Goal: Task Accomplishment & Management: Use online tool/utility

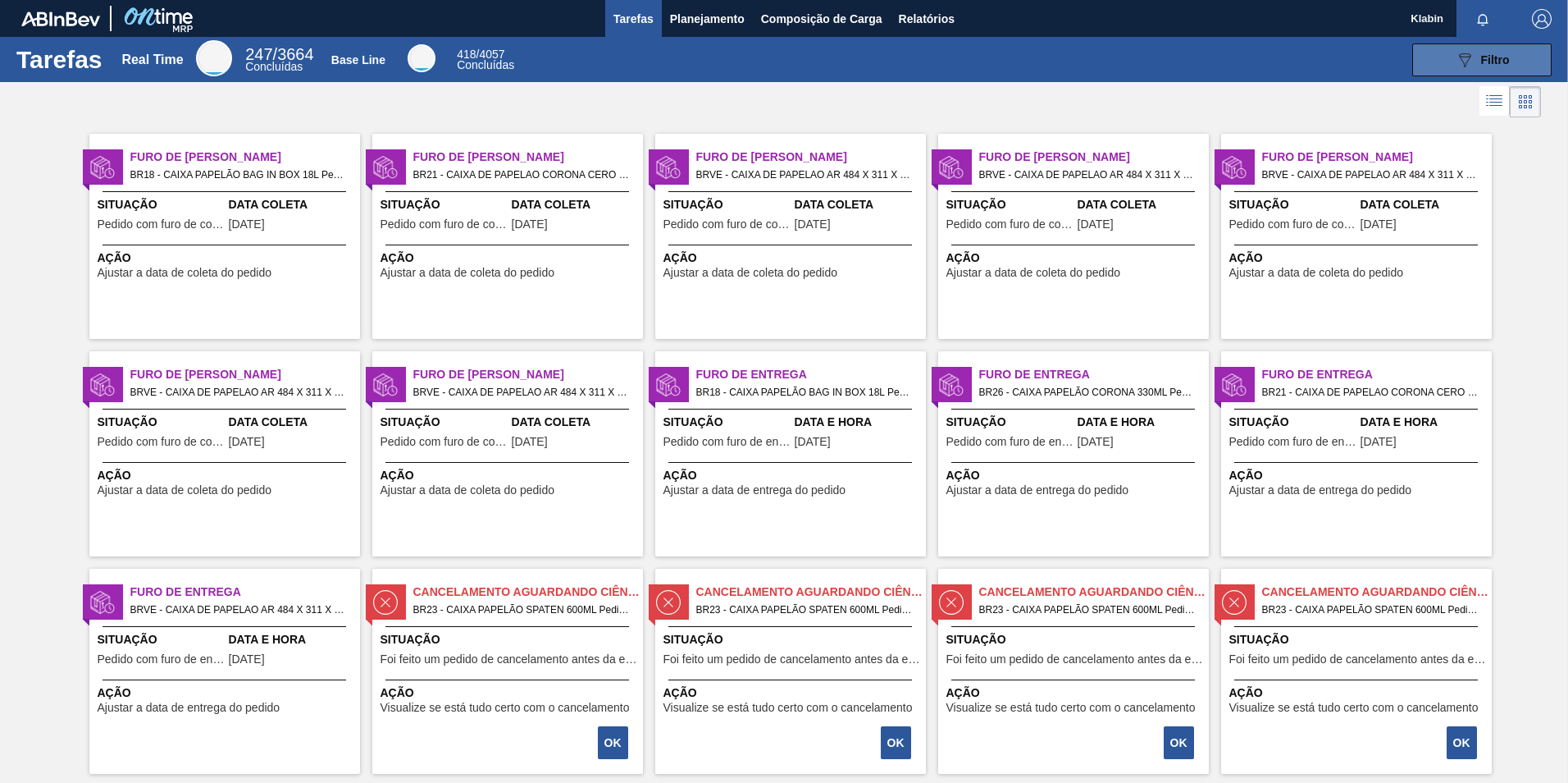
click at [1470, 57] on icon "089F7B8B-B2A5-4AFE-B5C0-19BA573D28AC" at bounding box center [1465, 60] width 20 height 20
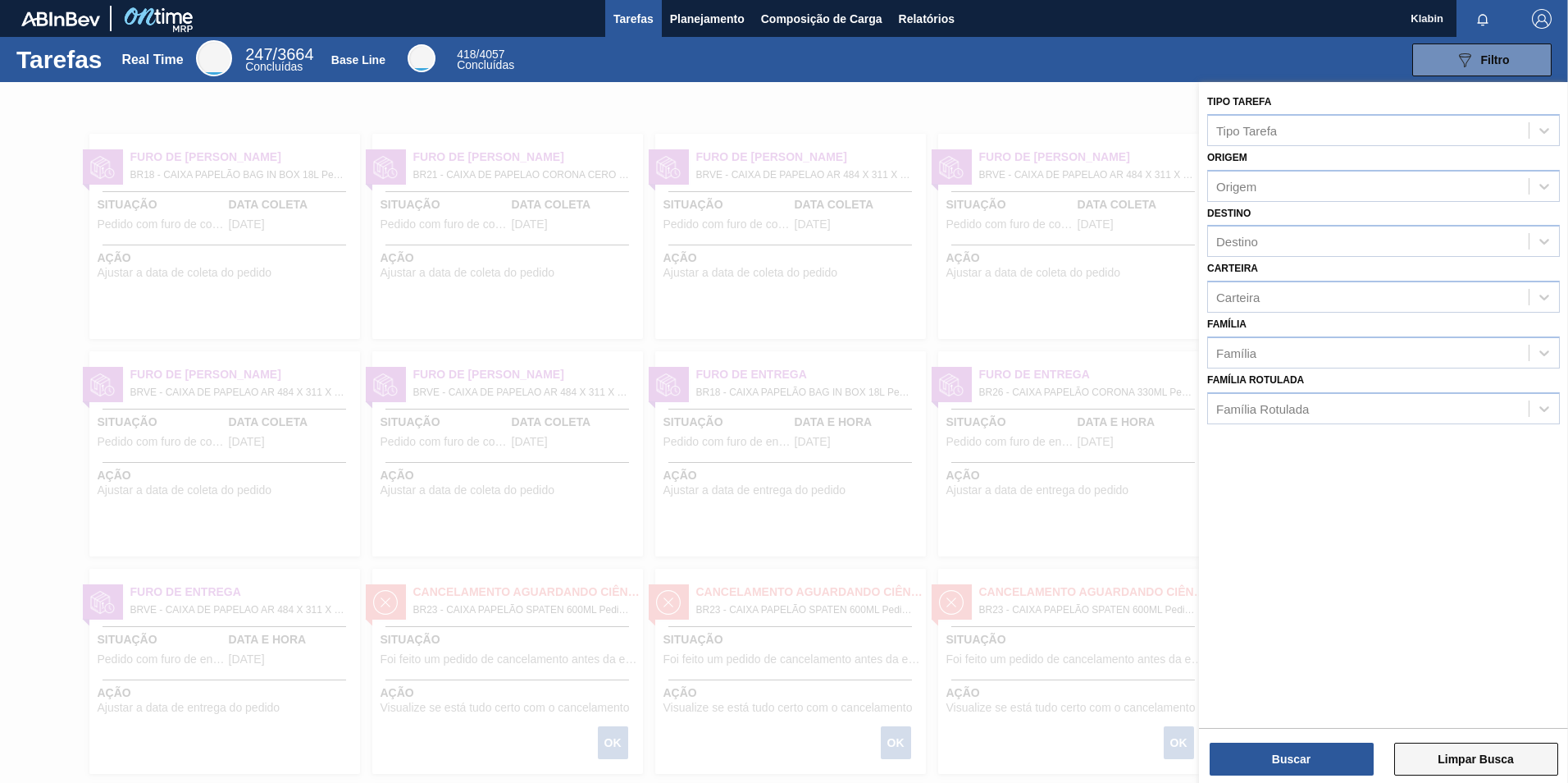
click at [1486, 761] on button "Limpar Busca" at bounding box center [1477, 759] width 164 height 33
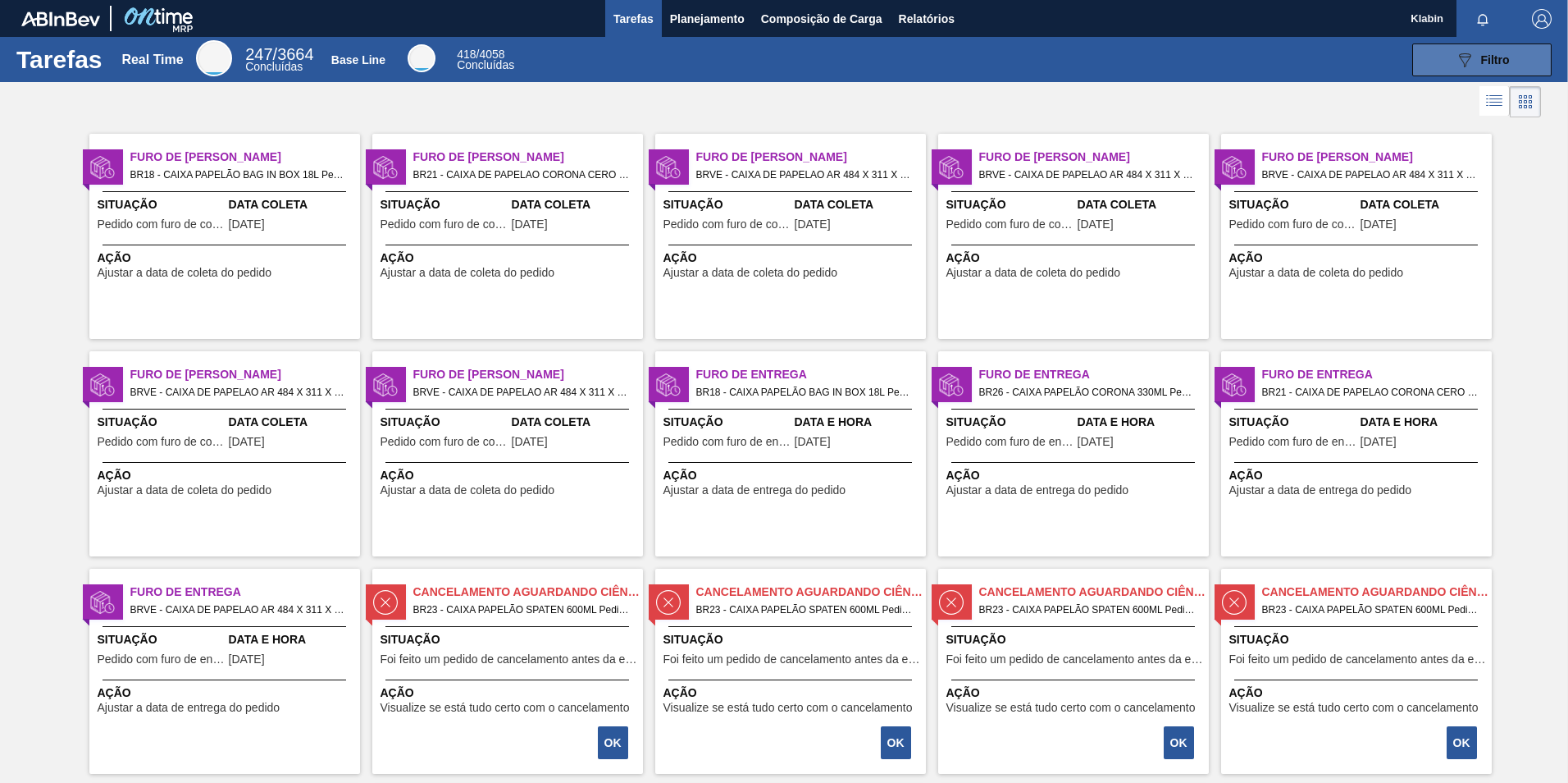
click at [1459, 50] on icon "089F7B8B-B2A5-4AFE-B5C0-19BA573D28AC" at bounding box center [1465, 60] width 20 height 20
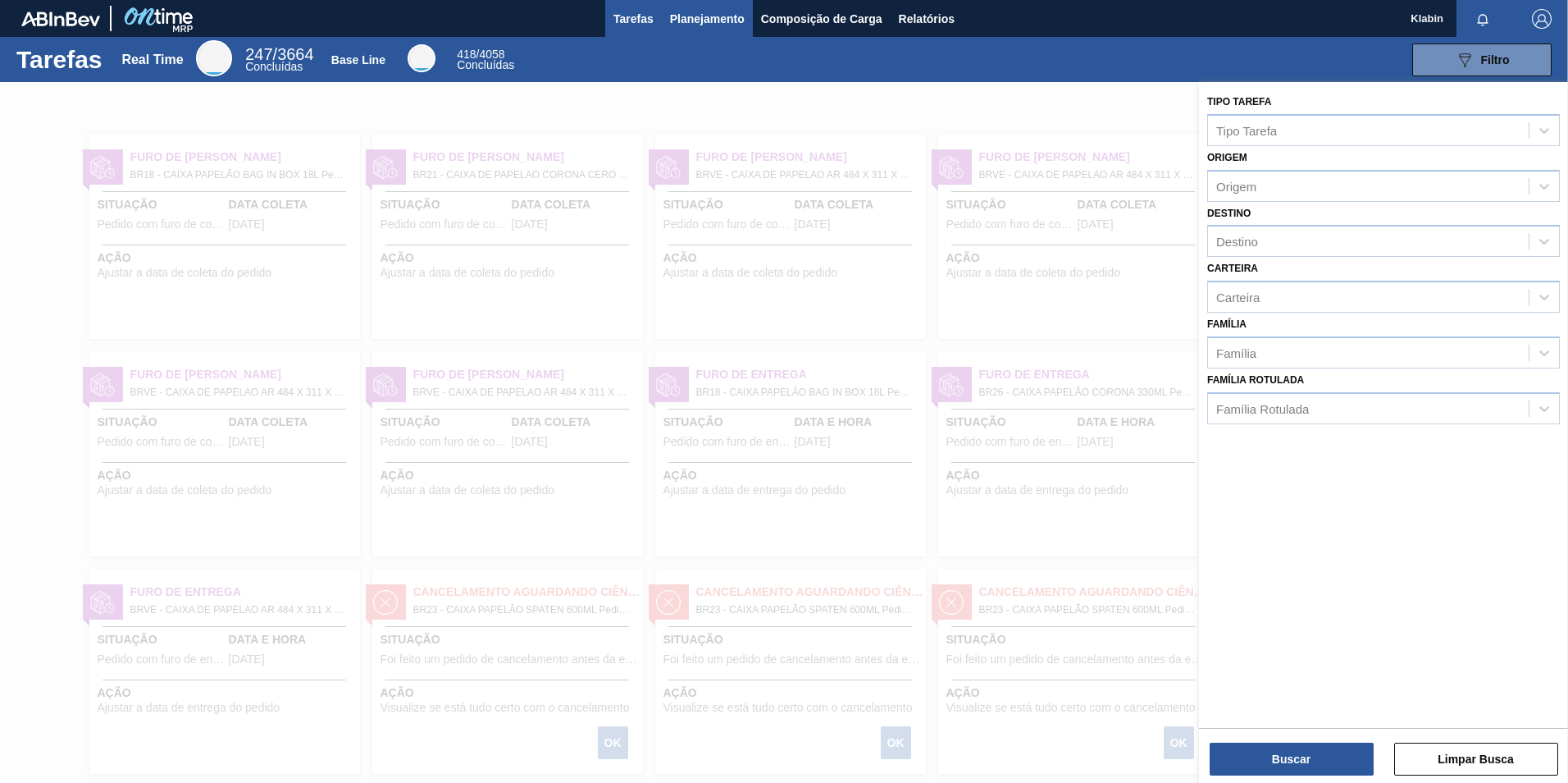
click at [696, 31] on button "Planejamento" at bounding box center [707, 18] width 91 height 37
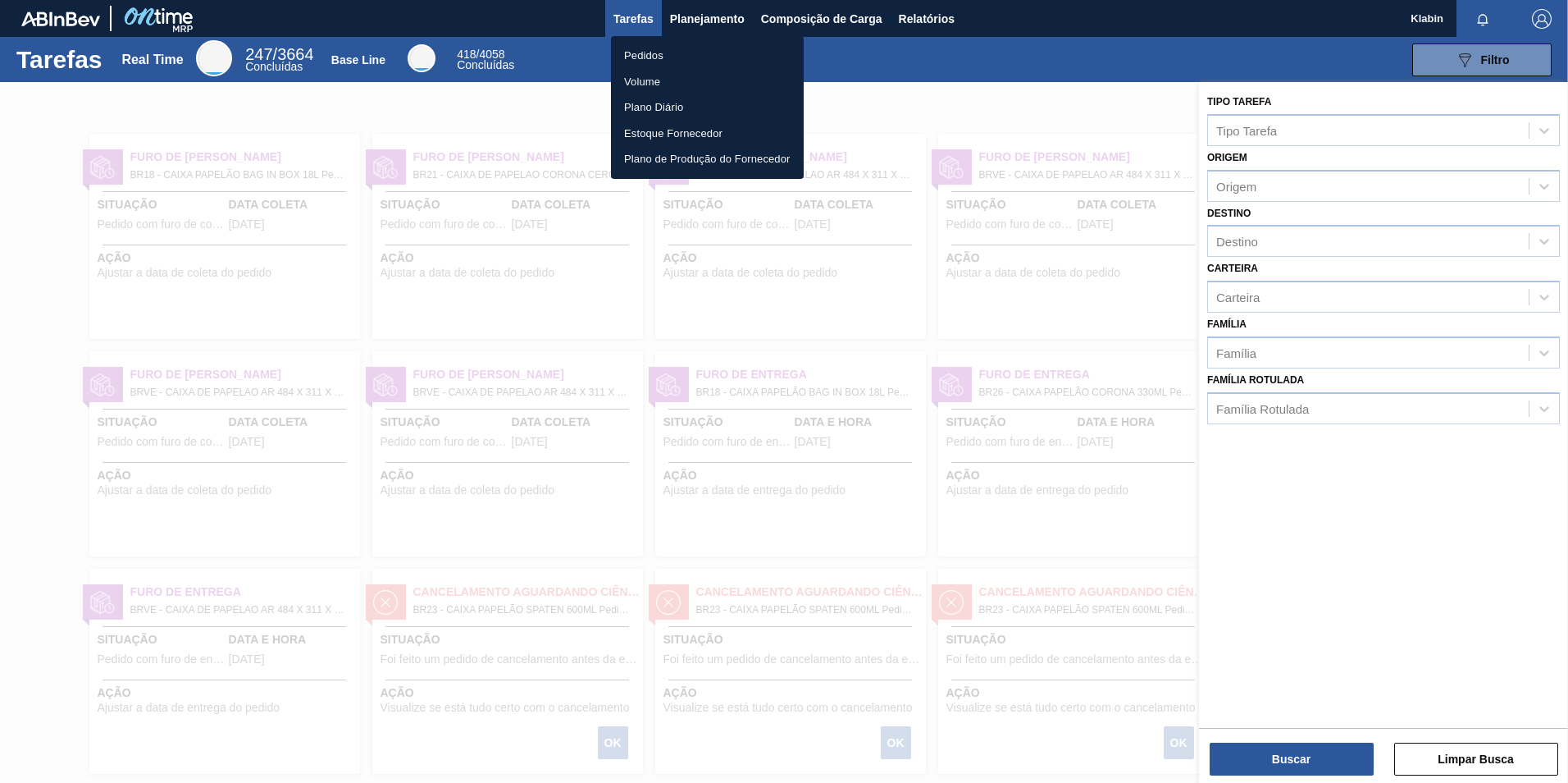
drag, startPoint x: 648, startPoint y: 46, endPoint x: 674, endPoint y: 61, distance: 30.0
click at [648, 46] on li "Pedidos" at bounding box center [707, 56] width 193 height 27
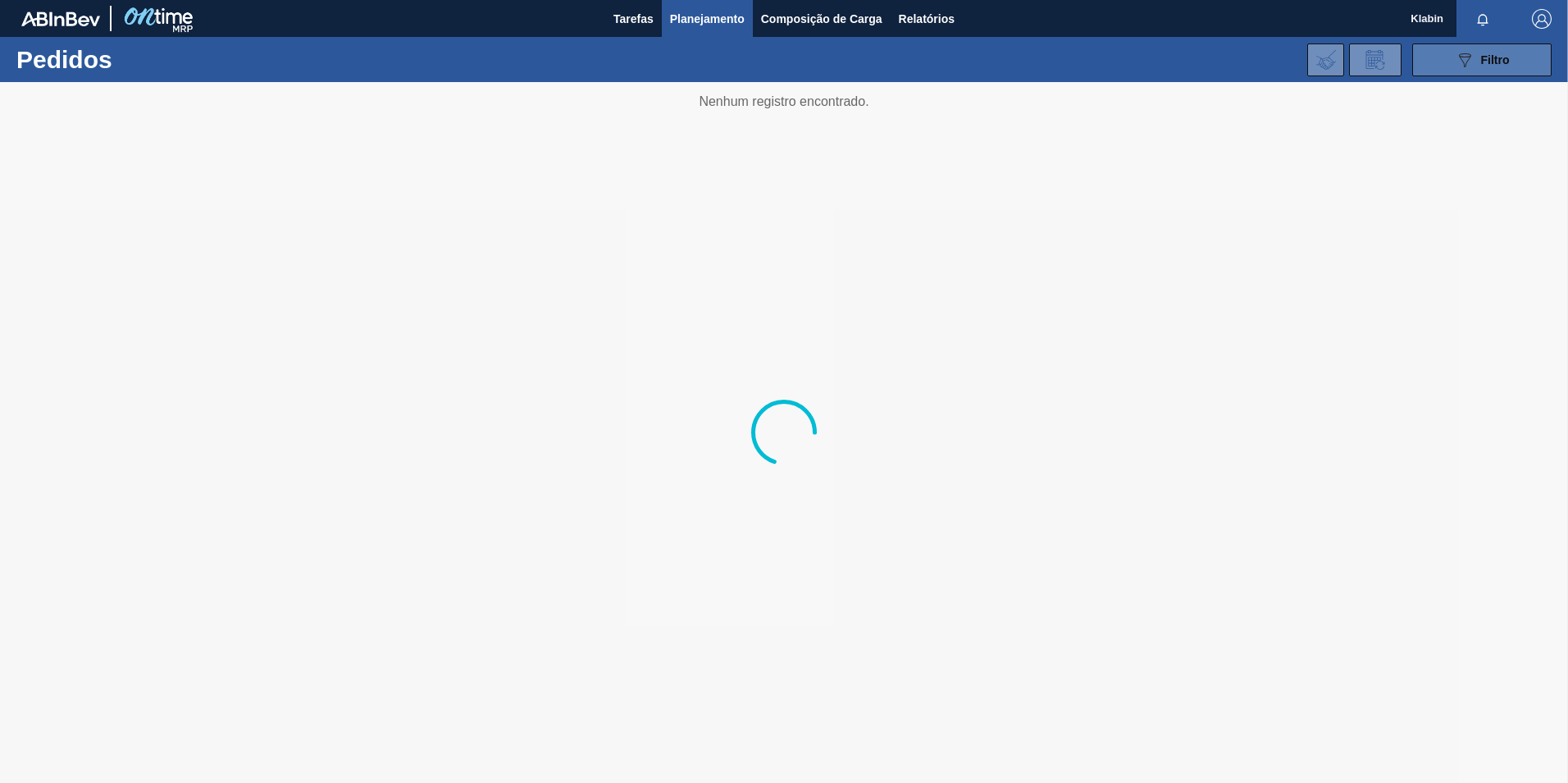
click at [1479, 65] on div "089F7B8B-B2A5-4AFE-B5C0-19BA573D28AC Filtro" at bounding box center [1483, 60] width 55 height 20
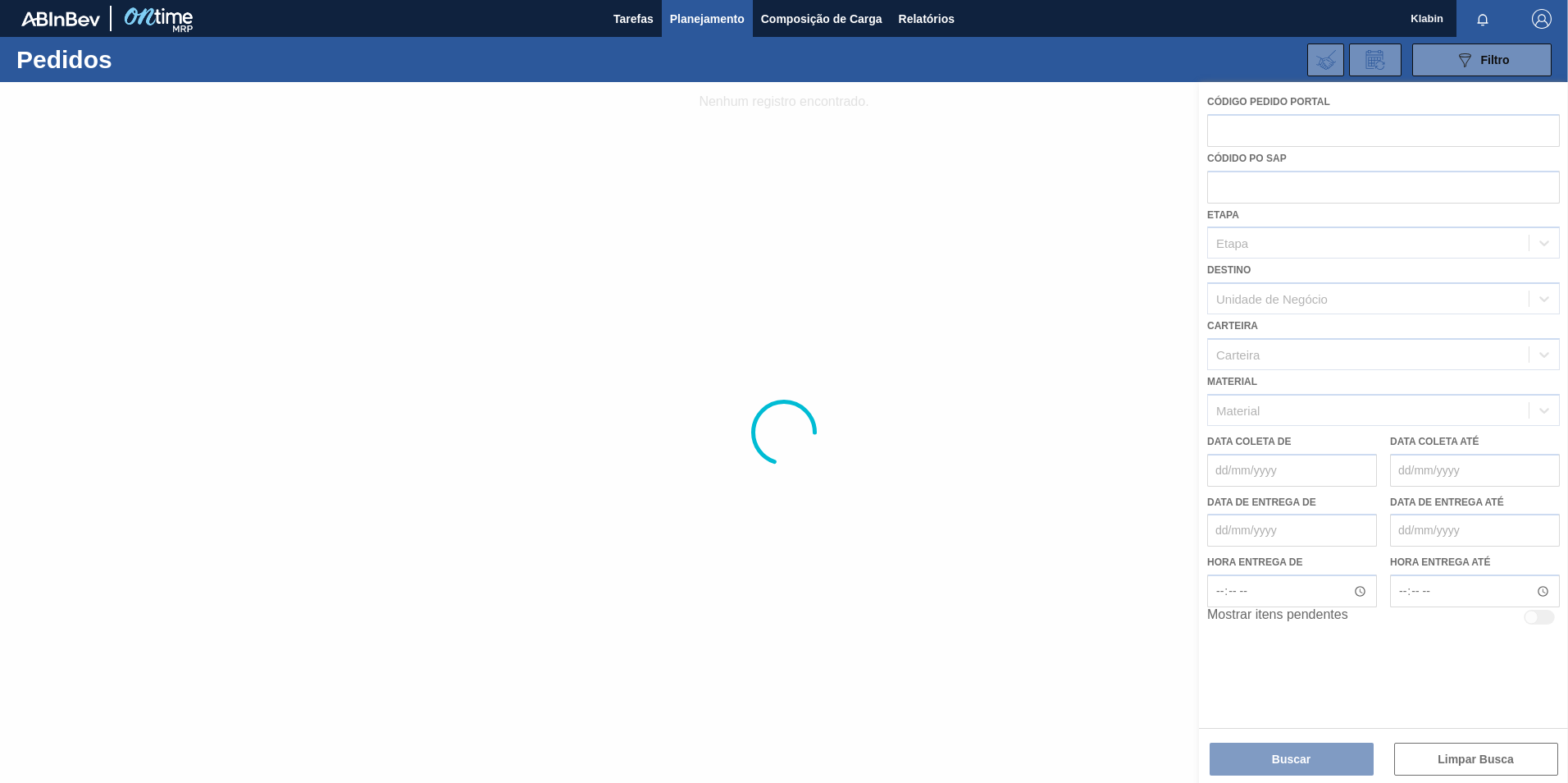
click at [1253, 130] on div at bounding box center [784, 433] width 1568 height 701
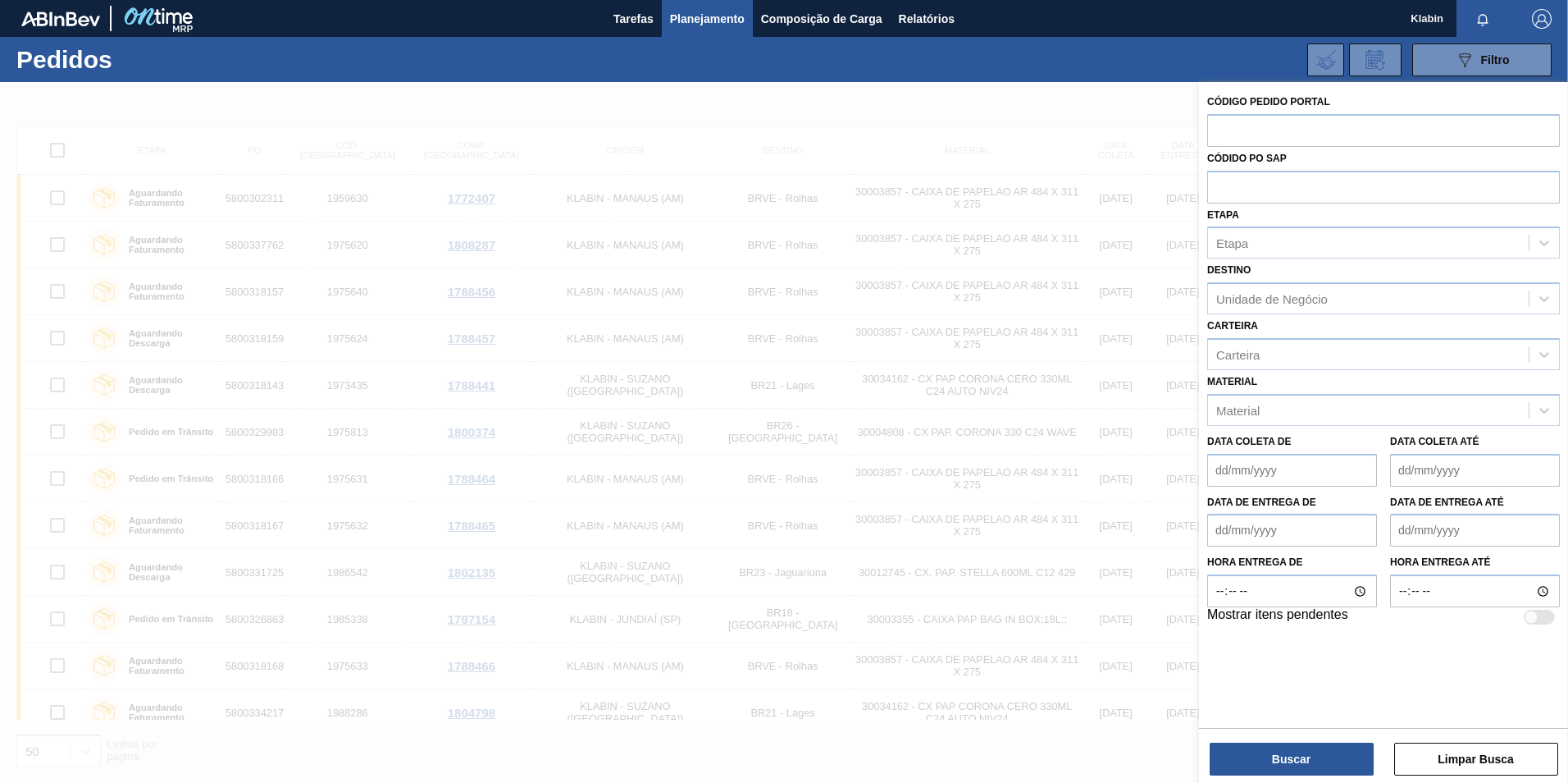
click at [1239, 157] on label "Códido PO SAP" at bounding box center [1247, 159] width 80 height 12
click at [1541, 237] on icon at bounding box center [1544, 243] width 17 height 17
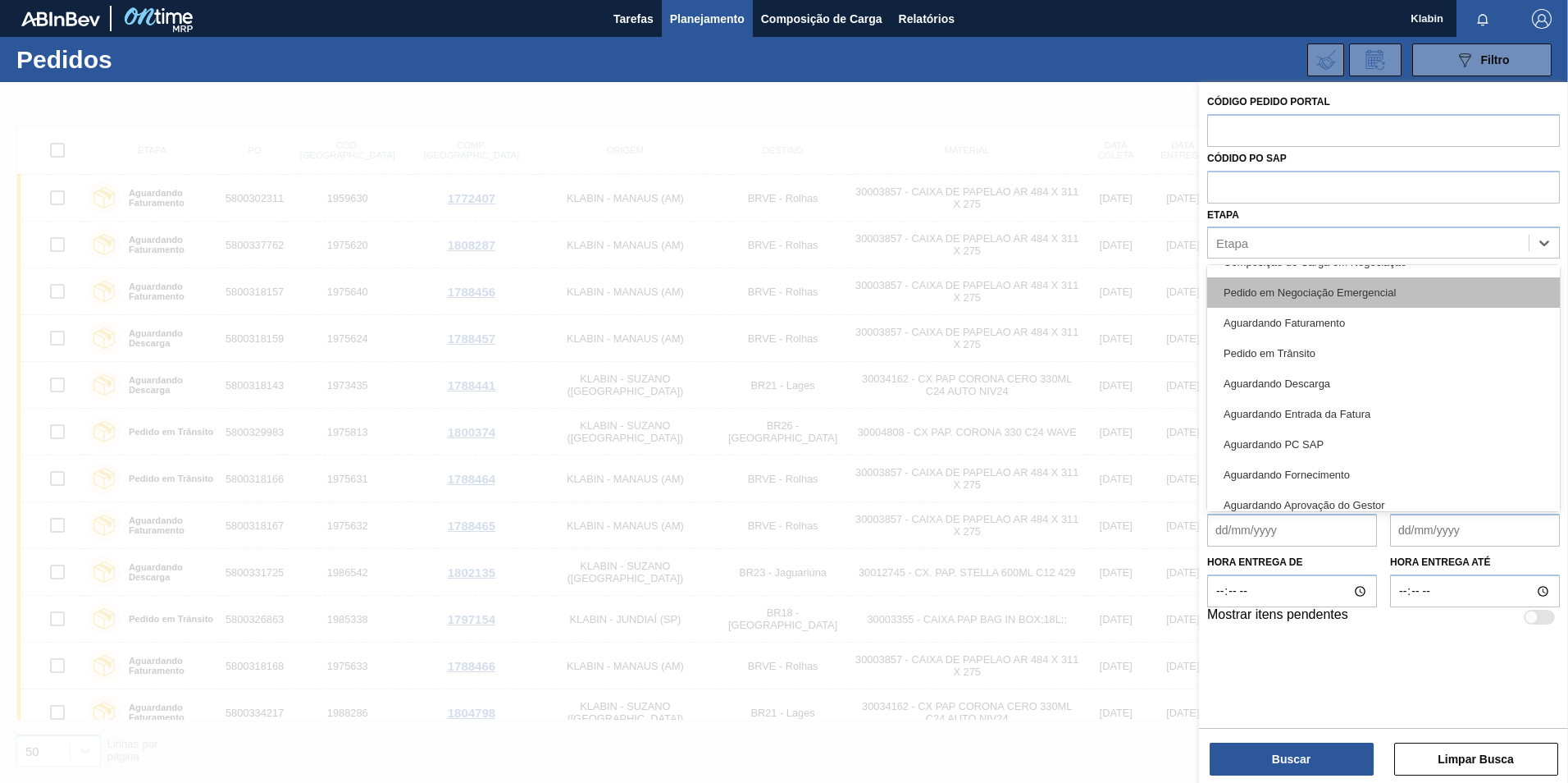
scroll to position [164, 0]
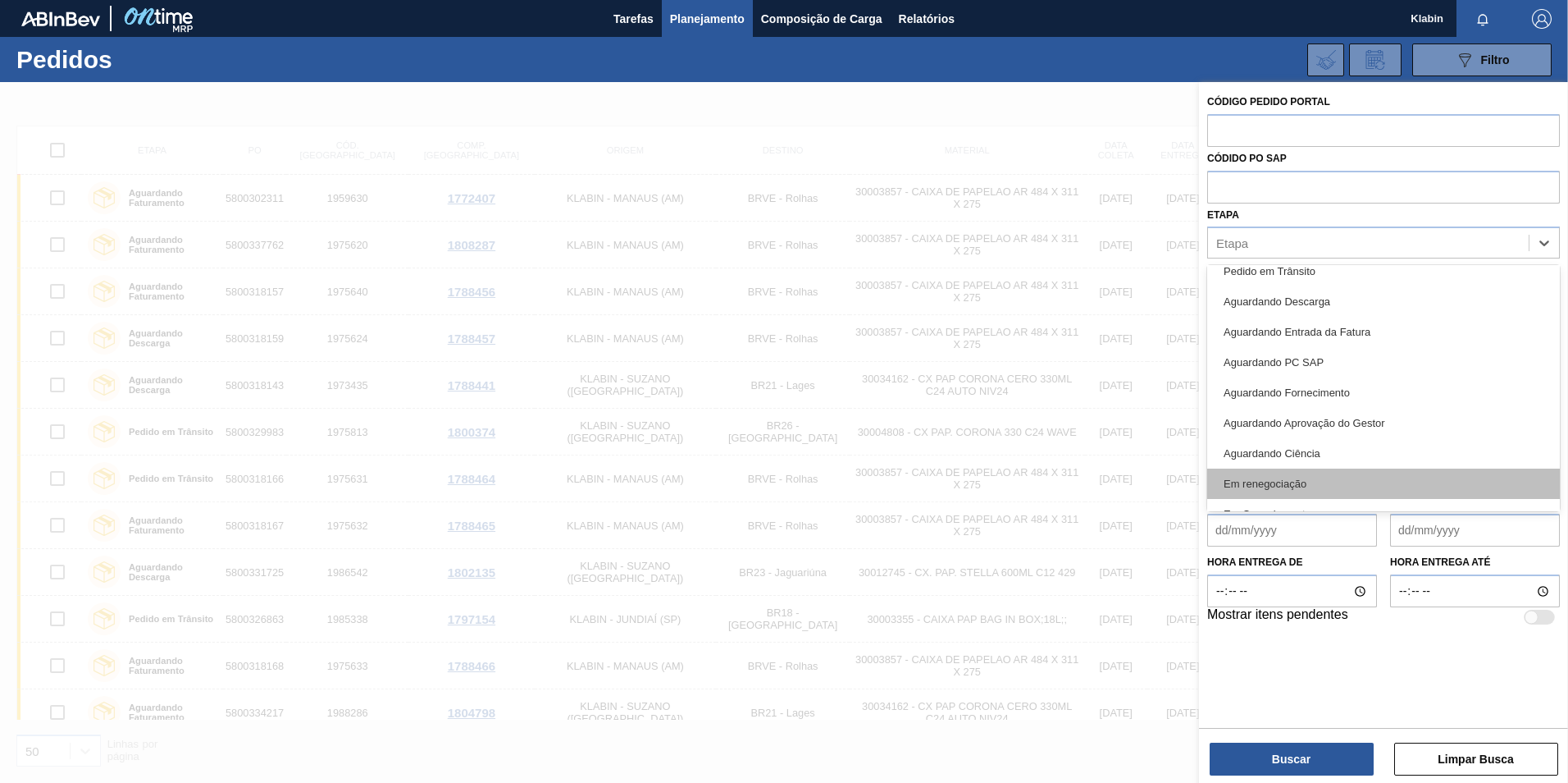
click at [1310, 482] on div "Em renegociação" at bounding box center [1383, 483] width 353 height 31
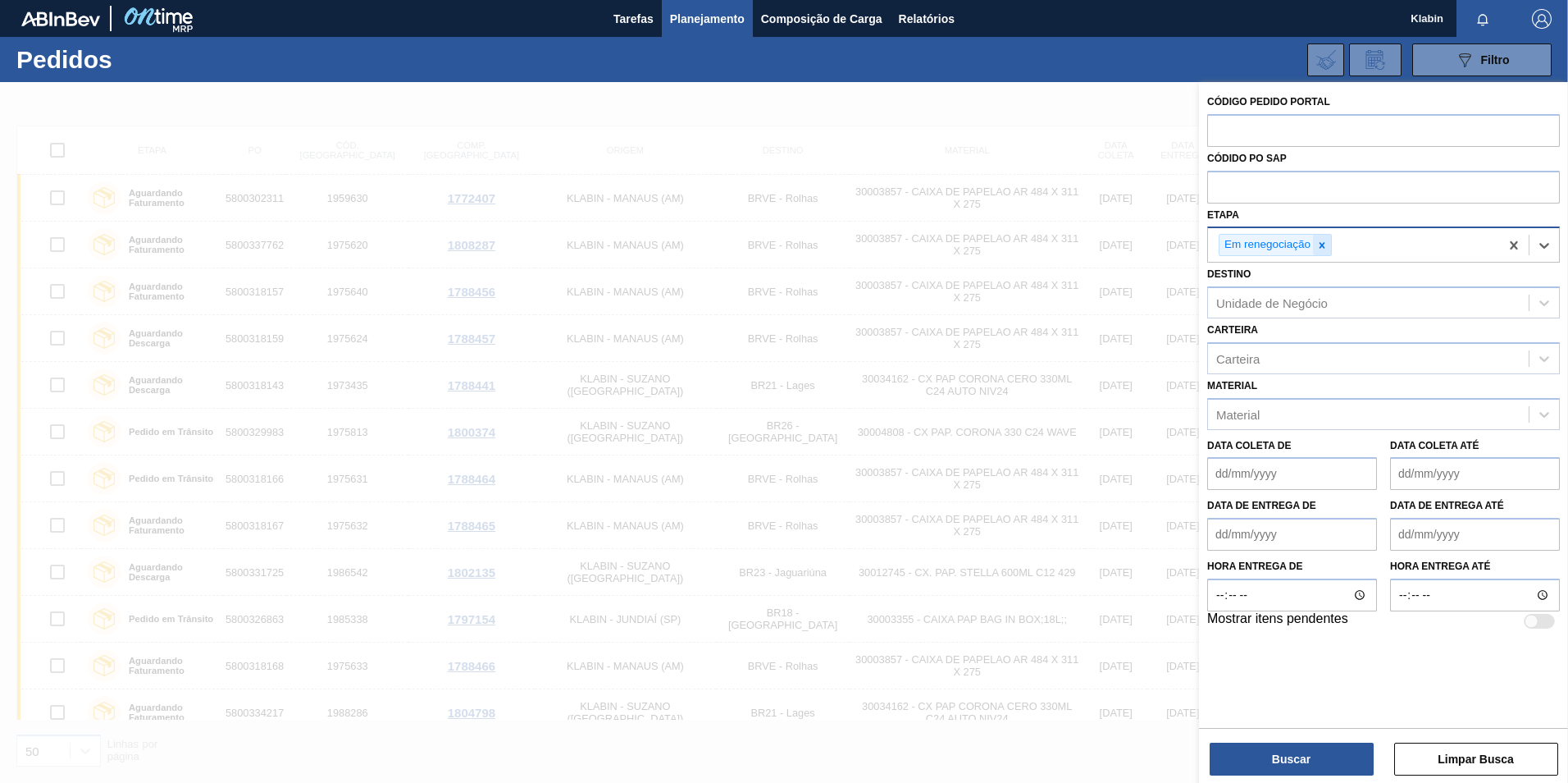
click at [1326, 243] on icon at bounding box center [1322, 245] width 12 height 12
click at [1284, 133] on input "text" at bounding box center [1383, 130] width 353 height 32
paste input "1992401"
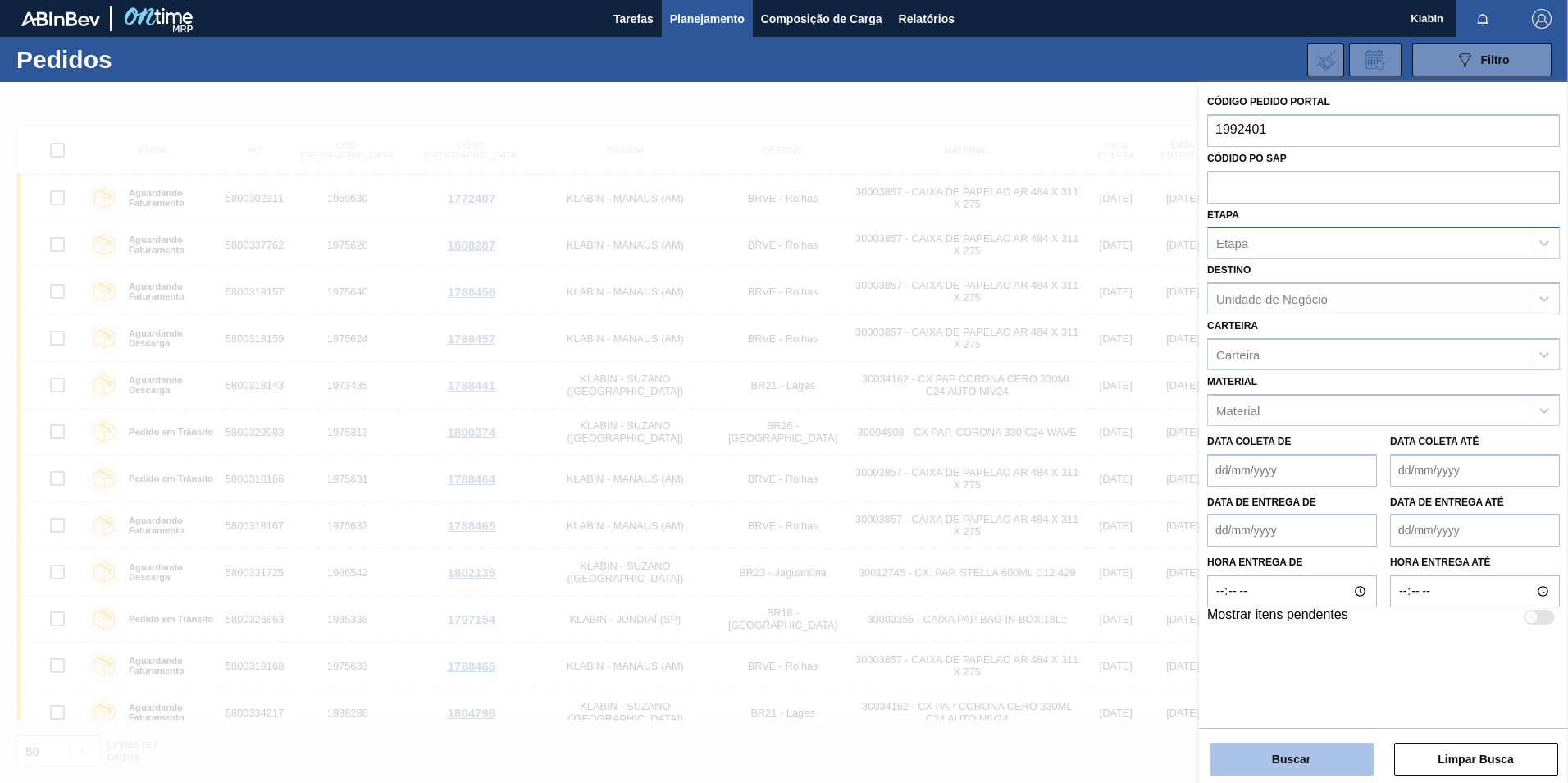
type input "1992401"
click at [1324, 765] on button "Buscar" at bounding box center [1292, 759] width 164 height 33
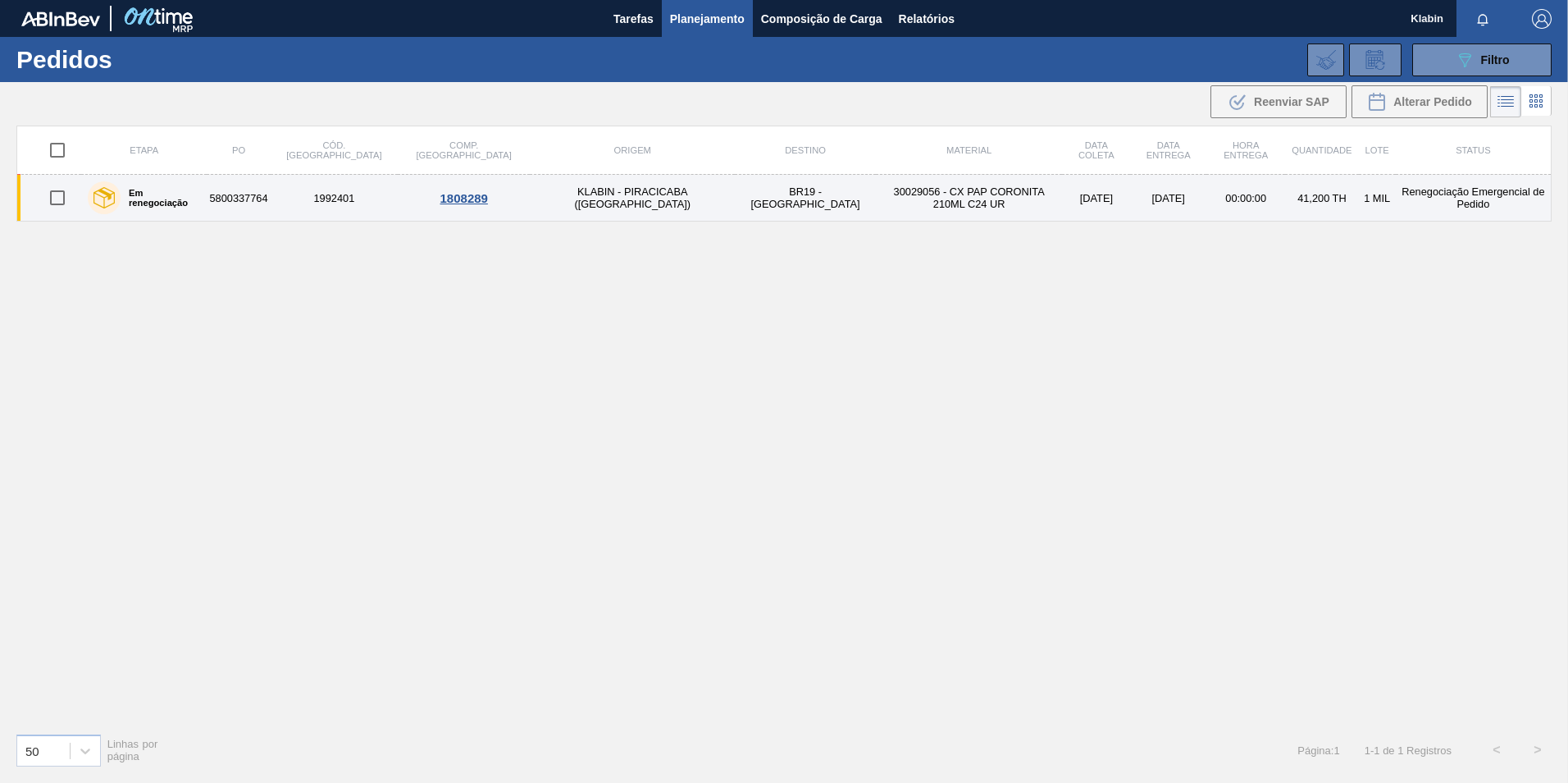
click at [1406, 198] on td "Renegociação Emergencial de Pedido" at bounding box center [1473, 198] width 156 height 46
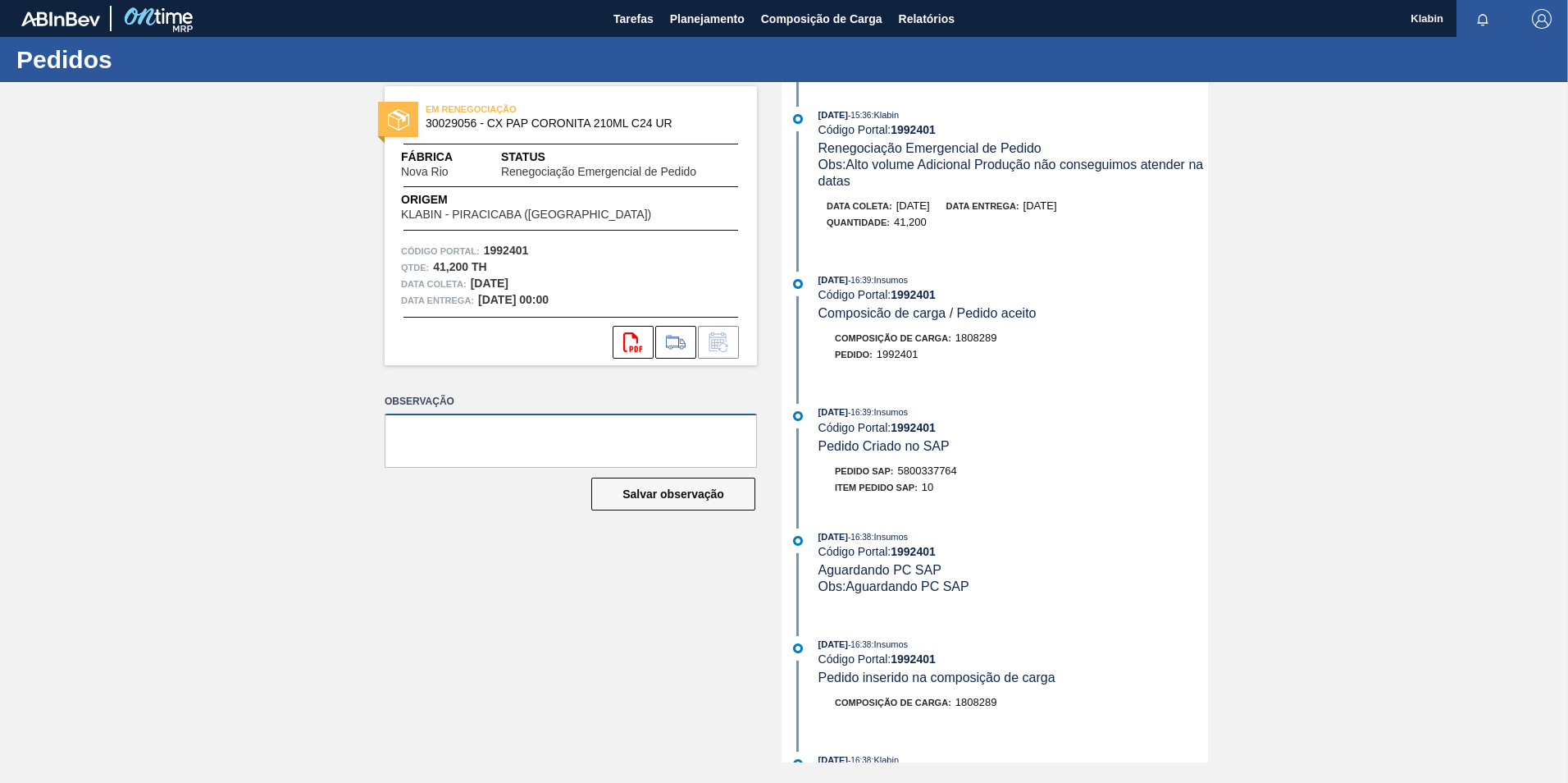
click at [473, 435] on textarea at bounding box center [570, 440] width 373 height 54
click at [867, 203] on span "Data coleta:" at bounding box center [859, 206] width 66 height 10
click at [539, 272] on div "Qtde : 41,200 TH" at bounding box center [570, 267] width 339 height 17
click at [436, 296] on span "Data entrega:" at bounding box center [437, 301] width 73 height 17
click at [461, 334] on div "svg{fill:#ff0000}" at bounding box center [570, 342] width 373 height 33
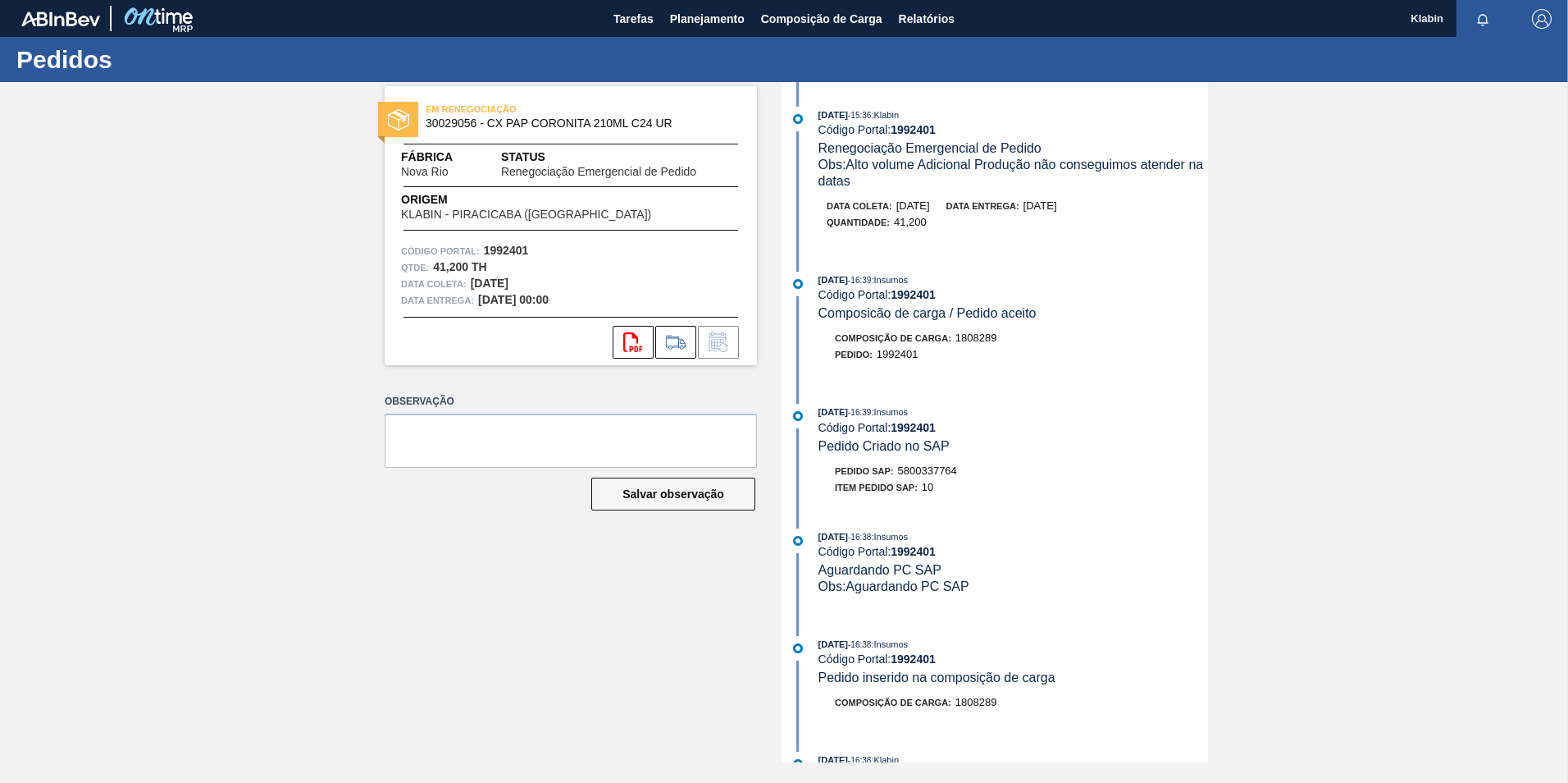
click at [501, 332] on div "svg{fill:#ff0000}" at bounding box center [570, 342] width 373 height 33
click at [646, 448] on textarea at bounding box center [570, 440] width 373 height 54
click at [511, 446] on textarea at bounding box center [570, 440] width 373 height 54
type textarea "c"
type textarea "Conforme solicitação de urgência conseguimos atender o pedido em [DATE]"
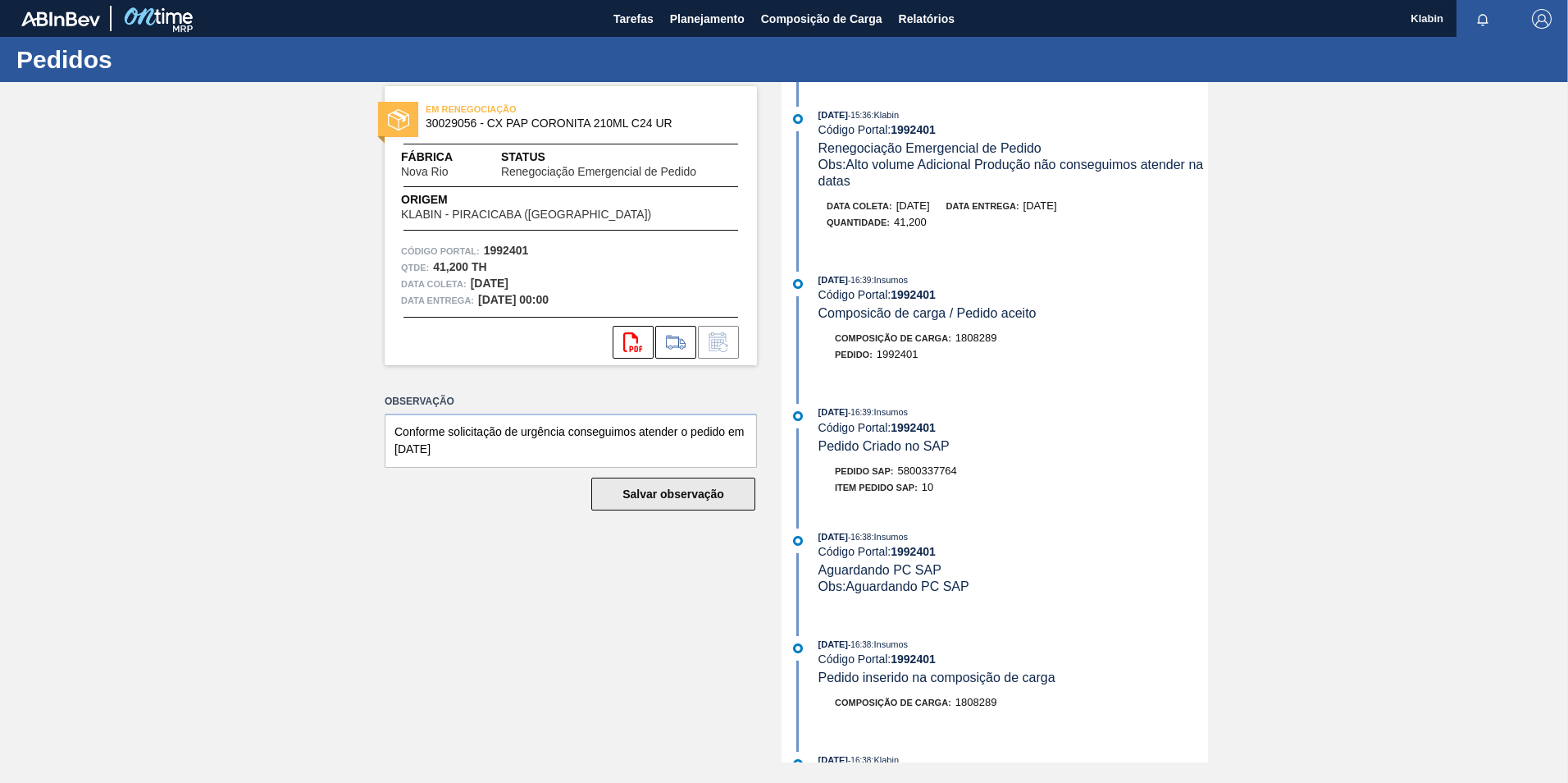
click at [662, 492] on button "Salvar observação" at bounding box center [673, 494] width 164 height 33
click at [454, 95] on div "EM RENEGOCIAÇÃO 30029056 - CX PAP CORONITA 210ML C24 UR Fábrica Nova Rio Status…" at bounding box center [570, 226] width 373 height 279
click at [460, 105] on span "EM RENEGOCIAÇÃO" at bounding box center [540, 110] width 230 height 17
click at [718, 490] on button "Salvar observação" at bounding box center [673, 494] width 164 height 33
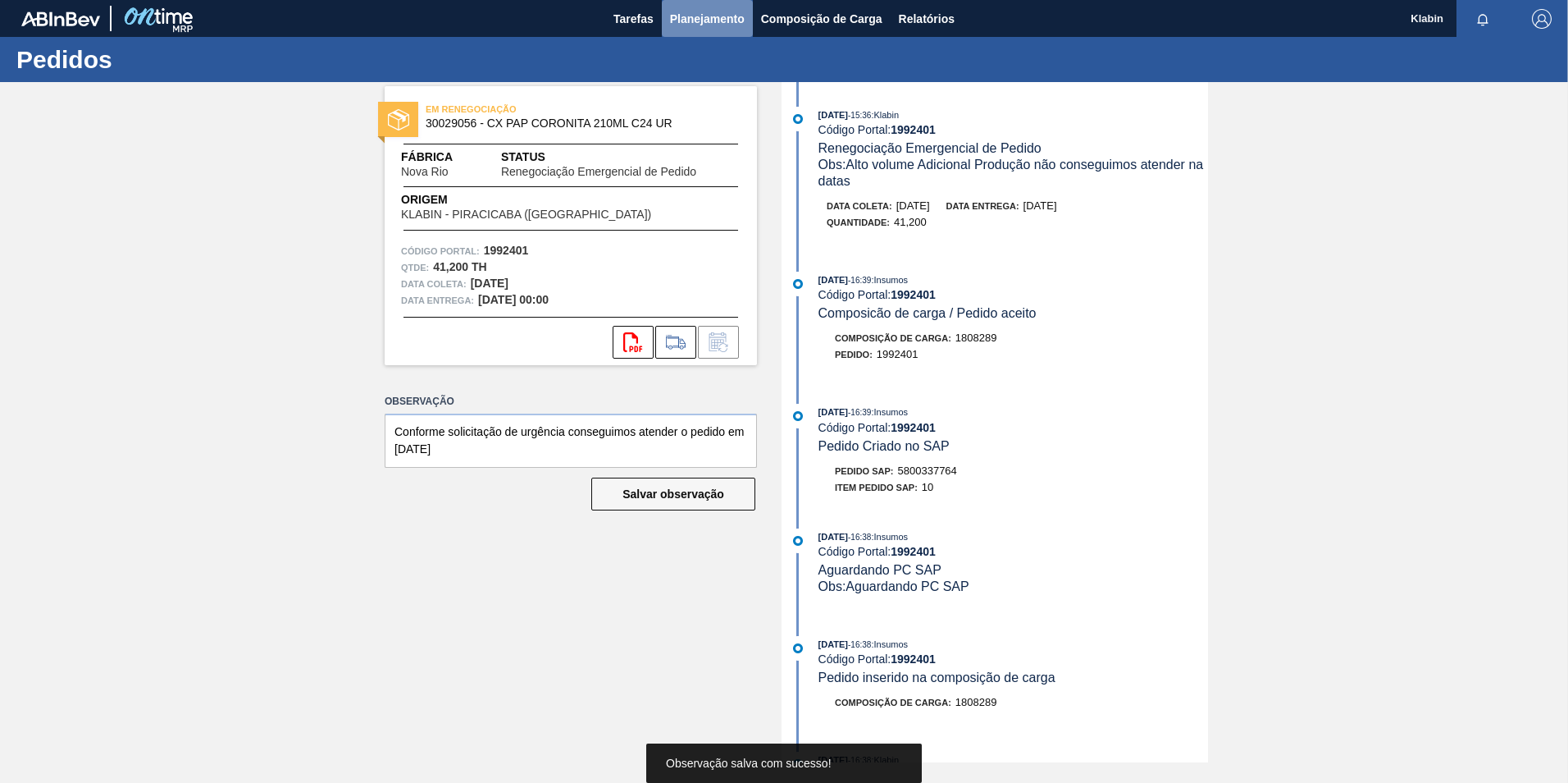
click at [696, 22] on span "Planejamento" at bounding box center [707, 19] width 75 height 20
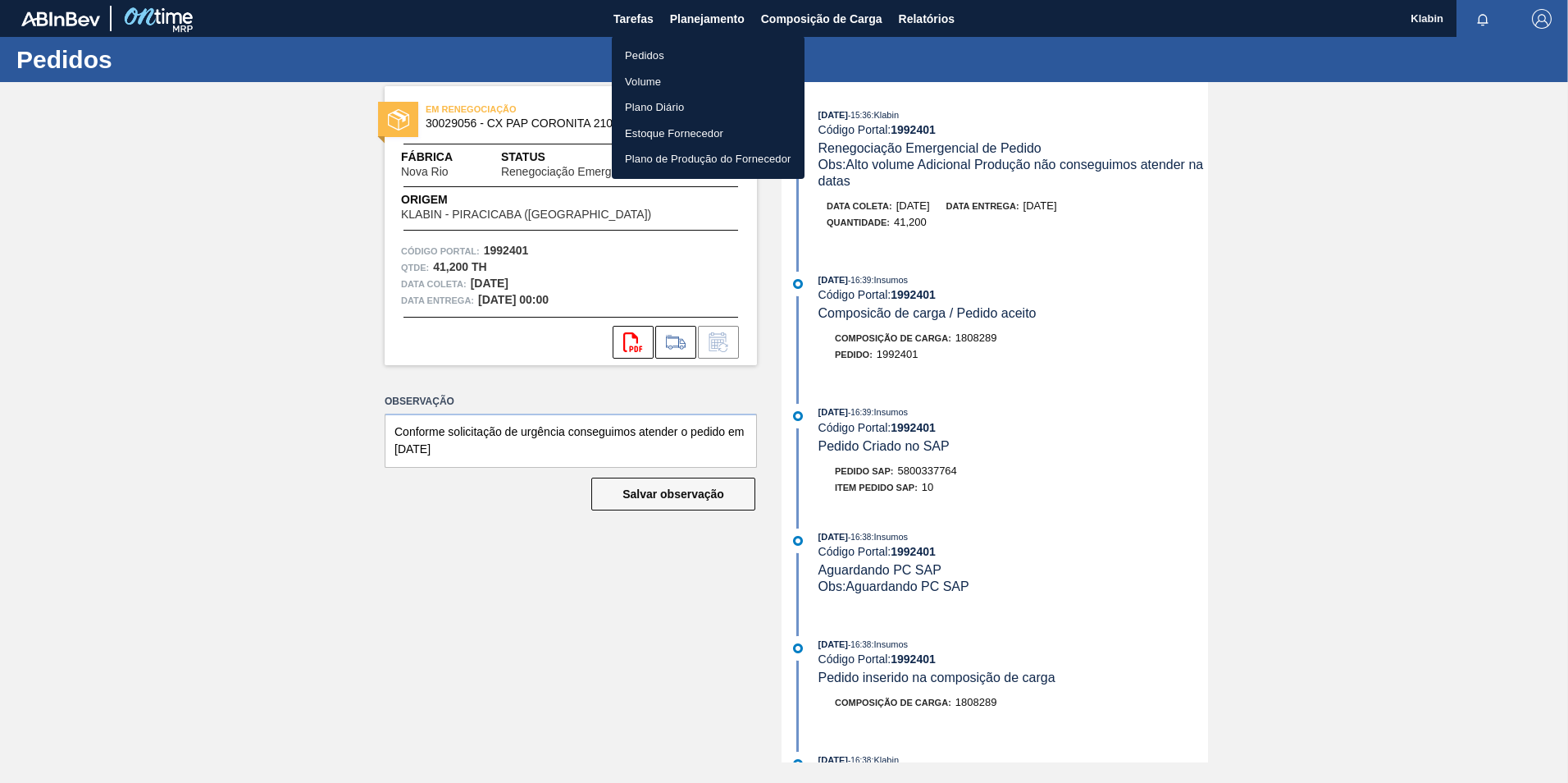
click at [668, 56] on li "Pedidos" at bounding box center [708, 56] width 193 height 27
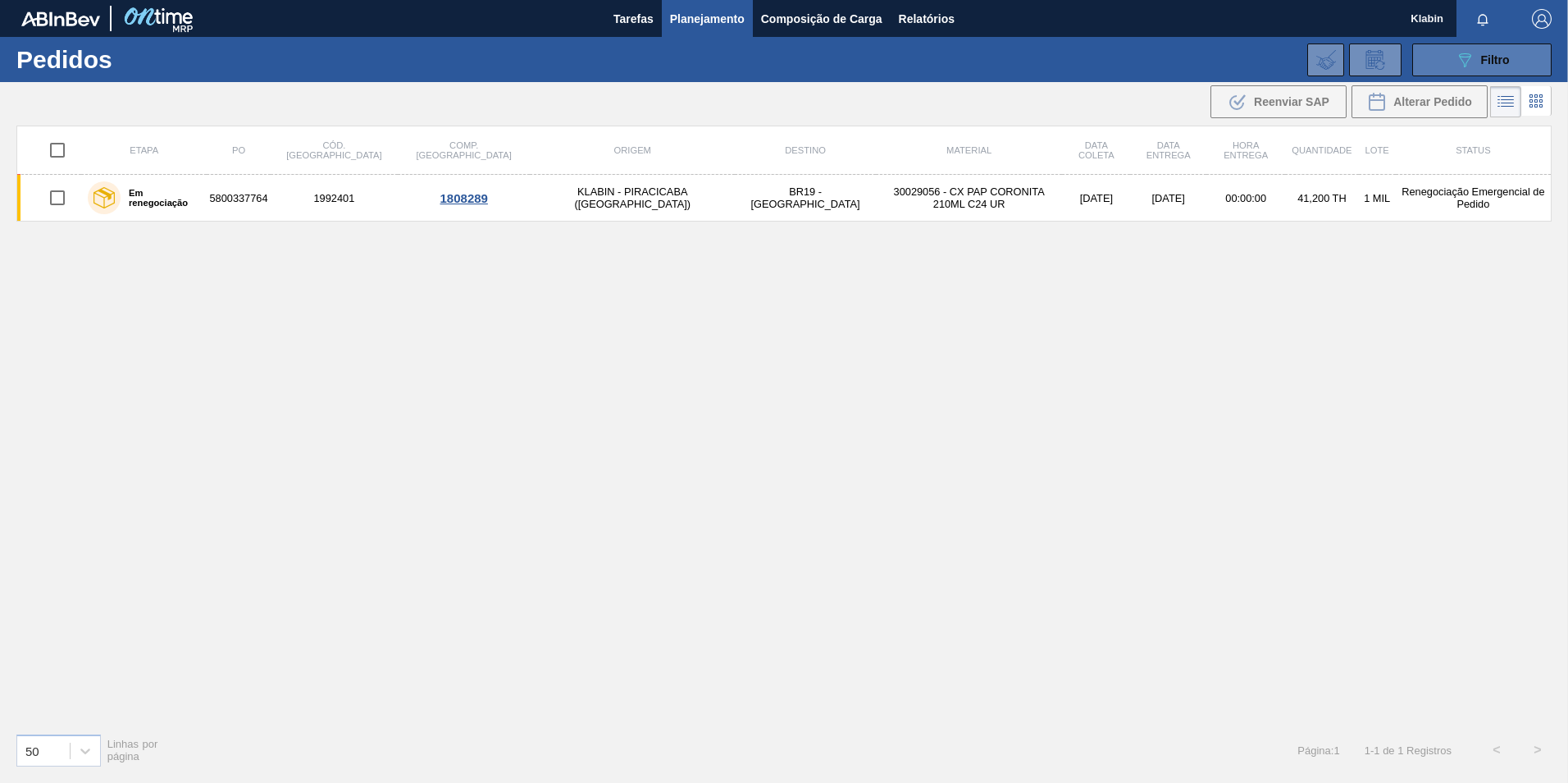
click at [1453, 56] on button "089F7B8B-B2A5-4AFE-B5C0-19BA573D28AC Filtro" at bounding box center [1482, 60] width 139 height 33
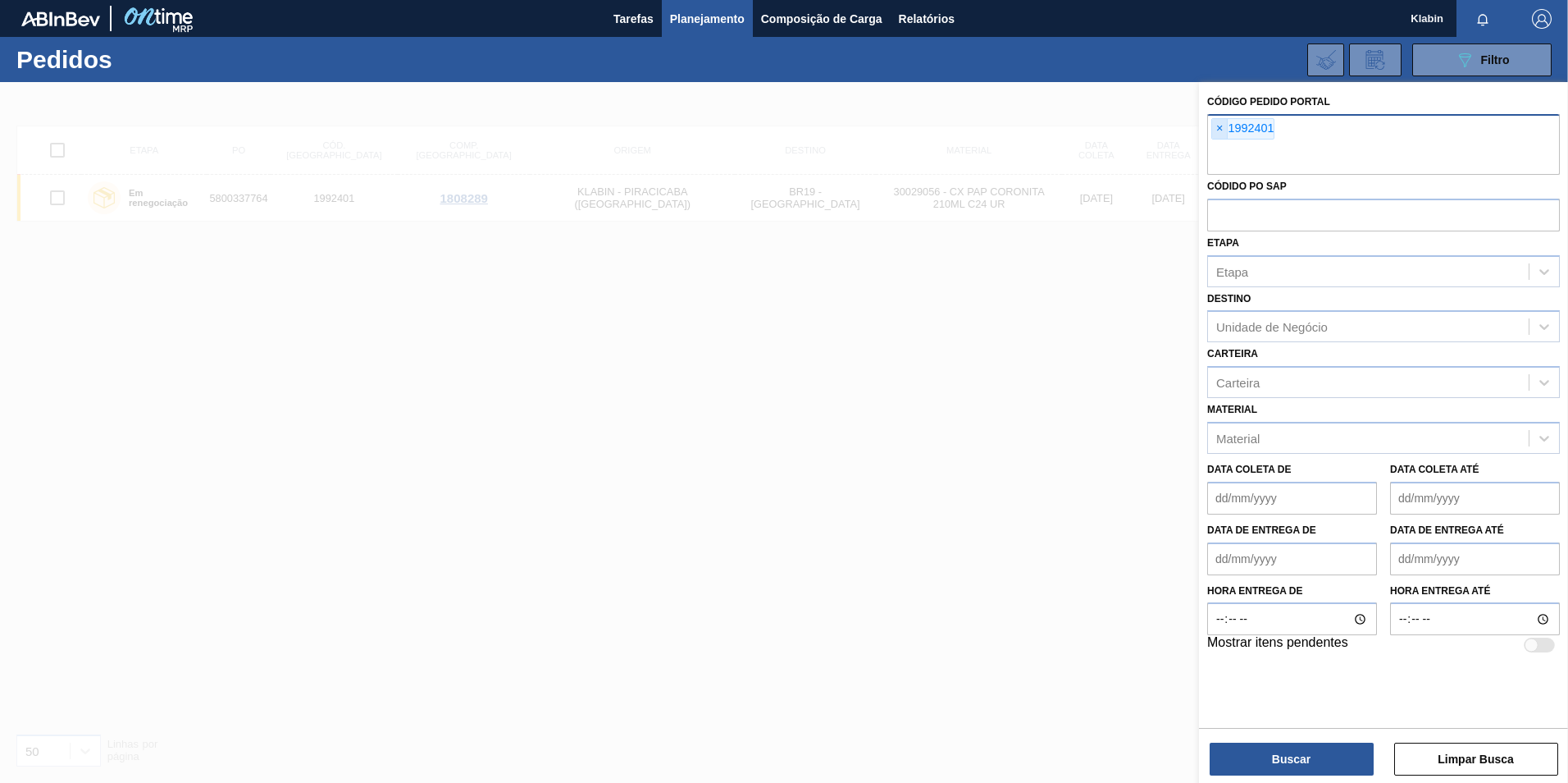
click at [1224, 125] on span "×" at bounding box center [1219, 129] width 16 height 20
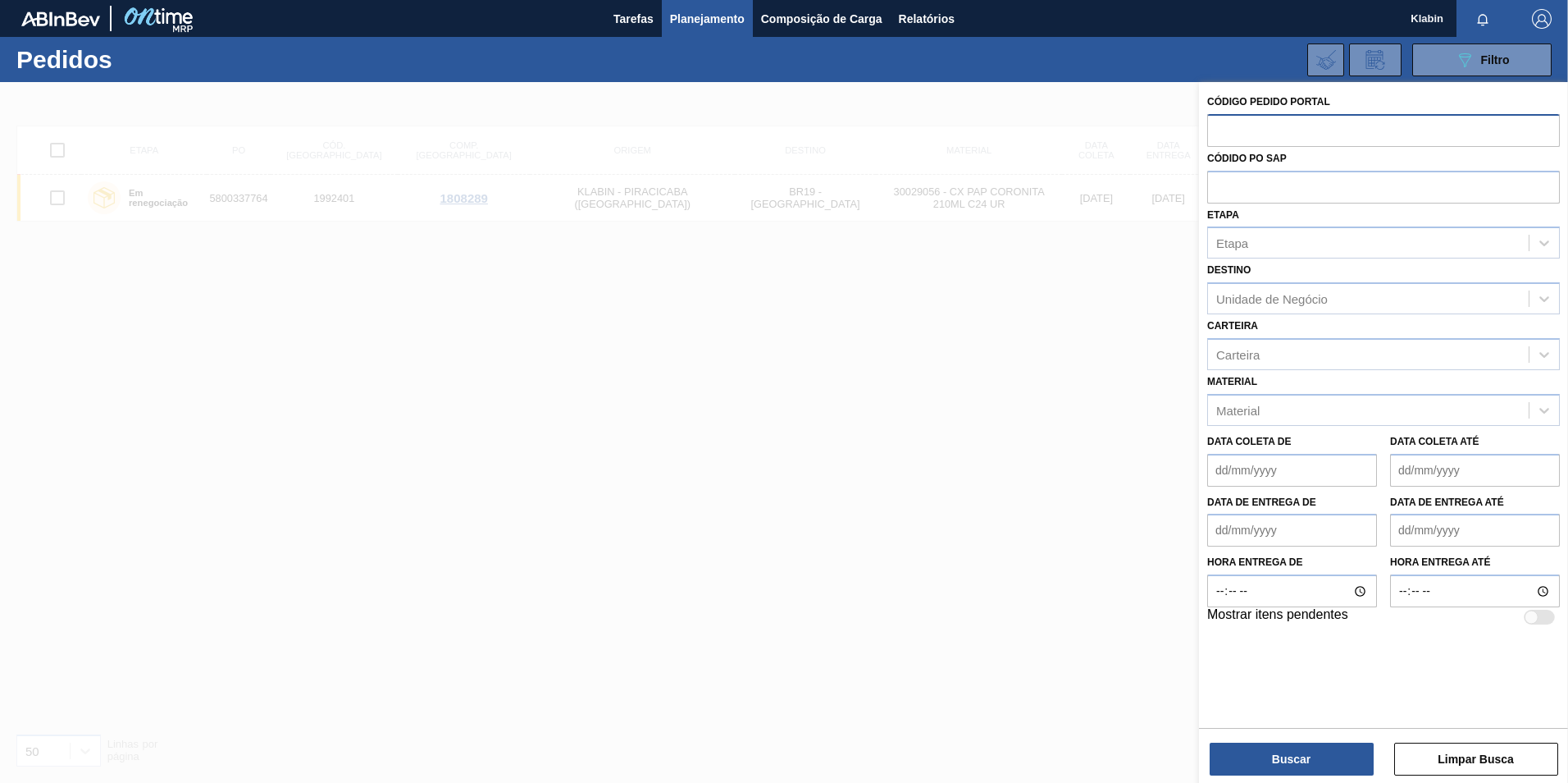
paste input "1992402"
type input "1992402"
click at [1317, 748] on button "Buscar" at bounding box center [1292, 759] width 164 height 33
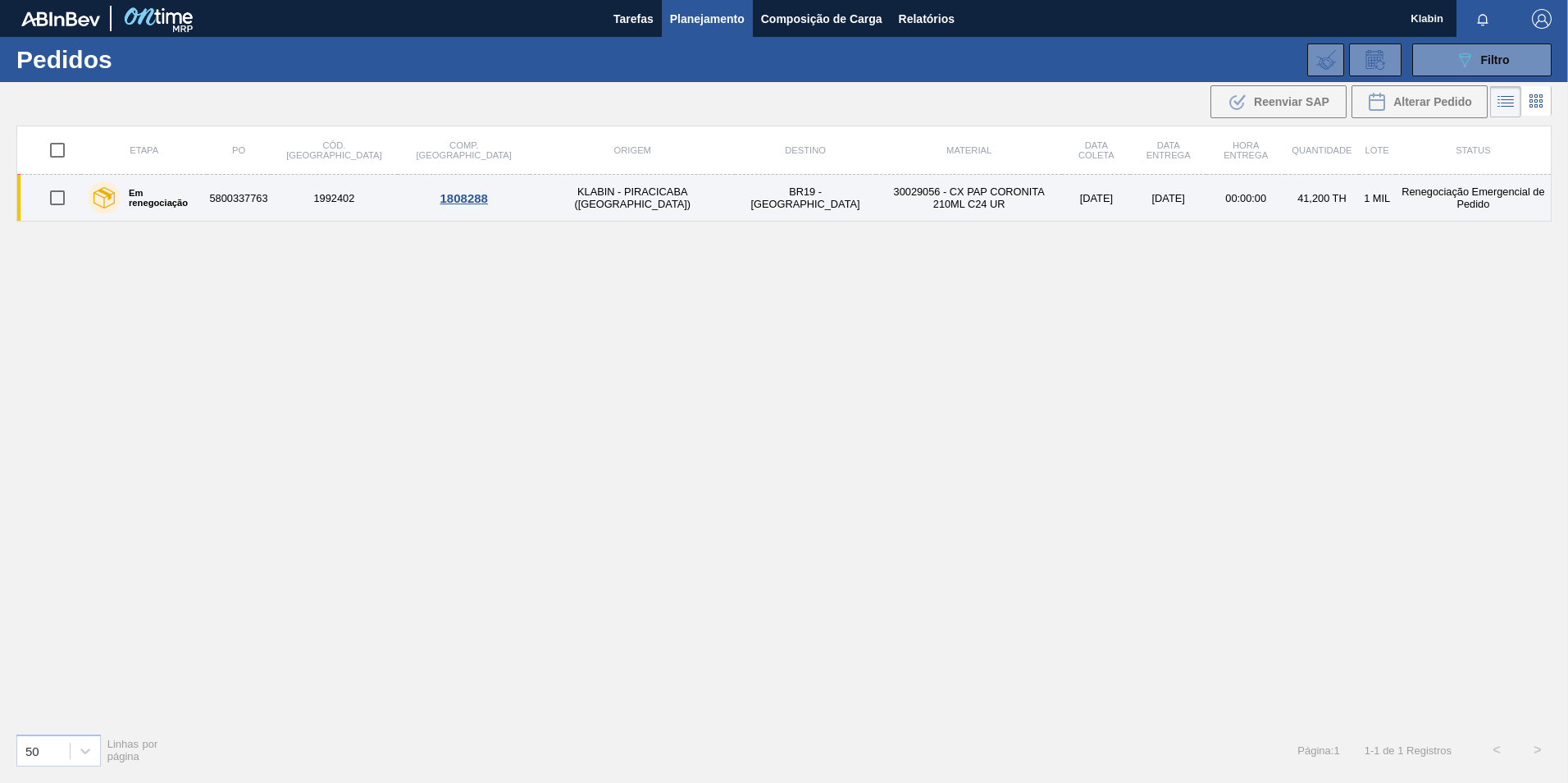
click at [735, 203] on td "BR19 - [GEOGRAPHIC_DATA]" at bounding box center [805, 198] width 141 height 46
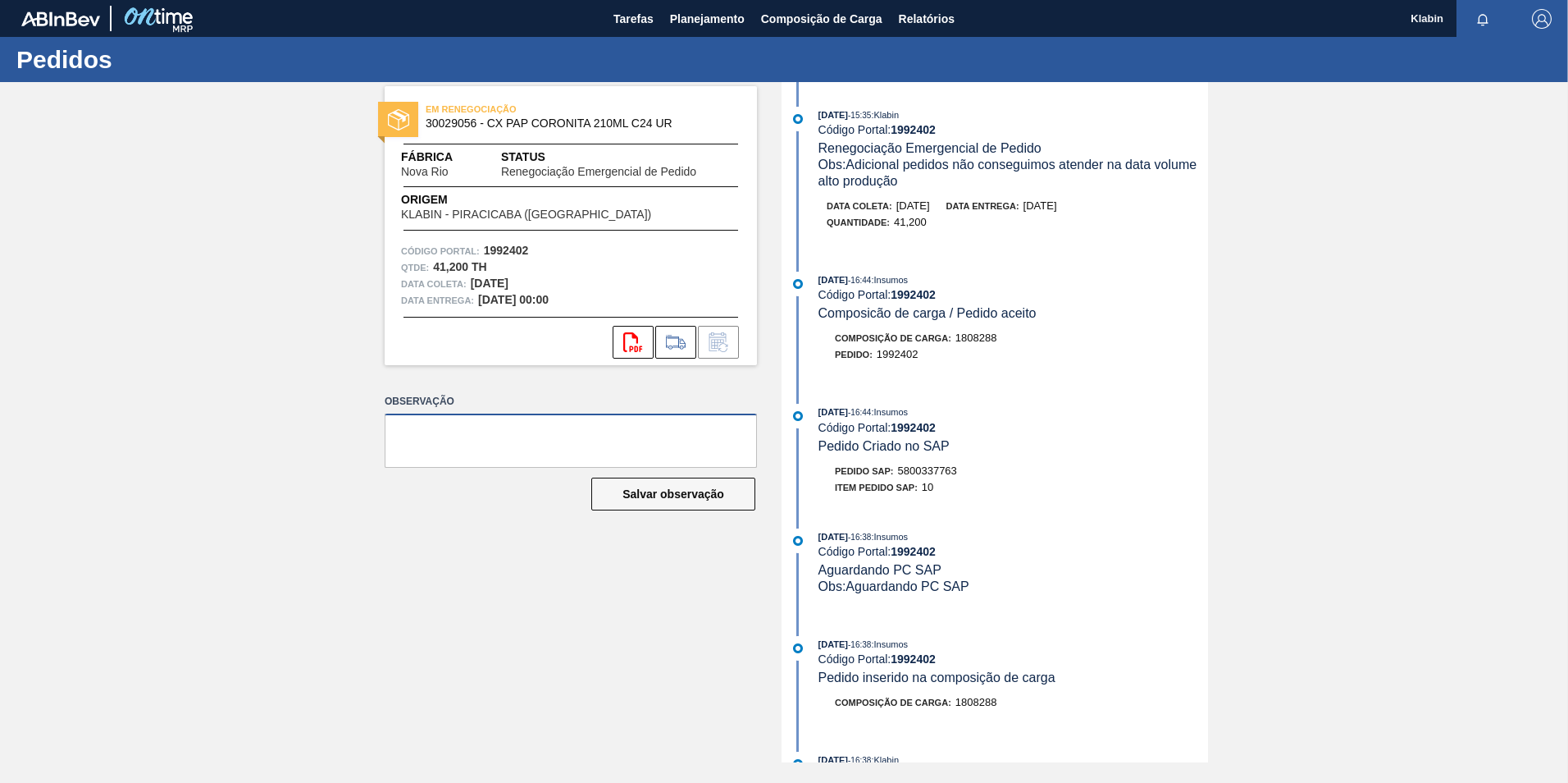
click at [444, 447] on textarea at bounding box center [570, 440] width 373 height 54
drag, startPoint x: 507, startPoint y: 466, endPoint x: 373, endPoint y: 406, distance: 146.8
click at [373, 407] on div "EM RENEGOCIAÇÃO 30029056 - CX PAP CORONITA 210ML C24 UR Fábrica Nova Rio Status…" at bounding box center [559, 422] width 397 height 680
type textarea "Conseguimos revisar a data entrega conseguimos atender em 26/08. ajustado"
click at [719, 487] on button "Salvar observação" at bounding box center [673, 494] width 164 height 33
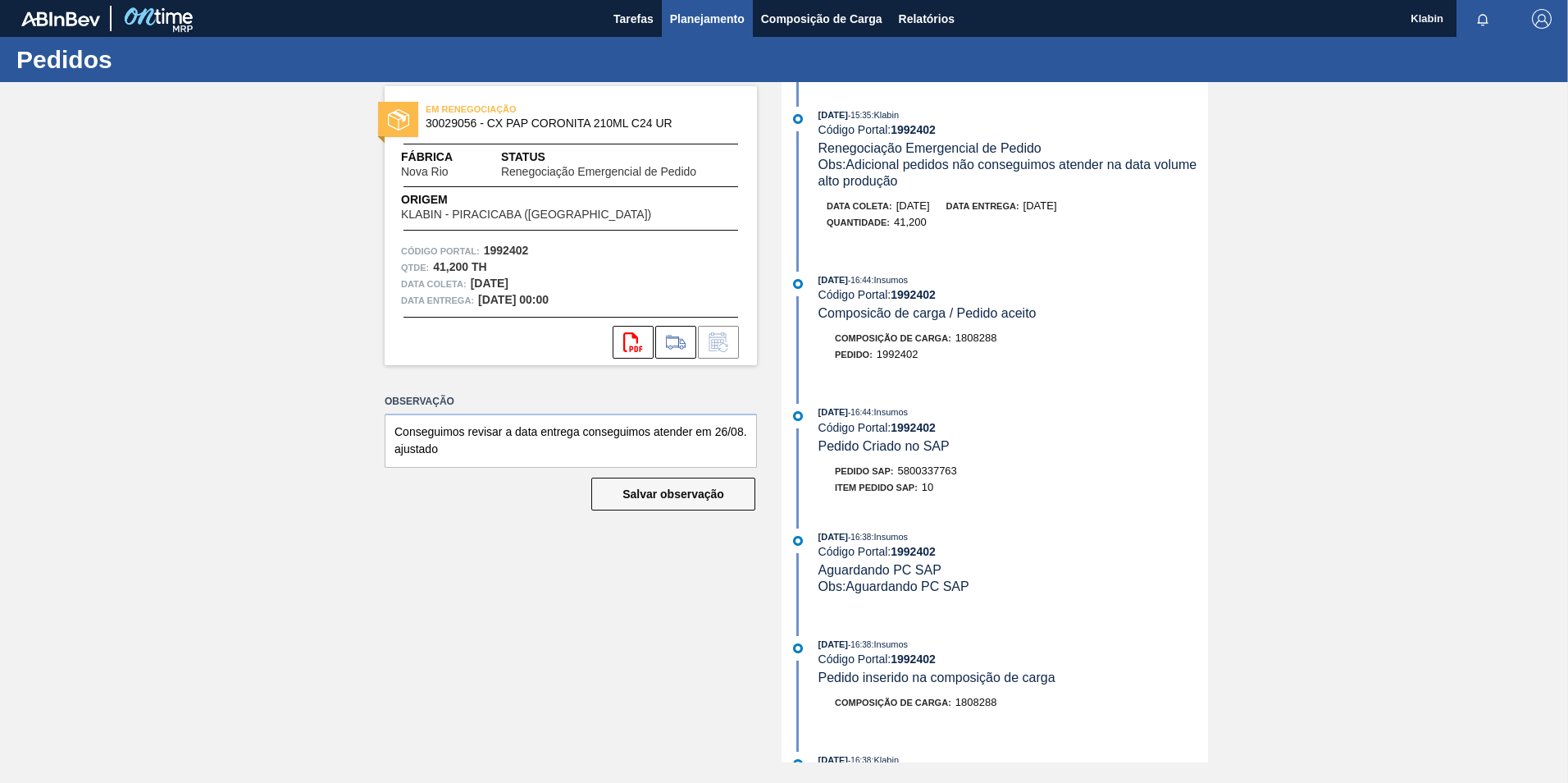
click at [706, 11] on span "Planejamento" at bounding box center [707, 19] width 75 height 20
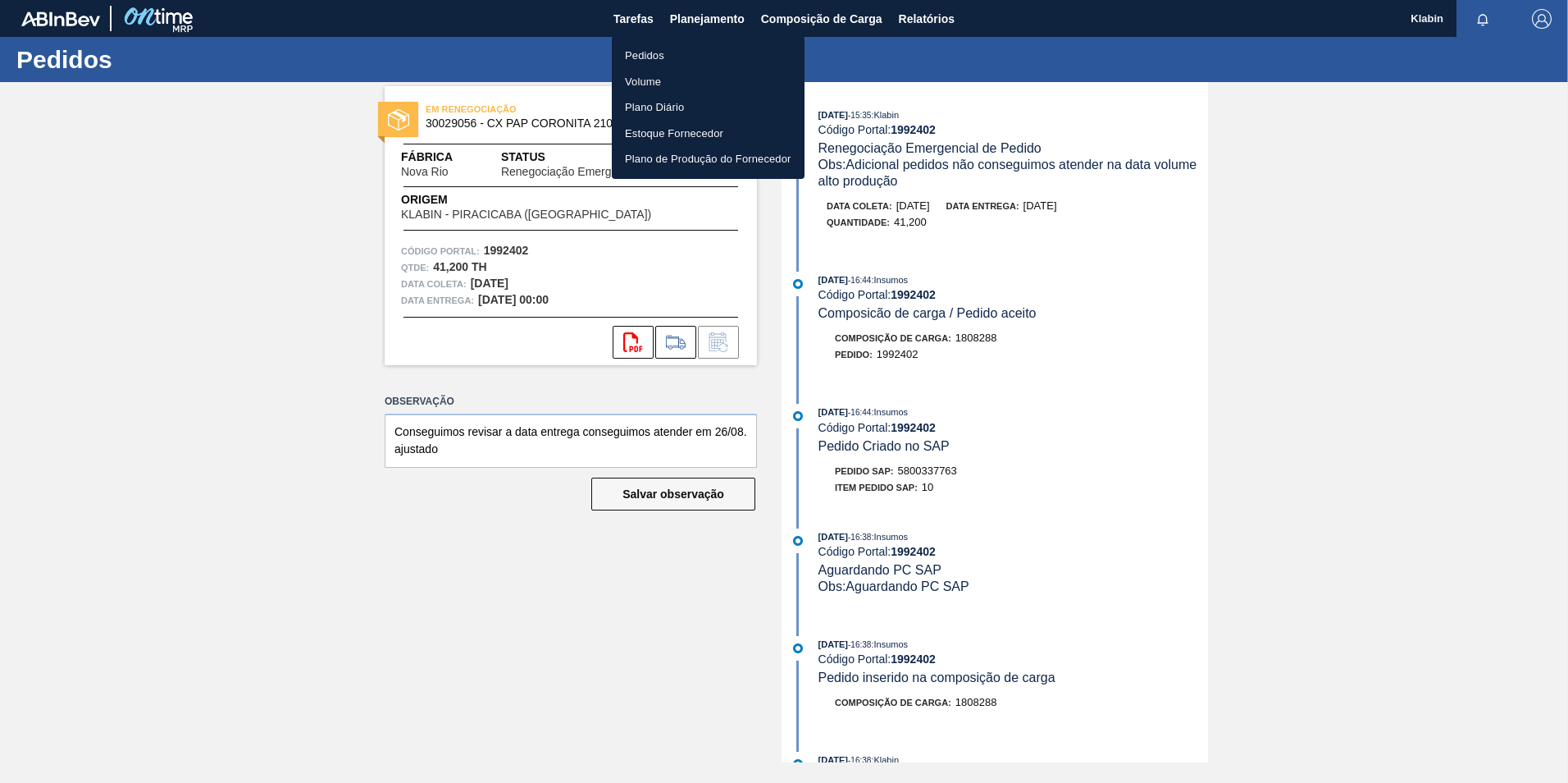
click at [666, 56] on li "Pedidos" at bounding box center [708, 56] width 193 height 27
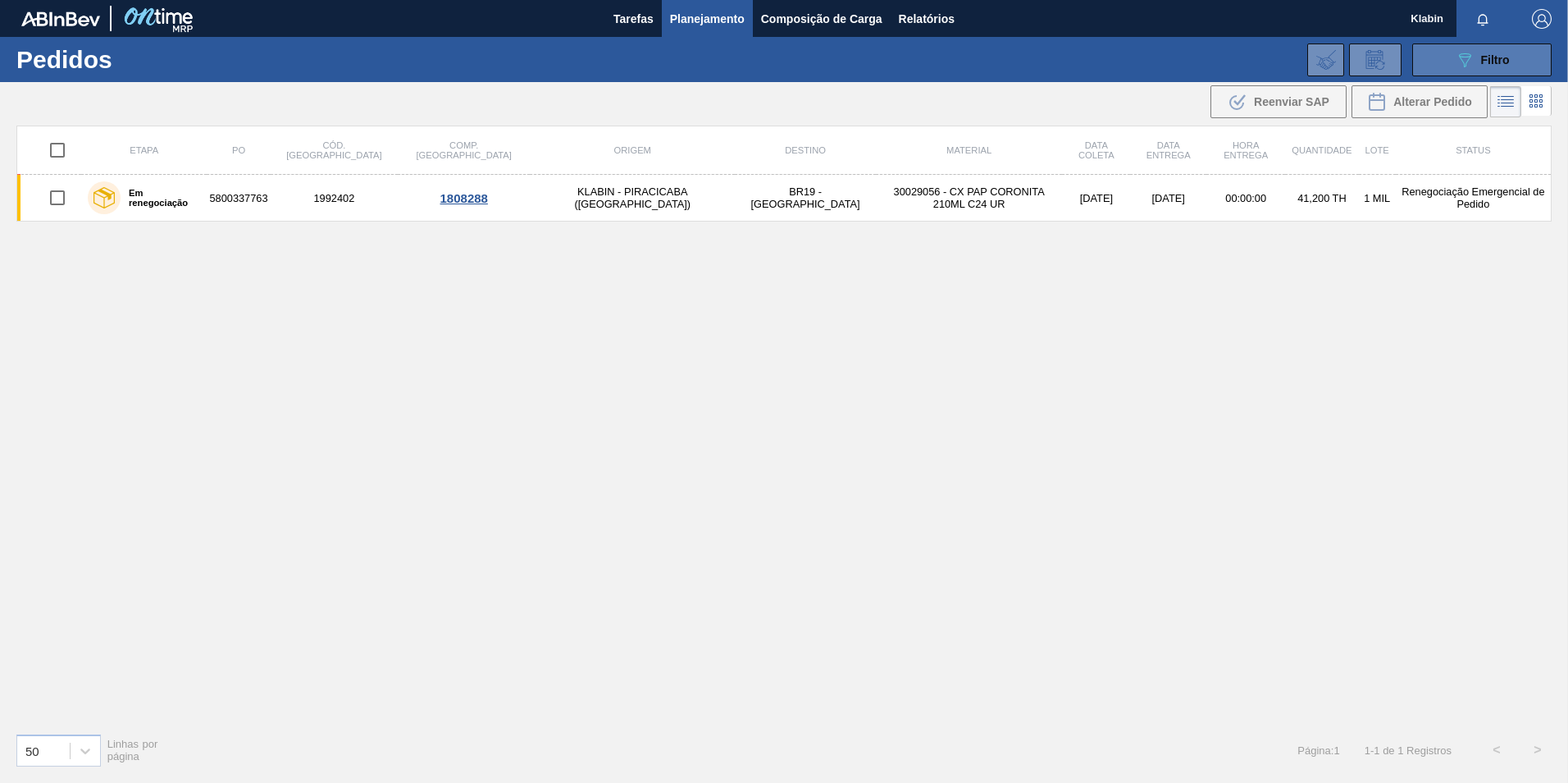
click at [1429, 68] on button "089F7B8B-B2A5-4AFE-B5C0-19BA573D28AC Filtro" at bounding box center [1482, 60] width 139 height 33
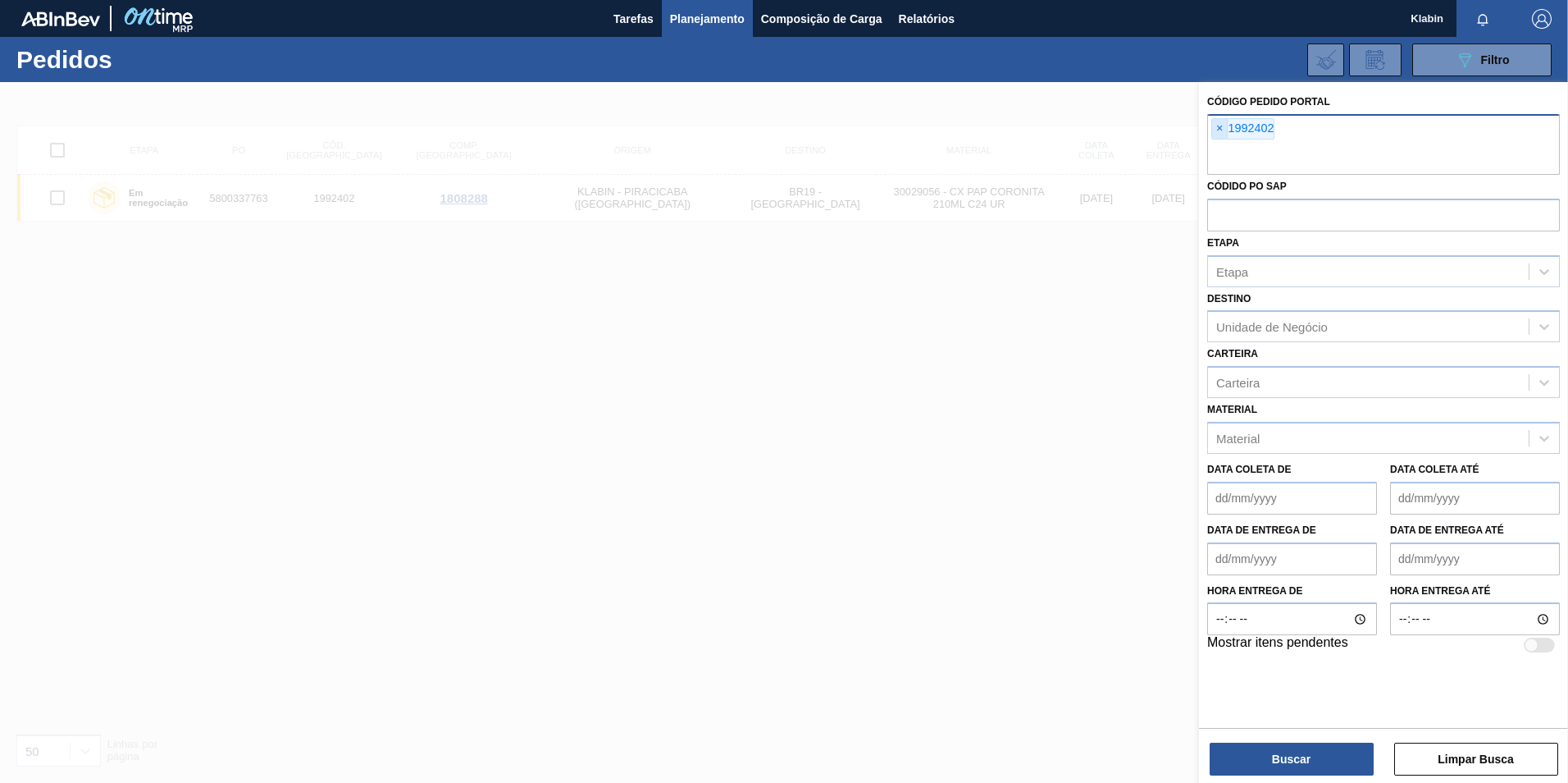
click at [1222, 126] on span "×" at bounding box center [1219, 129] width 16 height 20
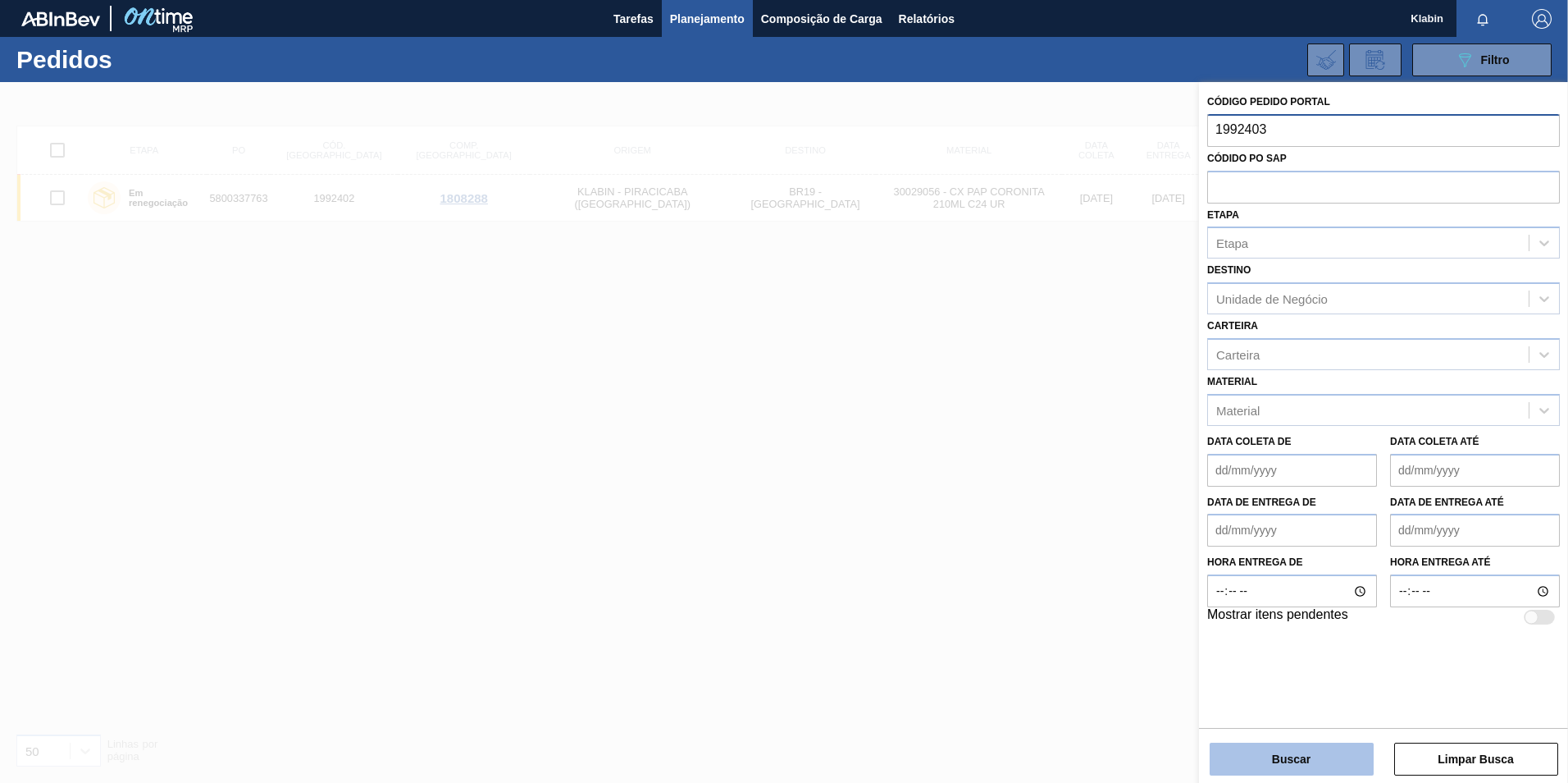
type input "1992403"
click at [1313, 757] on button "Buscar" at bounding box center [1292, 759] width 164 height 33
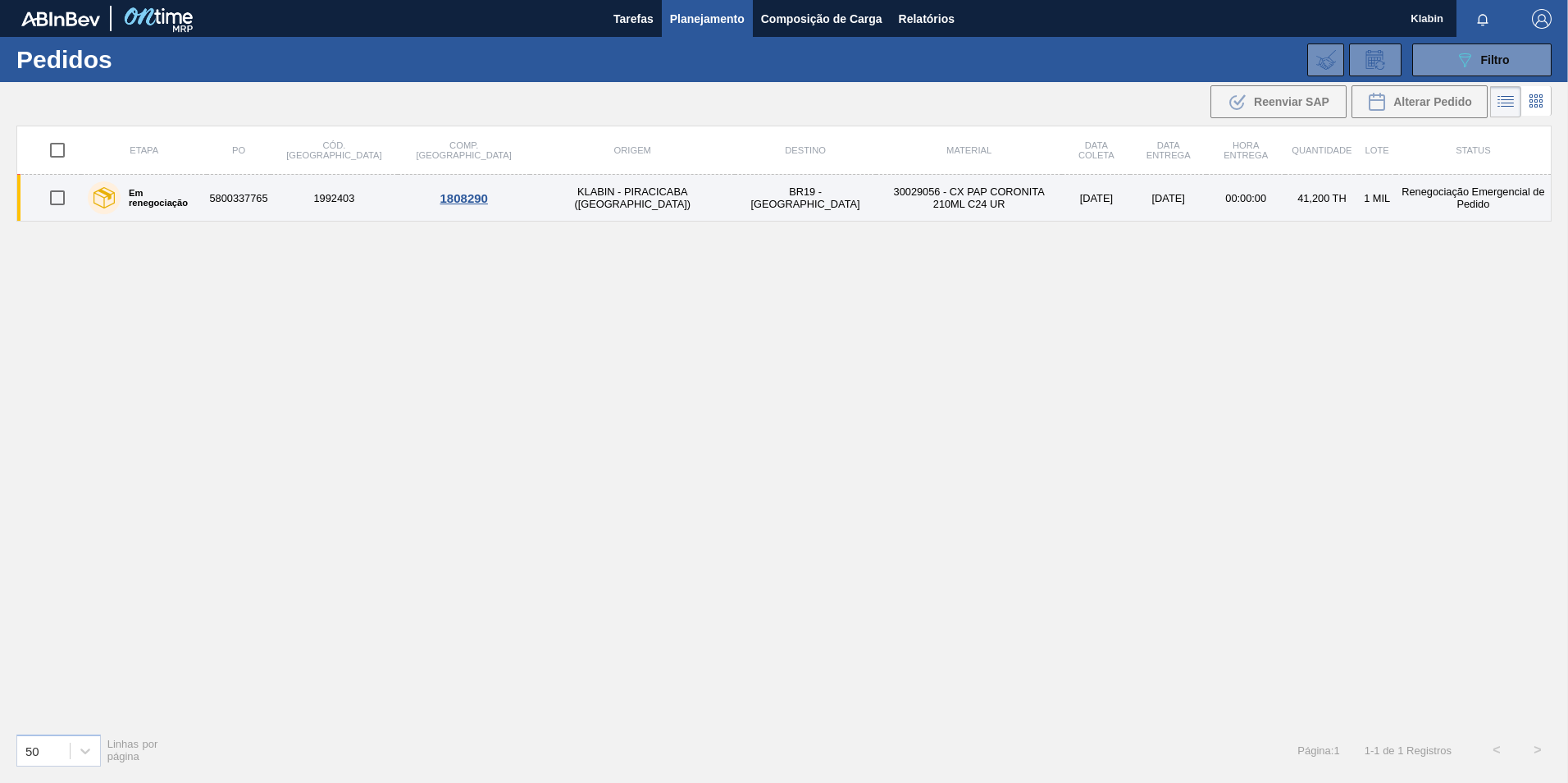
click at [406, 197] on div "1808290" at bounding box center [463, 198] width 127 height 14
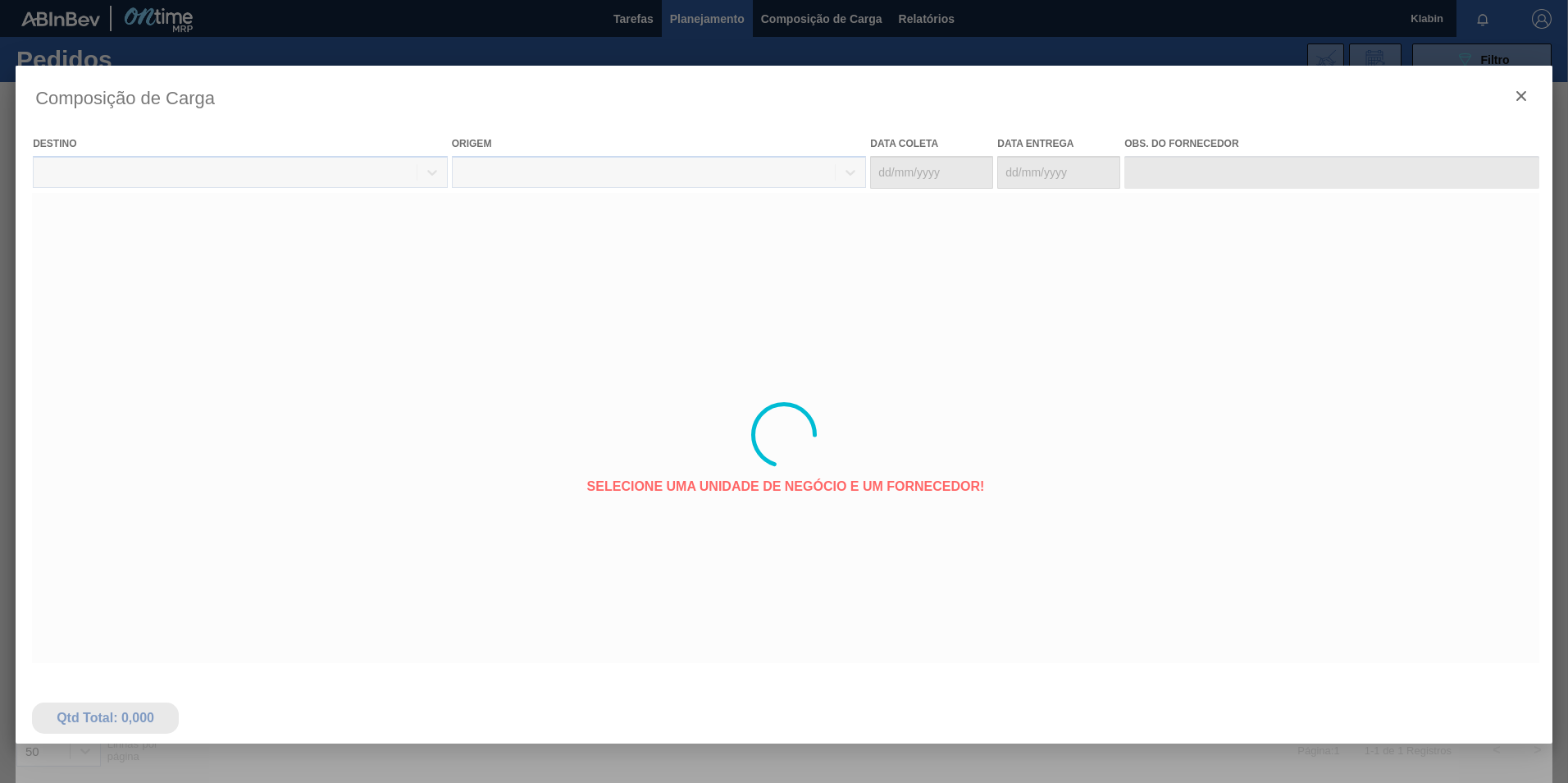
type coleta "[DATE]"
type entrega "[DATE]"
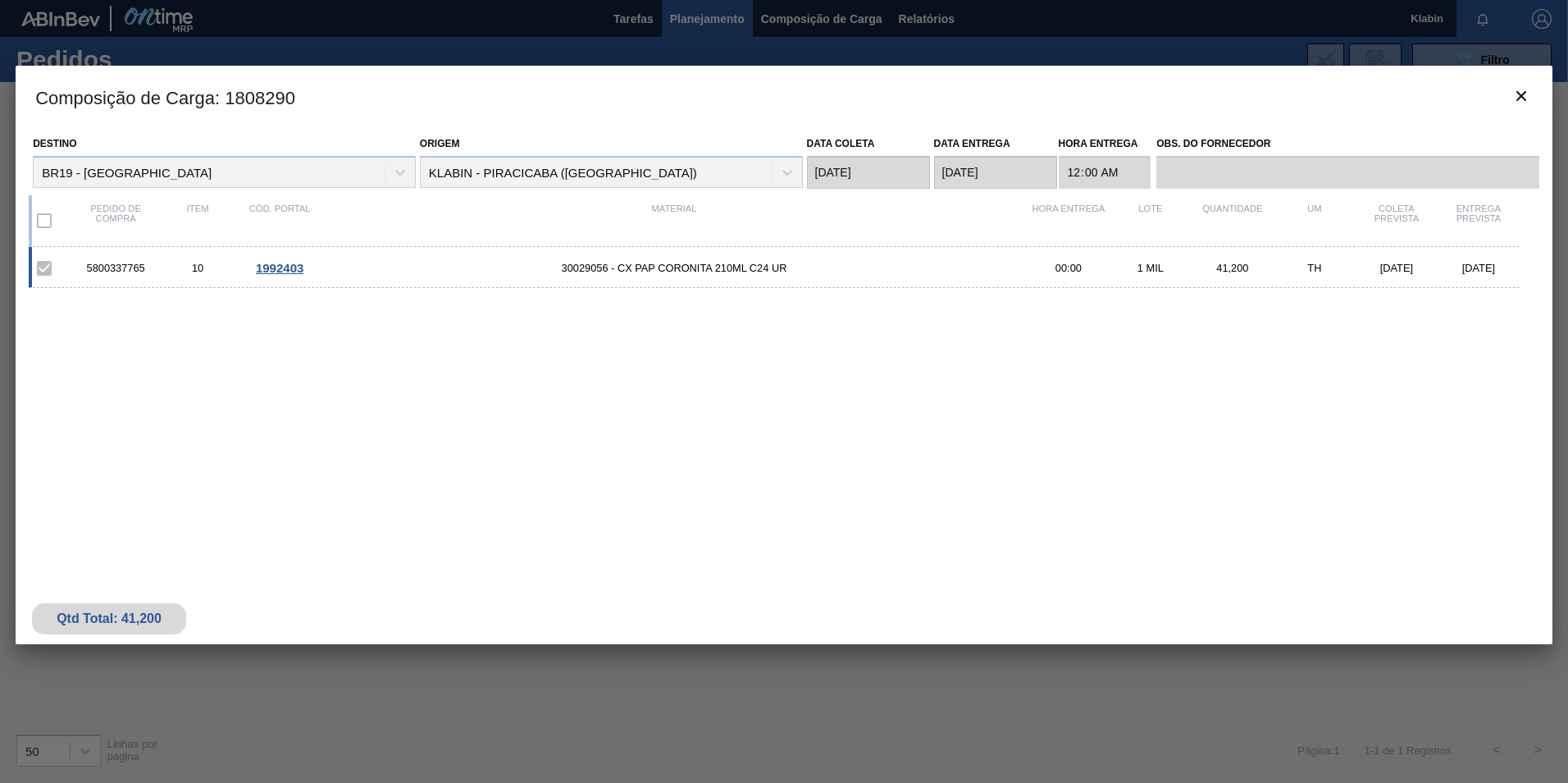
click at [769, 164] on div "Origem KLABIN - PIRACICABA ([GEOGRAPHIC_DATA])" at bounding box center [611, 159] width 383 height 56
click at [713, 173] on div "Origem KLABIN - PIRACICABA ([GEOGRAPHIC_DATA])" at bounding box center [611, 159] width 383 height 56
click at [1514, 94] on icon "botão de ícone" at bounding box center [1522, 96] width 20 height 20
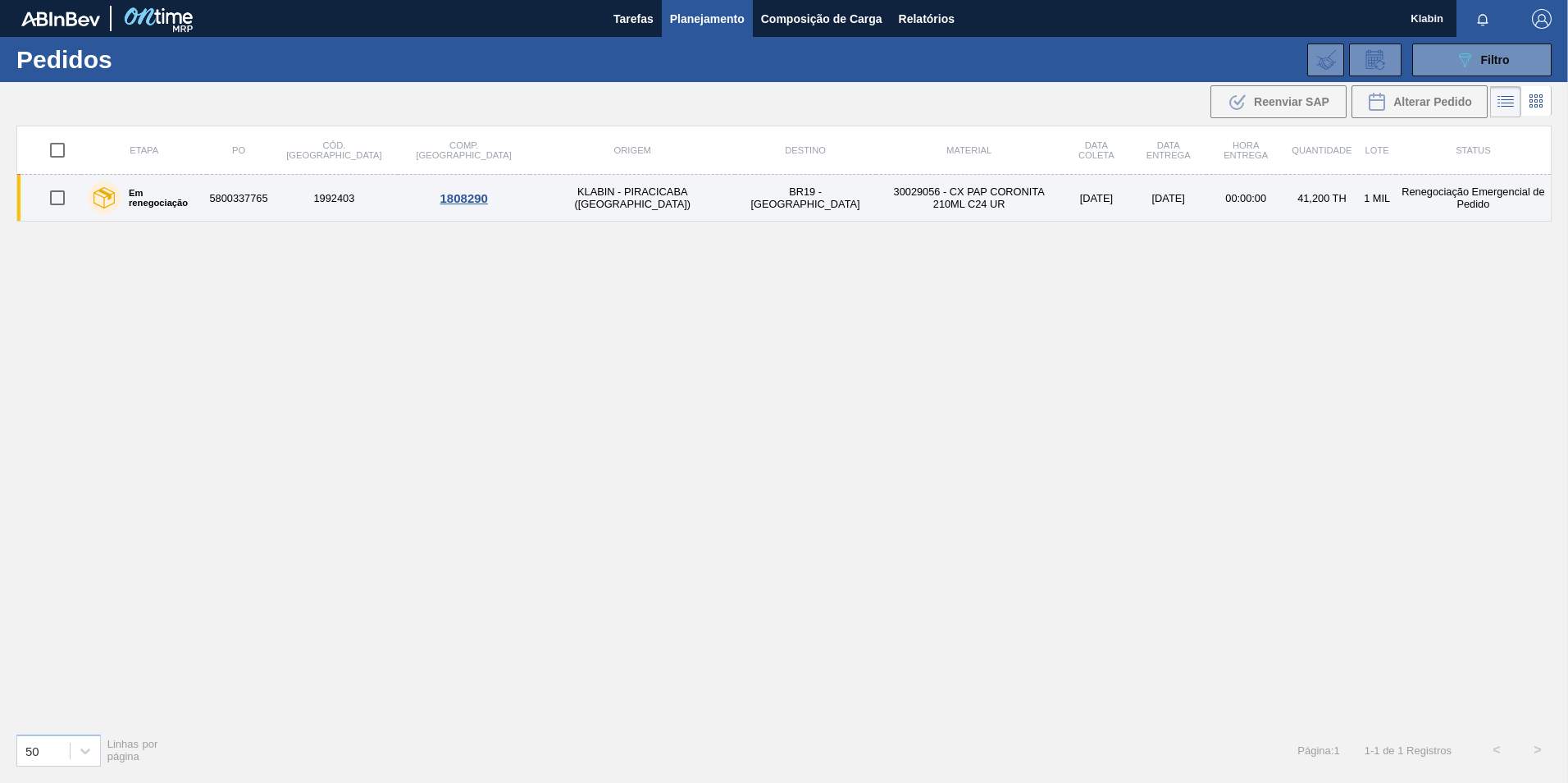
click at [1398, 193] on td "Renegociação Emergencial de Pedido" at bounding box center [1473, 198] width 156 height 46
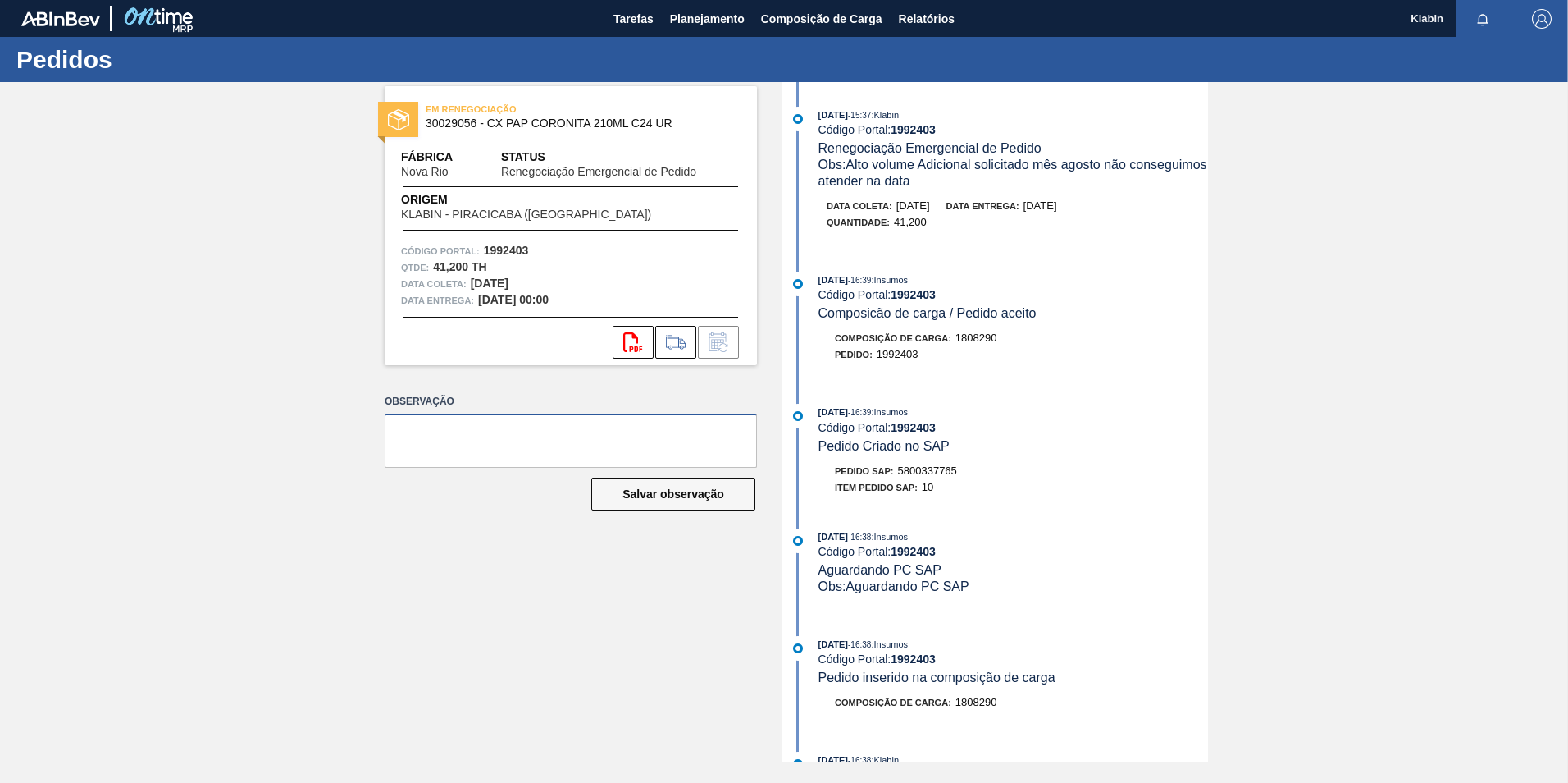
click at [481, 438] on textarea at bounding box center [570, 440] width 373 height 54
paste textarea "Conseguimos revisar a data entrega conseguimos atender em 26/08. ajustado"
drag, startPoint x: 712, startPoint y: 429, endPoint x: 743, endPoint y: 431, distance: 31.1
click at [744, 431] on textarea "Conseguimos revisar a data entrega conseguimos atender em 26/08. ajustado" at bounding box center [570, 440] width 373 height 54
type textarea "Conseguimos revisar a data entrega conseguimos atender em 28/08 ajustado"
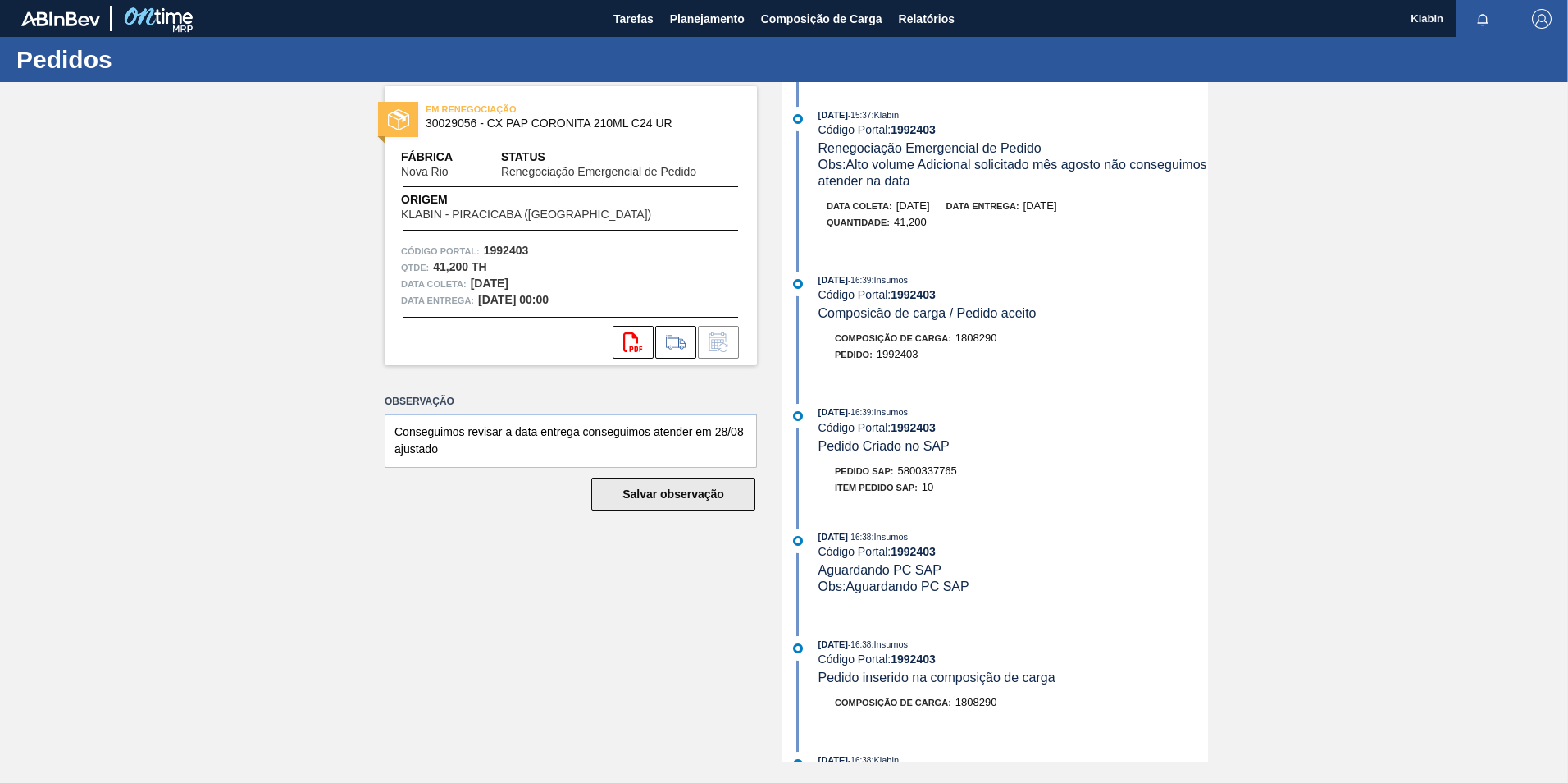
click at [689, 492] on button "Salvar observação" at bounding box center [673, 494] width 164 height 33
click at [717, 17] on span "Planejamento" at bounding box center [707, 19] width 75 height 20
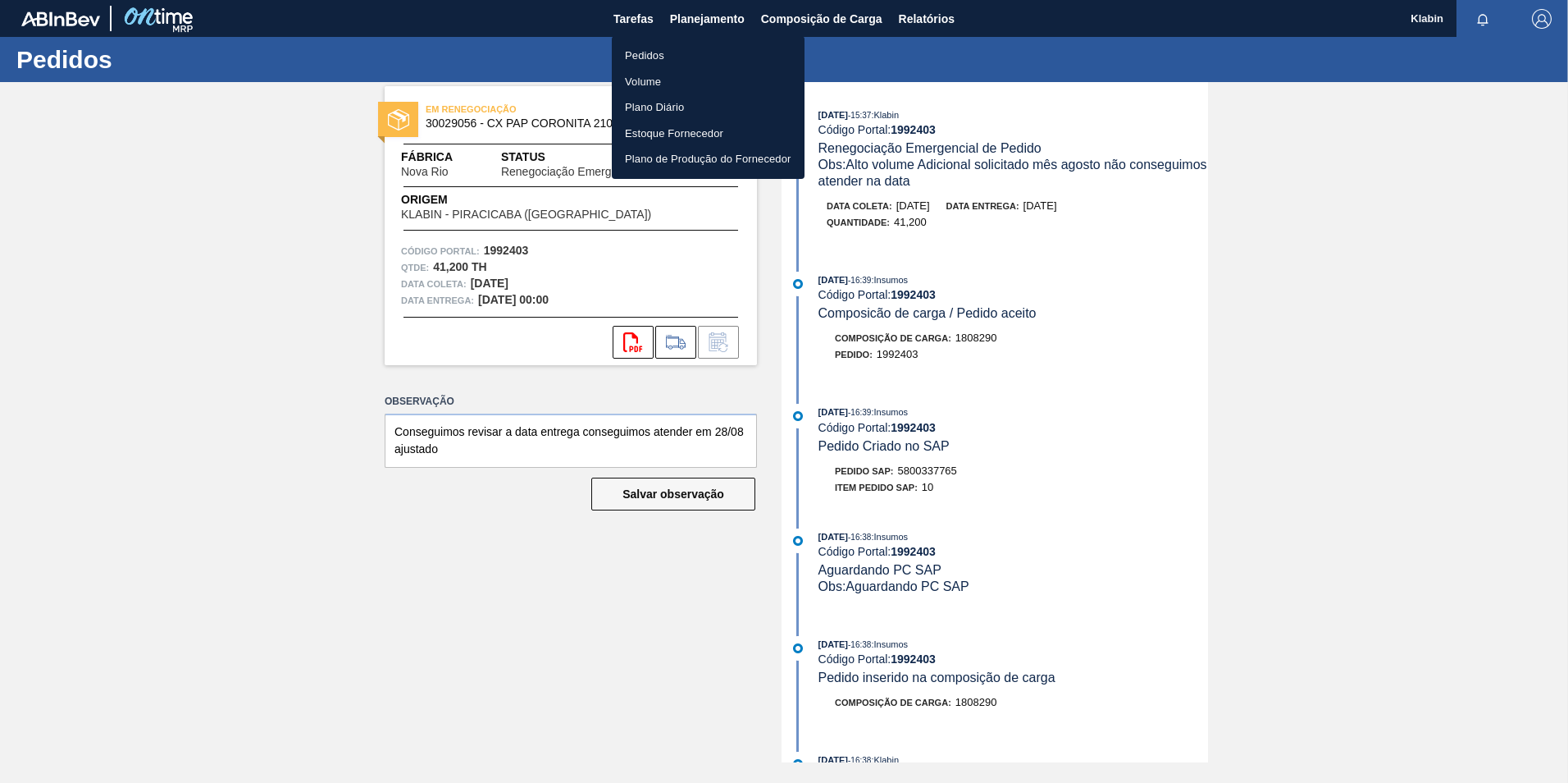
click at [651, 50] on li "Pedidos" at bounding box center [708, 56] width 193 height 27
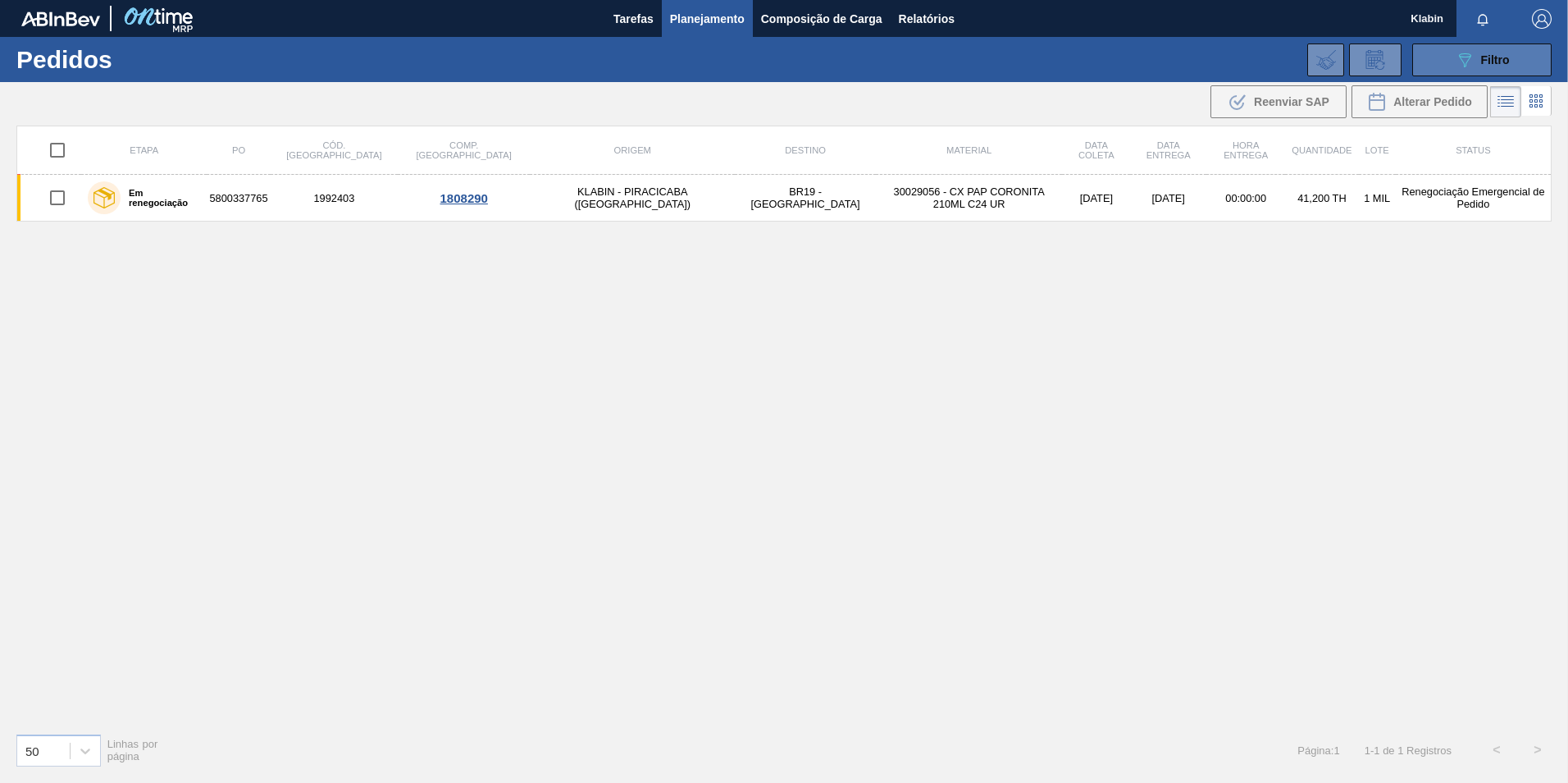
click at [1455, 68] on icon "089F7B8B-B2A5-4AFE-B5C0-19BA573D28AC" at bounding box center [1465, 60] width 20 height 20
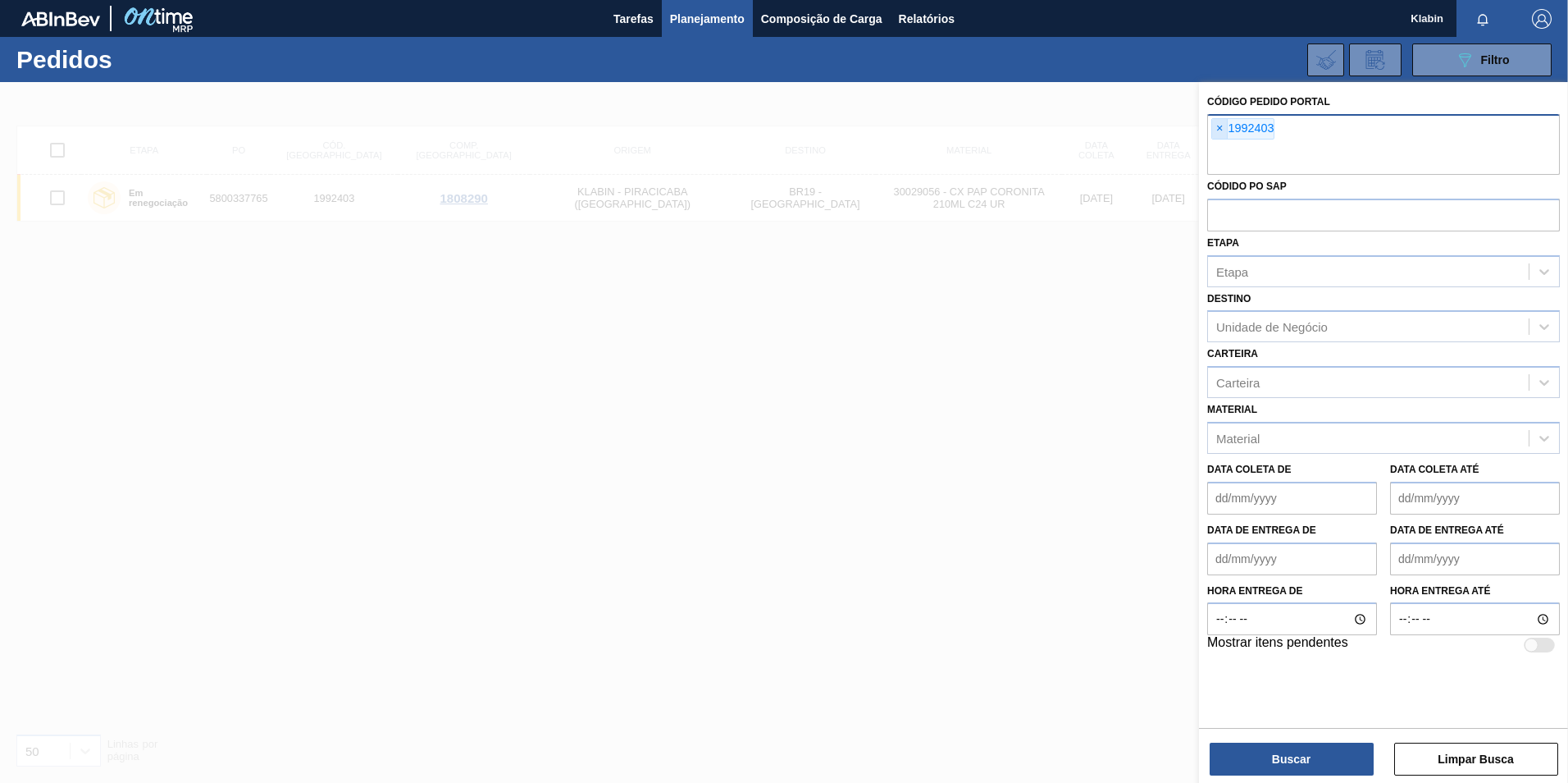
click at [1221, 125] on span "×" at bounding box center [1219, 129] width 16 height 20
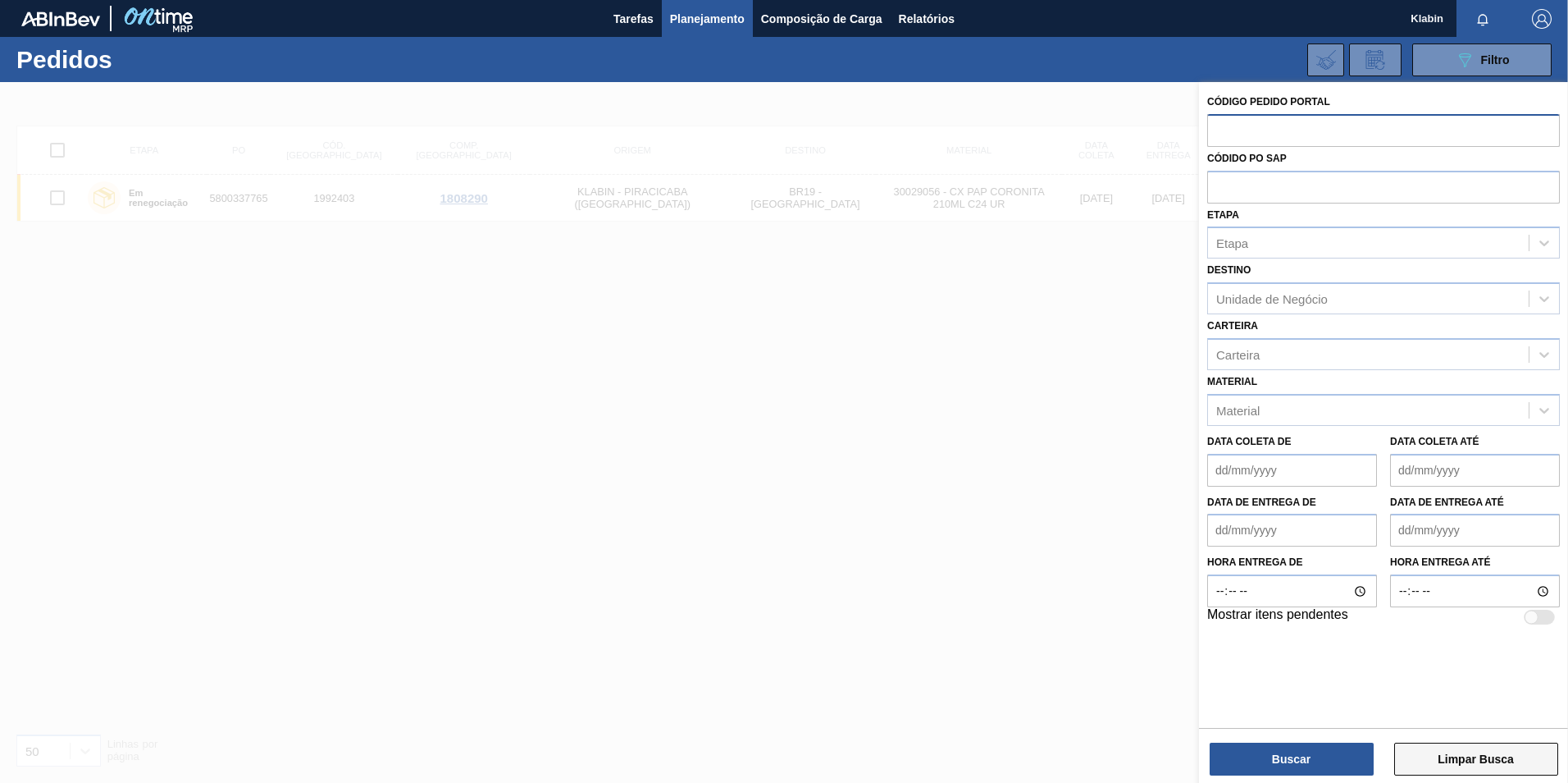
click at [1487, 761] on button "Limpar Busca" at bounding box center [1477, 759] width 164 height 33
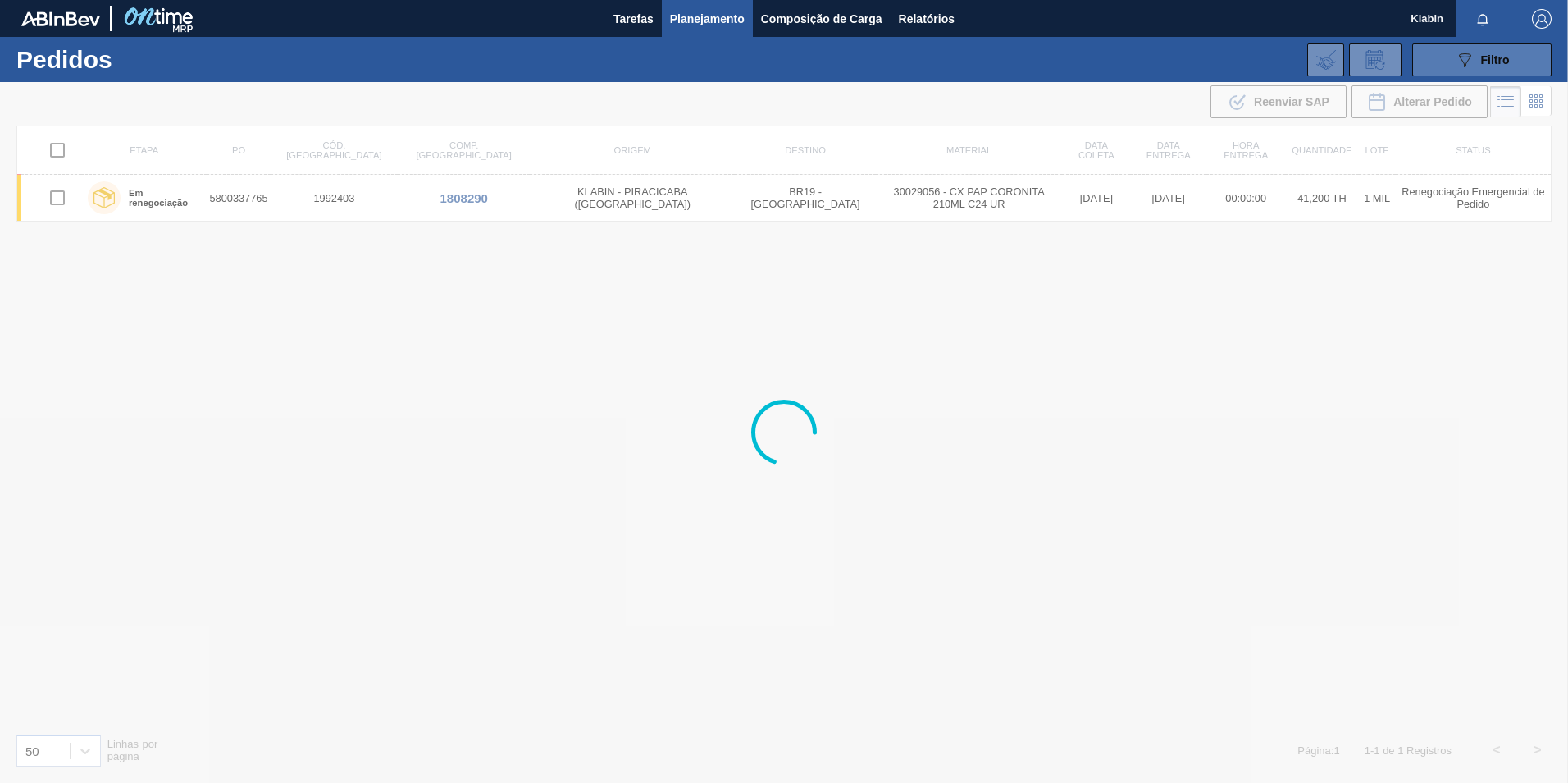
click at [1471, 56] on icon "089F7B8B-B2A5-4AFE-B5C0-19BA573D28AC" at bounding box center [1465, 60] width 20 height 20
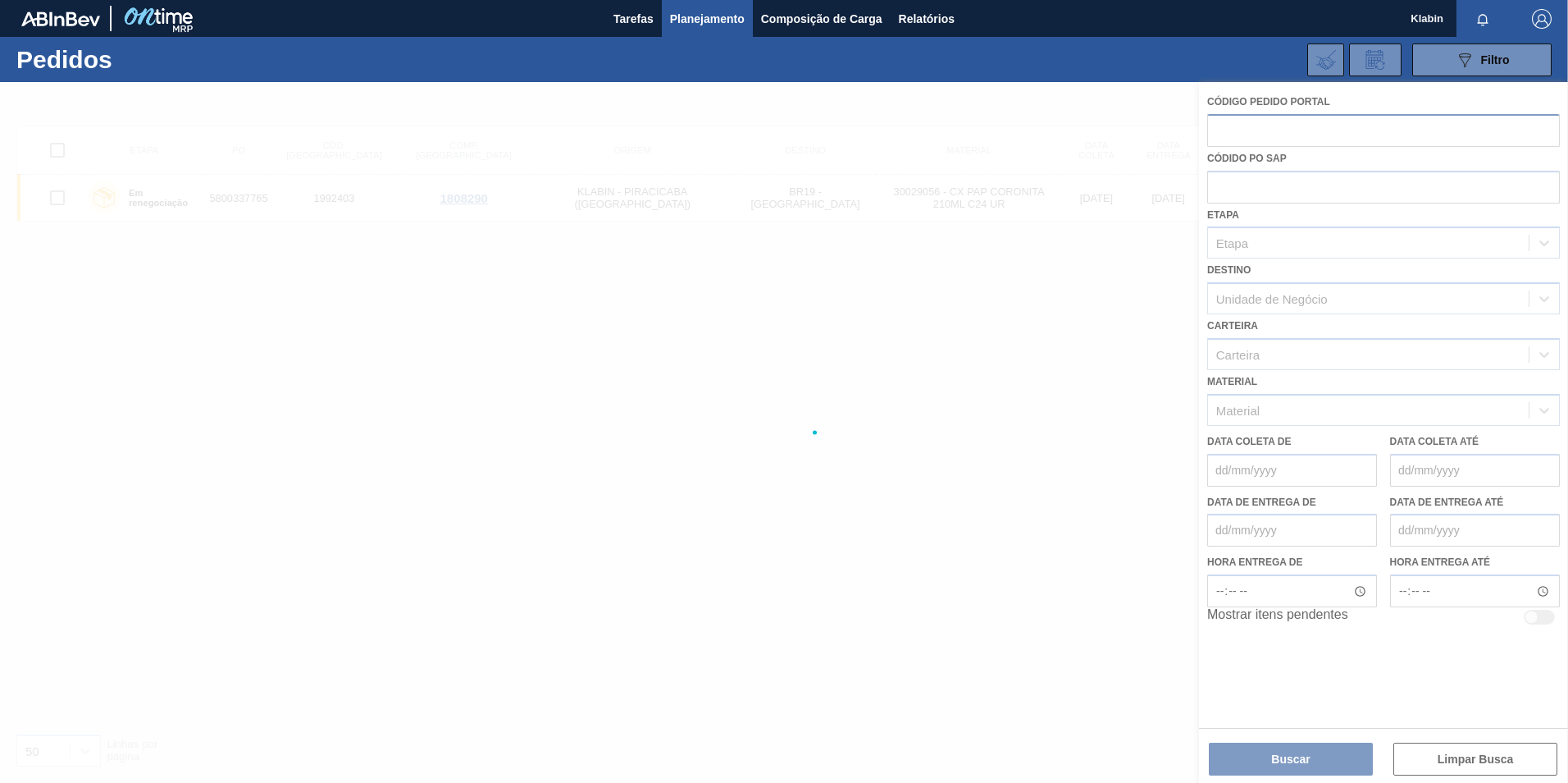
click at [1277, 138] on div at bounding box center [784, 433] width 1568 height 701
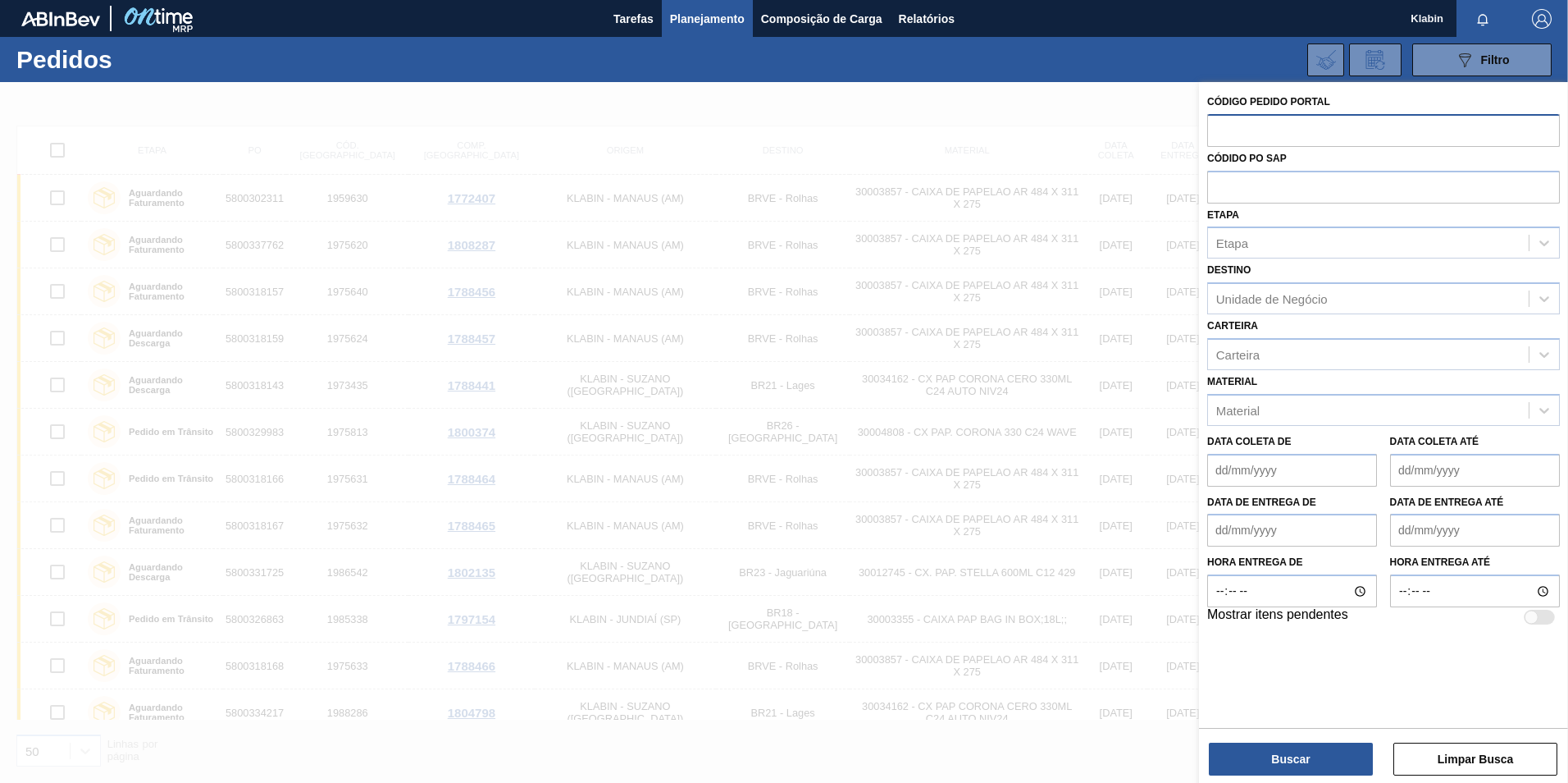
click at [1274, 129] on input "text" at bounding box center [1383, 130] width 353 height 32
type input "1995169"
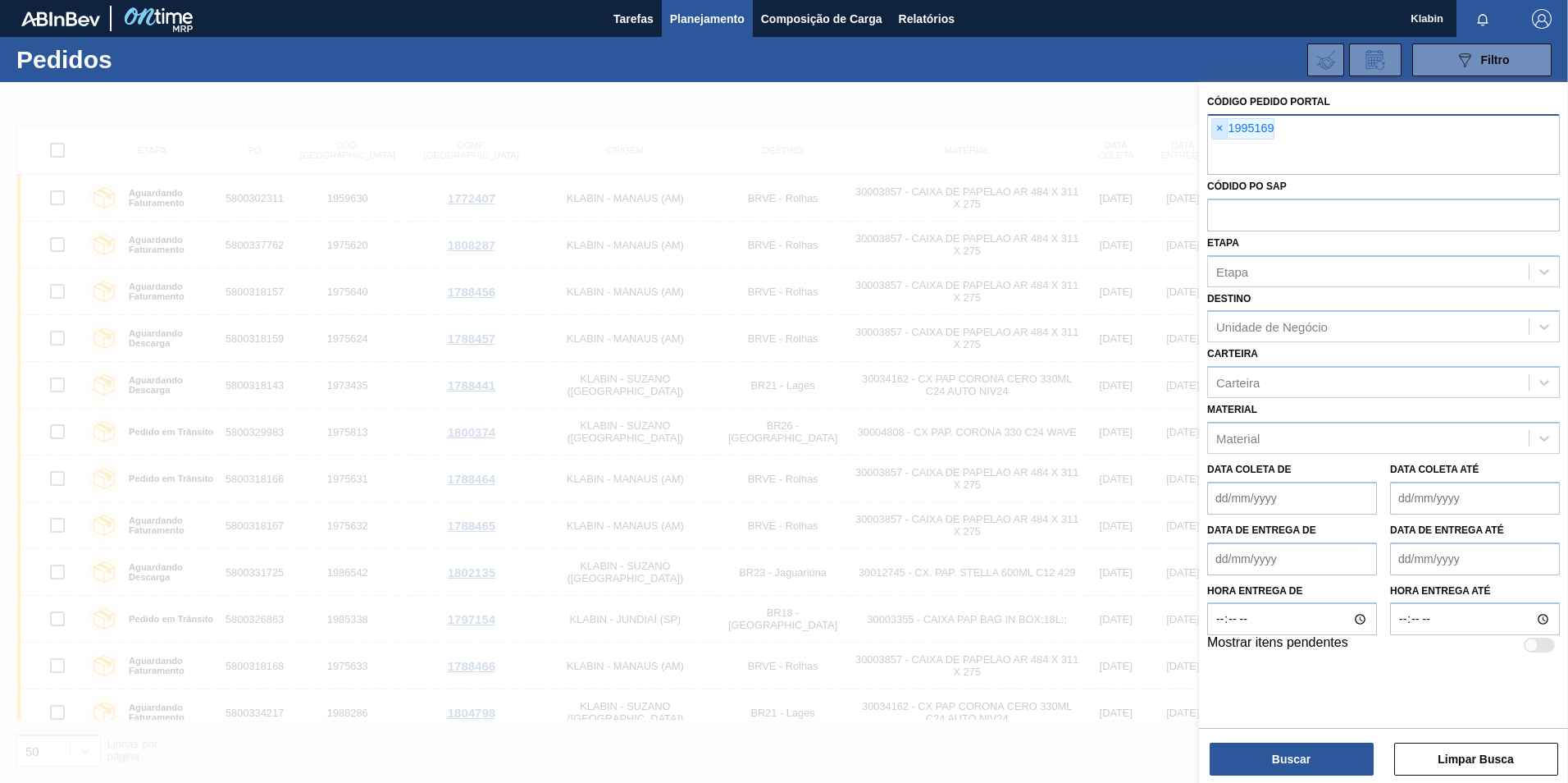
click at [1215, 130] on span "×" at bounding box center [1219, 129] width 16 height 20
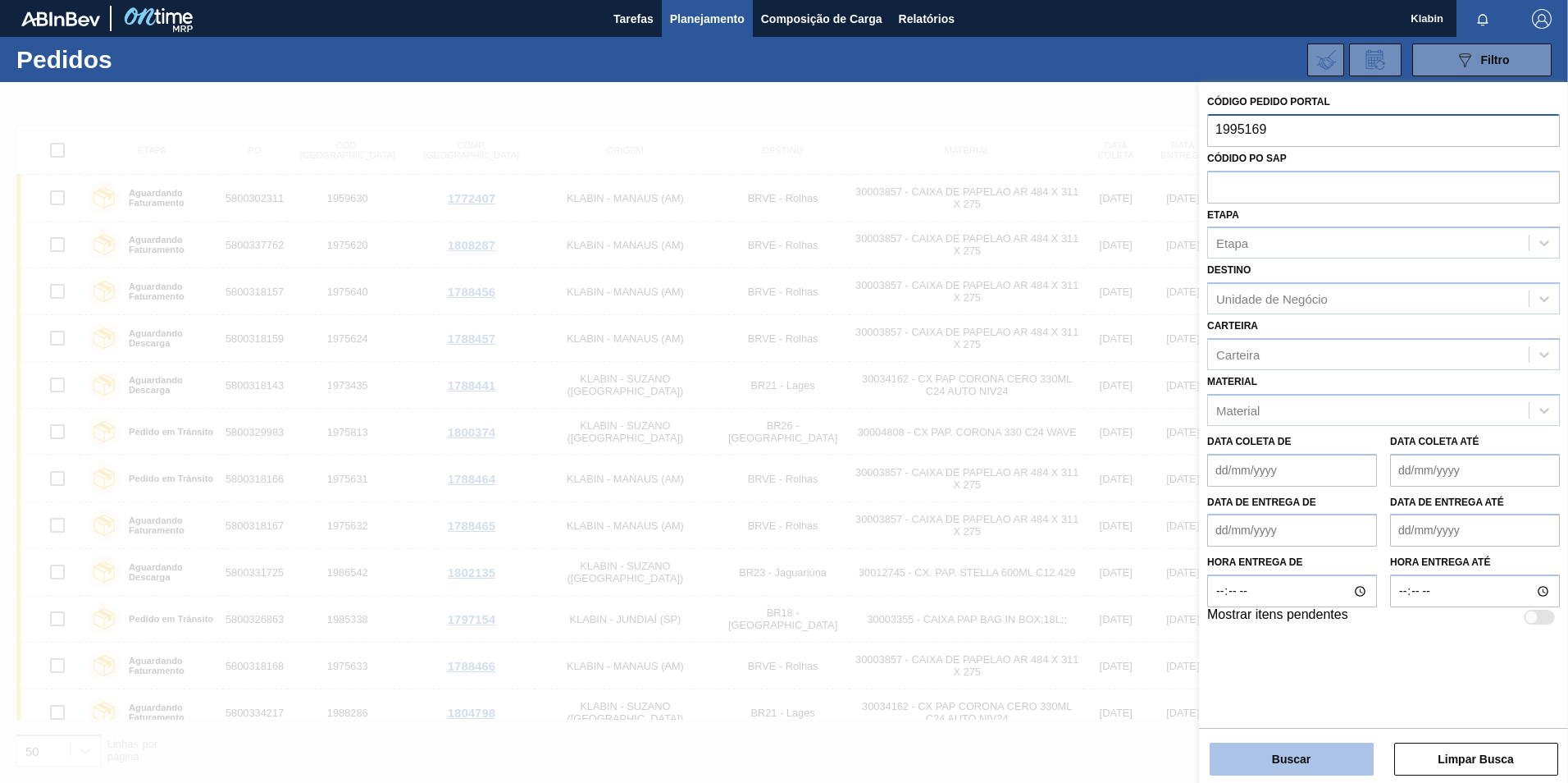
type input "1995169"
click at [1321, 750] on button "Buscar" at bounding box center [1292, 759] width 164 height 33
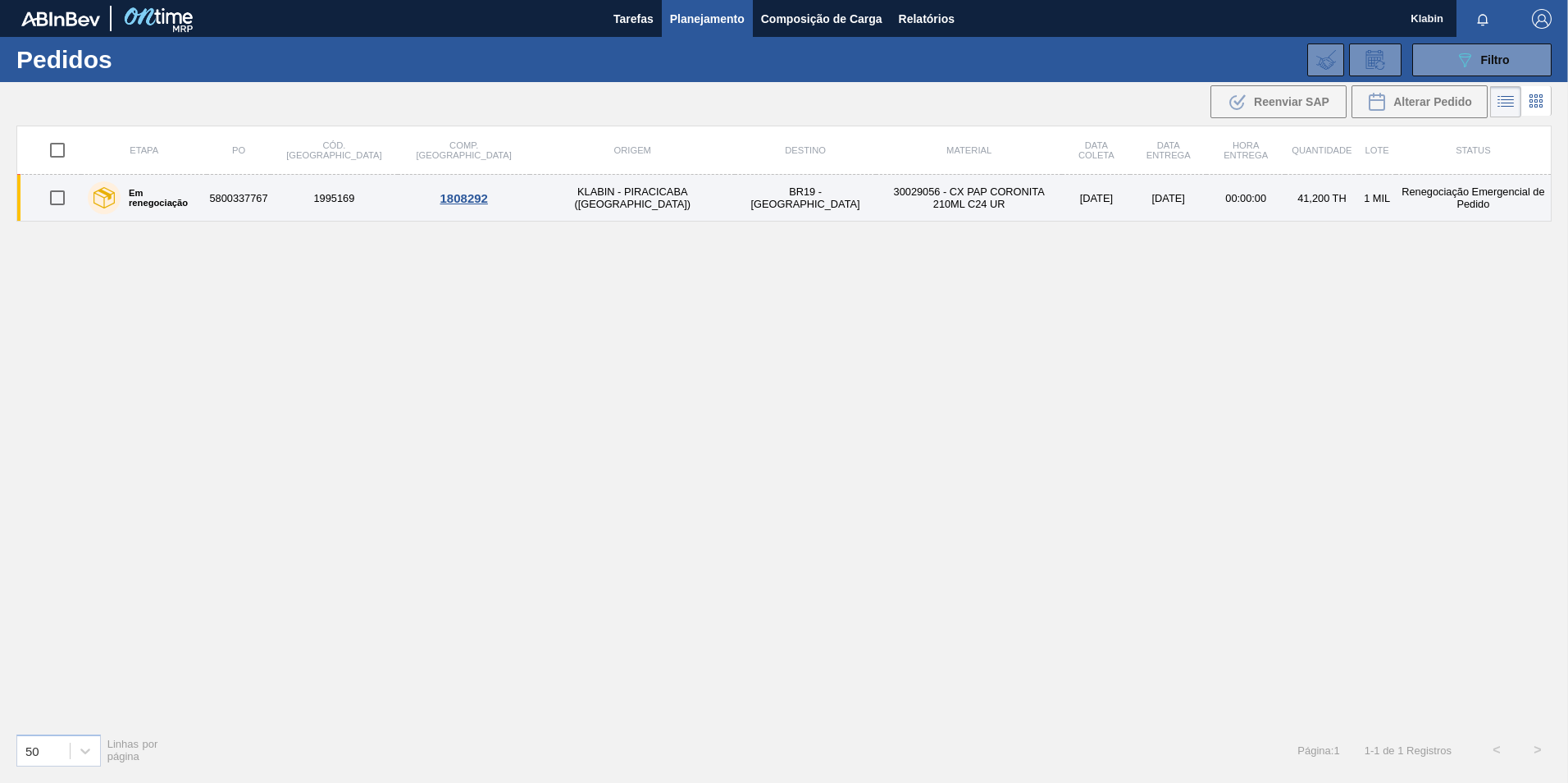
click at [1062, 200] on td "[DATE]" at bounding box center [1096, 198] width 68 height 46
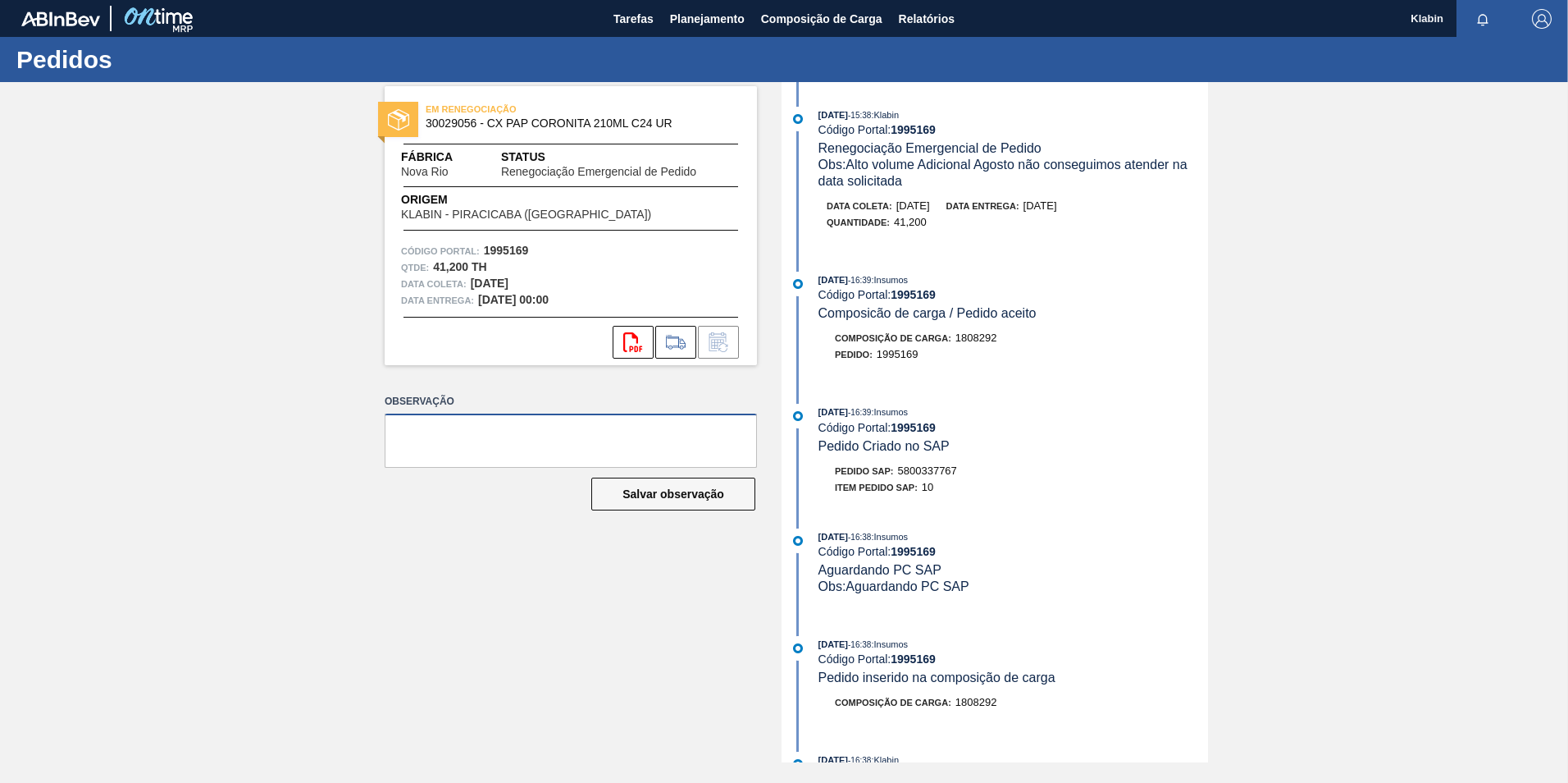
click at [501, 438] on textarea at bounding box center [570, 440] width 373 height 54
paste textarea "Conseguimos revisar a data entrega conseguimos atender em 26/08. ajustado"
drag, startPoint x: 718, startPoint y: 429, endPoint x: 743, endPoint y: 444, distance: 29.2
click at [743, 444] on textarea "Conseguimos revisar a data entrega conseguimos atender em 26/08. ajustado" at bounding box center [570, 440] width 373 height 54
type textarea "Conseguimos revisar a data entrega conseguimos atender em 20/08."
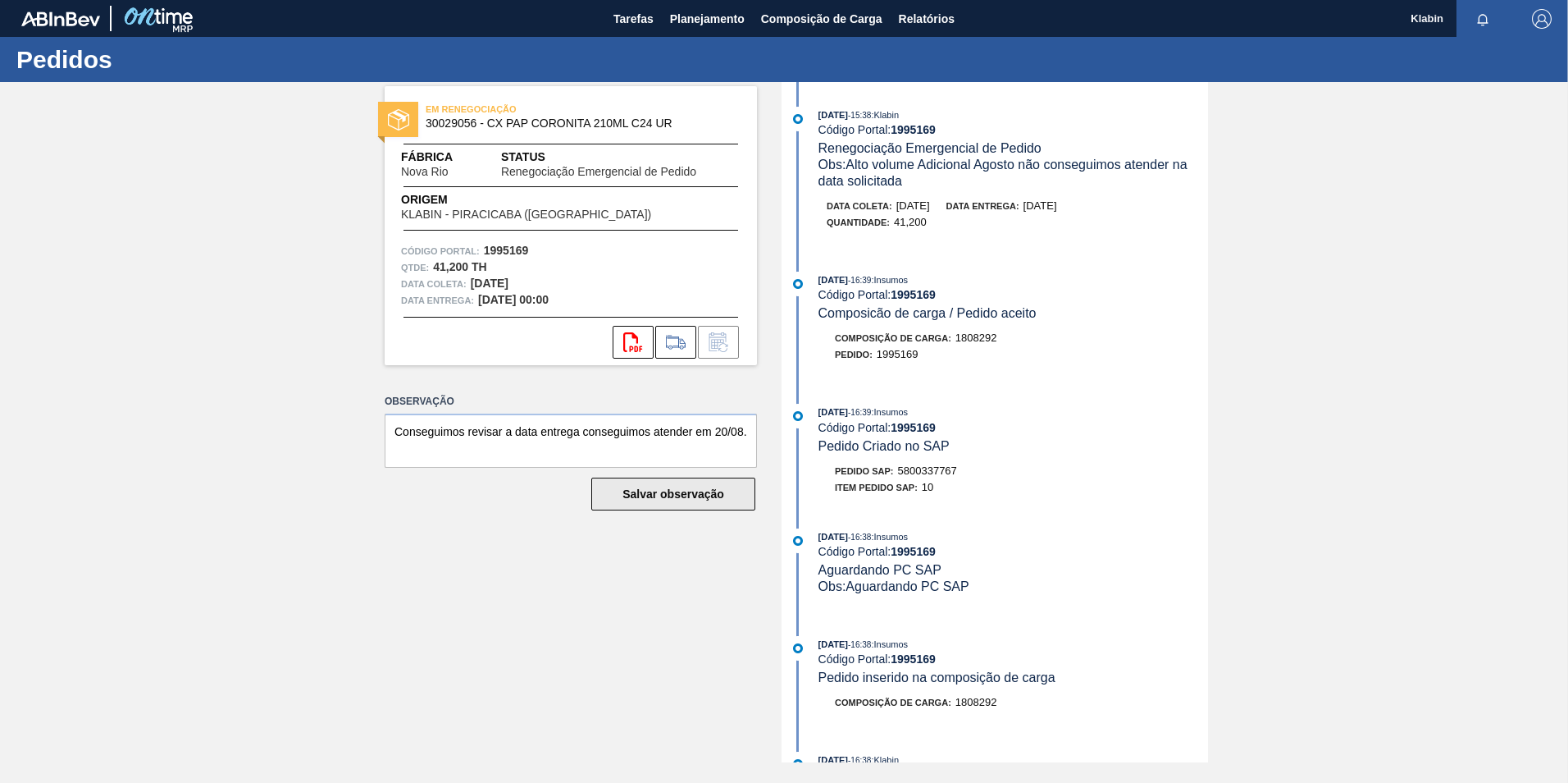
click at [677, 492] on button "Salvar observação" at bounding box center [673, 494] width 164 height 33
click at [685, 20] on span "Planejamento" at bounding box center [707, 19] width 75 height 20
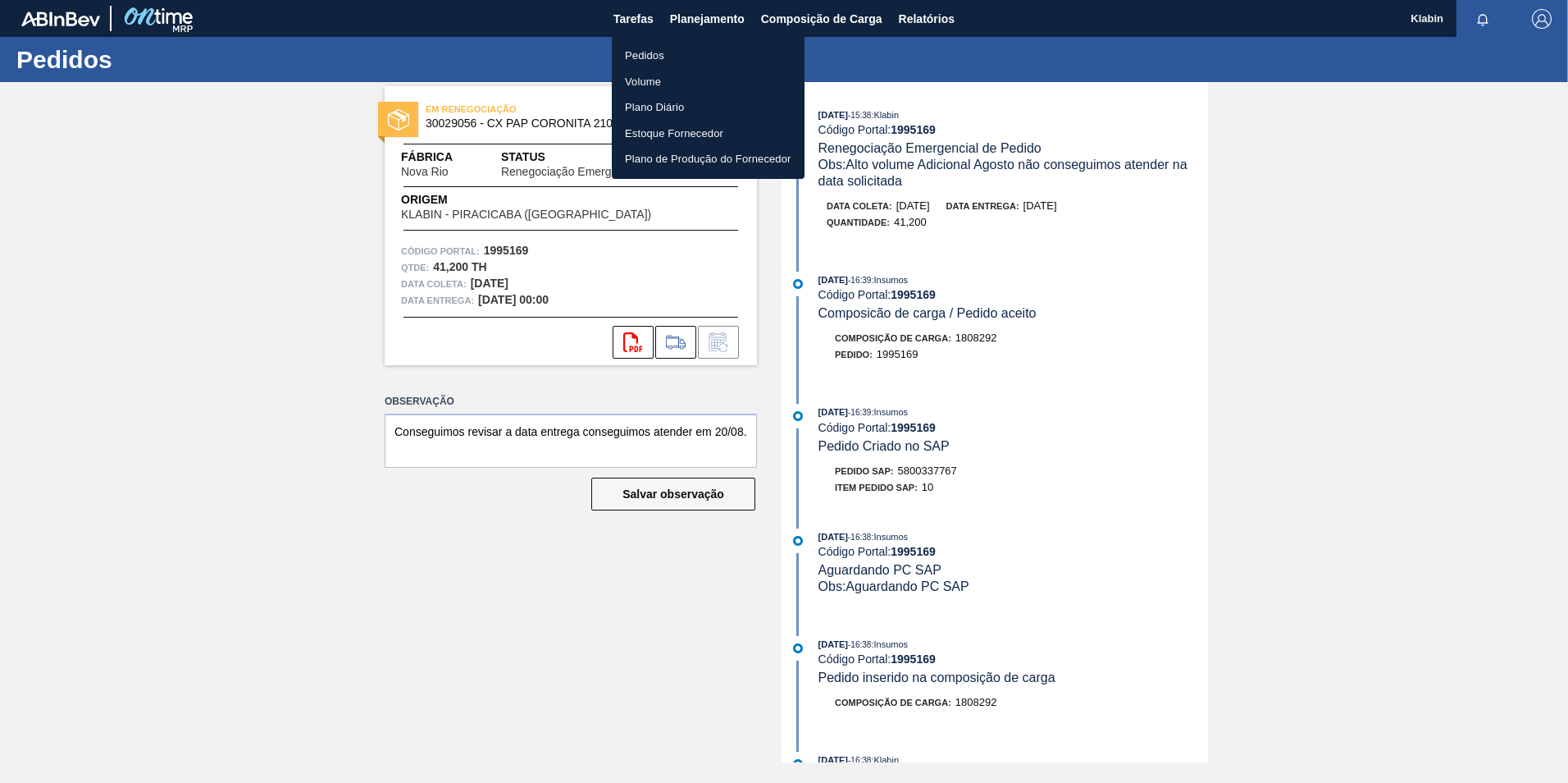
click at [672, 59] on li "Pedidos" at bounding box center [708, 56] width 193 height 27
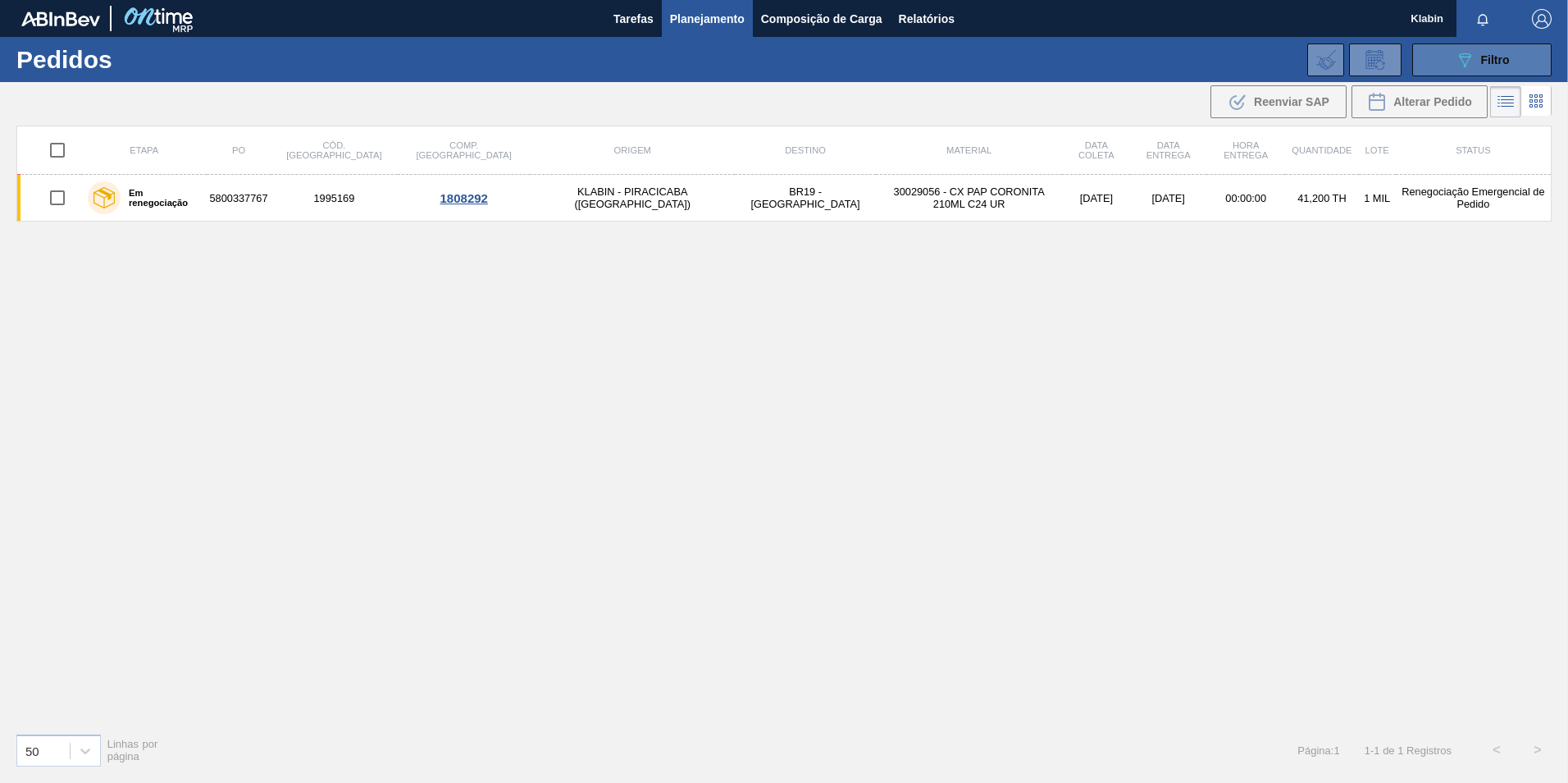
click at [1452, 61] on button "089F7B8B-B2A5-4AFE-B5C0-19BA573D28AC Filtro" at bounding box center [1482, 60] width 139 height 33
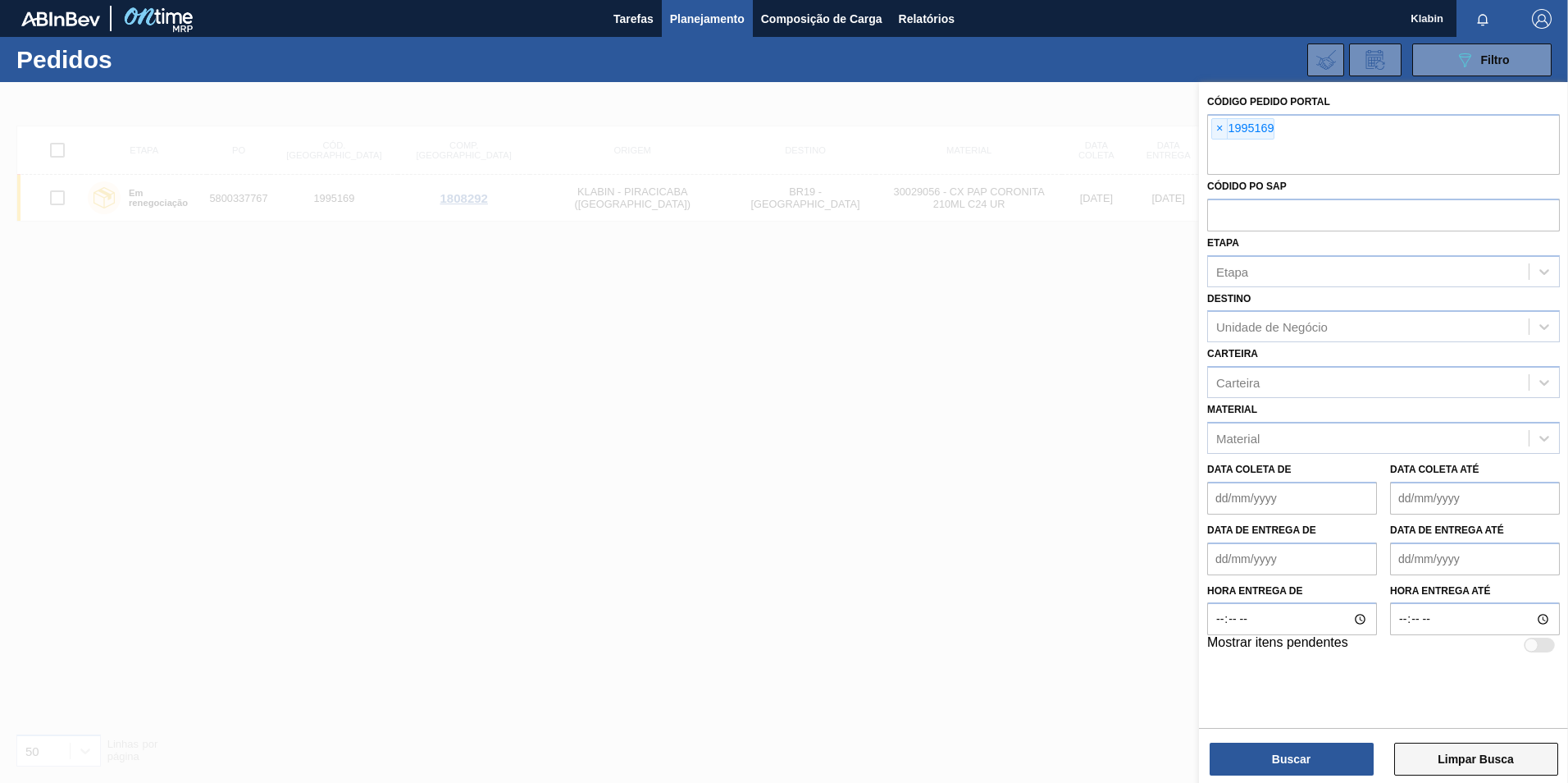
click at [1487, 742] on button "Limpar Busca" at bounding box center [1477, 759] width 164 height 33
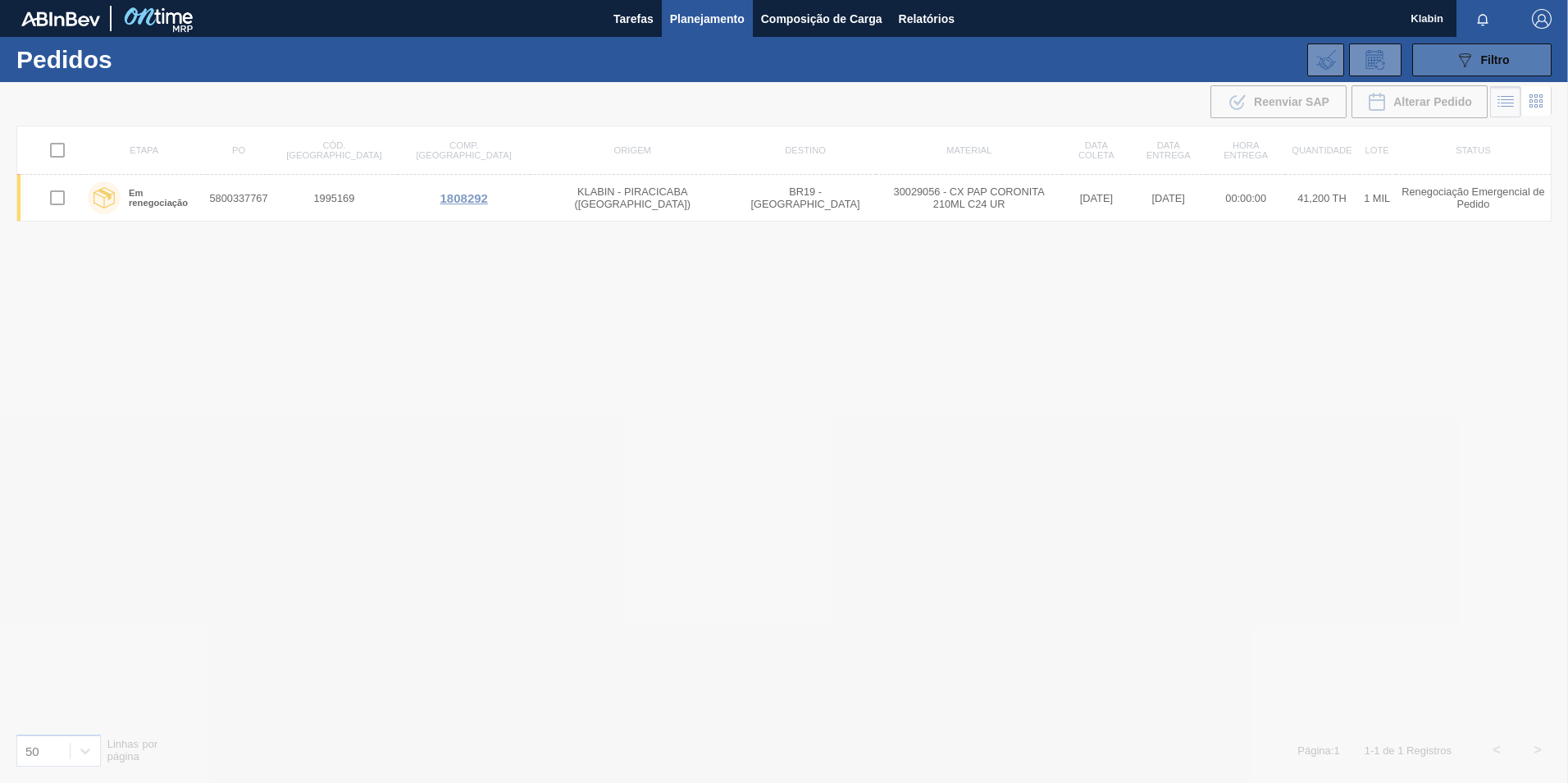
click at [1478, 71] on button "089F7B8B-B2A5-4AFE-B5C0-19BA573D28AC Filtro" at bounding box center [1482, 60] width 139 height 33
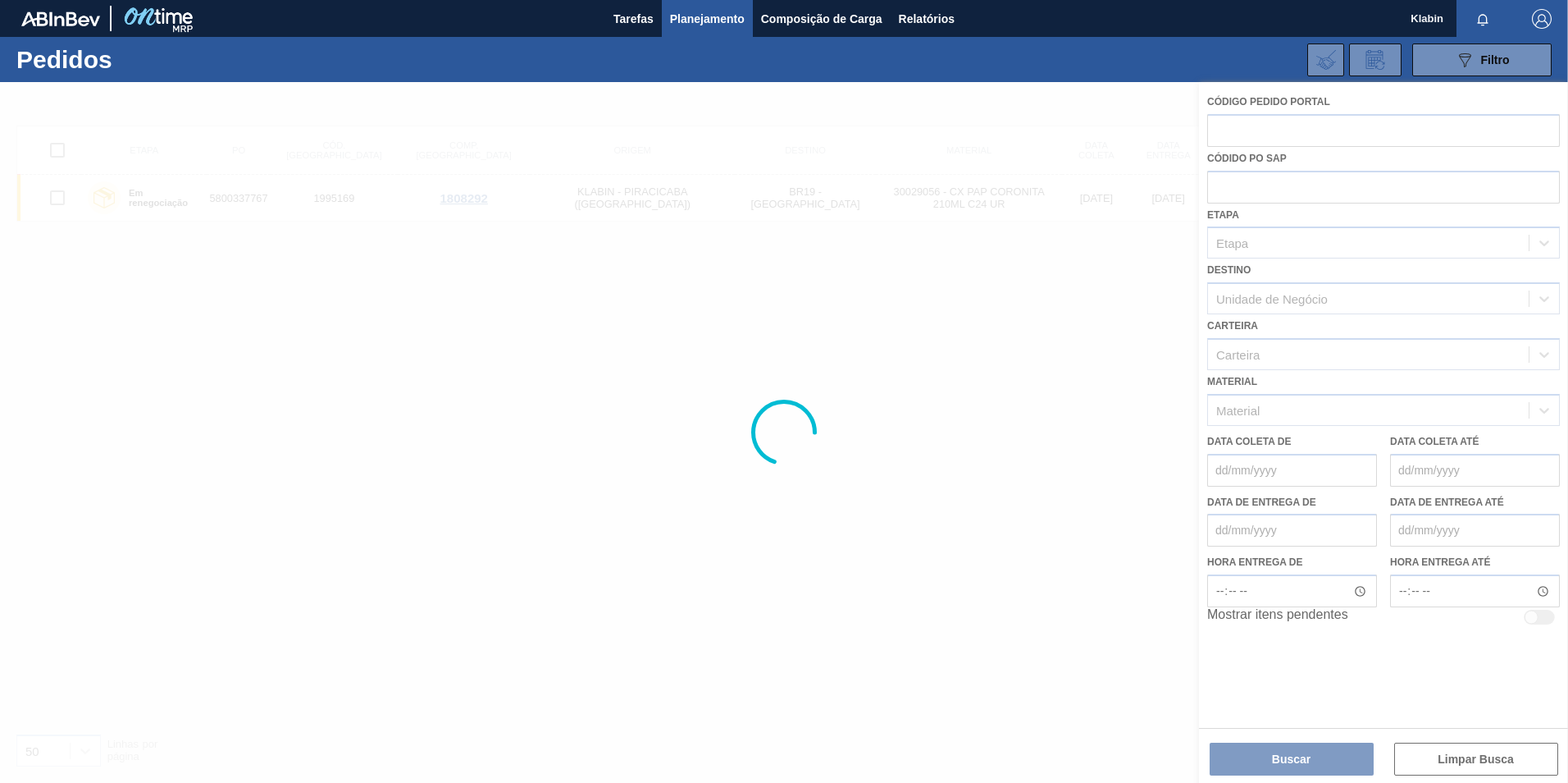
click at [1270, 128] on div at bounding box center [784, 433] width 1568 height 701
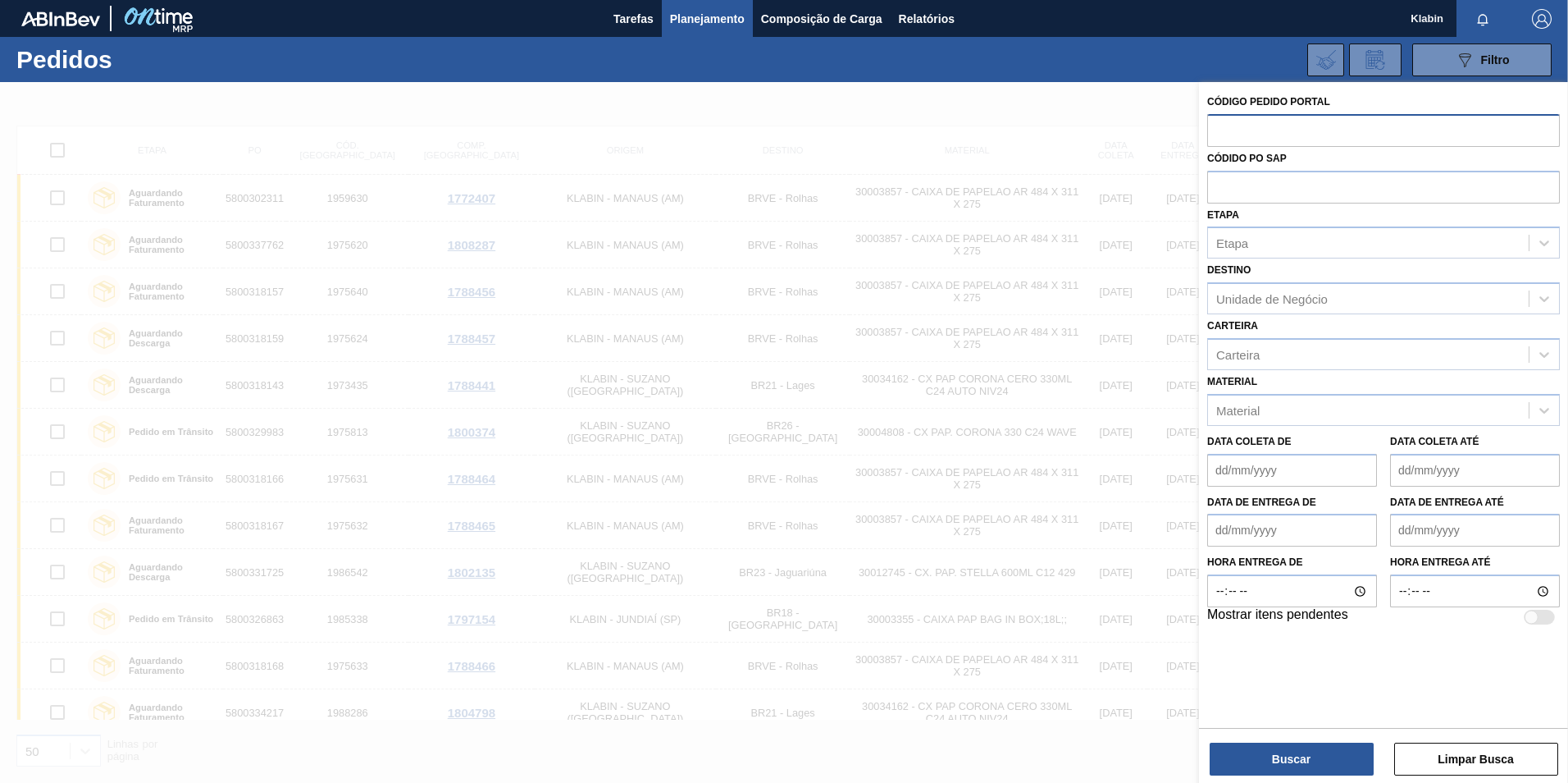
click at [1270, 125] on input "text" at bounding box center [1383, 130] width 353 height 32
type input "2004443"
click at [1287, 766] on button "Buscar" at bounding box center [1292, 759] width 164 height 33
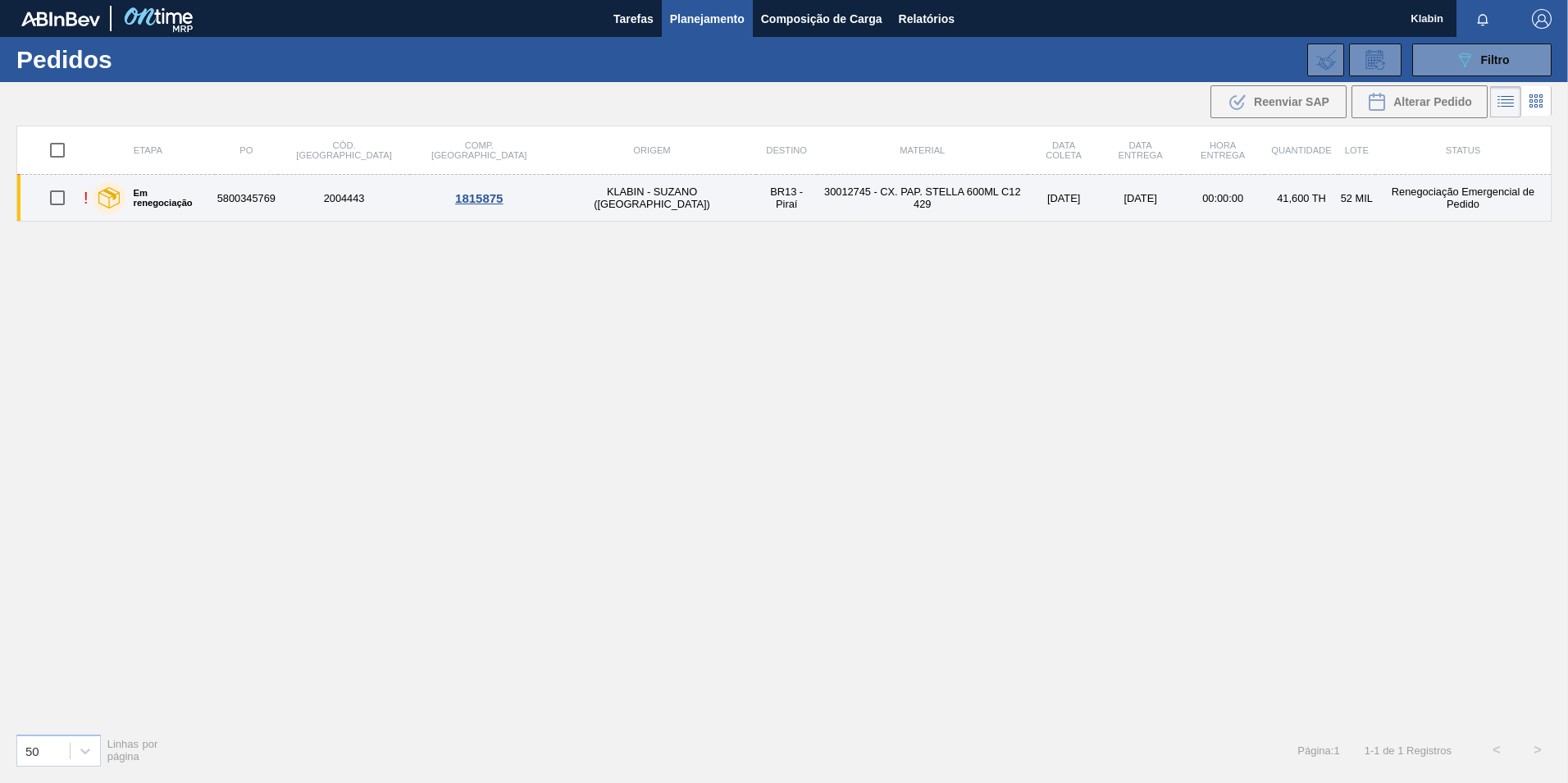
click at [196, 203] on div "Em renegociação" at bounding box center [150, 197] width 124 height 41
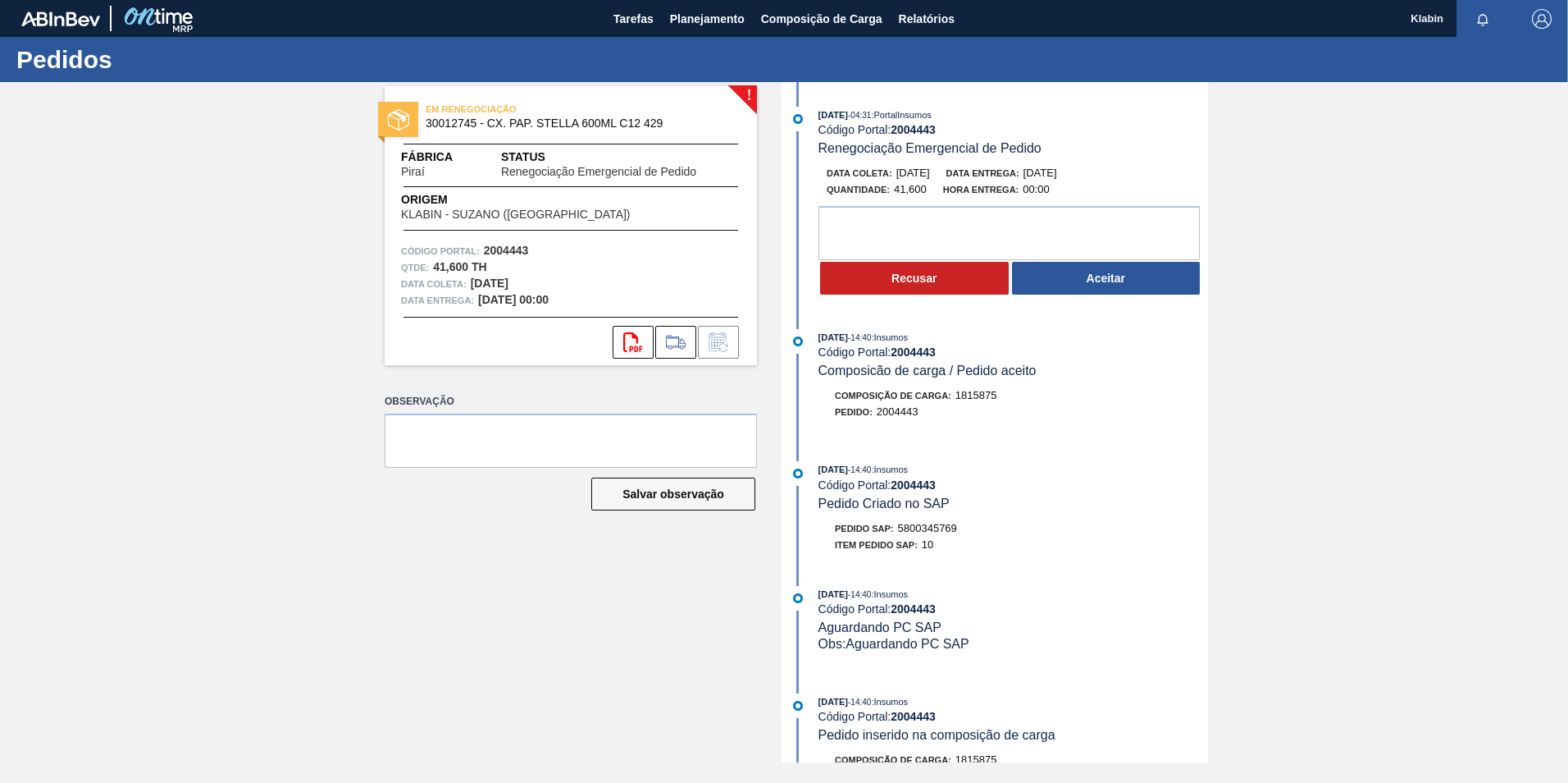
click at [1263, 204] on div "! EM RENEGOCIAÇÃO 30012745 - CX. PAP. STELLA 600ML C12 429 Fábrica Piraí Status…" at bounding box center [784, 422] width 1568 height 680
click at [857, 219] on textarea at bounding box center [1009, 232] width 381 height 54
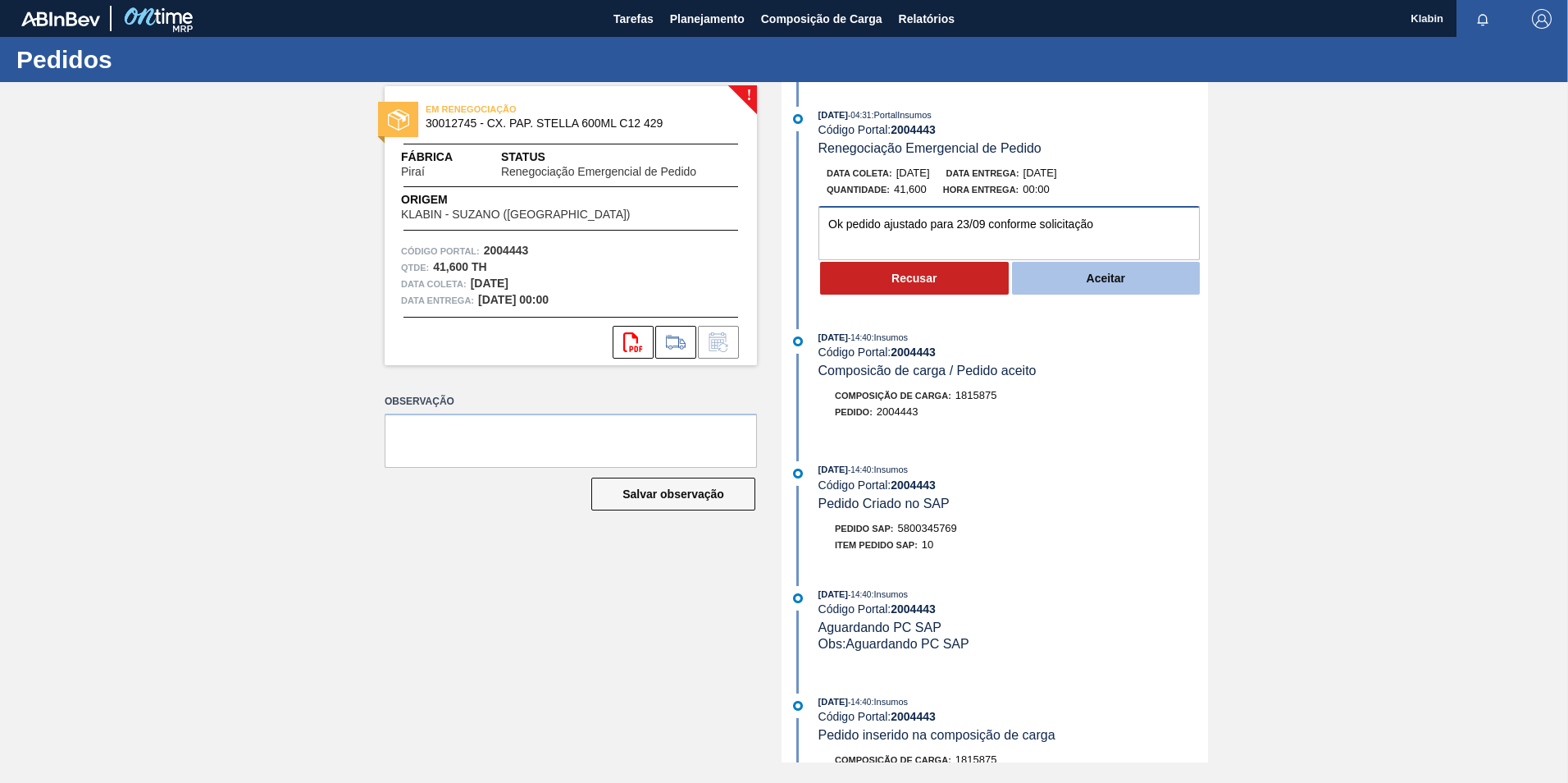
type textarea "Ok pedido ajustado para 23/09 conforme solicitação"
click at [1156, 264] on button "Aceitar" at bounding box center [1106, 278] width 188 height 33
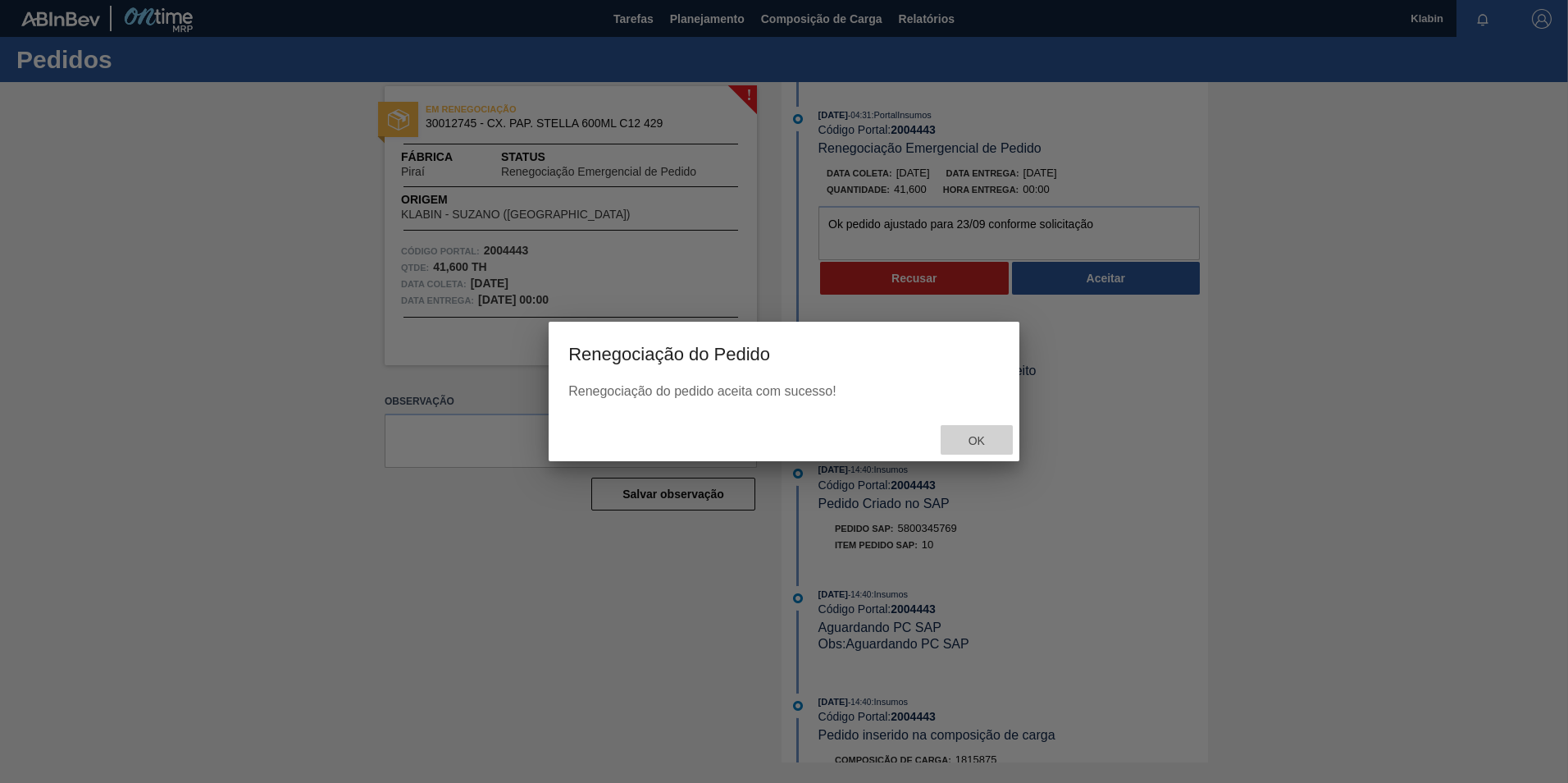
click at [981, 438] on span "Ok" at bounding box center [976, 441] width 42 height 13
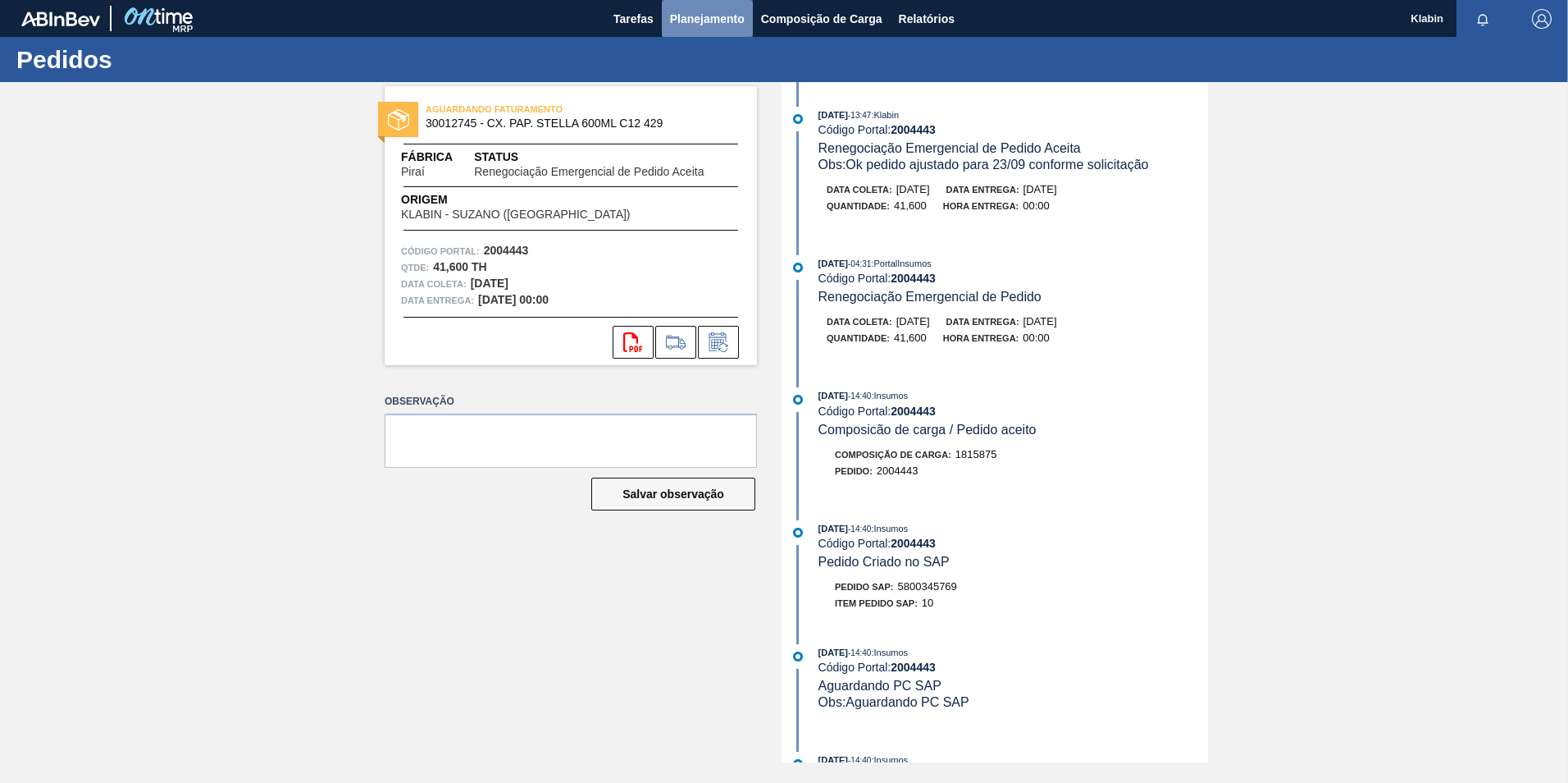
click at [695, 26] on span "Planejamento" at bounding box center [707, 19] width 75 height 20
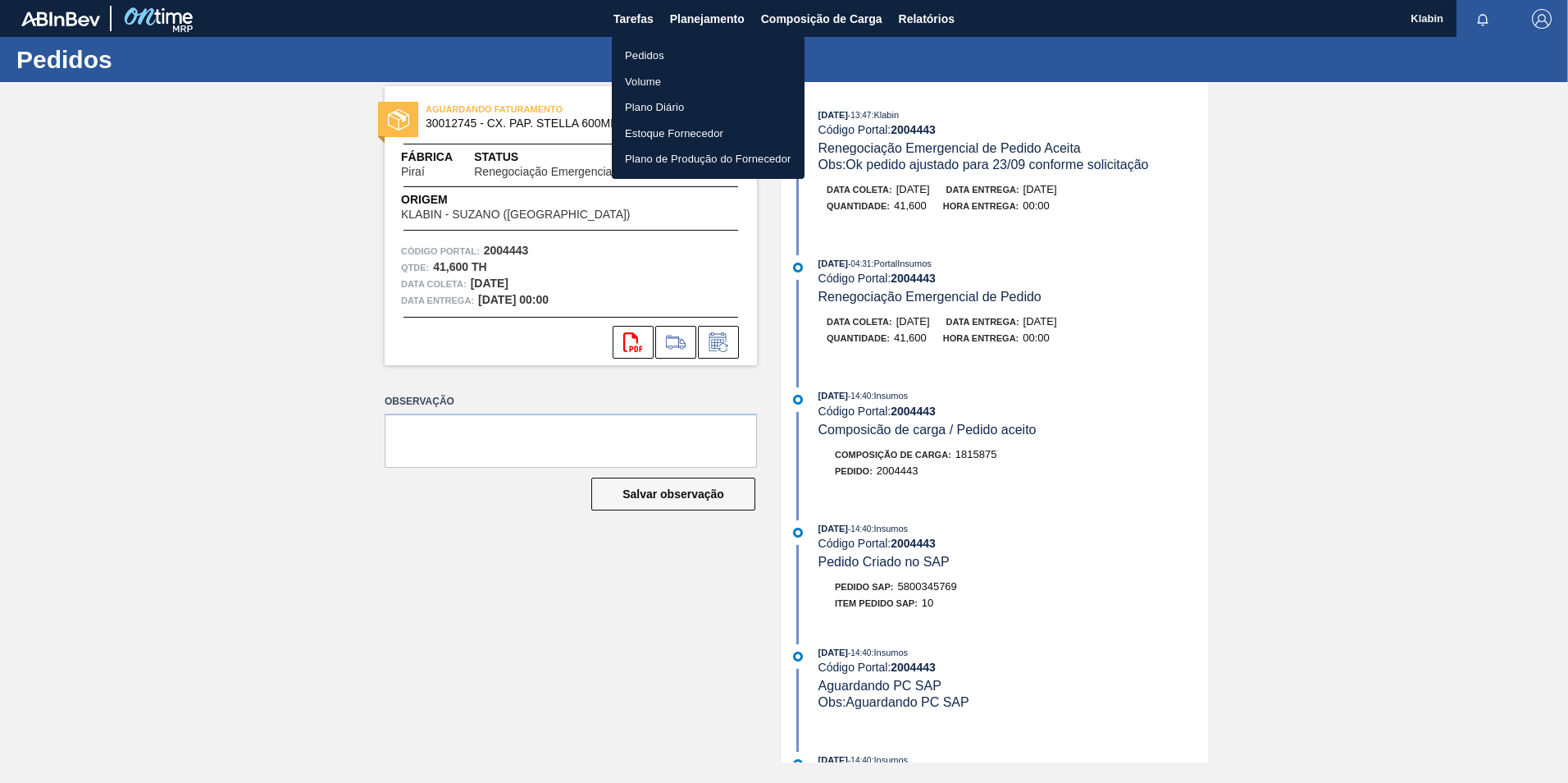
drag, startPoint x: 1271, startPoint y: 190, endPoint x: 1262, endPoint y: 184, distance: 10.8
click at [1267, 187] on div at bounding box center [784, 391] width 1568 height 783
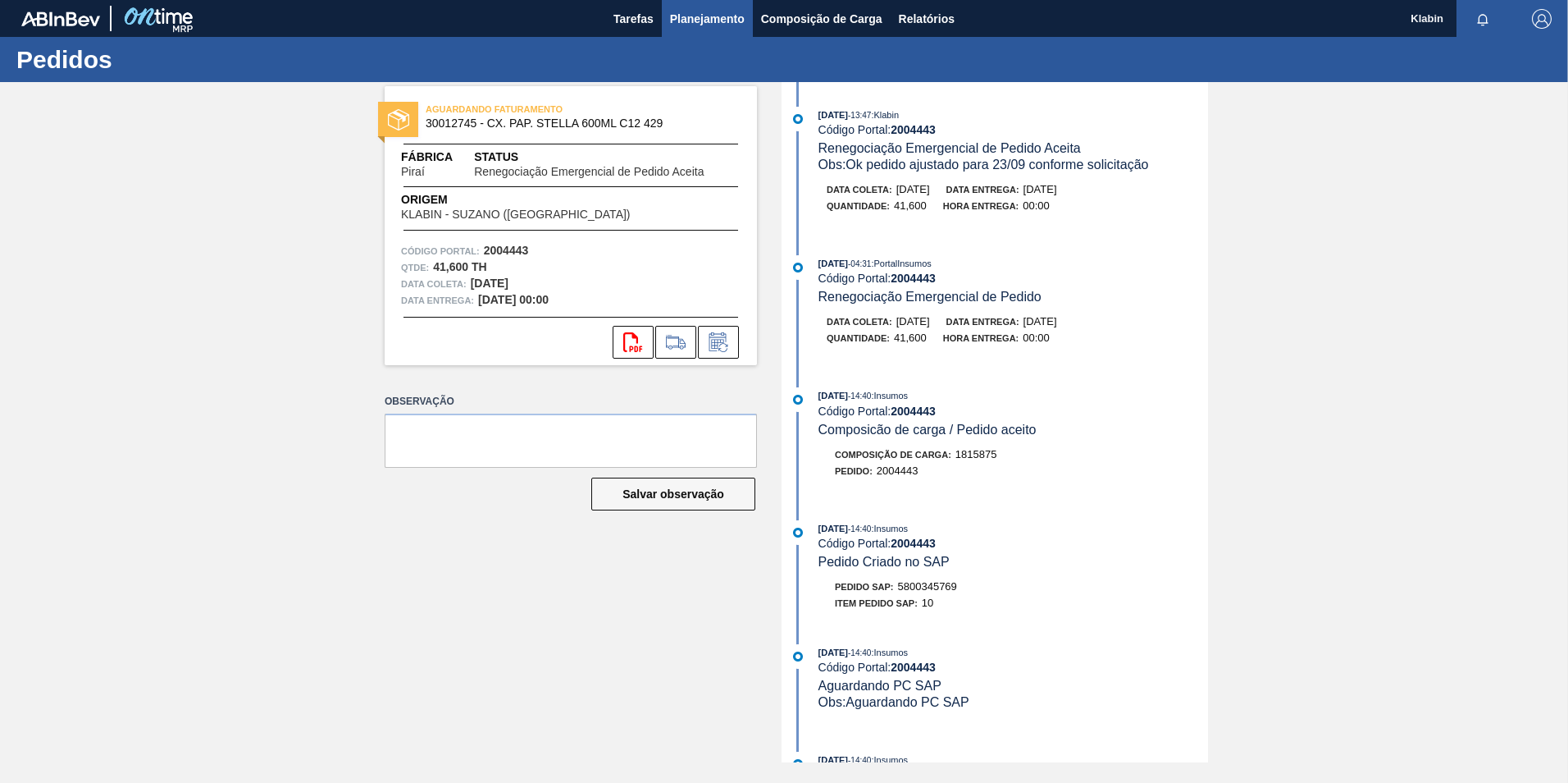
click at [722, 24] on span "Planejamento" at bounding box center [707, 19] width 75 height 20
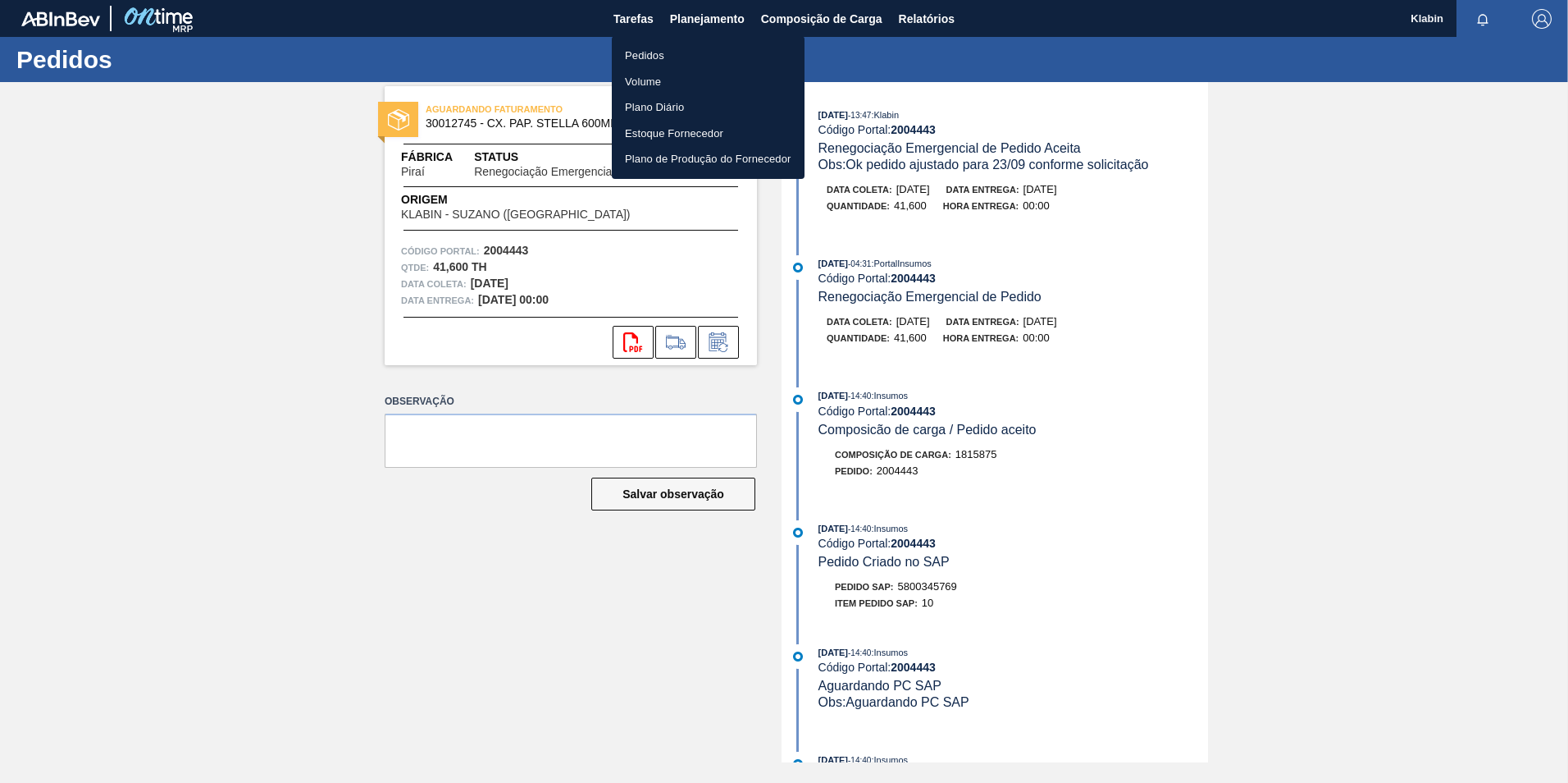
click at [676, 61] on li "Pedidos" at bounding box center [708, 56] width 193 height 27
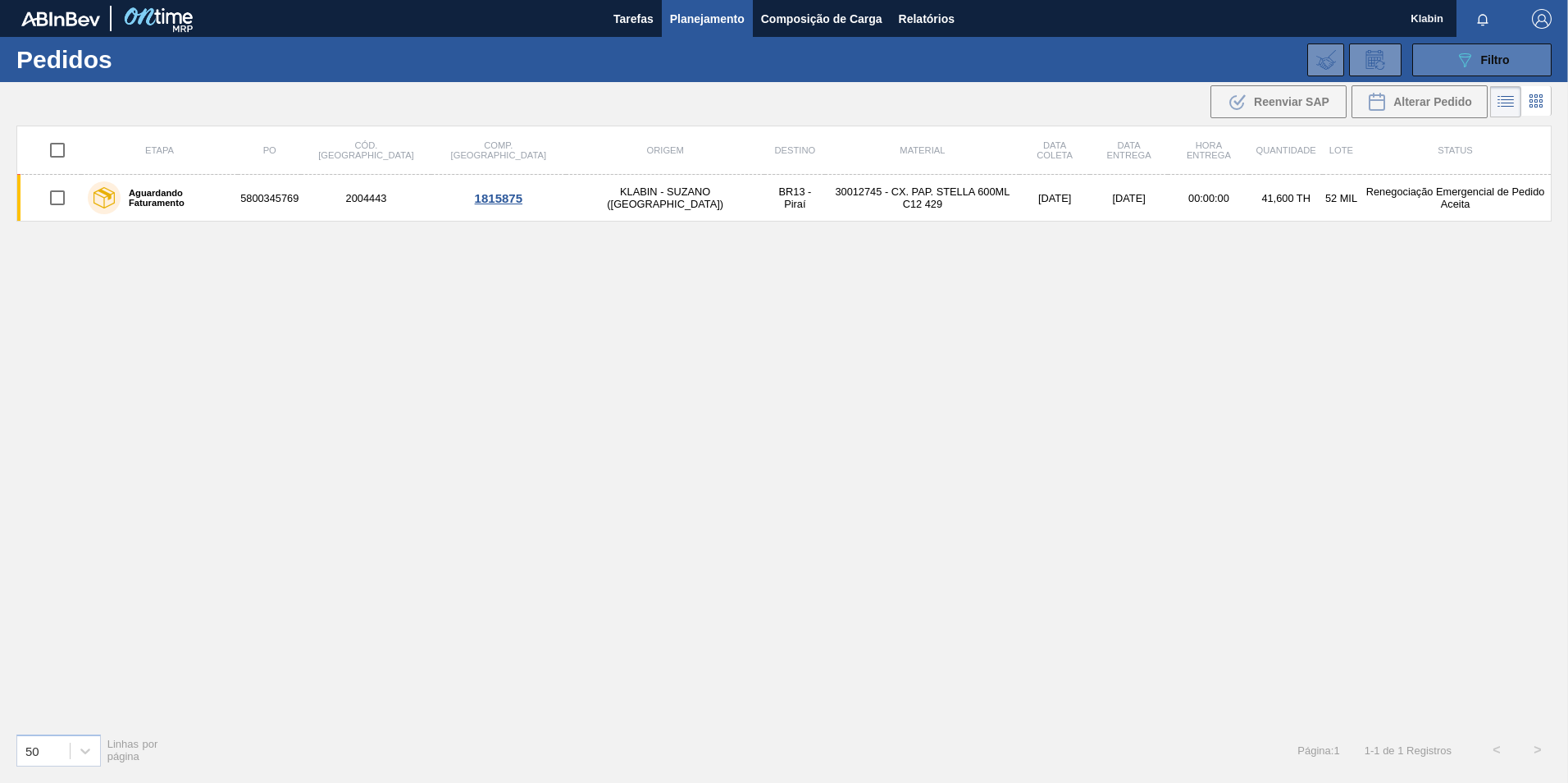
click at [1476, 53] on div "089F7B8B-B2A5-4AFE-B5C0-19BA573D28AC Filtro" at bounding box center [1483, 60] width 55 height 20
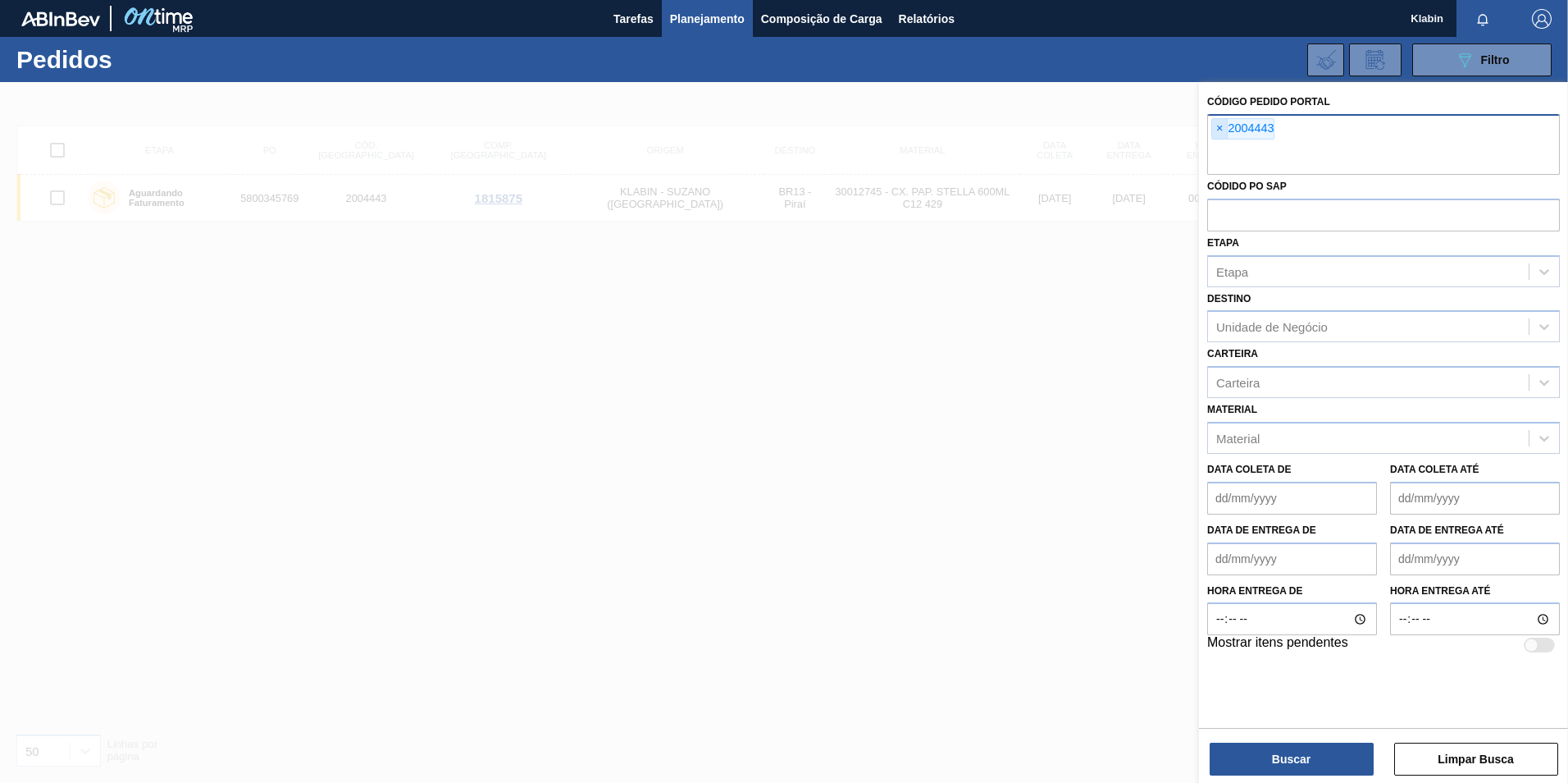
click at [1220, 123] on span "×" at bounding box center [1219, 129] width 16 height 20
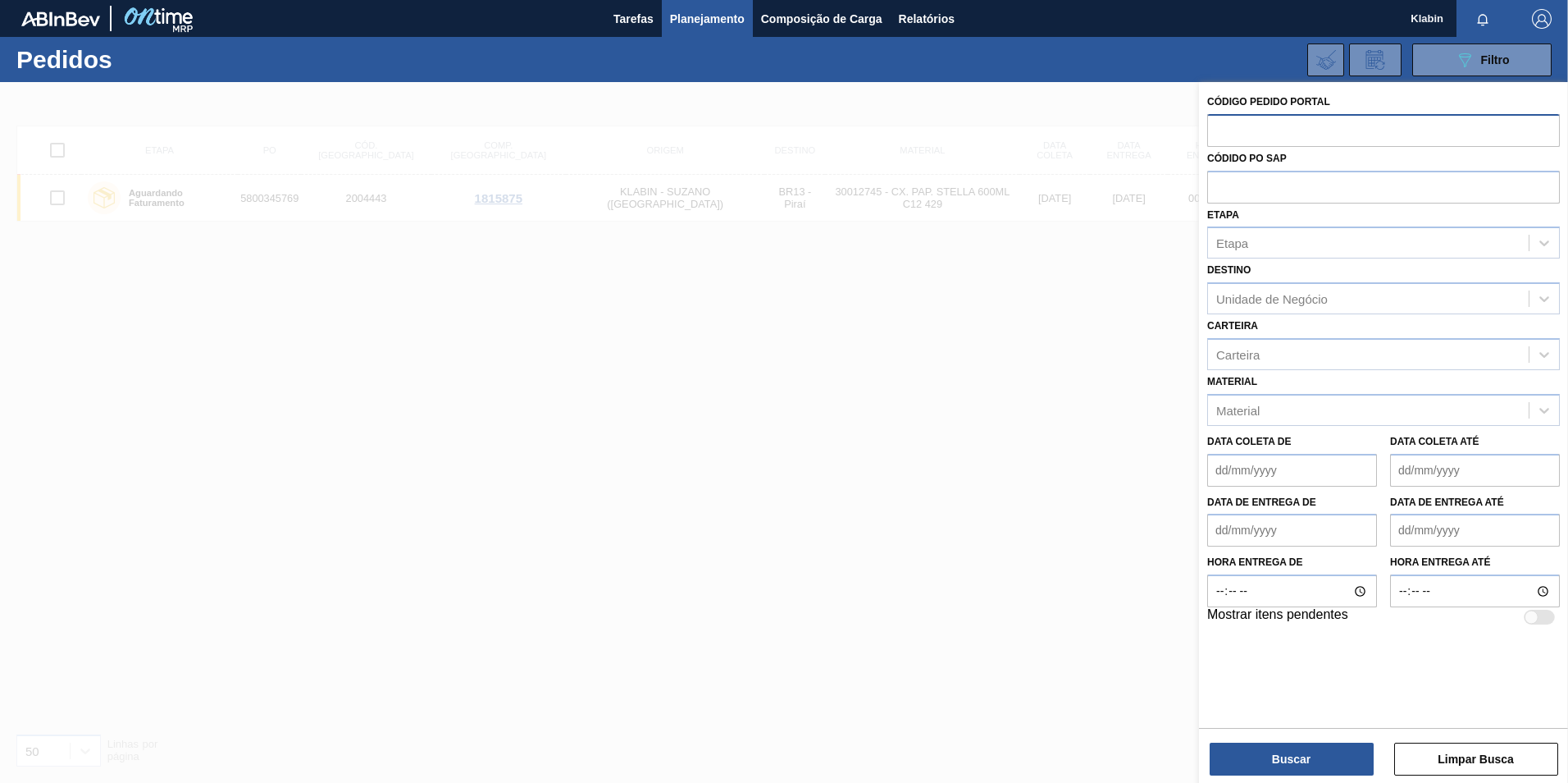
click at [1244, 142] on input "text" at bounding box center [1383, 130] width 353 height 32
type input "1975312"
click at [1334, 756] on button "Buscar" at bounding box center [1292, 759] width 164 height 33
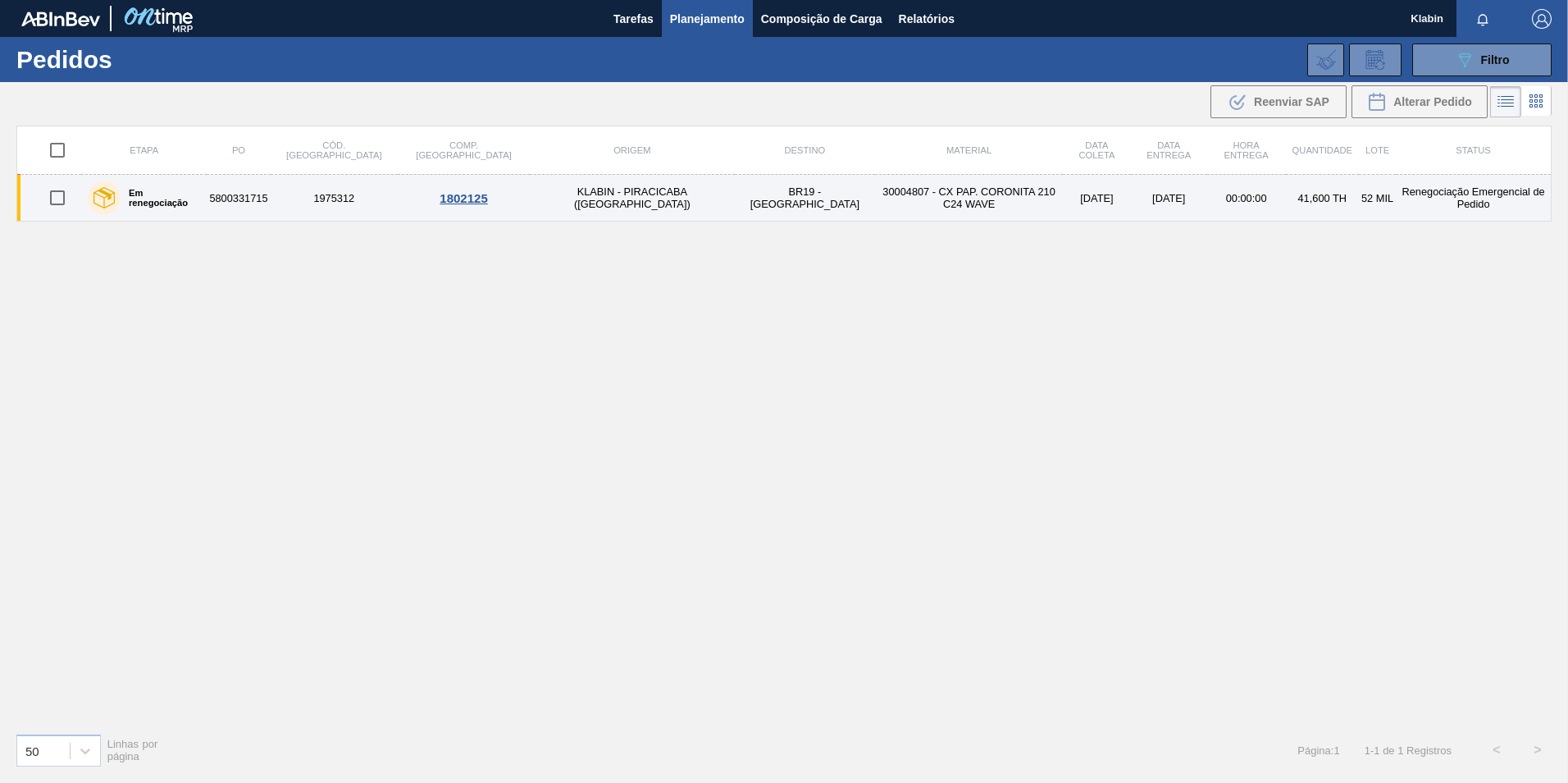
click at [318, 200] on td "1975312" at bounding box center [335, 198] width 128 height 46
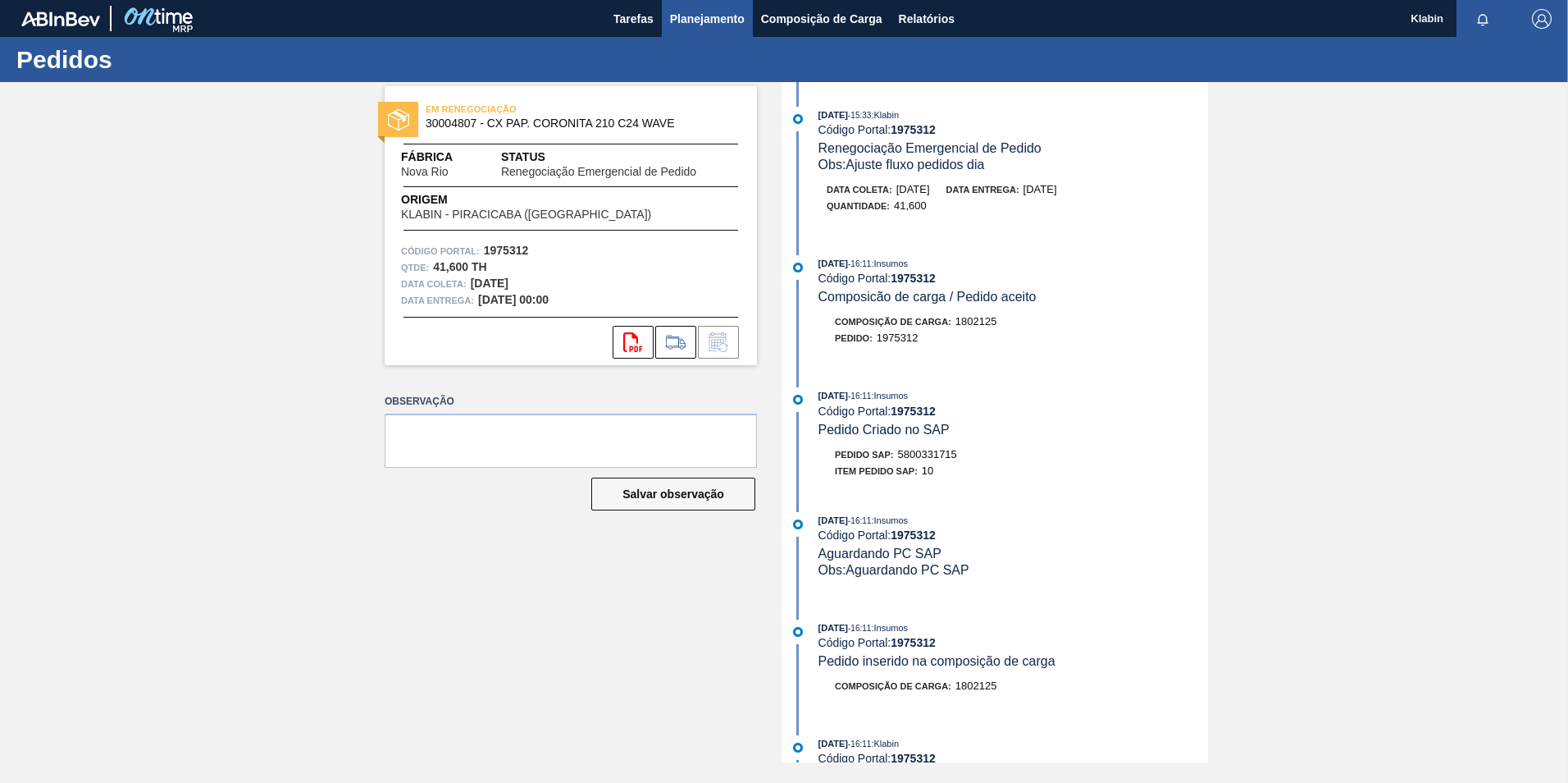
click at [718, 22] on span "Planejamento" at bounding box center [707, 19] width 75 height 20
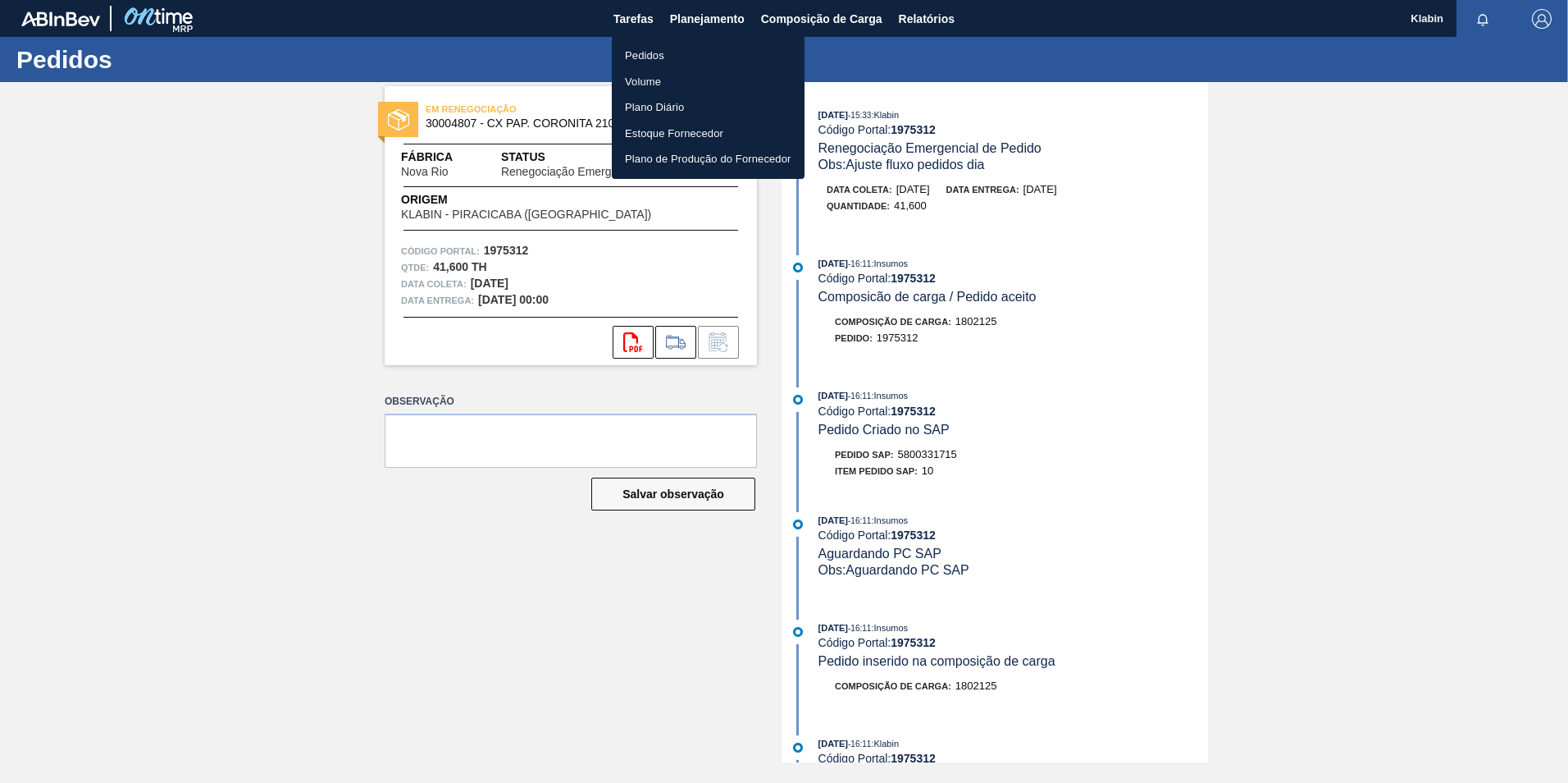
click at [690, 51] on li "Pedidos" at bounding box center [708, 56] width 193 height 27
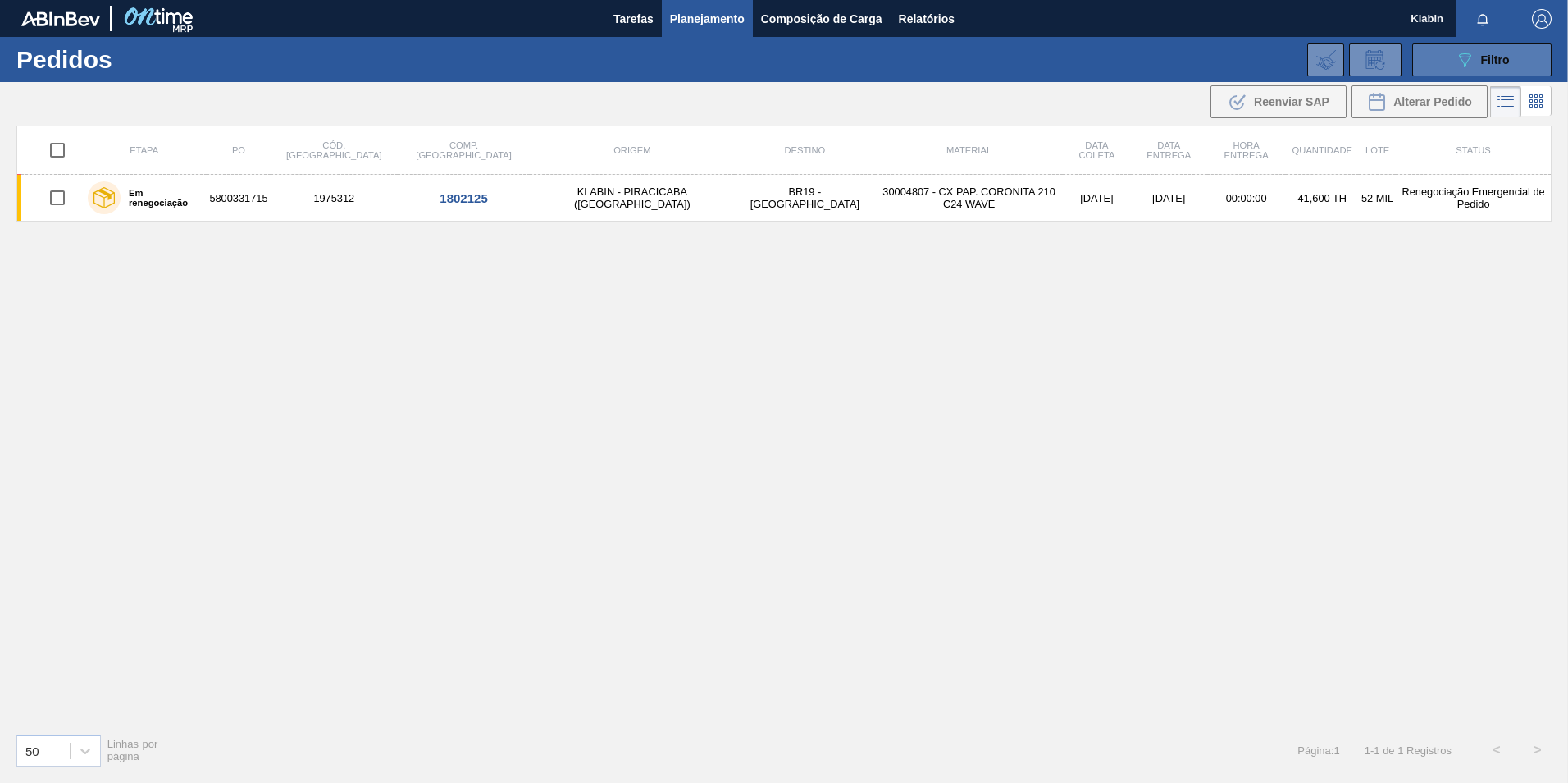
click at [1438, 68] on button "089F7B8B-B2A5-4AFE-B5C0-19BA573D28AC Filtro" at bounding box center [1482, 60] width 139 height 33
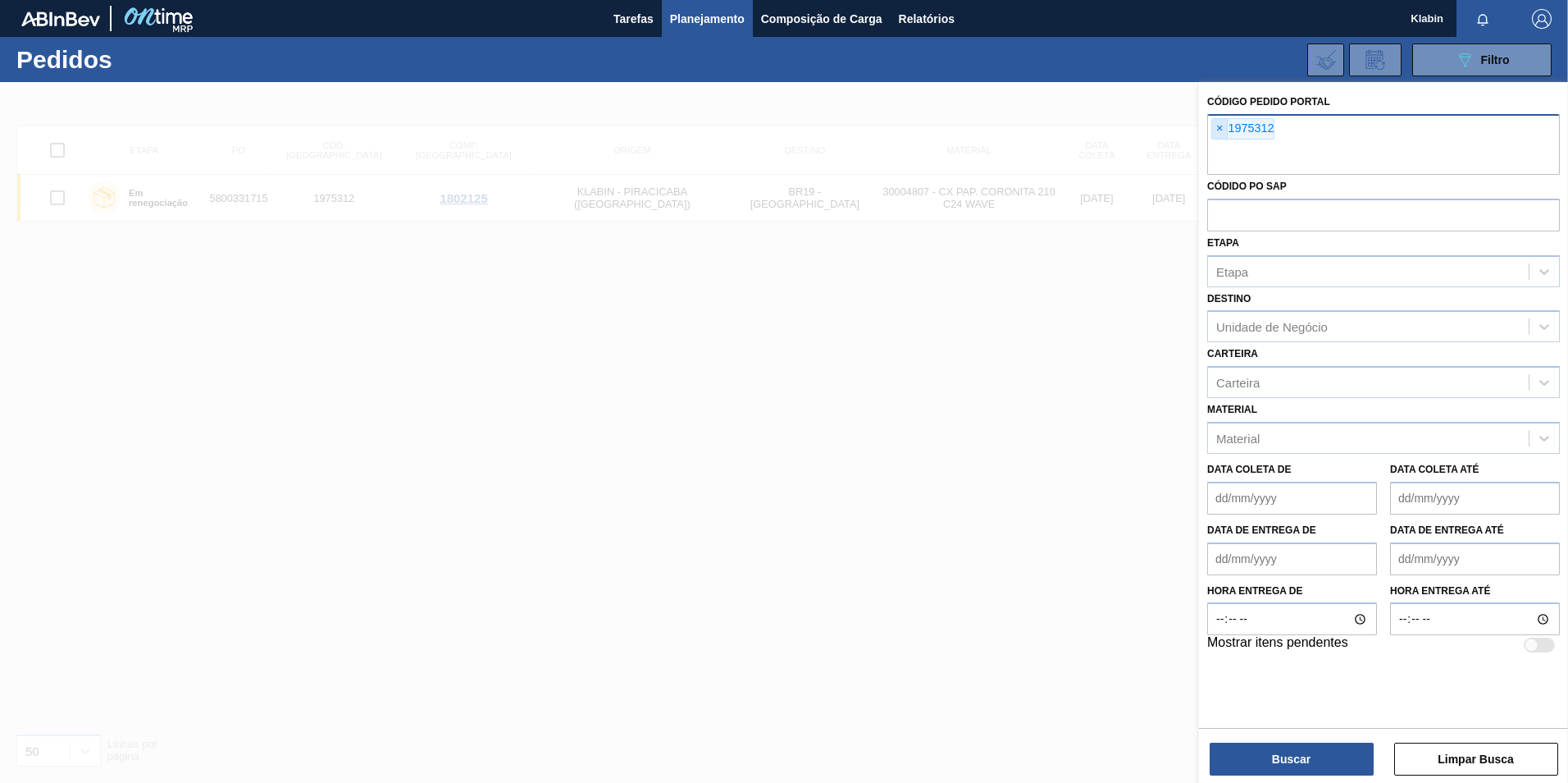
click at [1222, 129] on span "×" at bounding box center [1219, 129] width 16 height 20
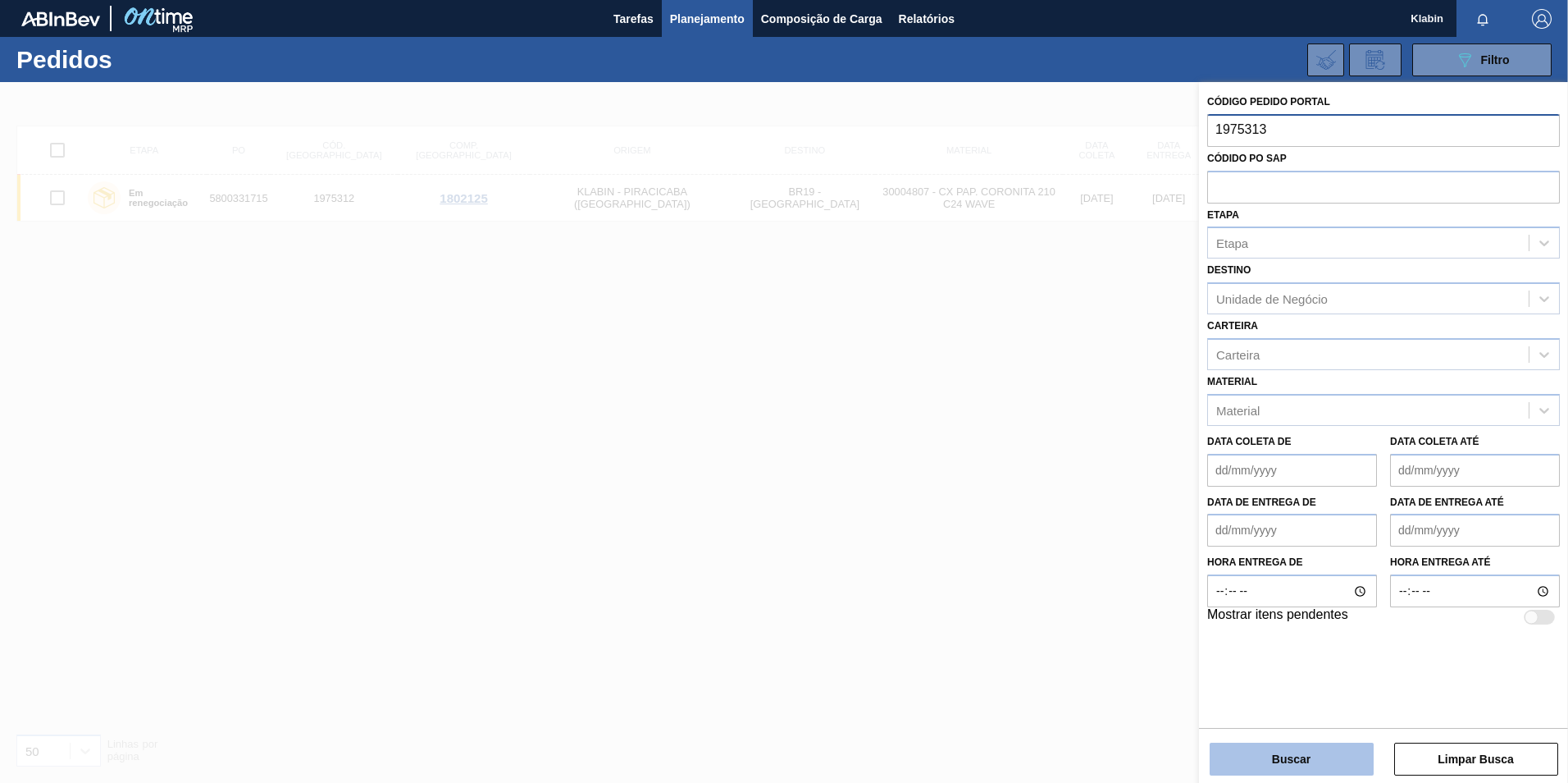
type input "1975313"
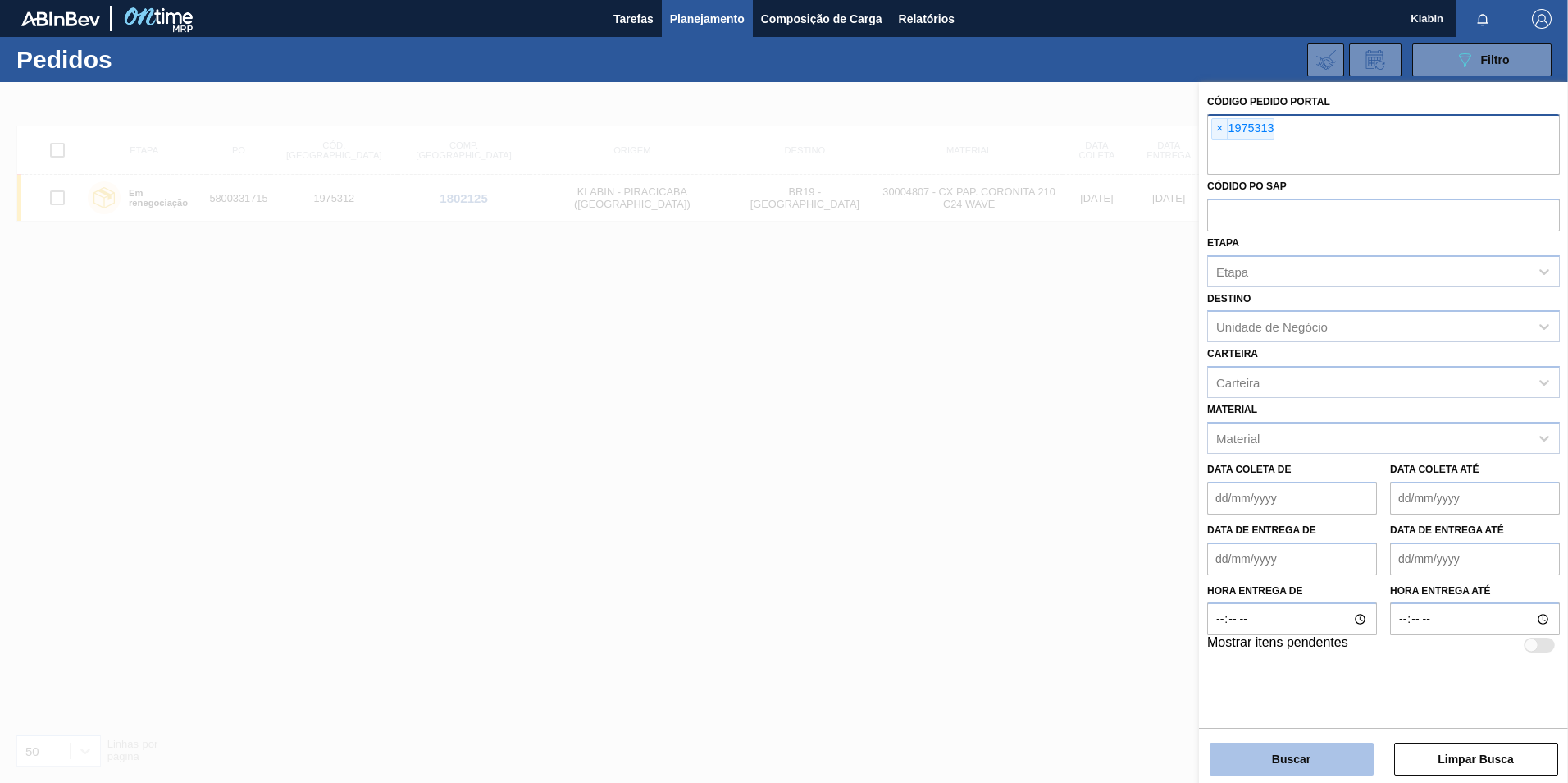
click at [1299, 757] on button "Buscar" at bounding box center [1292, 759] width 164 height 33
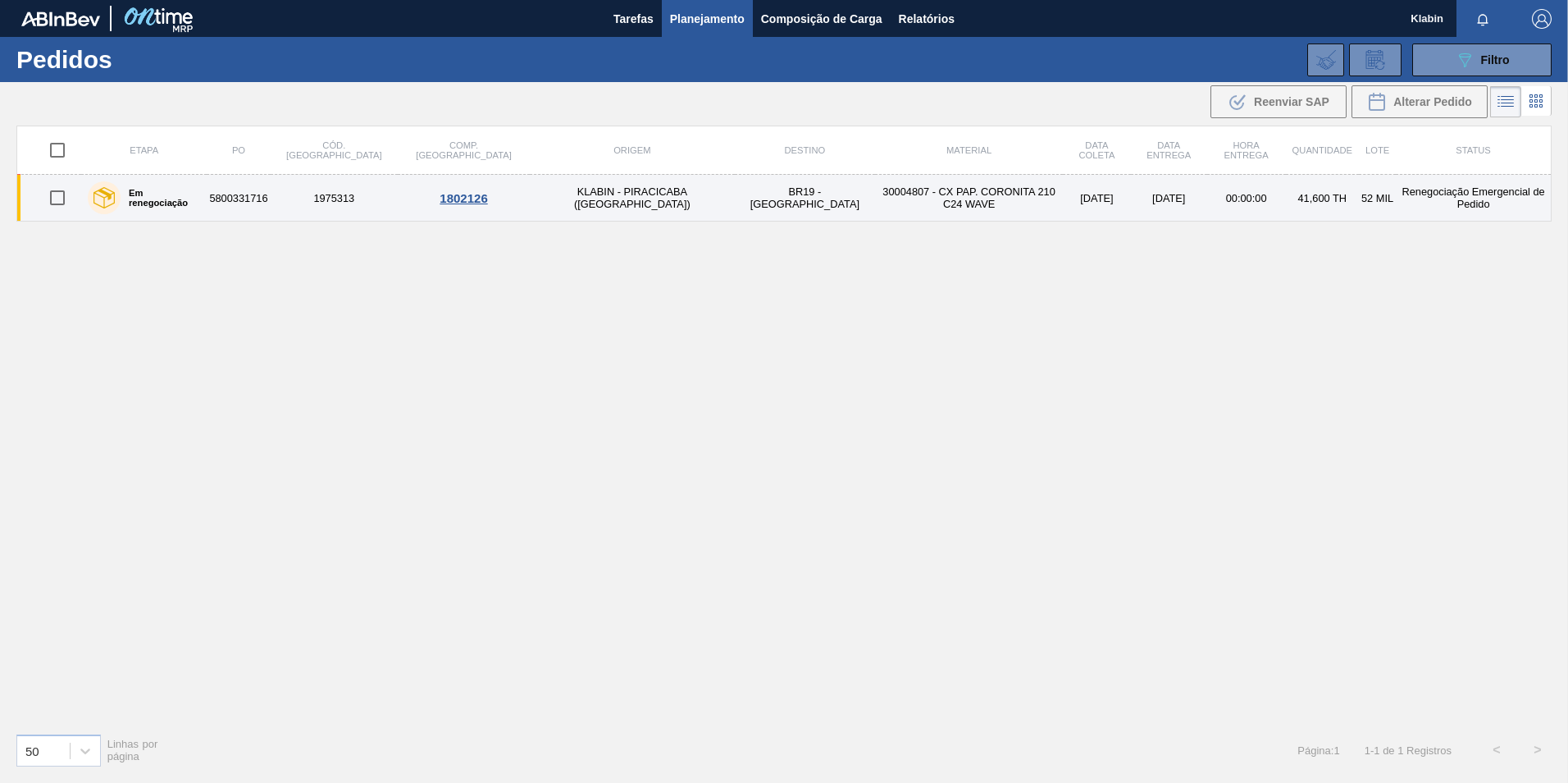
click at [875, 206] on td "30004807 - CX PAP. CORONITA 210 C24 WAVE" at bounding box center [969, 198] width 188 height 46
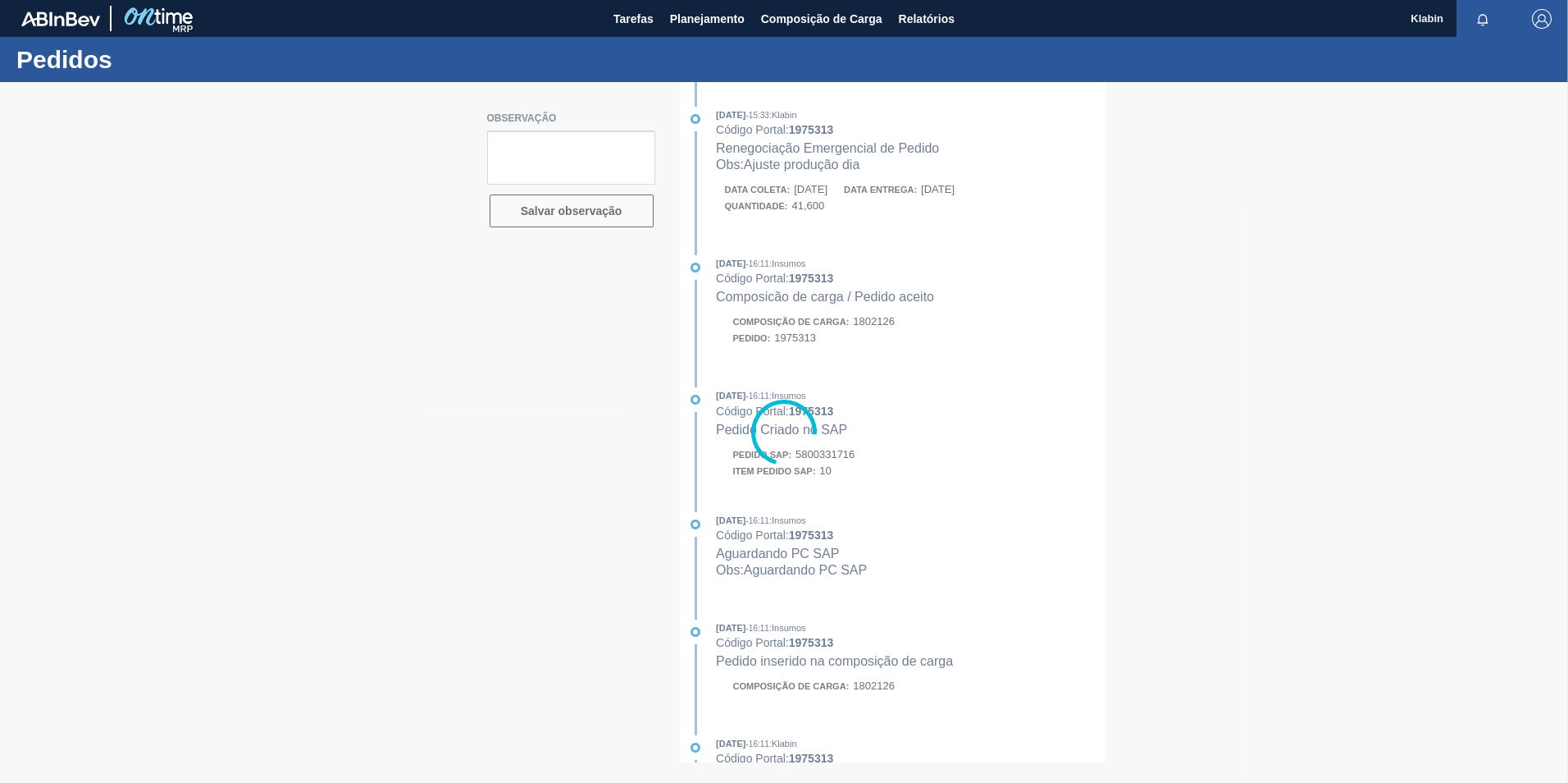
click at [914, 191] on div at bounding box center [784, 433] width 1568 height 701
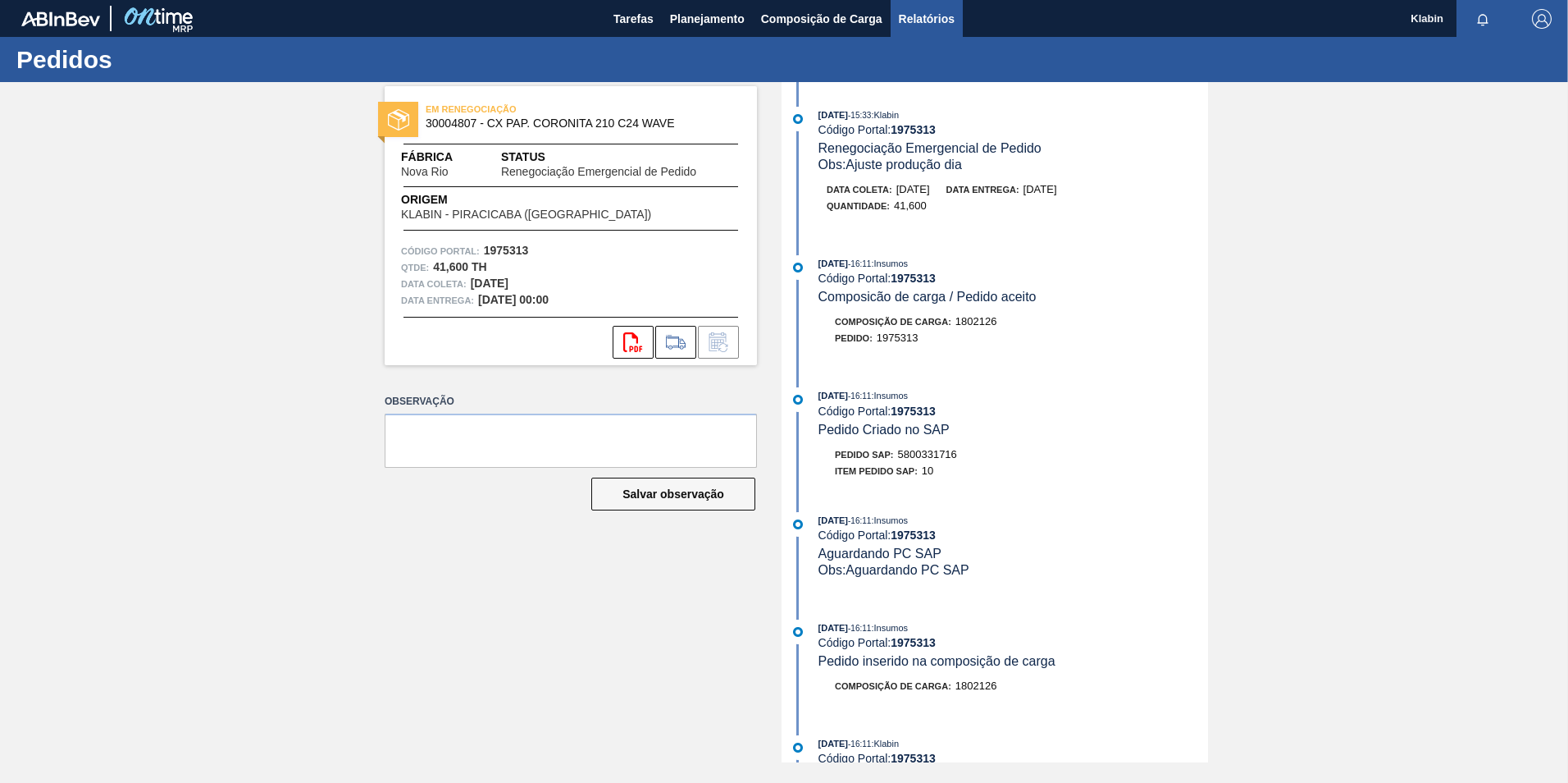
click at [916, 23] on span "Relatórios" at bounding box center [926, 19] width 56 height 20
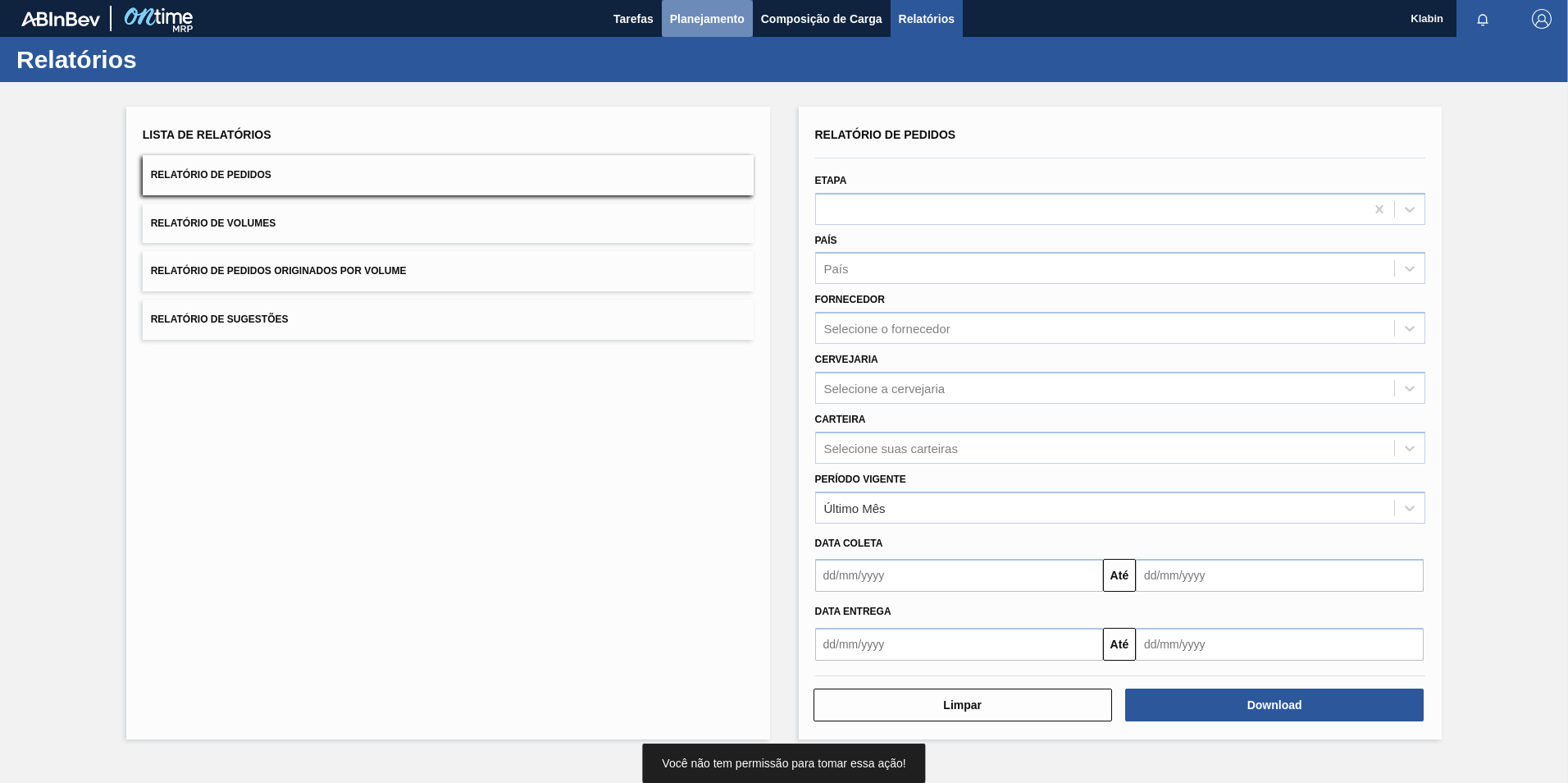
drag, startPoint x: 692, startPoint y: 17, endPoint x: 704, endPoint y: 17, distance: 12.0
click at [704, 17] on span "Planejamento" at bounding box center [707, 19] width 75 height 20
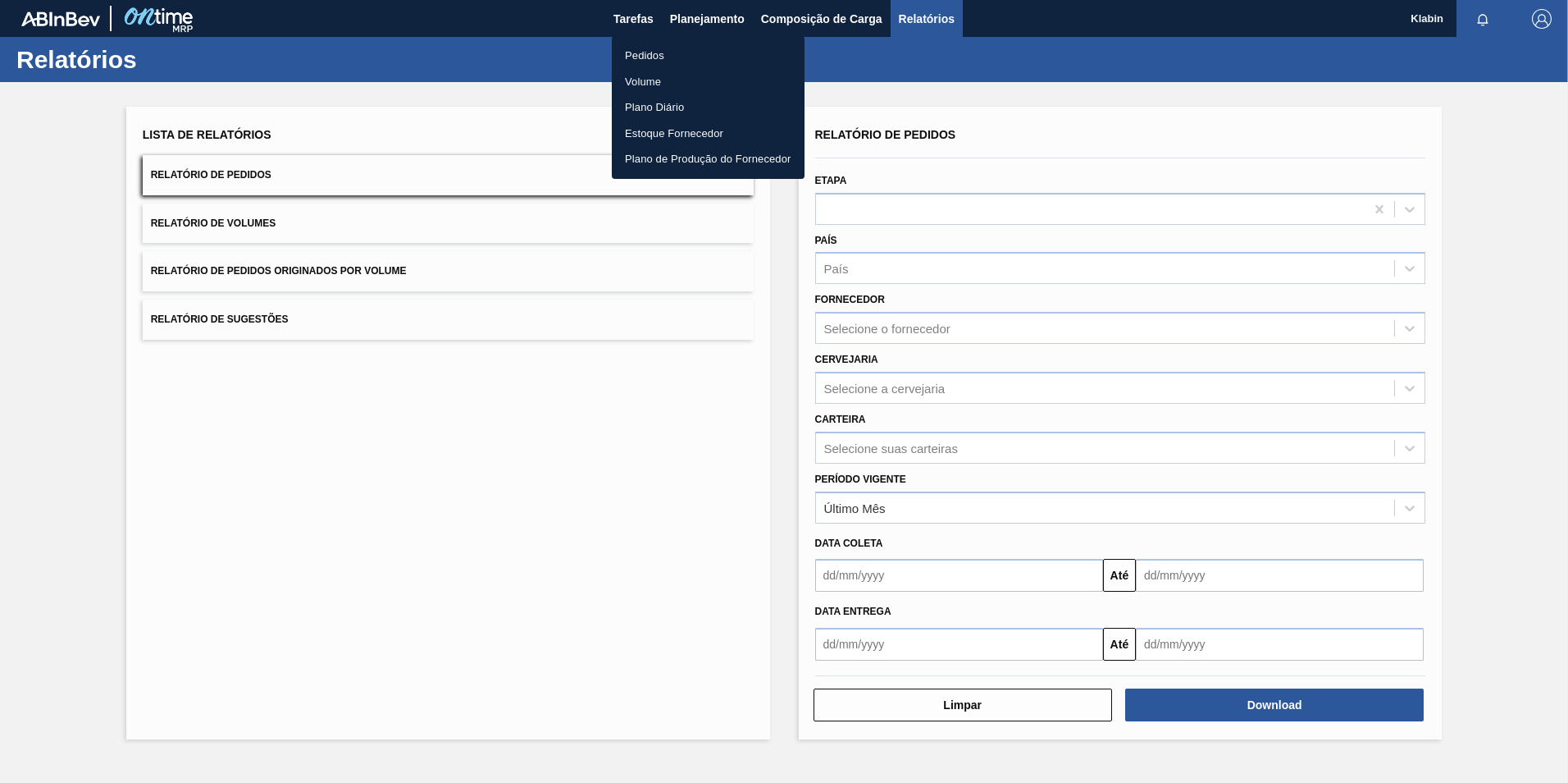
drag, startPoint x: 655, startPoint y: 51, endPoint x: 711, endPoint y: 56, distance: 56.2
click at [654, 51] on li "Pedidos" at bounding box center [708, 56] width 193 height 27
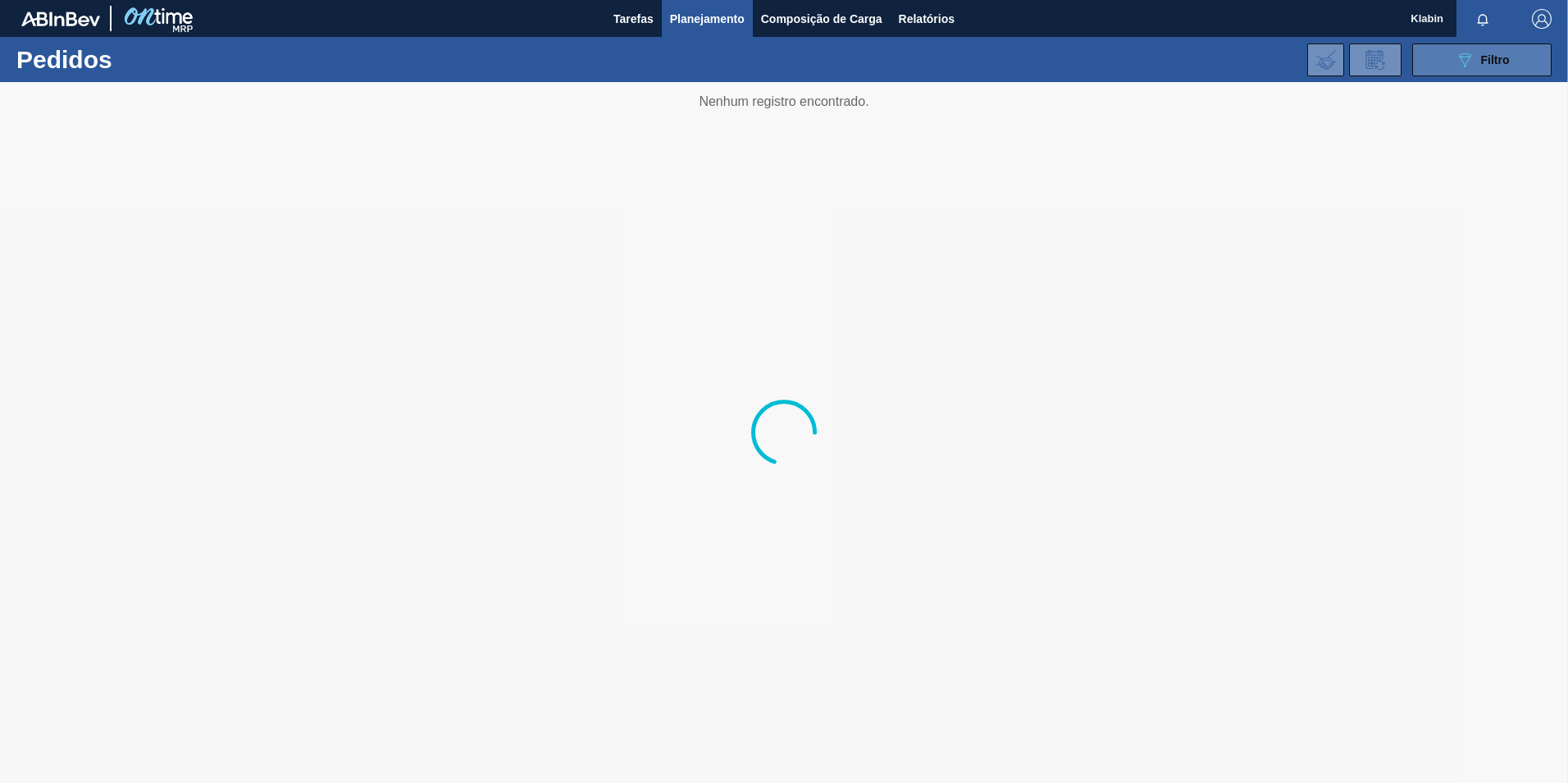
click at [1468, 53] on icon "089F7B8B-B2A5-4AFE-B5C0-19BA573D28AC" at bounding box center [1465, 60] width 20 height 20
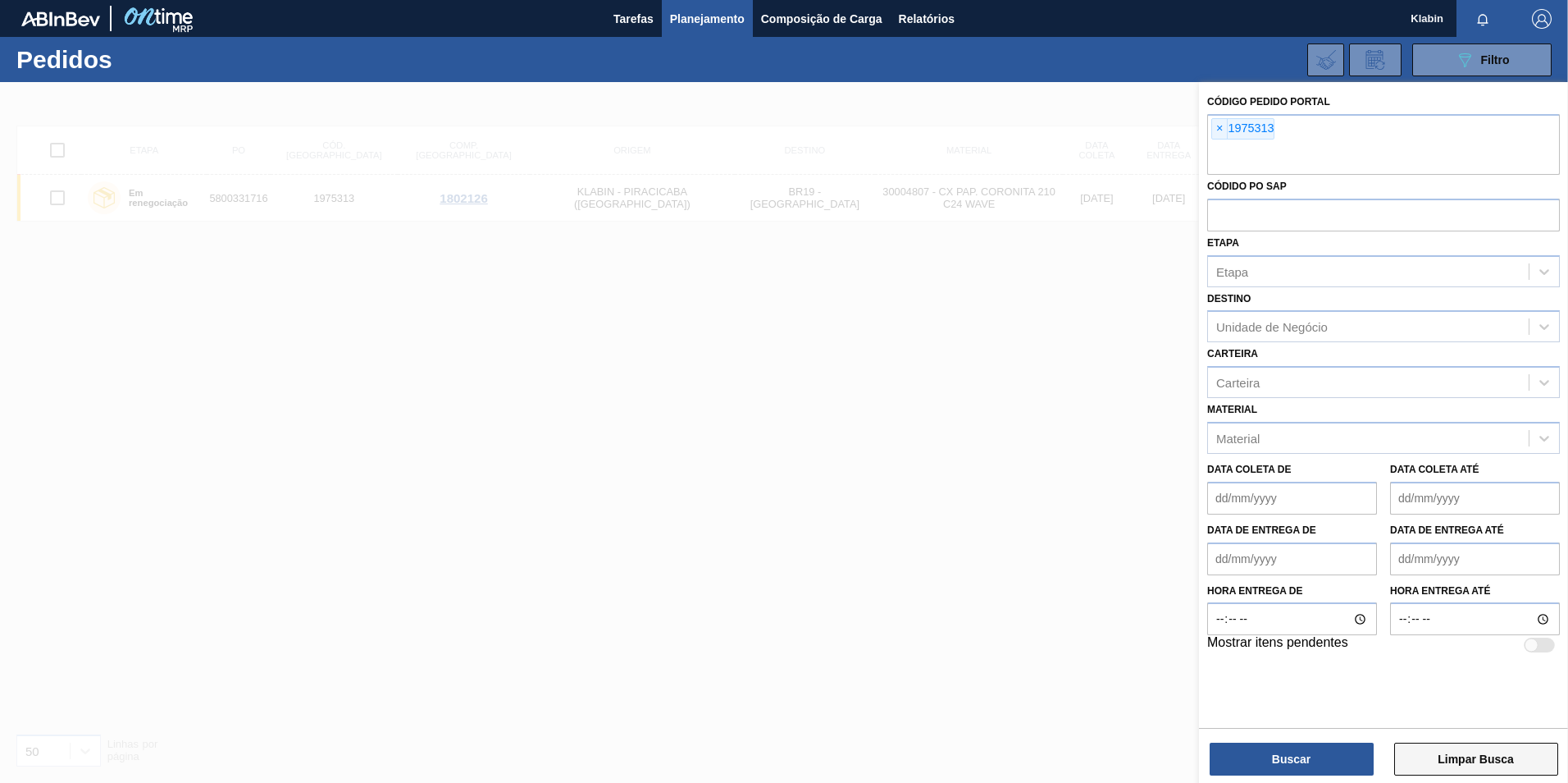
click at [1471, 759] on button "Limpar Busca" at bounding box center [1477, 759] width 164 height 33
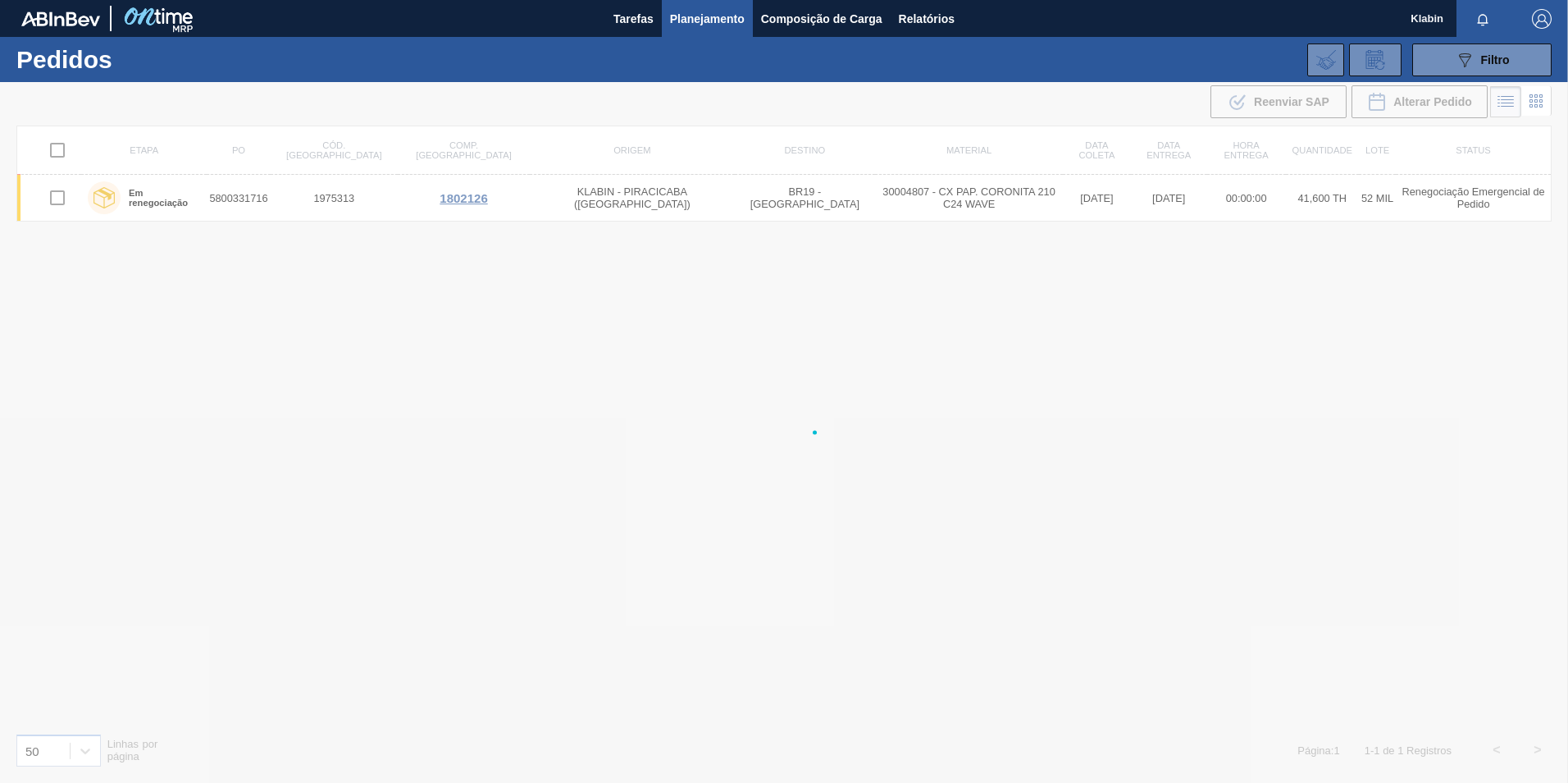
click at [1471, 759] on div at bounding box center [784, 433] width 1568 height 701
drag, startPoint x: 1471, startPoint y: 759, endPoint x: 1453, endPoint y: 567, distance: 192.8
click at [1471, 757] on div at bounding box center [784, 433] width 1568 height 701
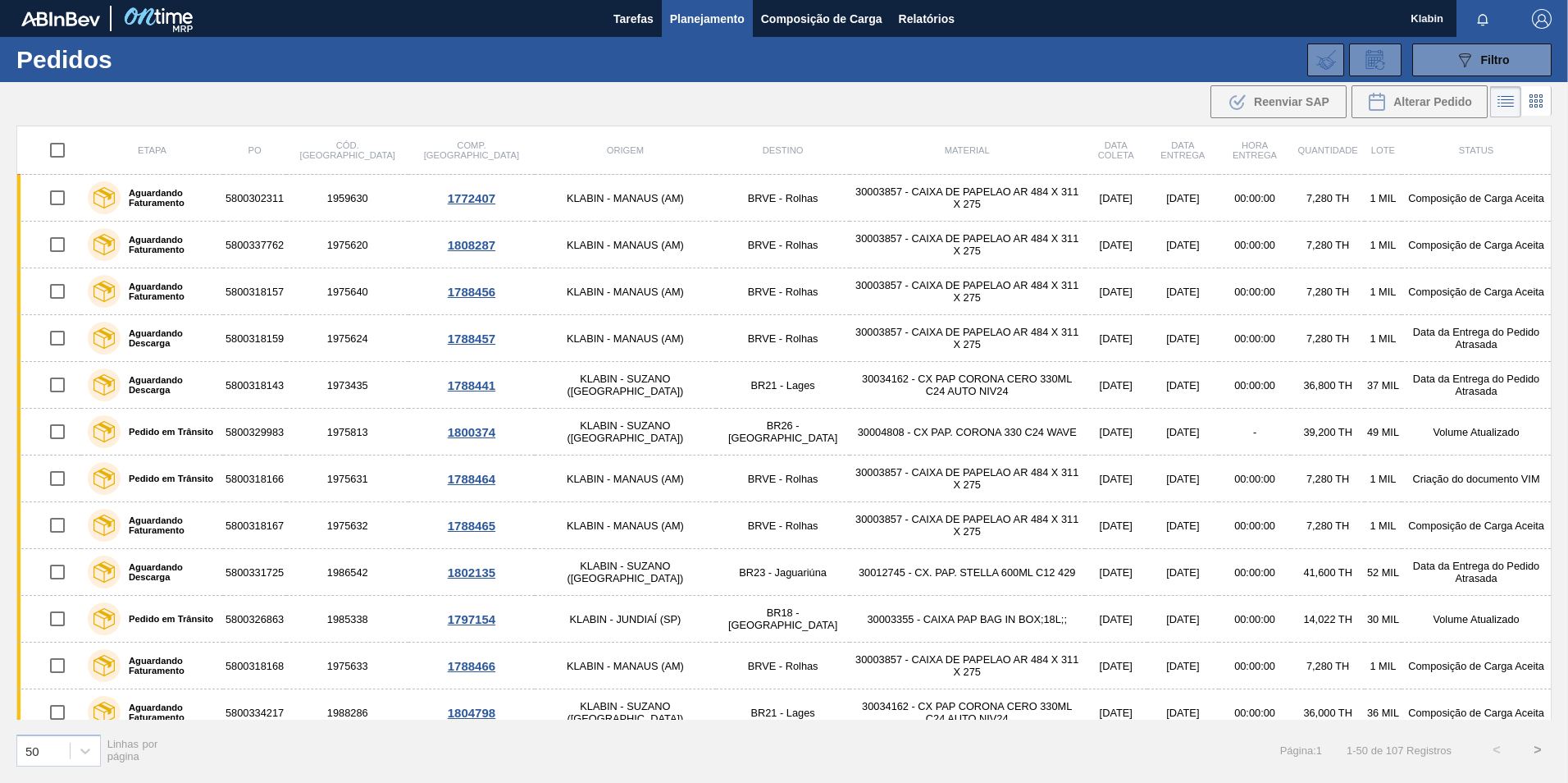
click at [1539, 746] on button ">" at bounding box center [1537, 749] width 41 height 41
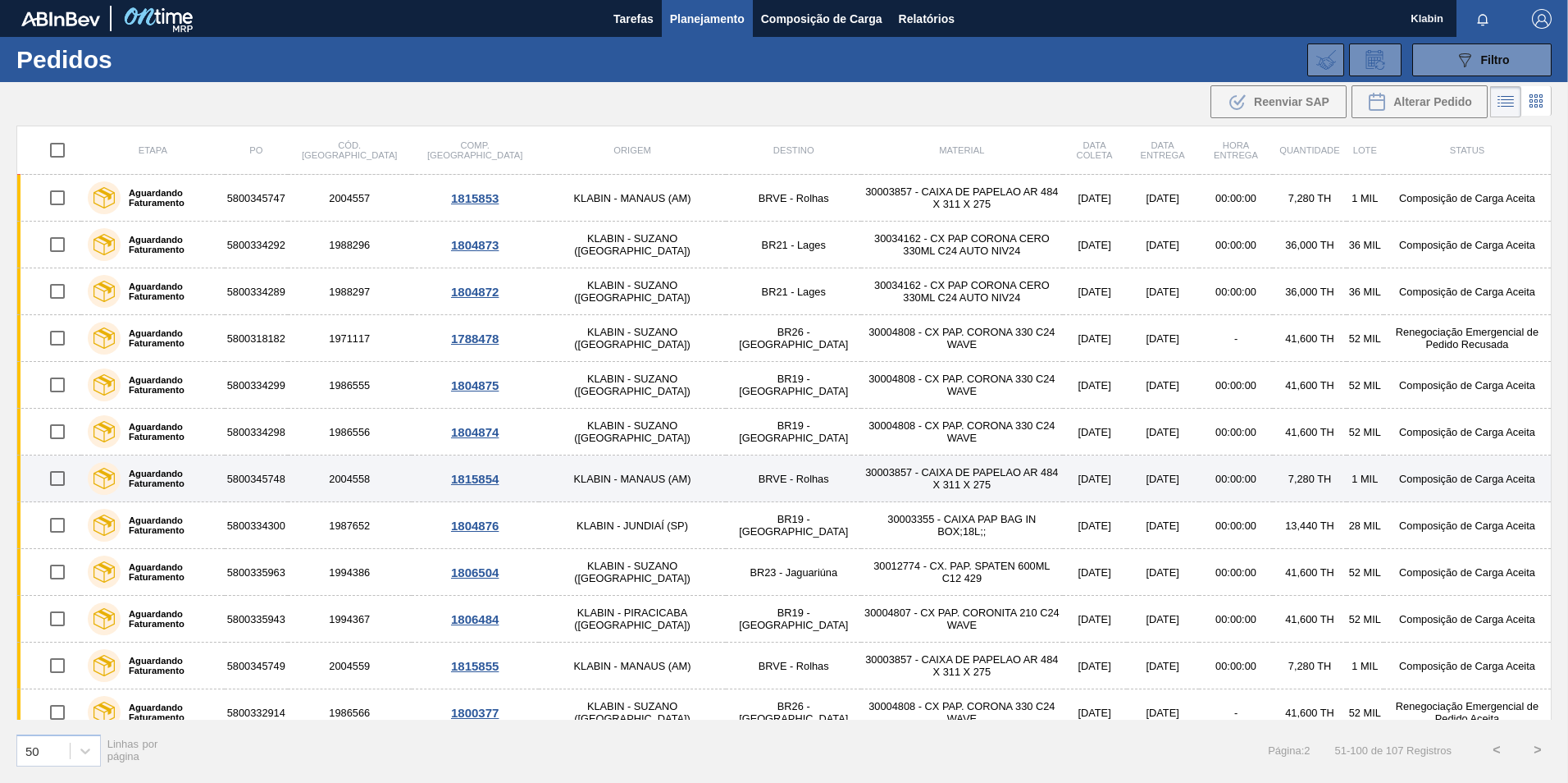
drag, startPoint x: 1531, startPoint y: 746, endPoint x: 1167, endPoint y: 455, distance: 466.0
click at [1174, 449] on div "Etapa PO Cód. Pedido Comp. Carga Origem Destino Material Data coleta Data entre…" at bounding box center [784, 453] width 1568 height 654
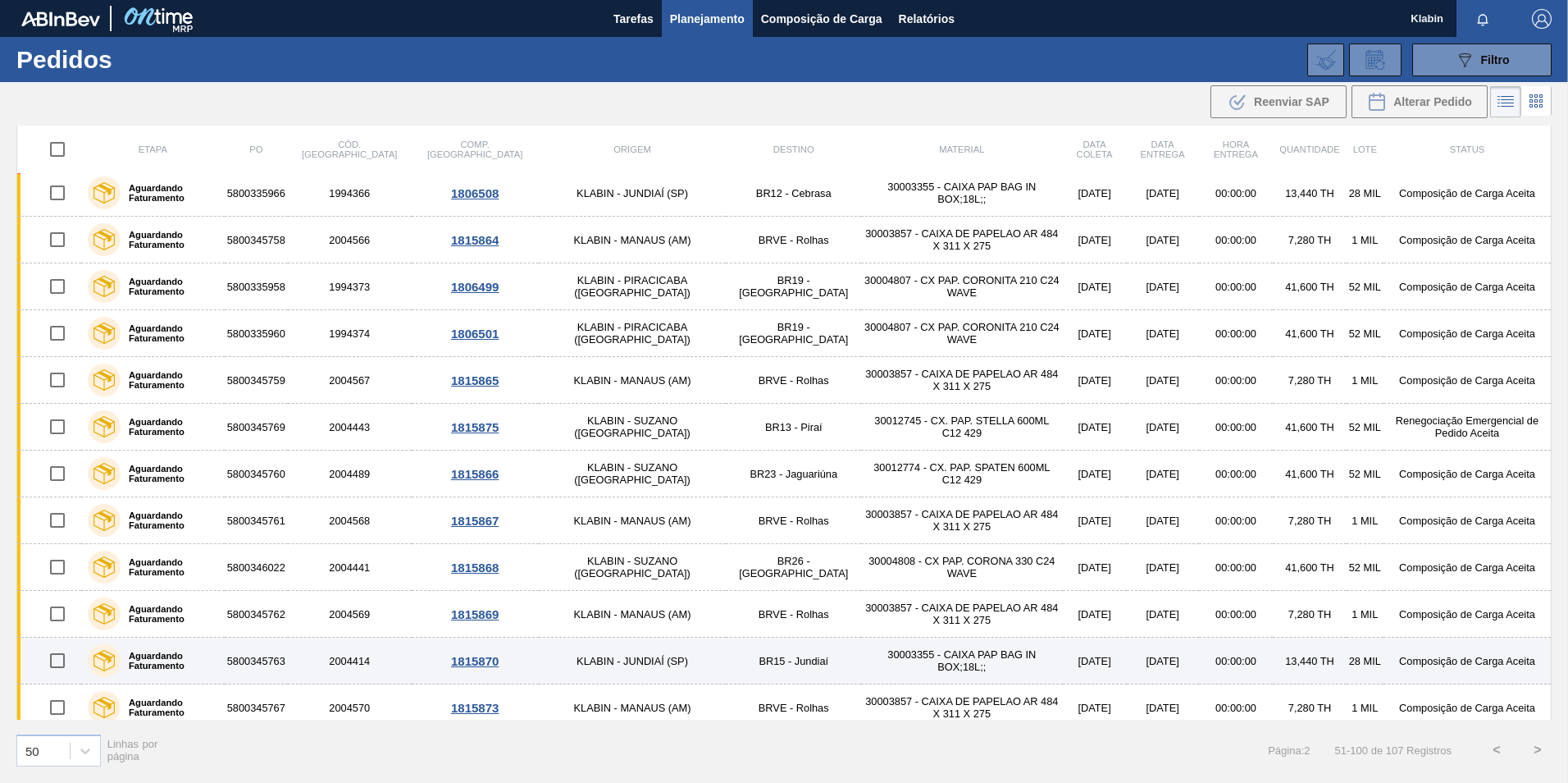
scroll to position [1794, 0]
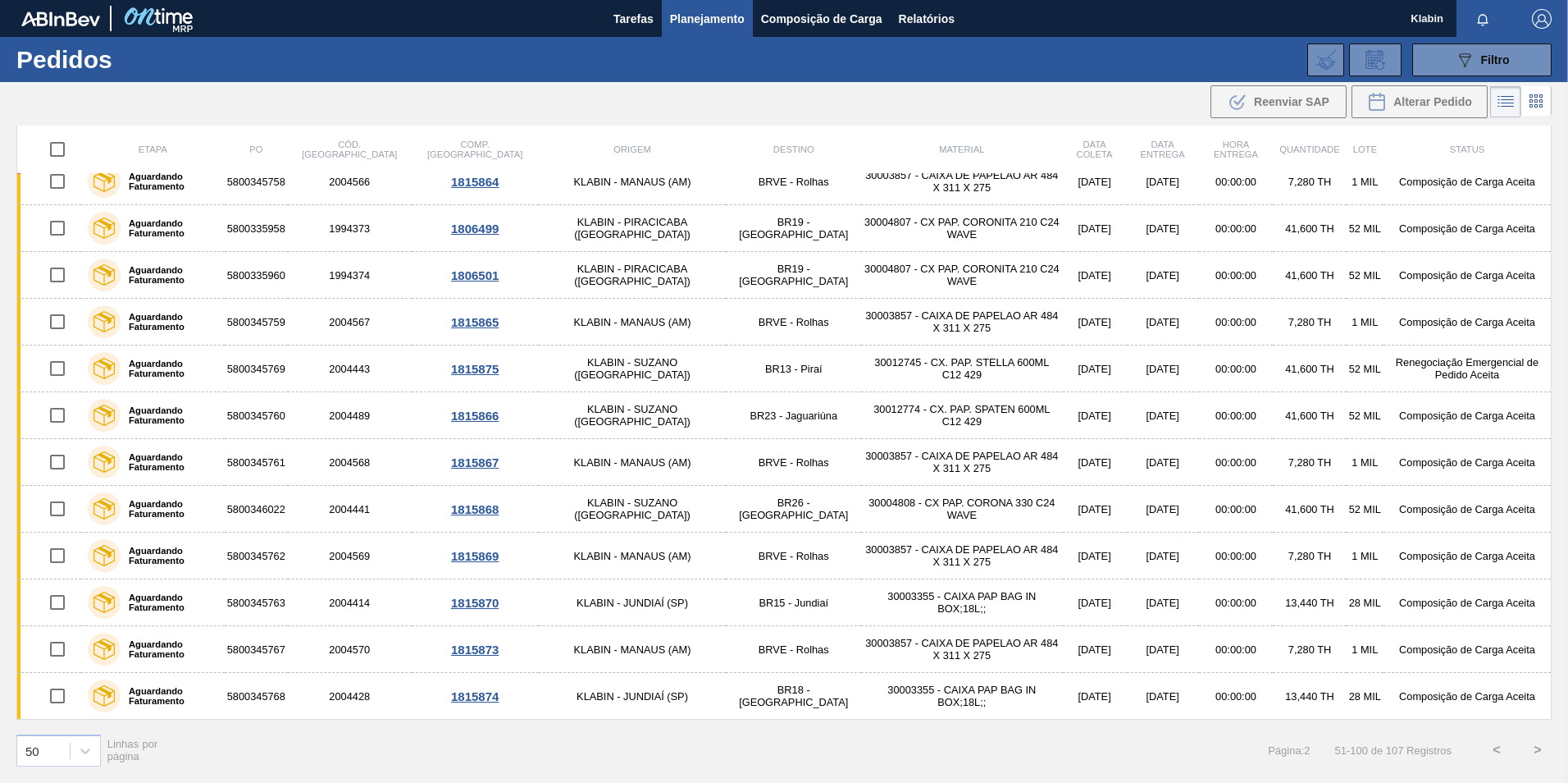
click at [1540, 747] on button ">" at bounding box center [1537, 749] width 41 height 41
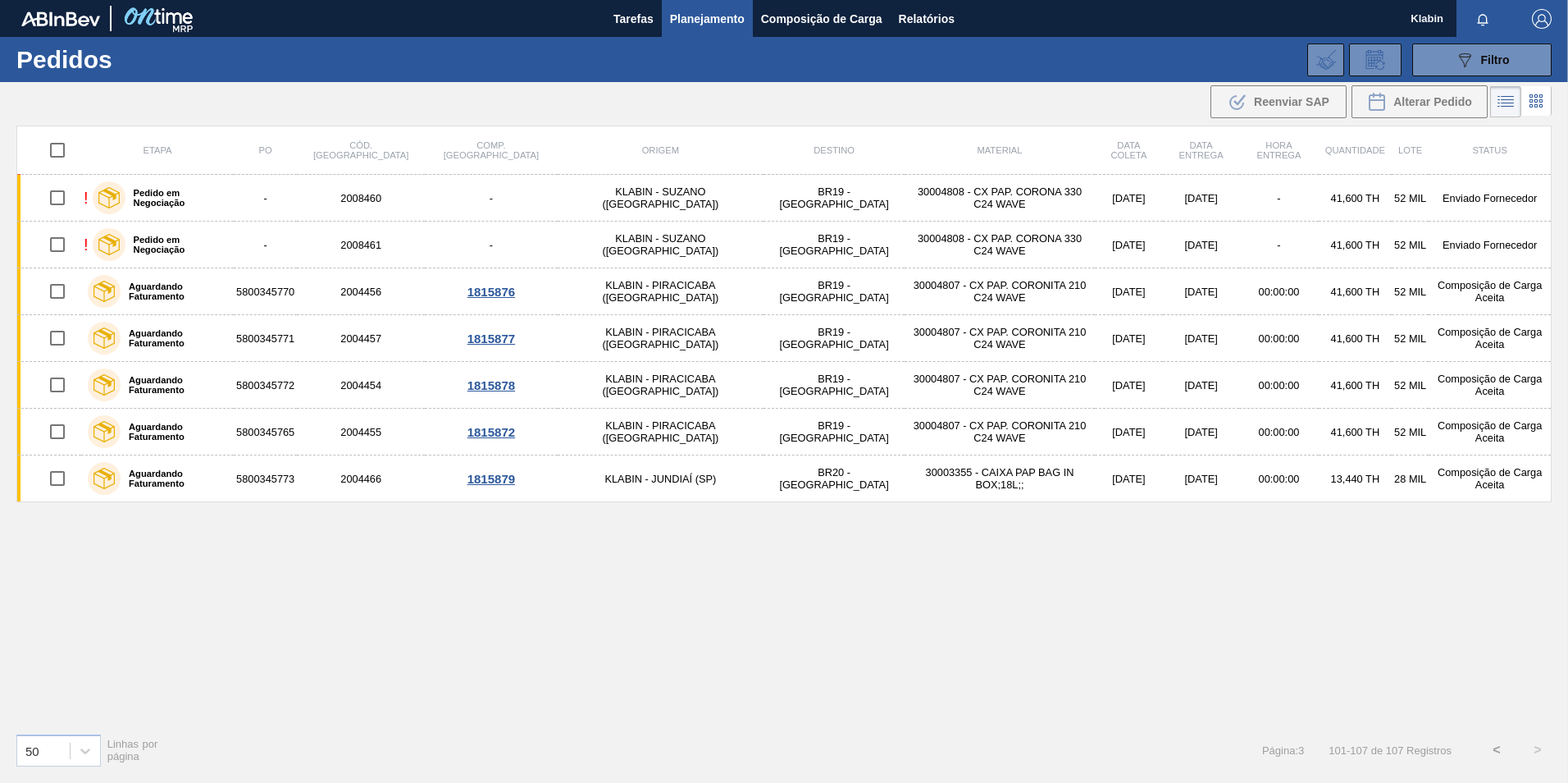
scroll to position [0, 0]
click at [1497, 752] on button "<" at bounding box center [1496, 749] width 41 height 41
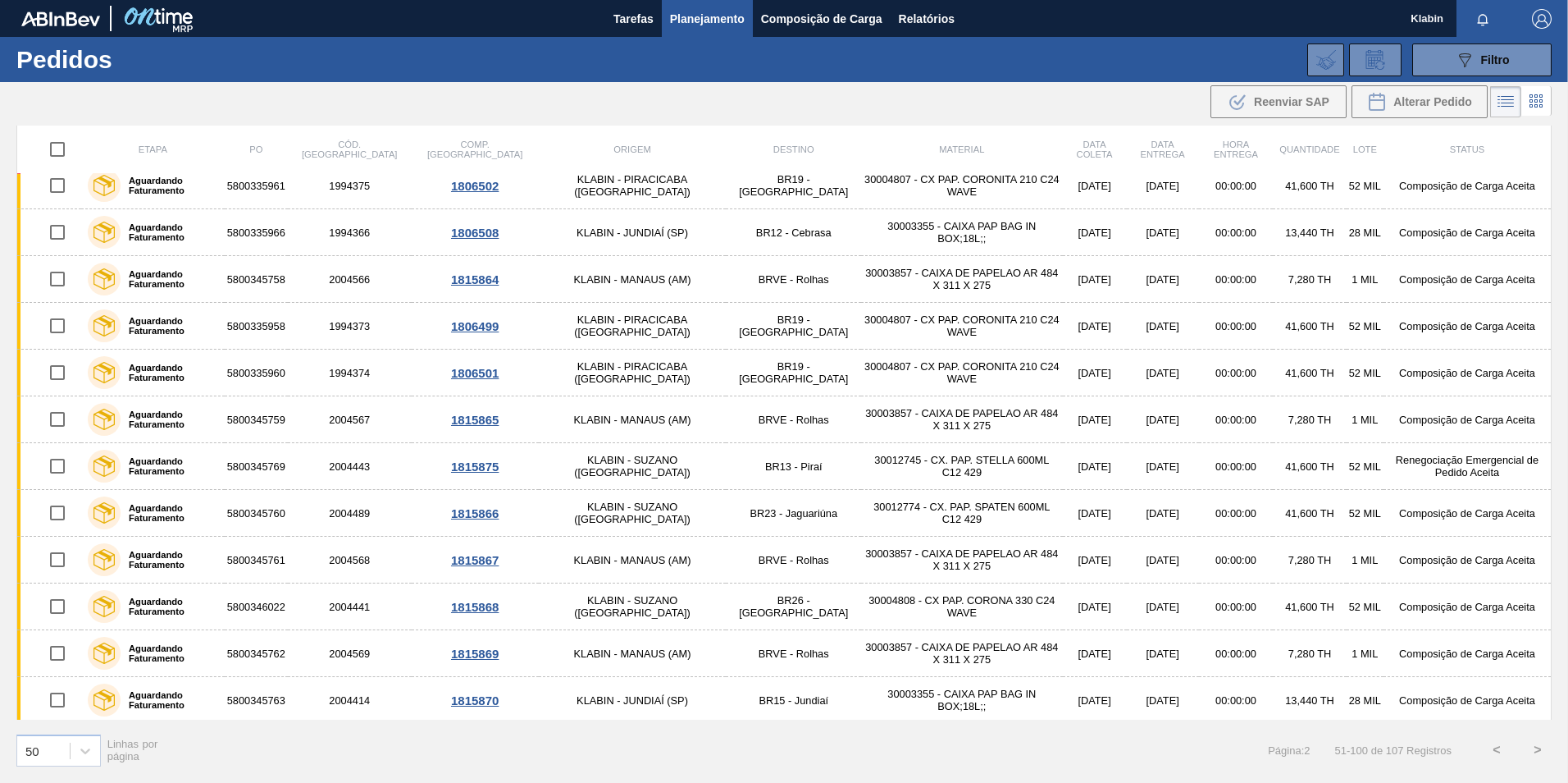
scroll to position [1794, 0]
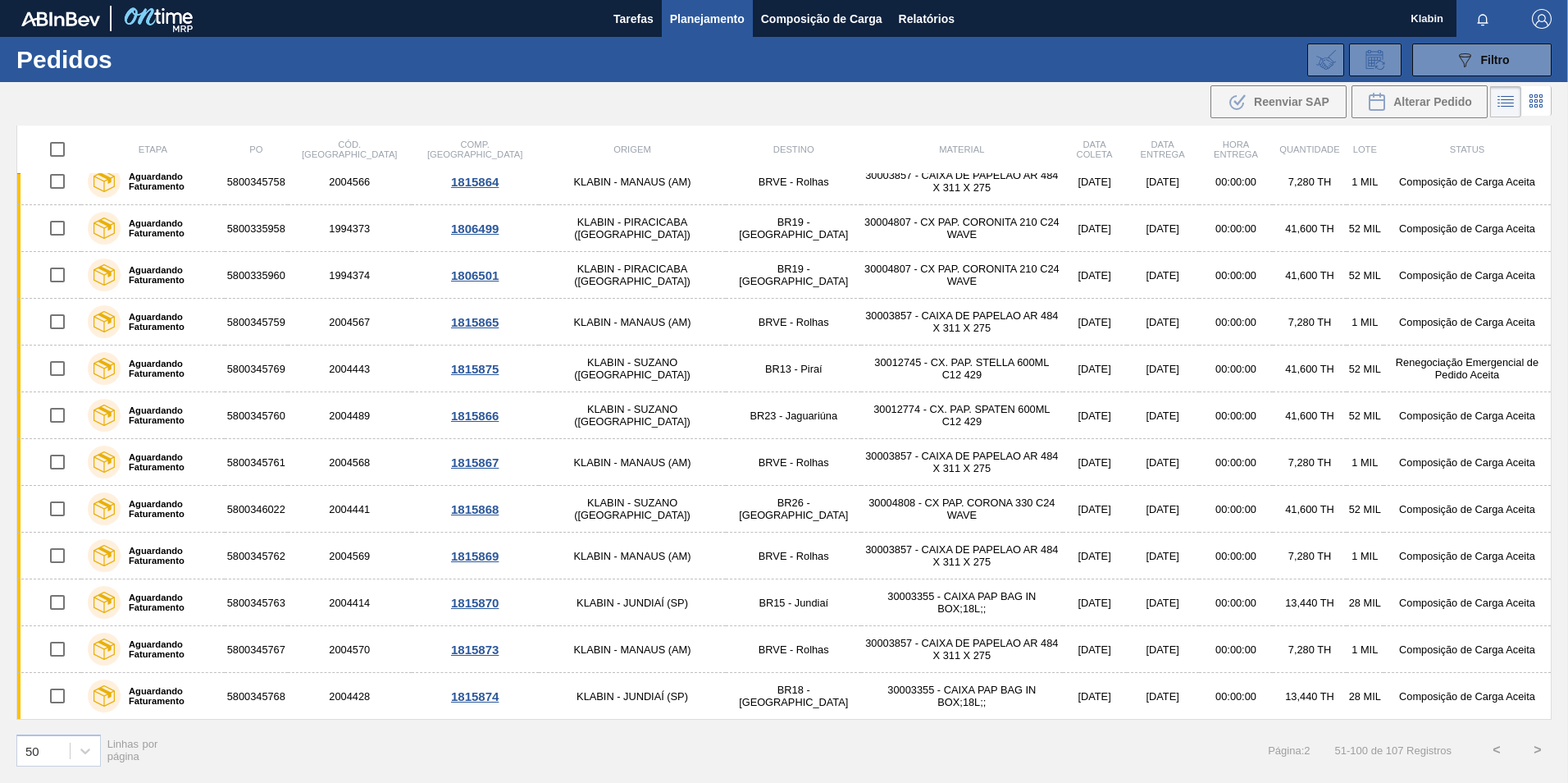
click at [1493, 749] on button "<" at bounding box center [1496, 749] width 41 height 41
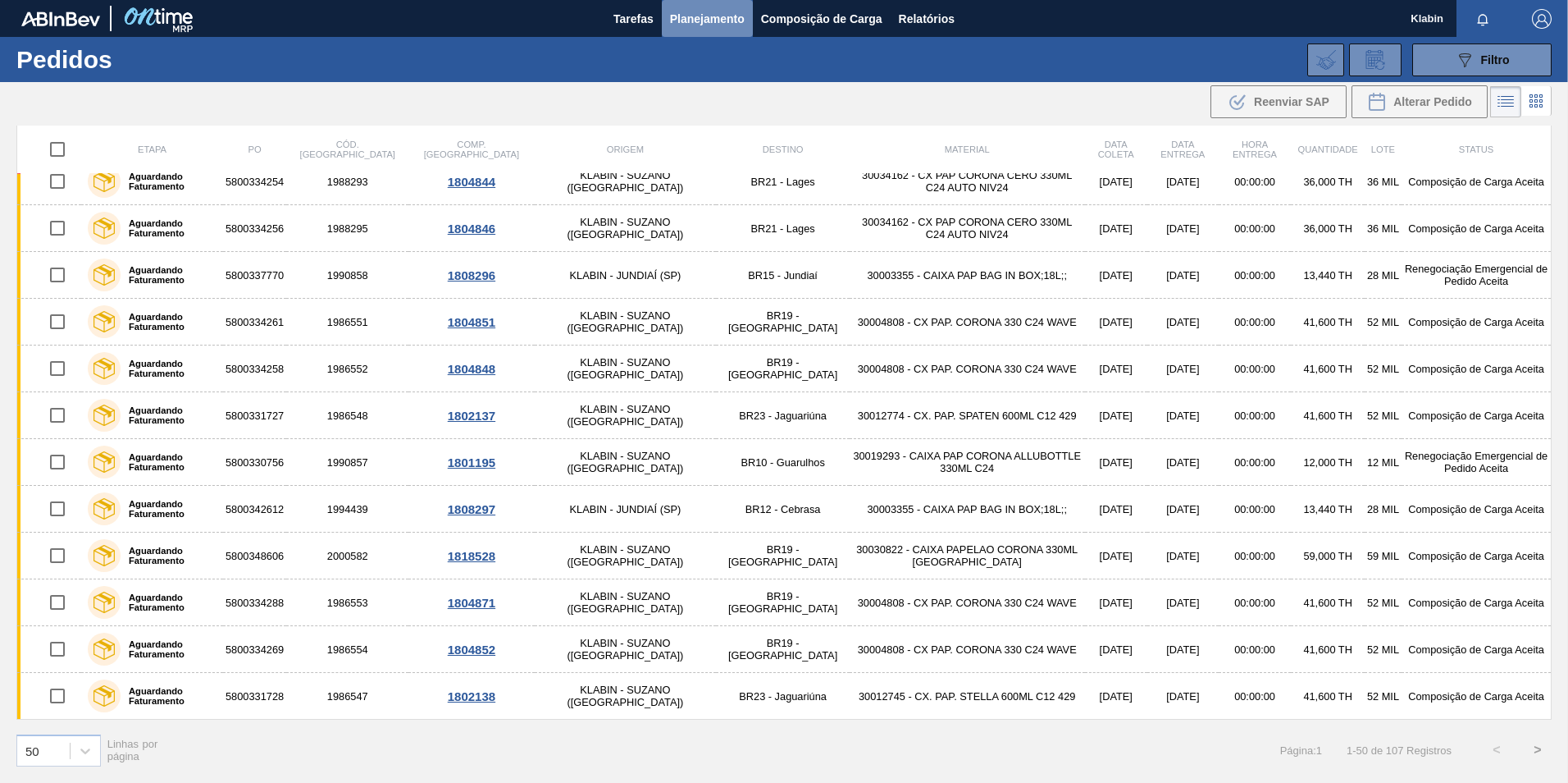
click at [683, 17] on span "Planejamento" at bounding box center [707, 19] width 75 height 20
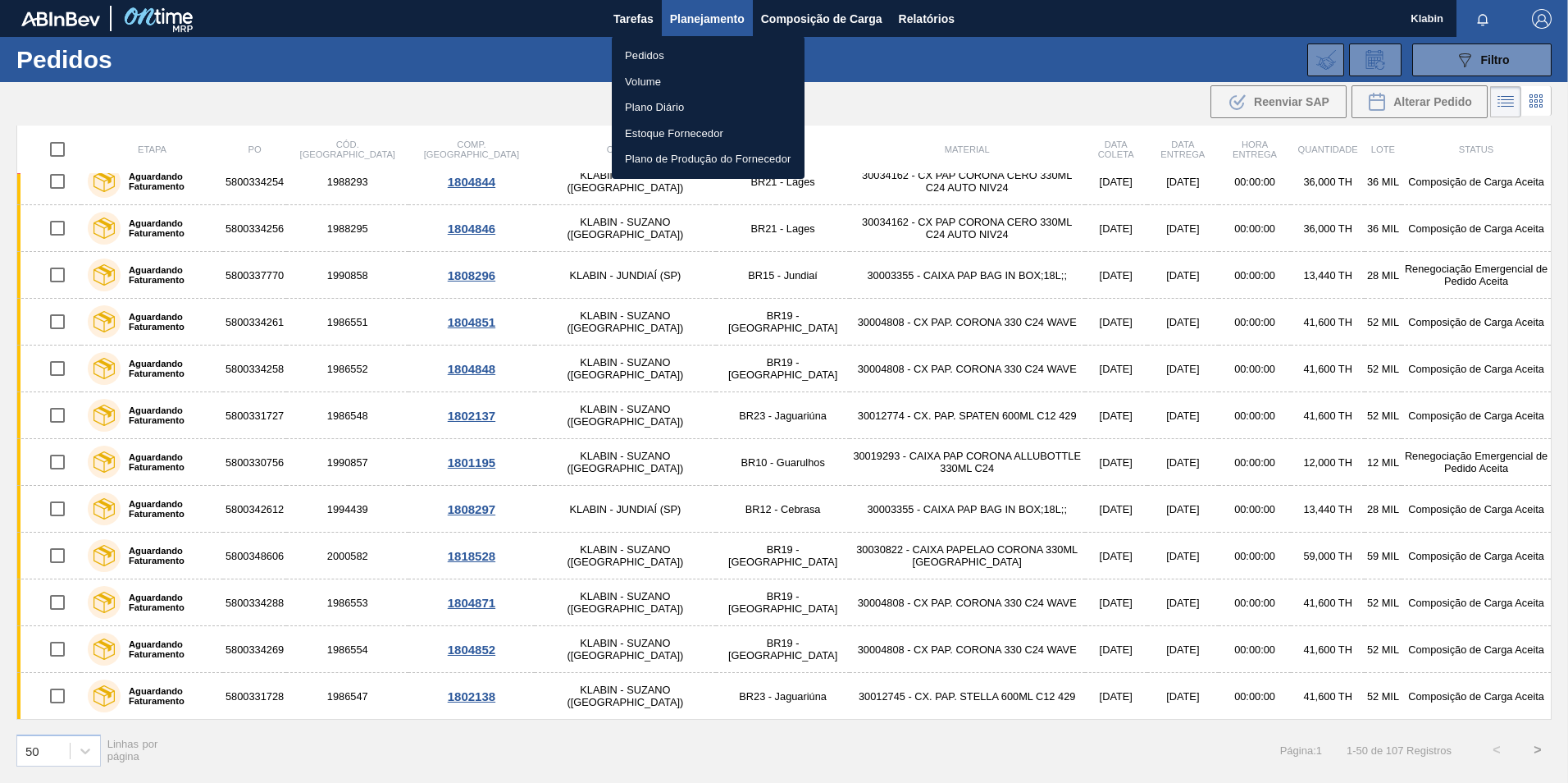
click at [690, 57] on li "Pedidos" at bounding box center [708, 56] width 193 height 27
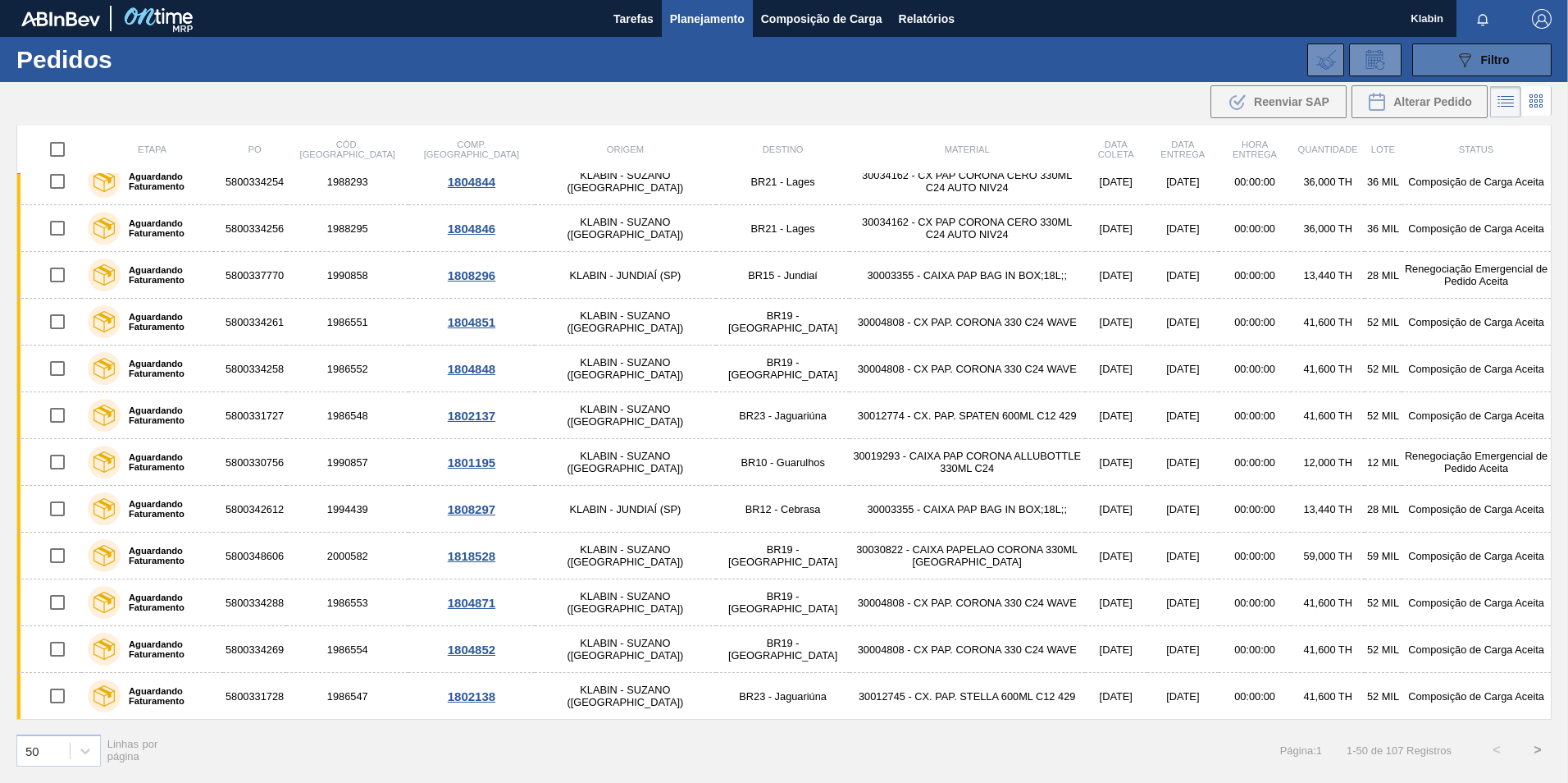
click at [1482, 58] on span "Filtro" at bounding box center [1495, 60] width 29 height 13
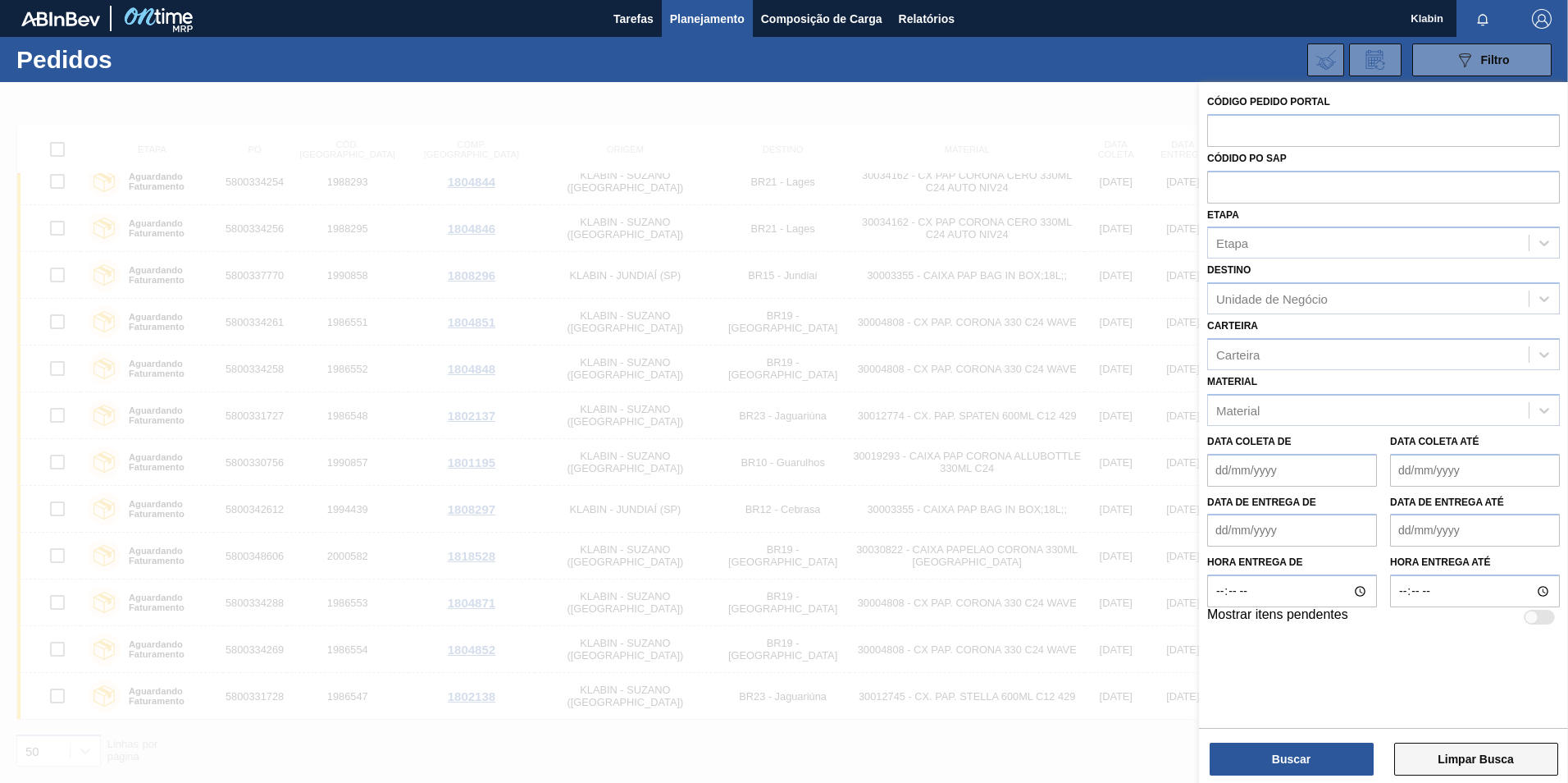
click at [1461, 756] on button "Limpar Busca" at bounding box center [1477, 759] width 164 height 33
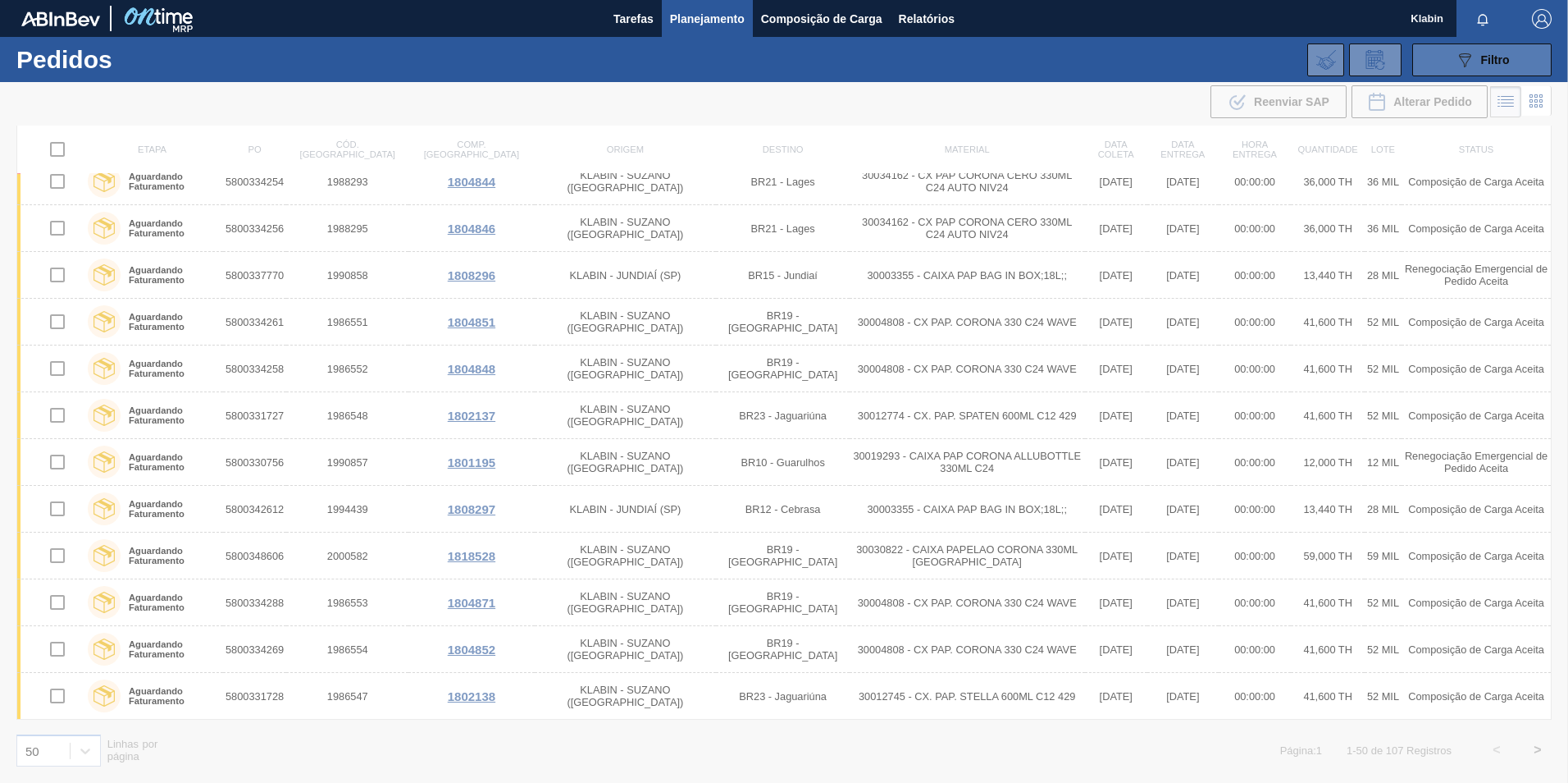
click at [1465, 54] on icon "089F7B8B-B2A5-4AFE-B5C0-19BA573D28AC" at bounding box center [1465, 60] width 20 height 20
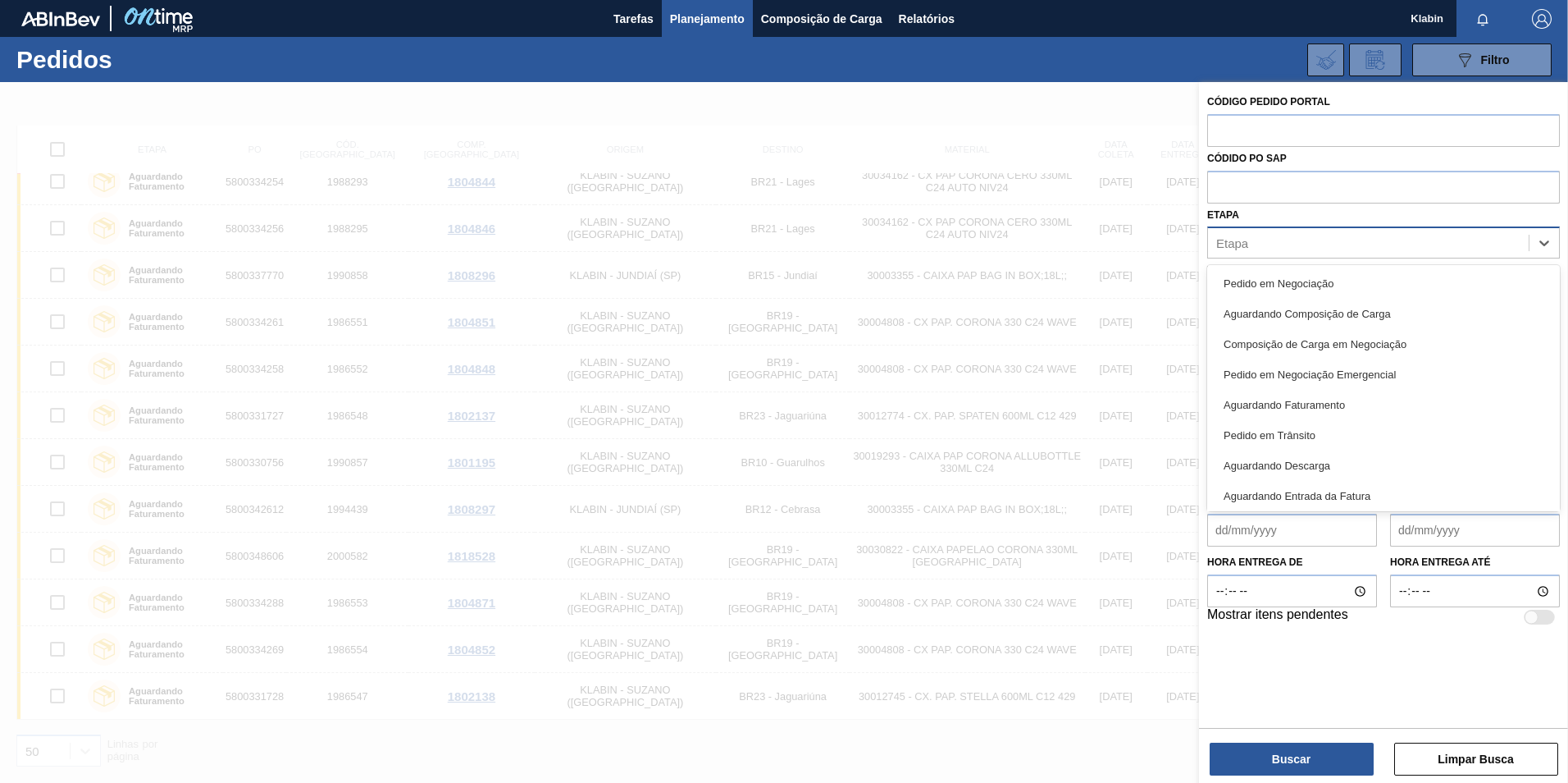
click at [1325, 234] on div "Etapa" at bounding box center [1368, 243] width 320 height 24
click at [1307, 284] on div "Pedido em Negociação" at bounding box center [1383, 283] width 353 height 31
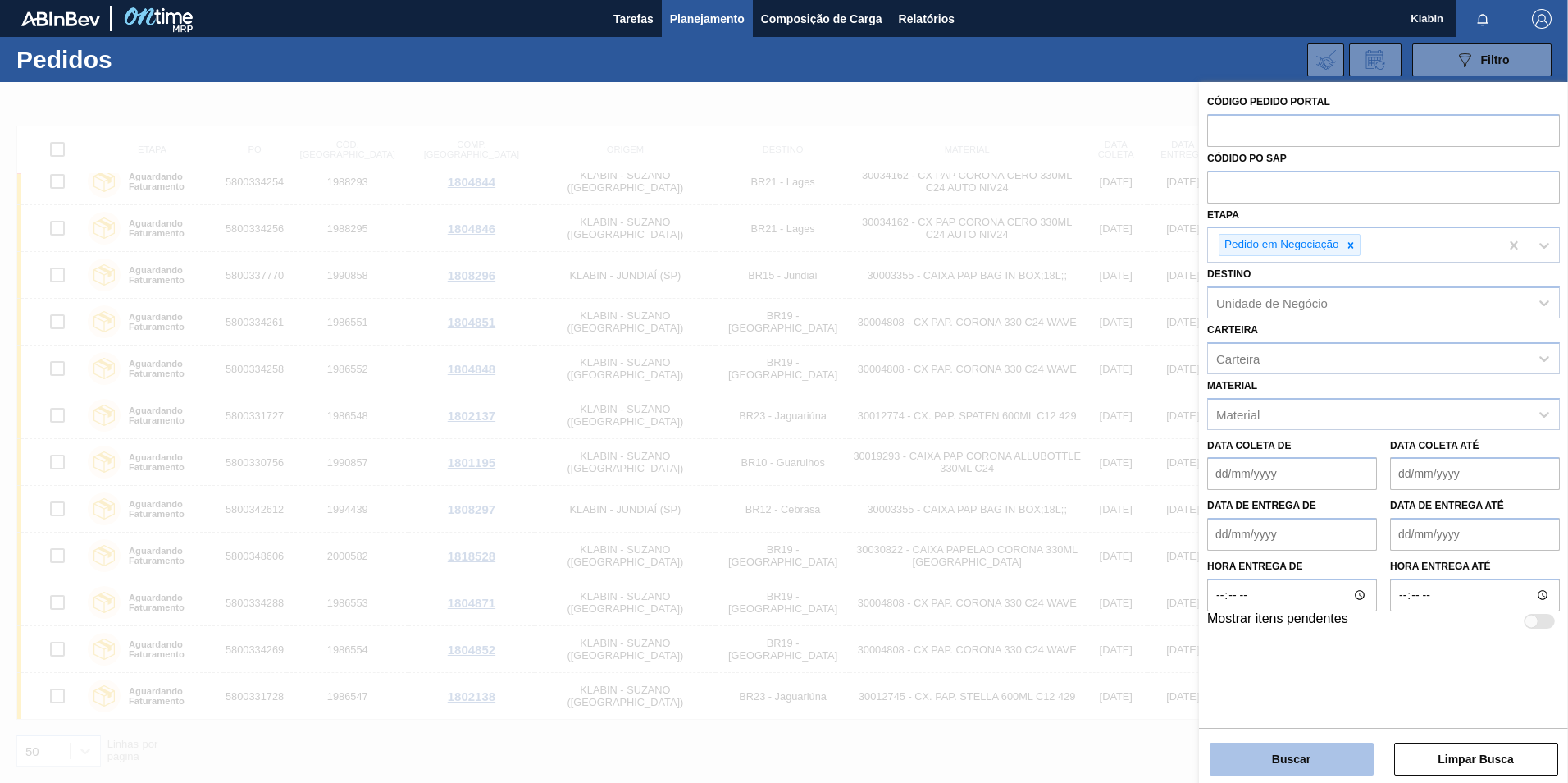
click at [1331, 766] on button "Buscar" at bounding box center [1292, 759] width 164 height 33
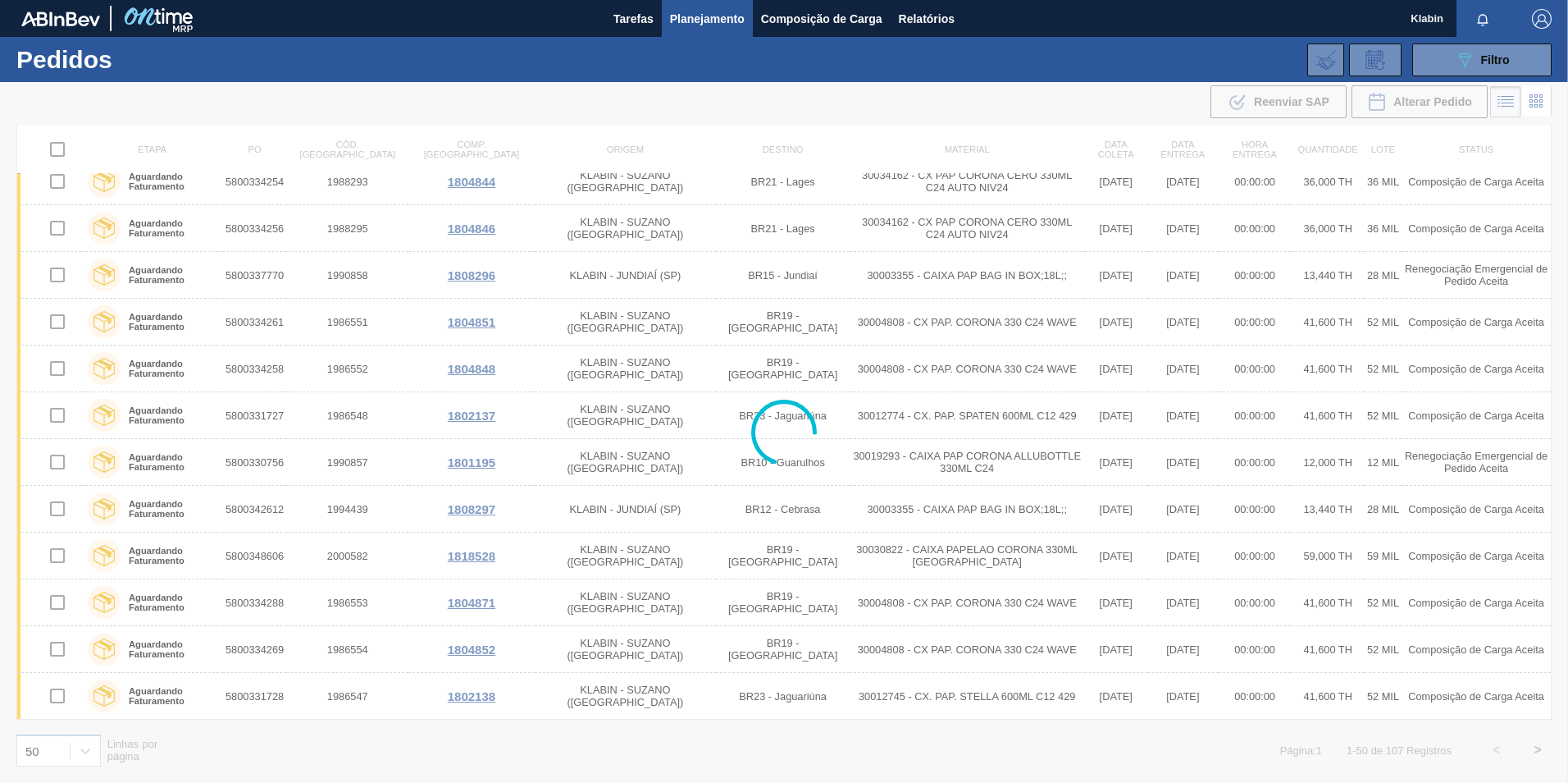
scroll to position [0, 0]
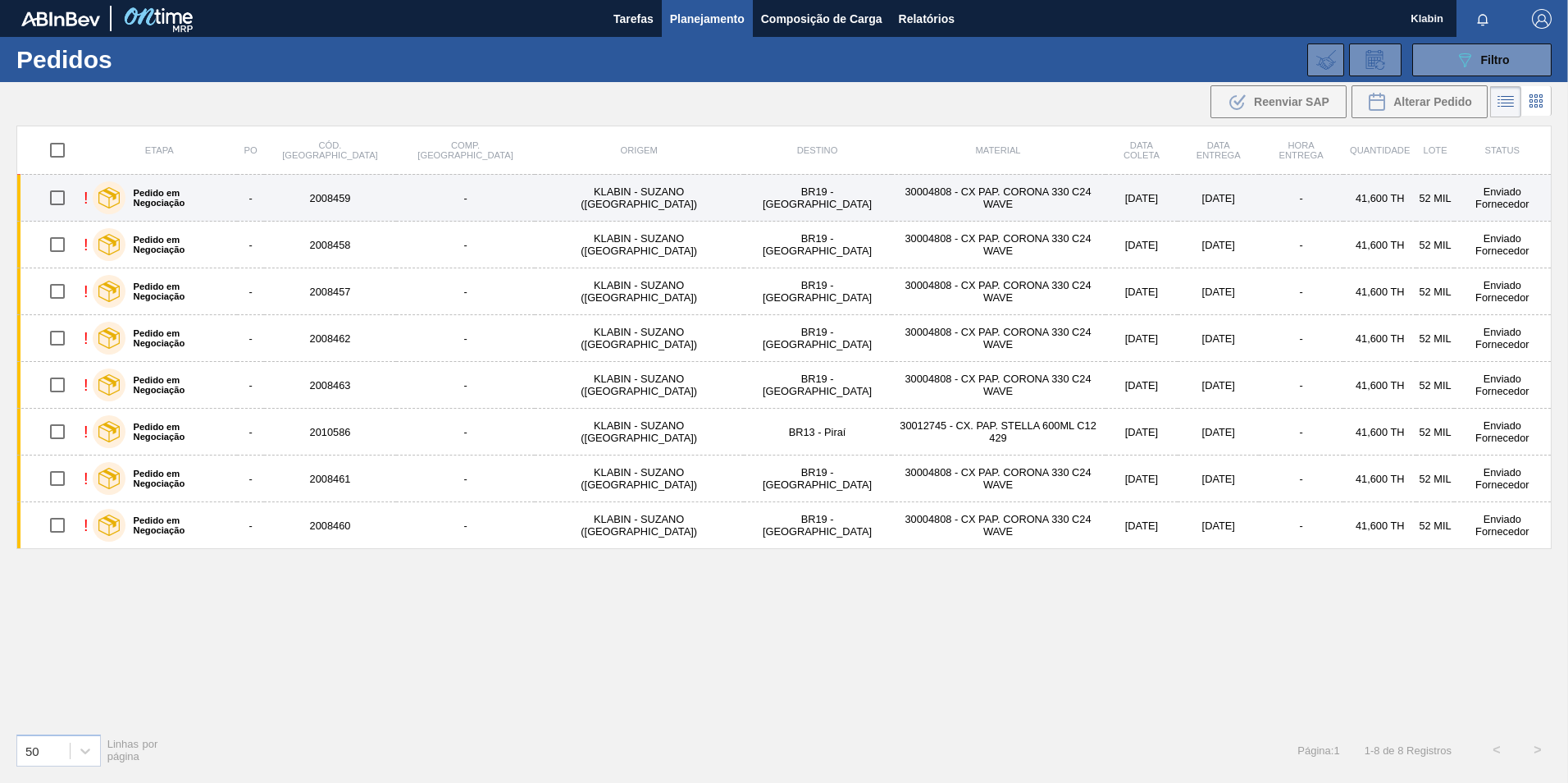
drag, startPoint x: 66, startPoint y: 193, endPoint x: 62, endPoint y: 210, distance: 17.5
click at [66, 194] on input "checkbox" at bounding box center [56, 197] width 34 height 34
checkbox input "true"
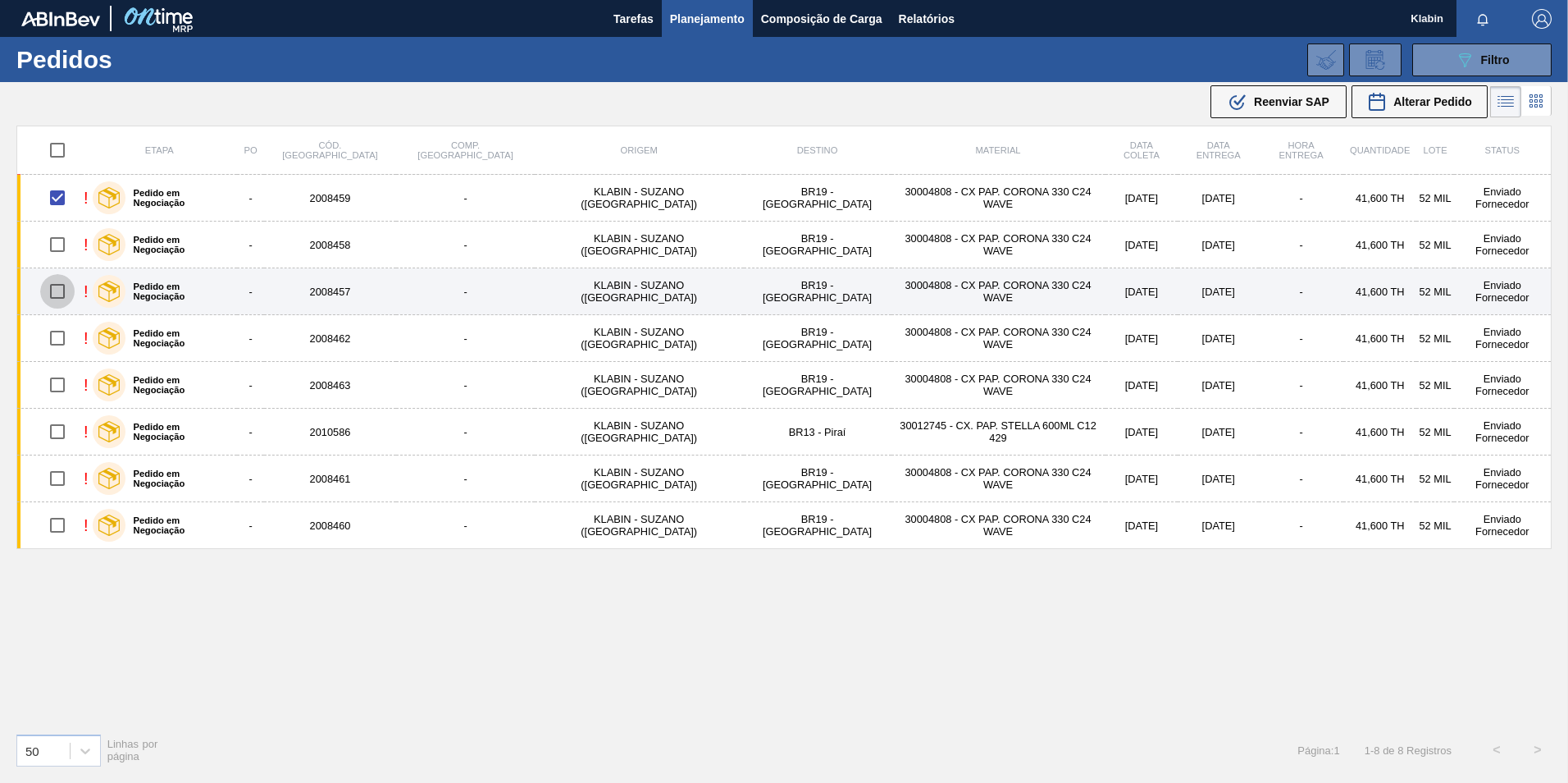
click at [65, 275] on input "checkbox" at bounding box center [56, 291] width 34 height 34
checkbox input "true"
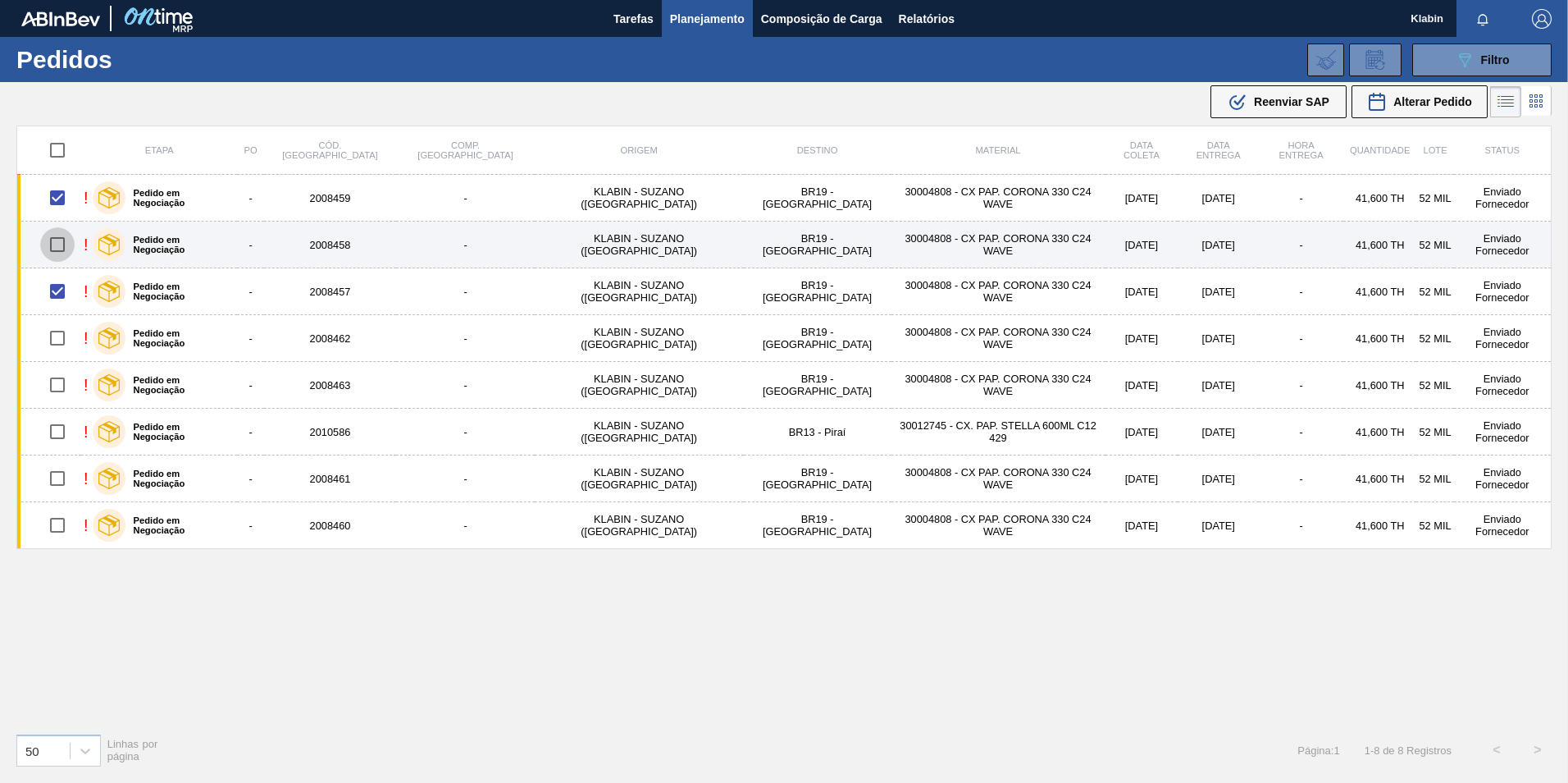
click at [60, 245] on input "checkbox" at bounding box center [56, 244] width 34 height 34
checkbox input "true"
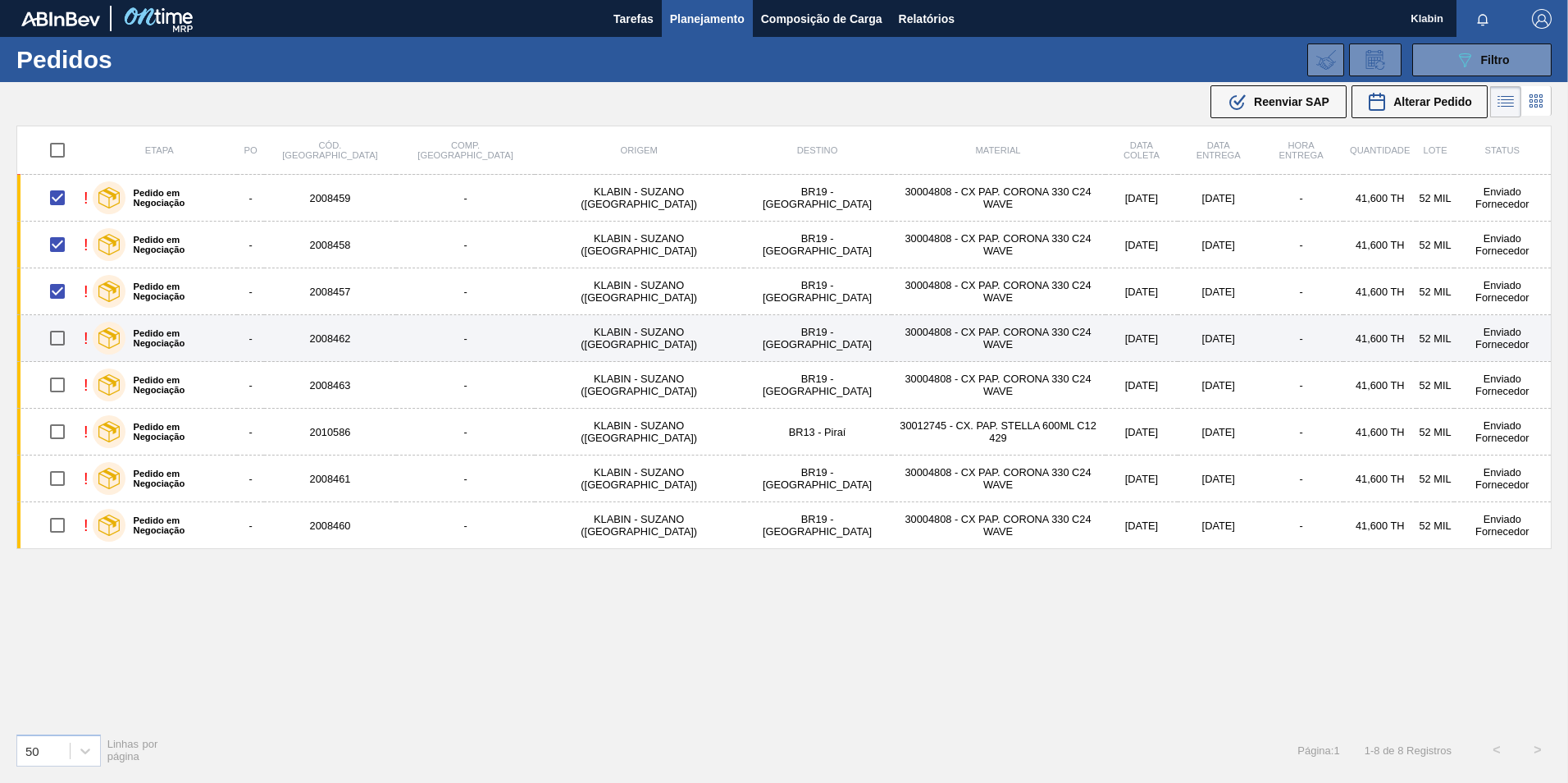
click at [55, 335] on input "checkbox" at bounding box center [56, 337] width 34 height 34
checkbox input "true"
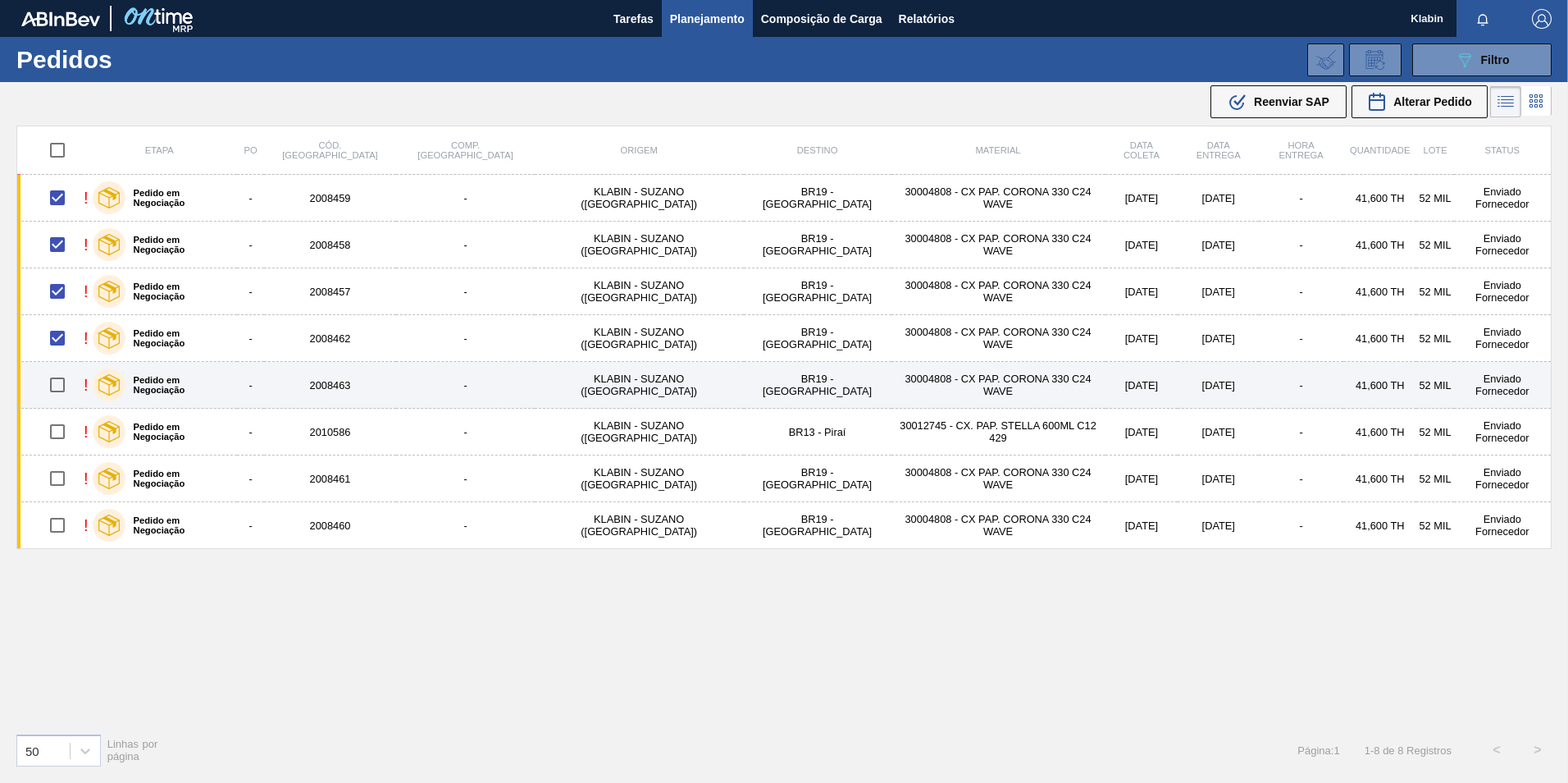
click at [62, 385] on input "checkbox" at bounding box center [56, 384] width 34 height 34
checkbox input "true"
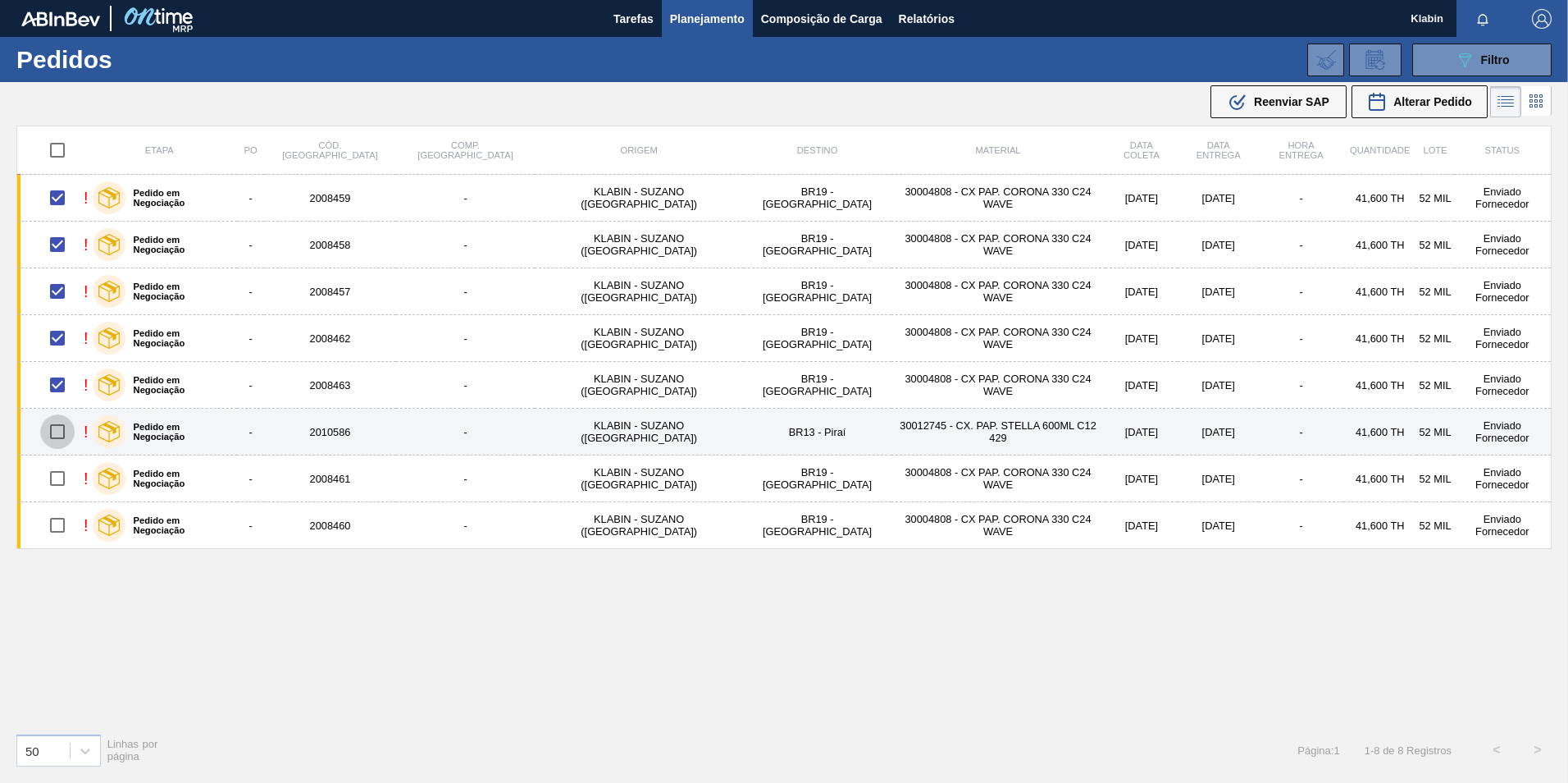
click at [61, 423] on input "checkbox" at bounding box center [56, 431] width 34 height 34
checkbox input "true"
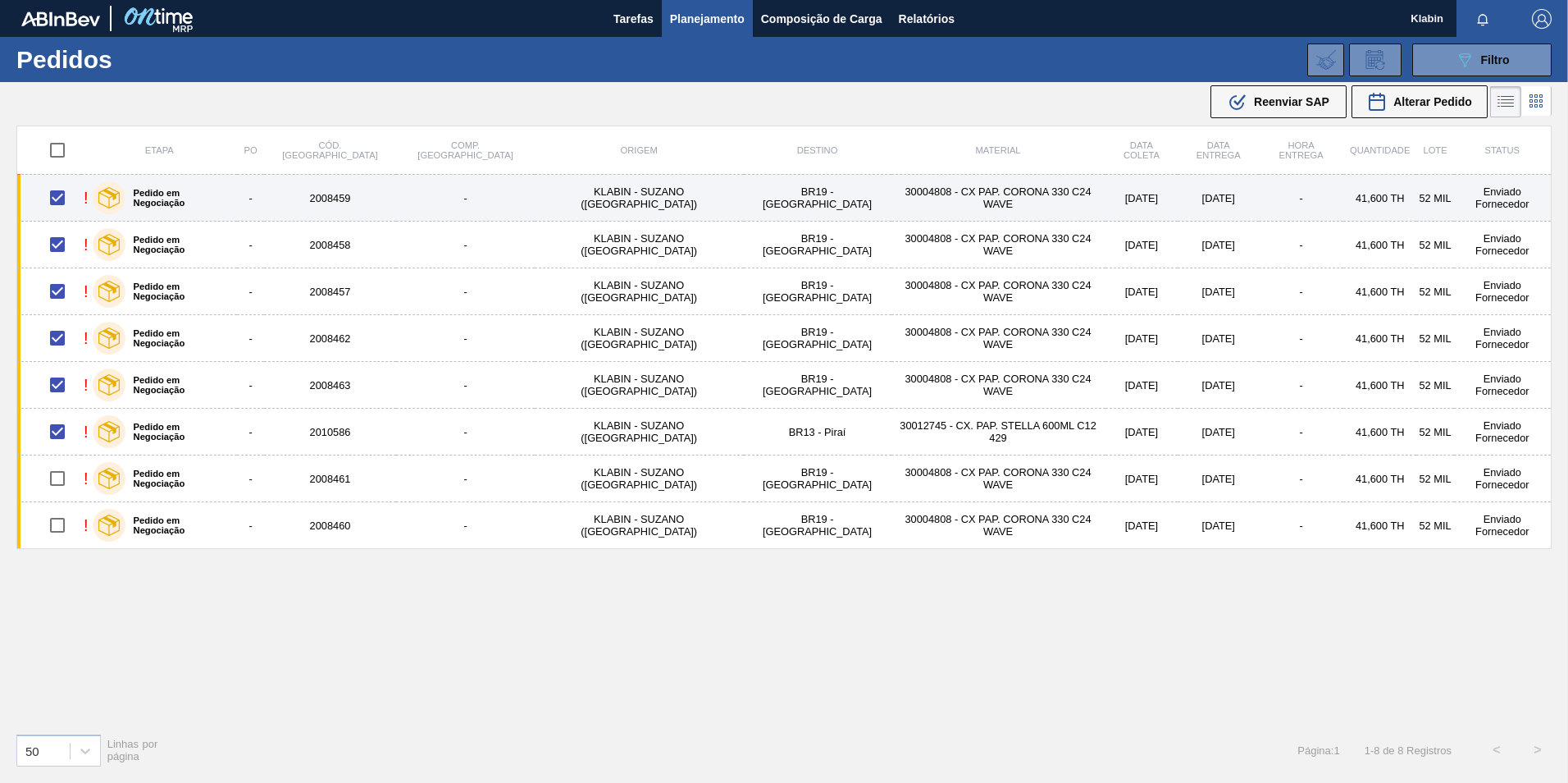
click at [66, 193] on input "checkbox" at bounding box center [56, 197] width 34 height 34
checkbox input "false"
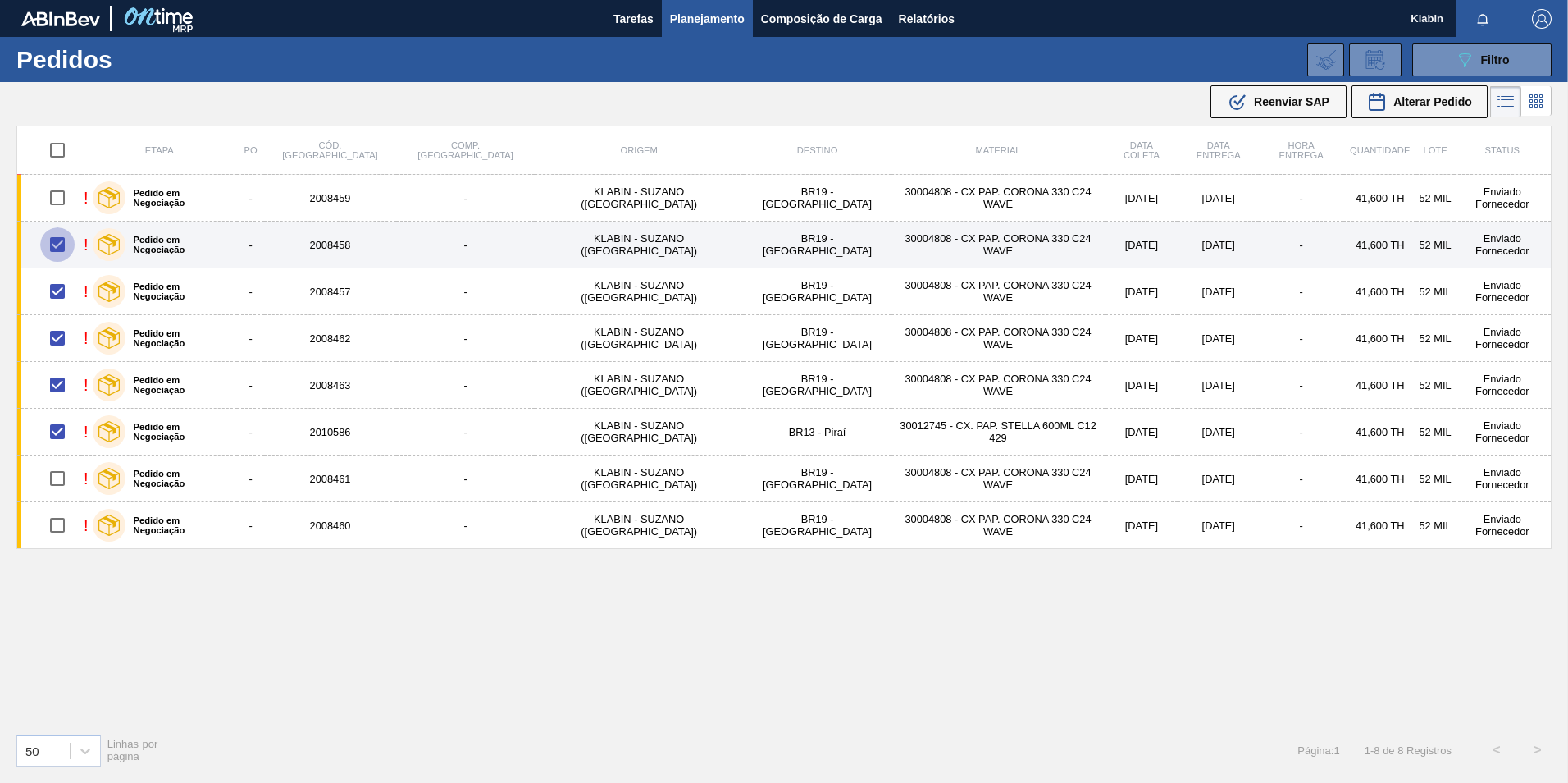
click at [69, 247] on input "checkbox" at bounding box center [56, 244] width 34 height 34
checkbox input "false"
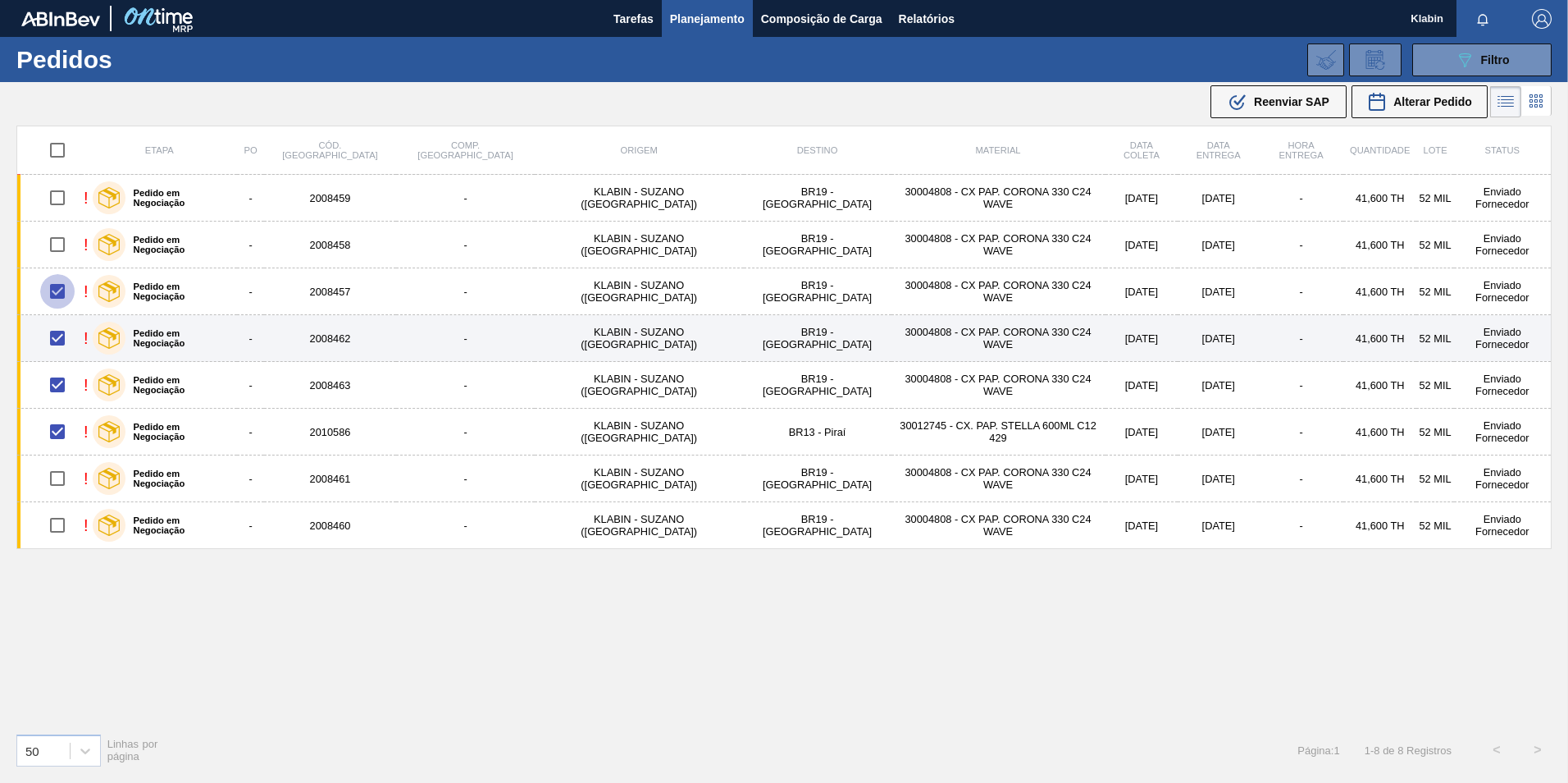
drag, startPoint x: 67, startPoint y: 301, endPoint x: 71, endPoint y: 334, distance: 33.2
click at [67, 301] on input "checkbox" at bounding box center [56, 291] width 34 height 34
checkbox input "false"
click at [67, 345] on input "checkbox" at bounding box center [56, 337] width 34 height 34
checkbox input "false"
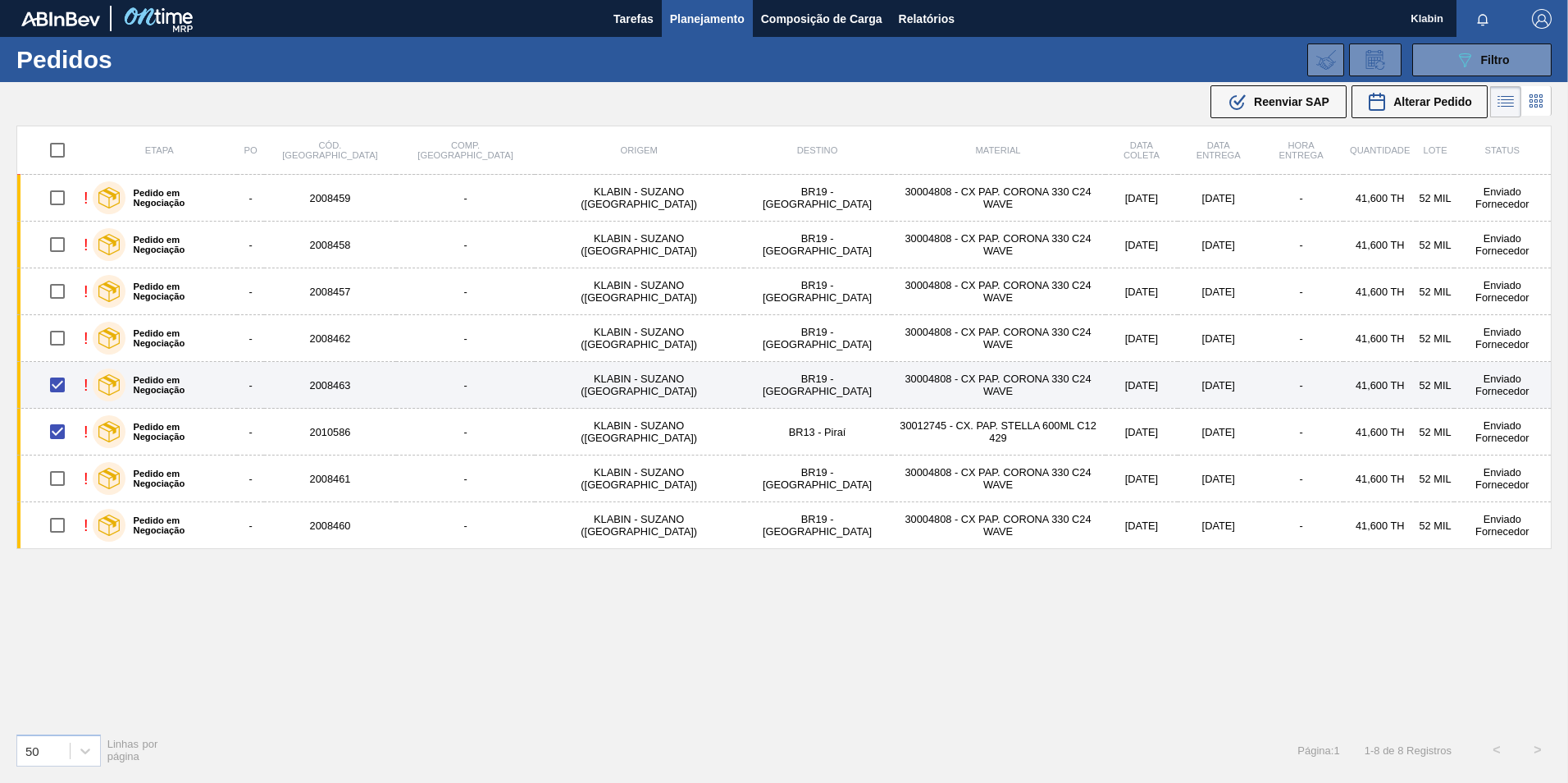
click at [70, 382] on input "checkbox" at bounding box center [56, 384] width 34 height 34
checkbox input "false"
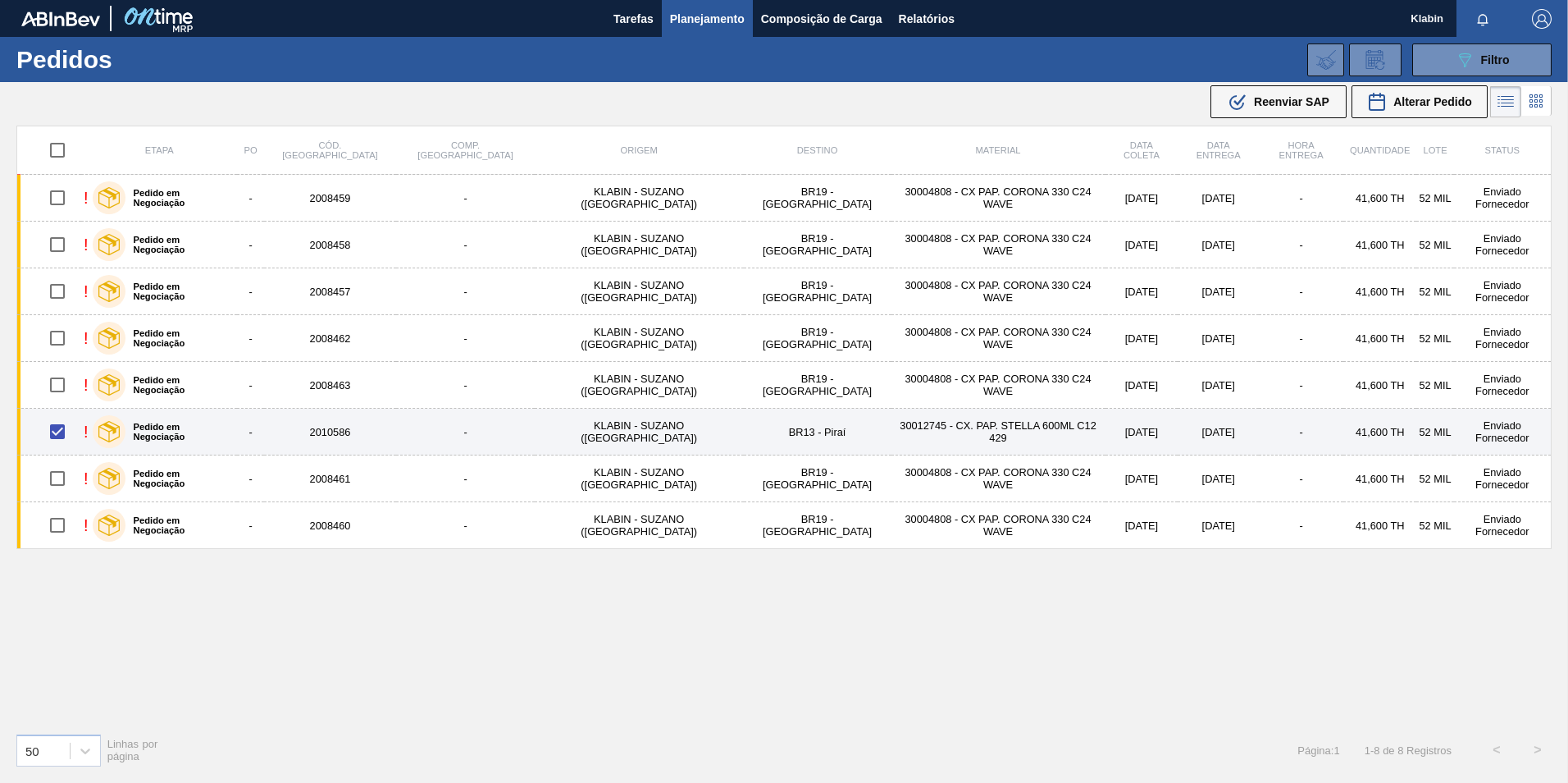
click at [61, 438] on input "checkbox" at bounding box center [56, 431] width 34 height 34
checkbox input "false"
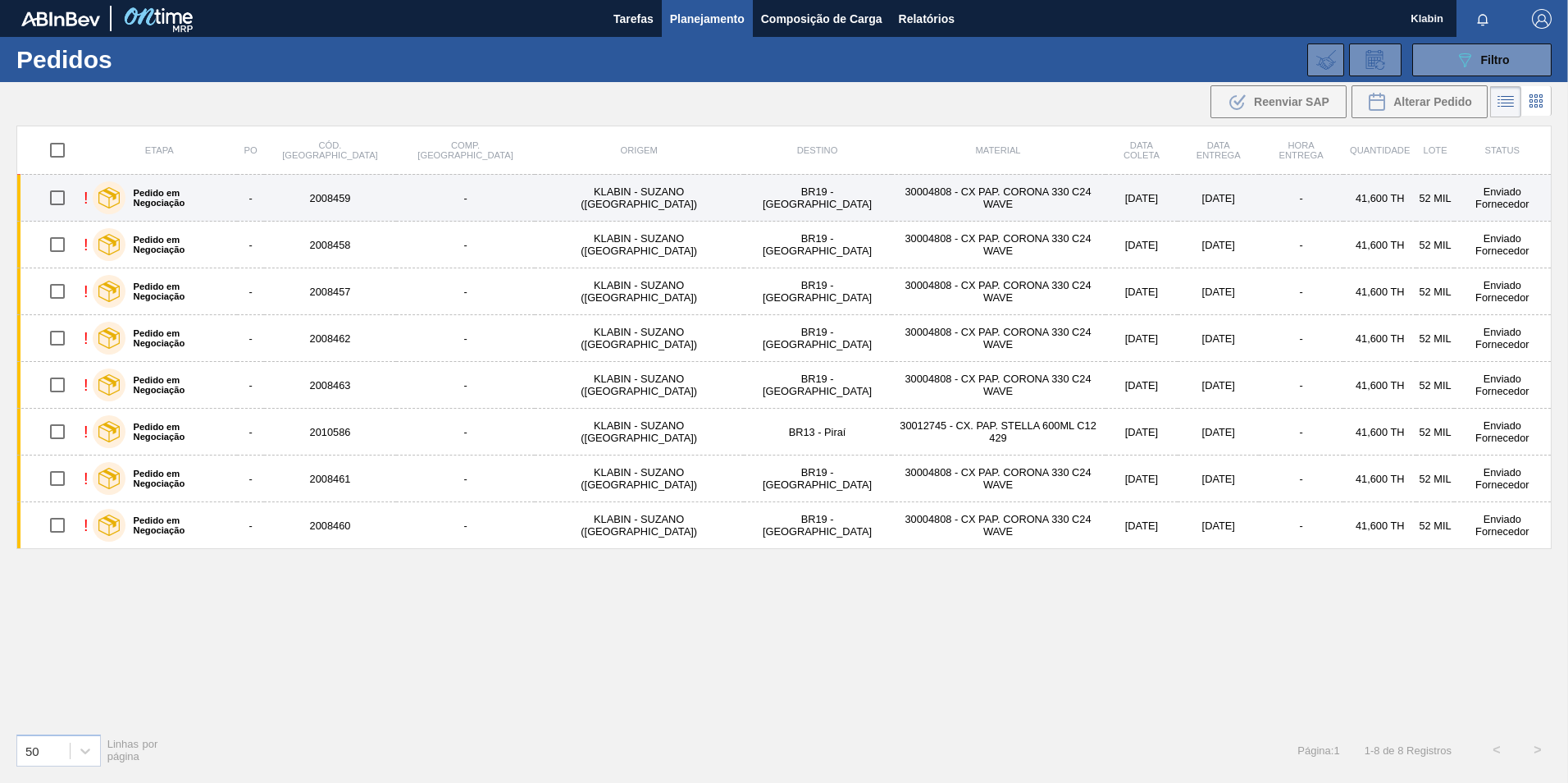
click at [71, 202] on input "checkbox" at bounding box center [56, 197] width 34 height 34
checkbox input "true"
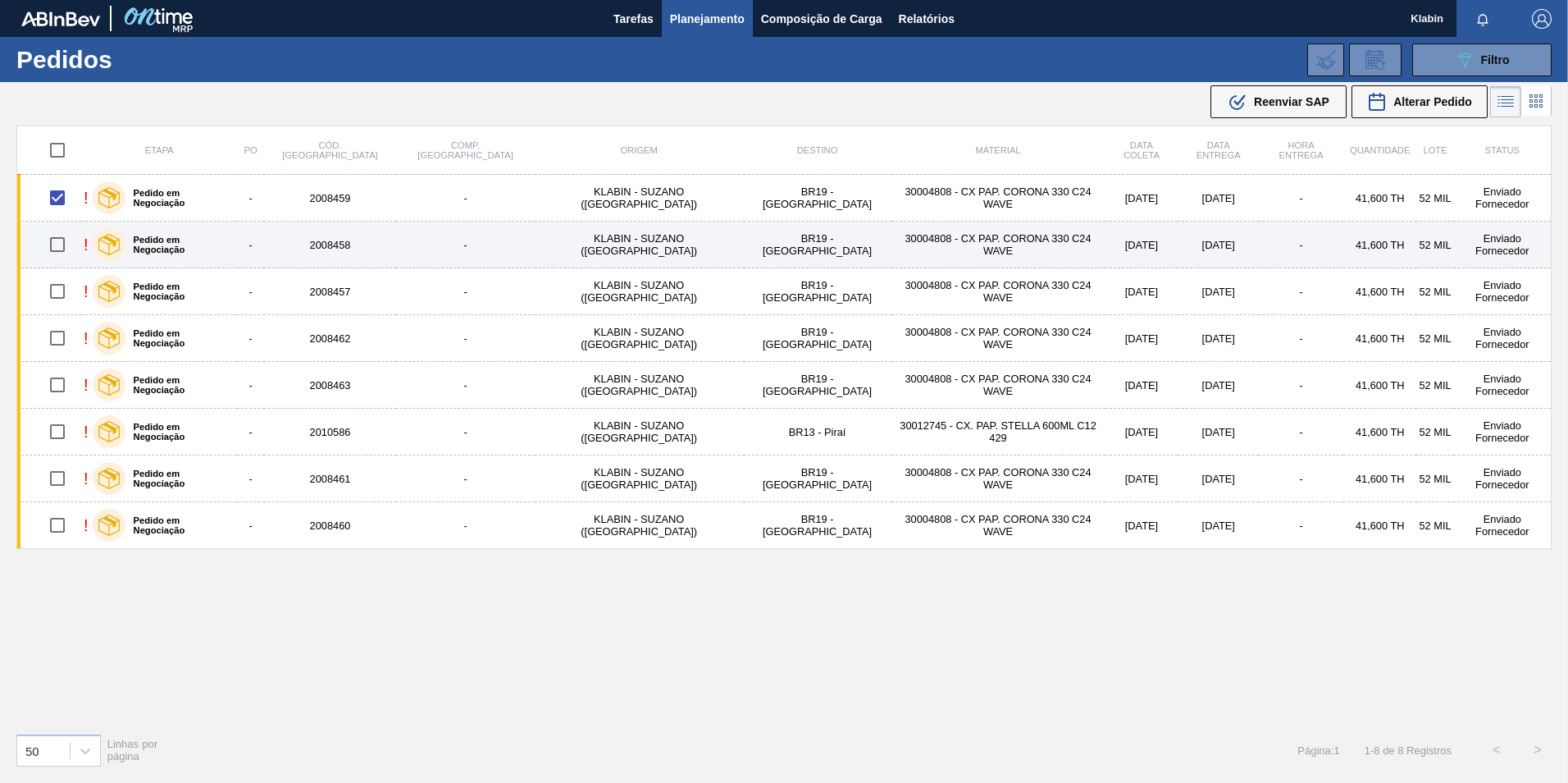
click at [67, 250] on input "checkbox" at bounding box center [56, 244] width 34 height 34
checkbox input "true"
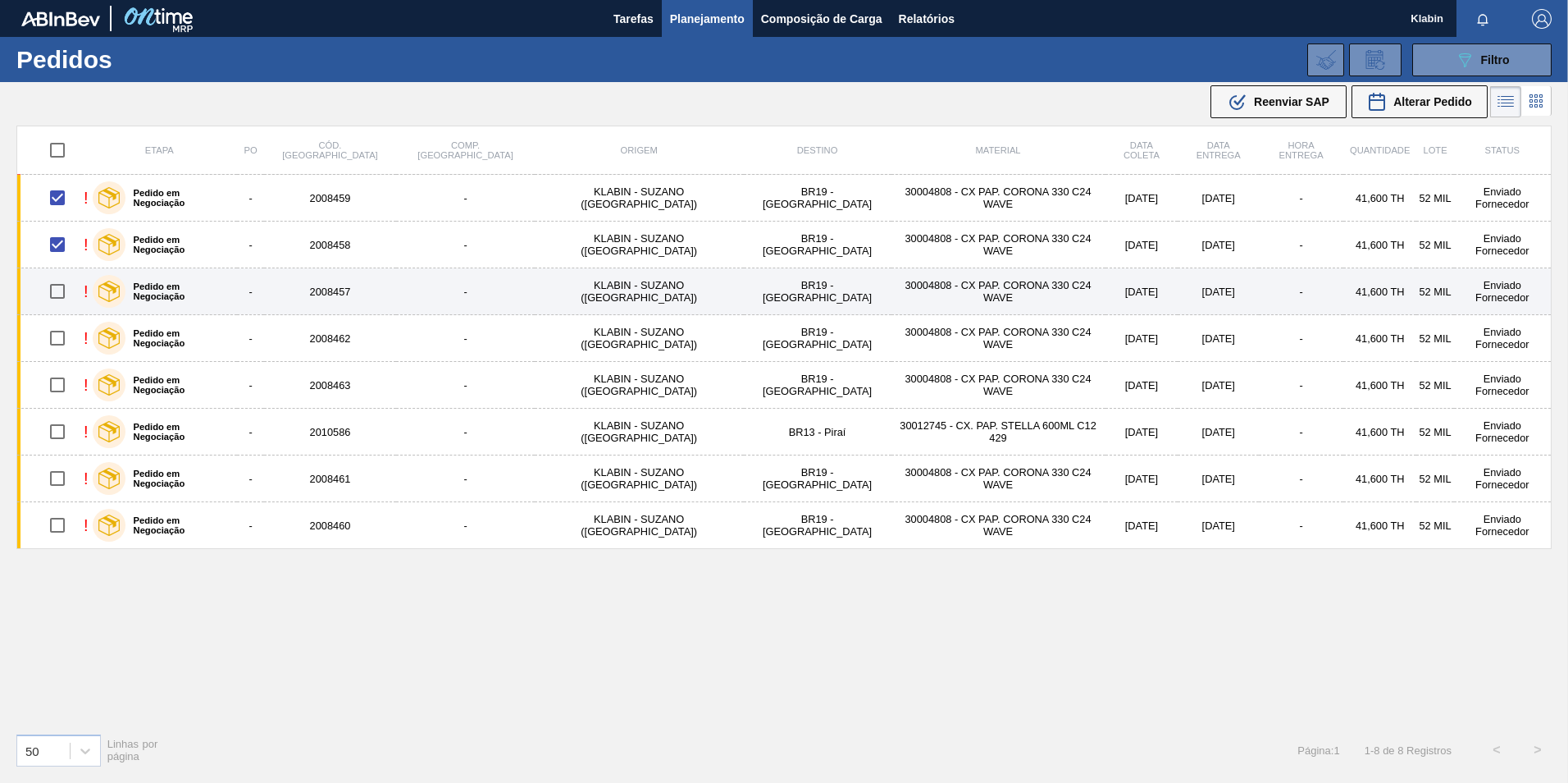
click at [64, 289] on input "checkbox" at bounding box center [56, 291] width 34 height 34
checkbox input "true"
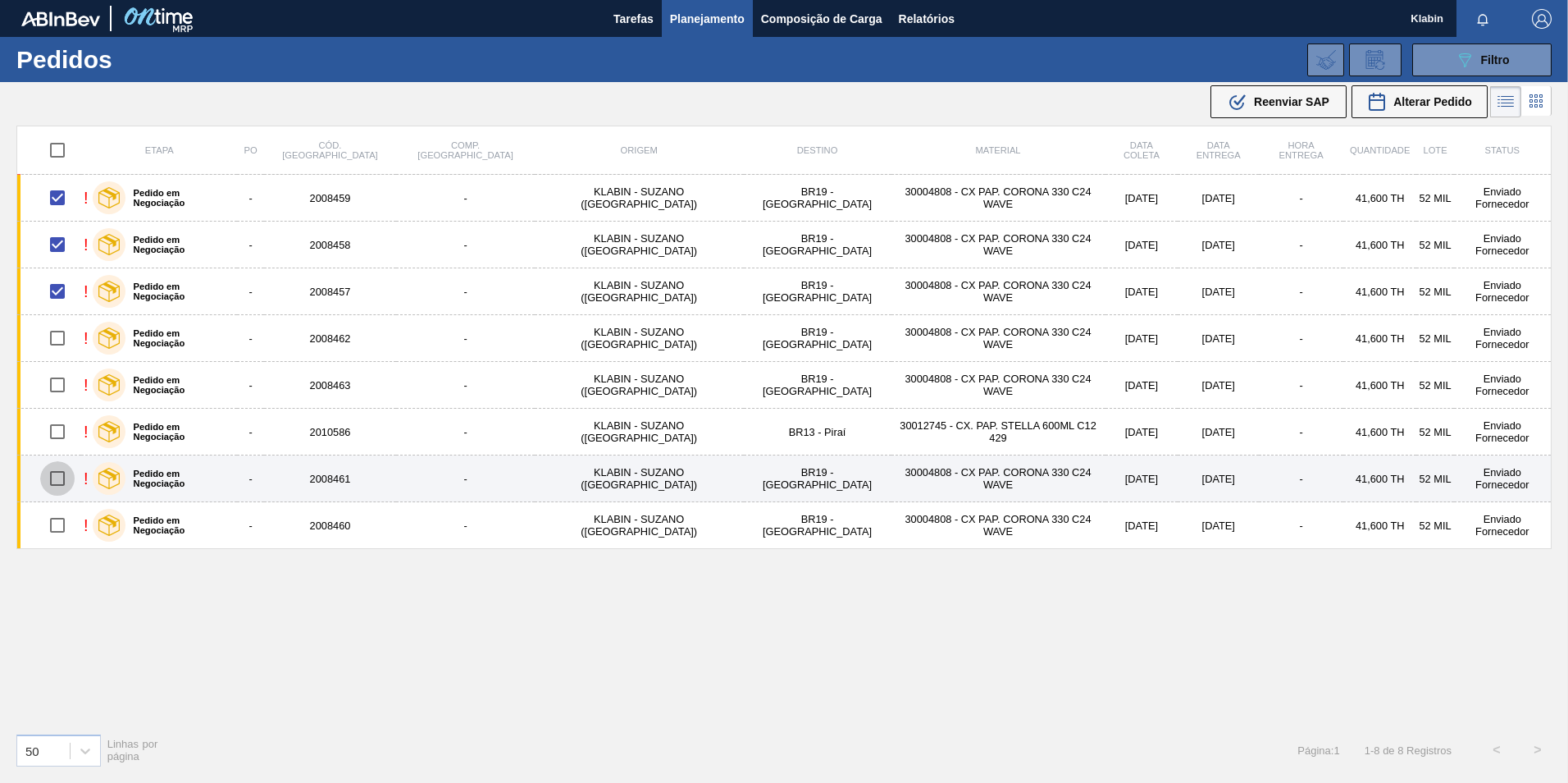
click at [60, 477] on input "checkbox" at bounding box center [56, 477] width 34 height 34
checkbox input "true"
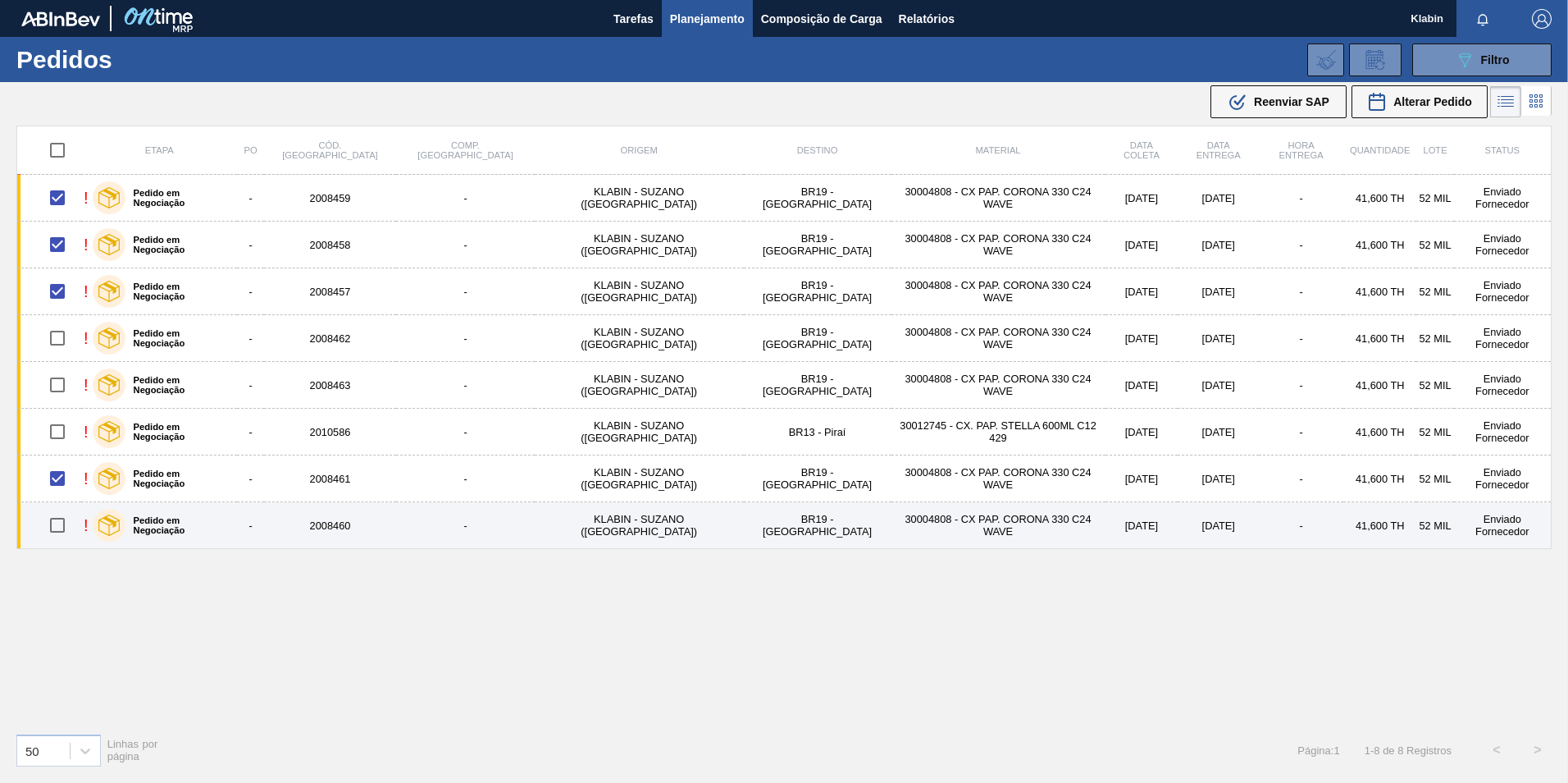
click at [64, 533] on input "checkbox" at bounding box center [56, 525] width 34 height 34
checkbox input "true"
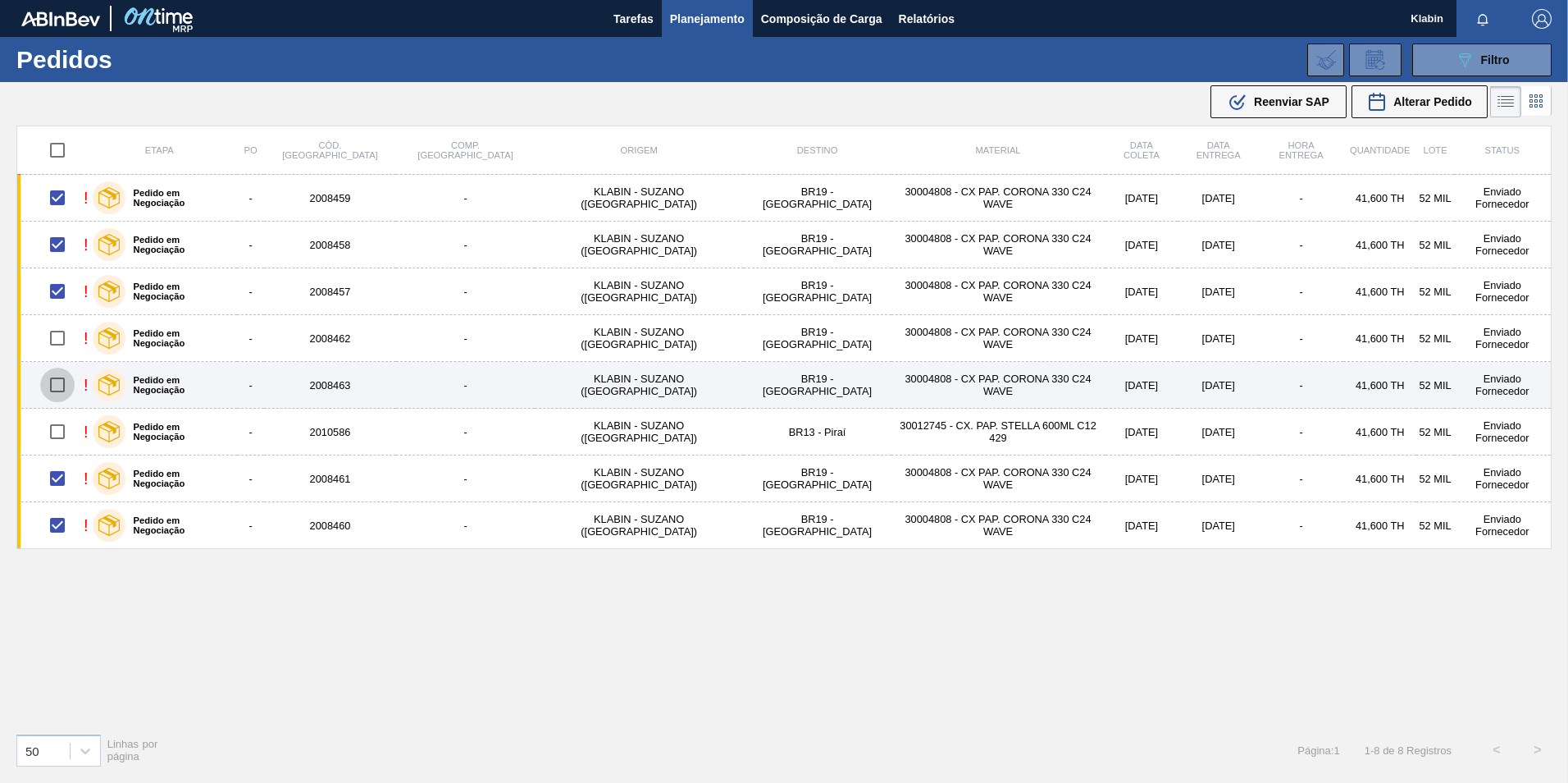
click at [71, 383] on input "checkbox" at bounding box center [56, 384] width 34 height 34
checkbox input "true"
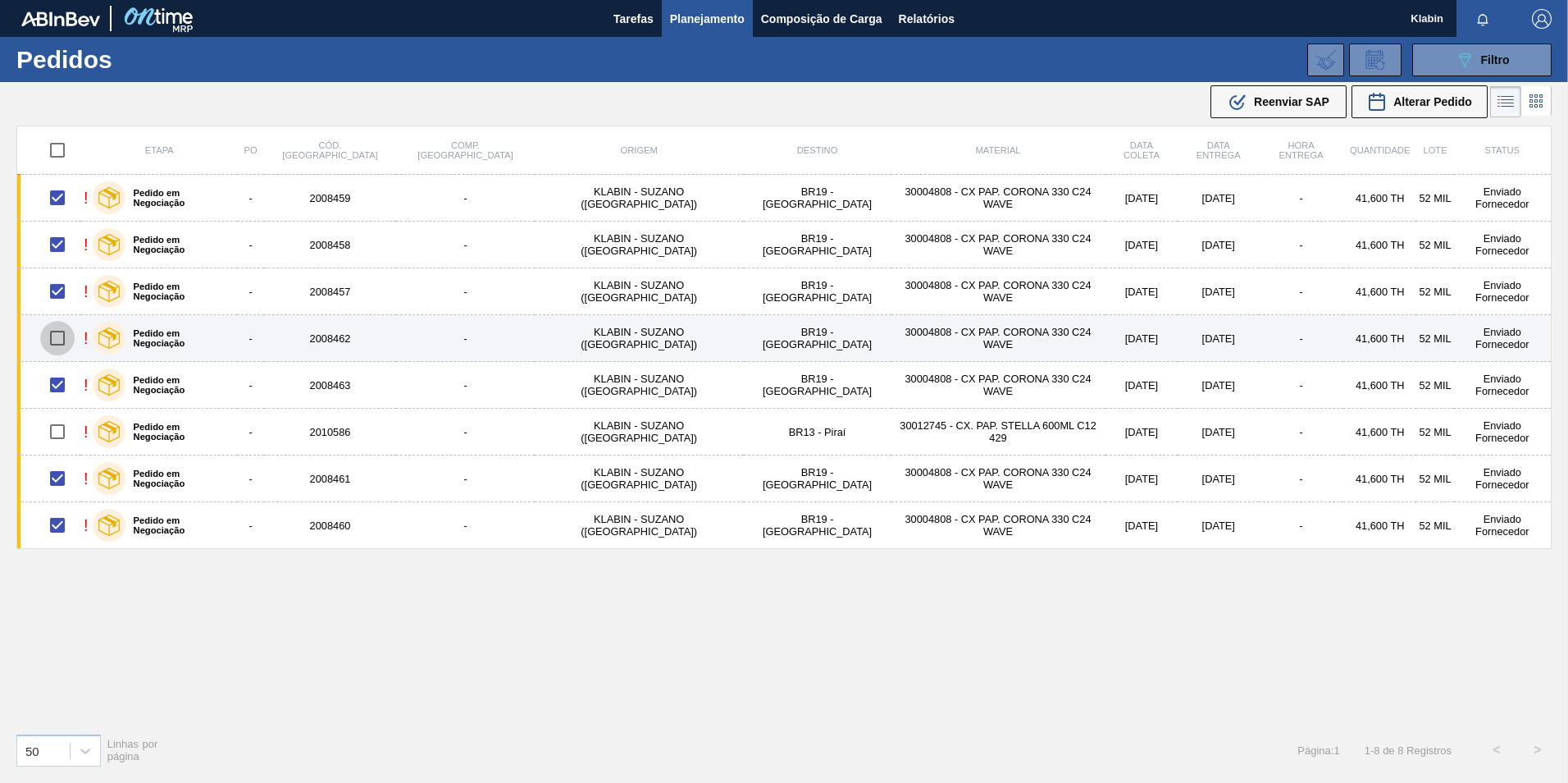
click at [66, 336] on input "checkbox" at bounding box center [56, 337] width 34 height 34
checkbox input "true"
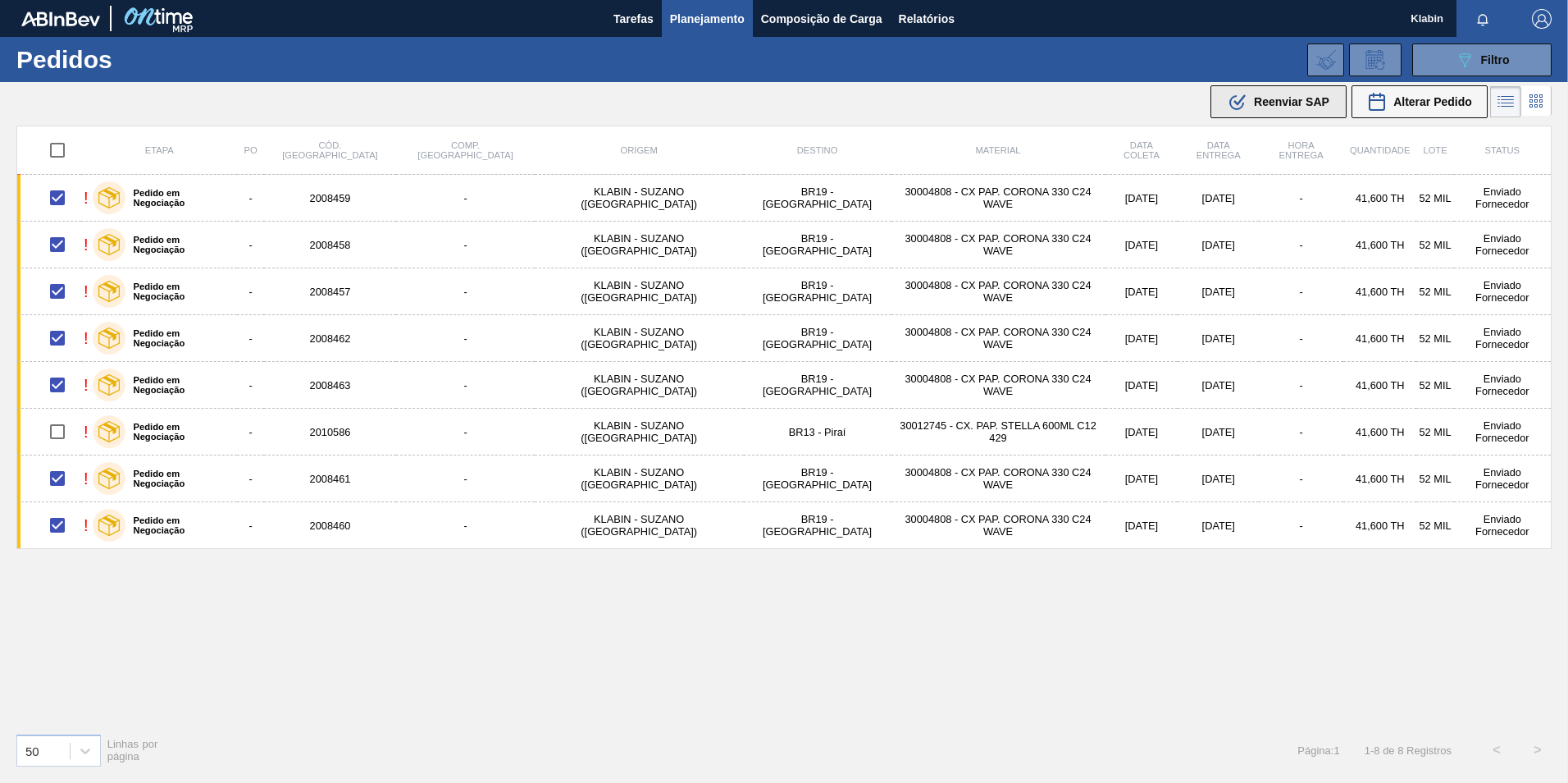
click at [1278, 99] on span "Reenviar SAP" at bounding box center [1292, 102] width 76 height 13
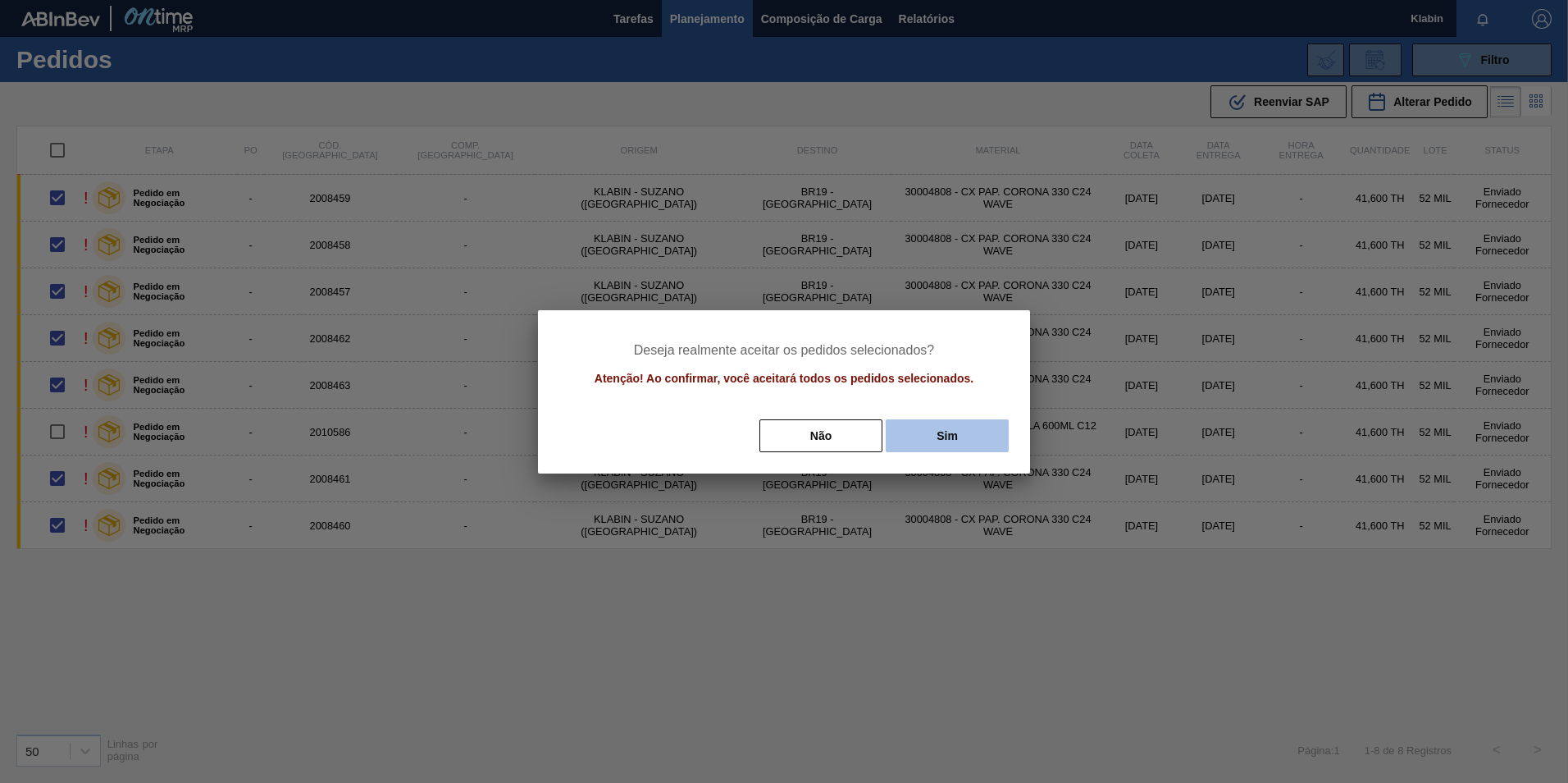
click at [939, 438] on button "Sim" at bounding box center [947, 436] width 123 height 33
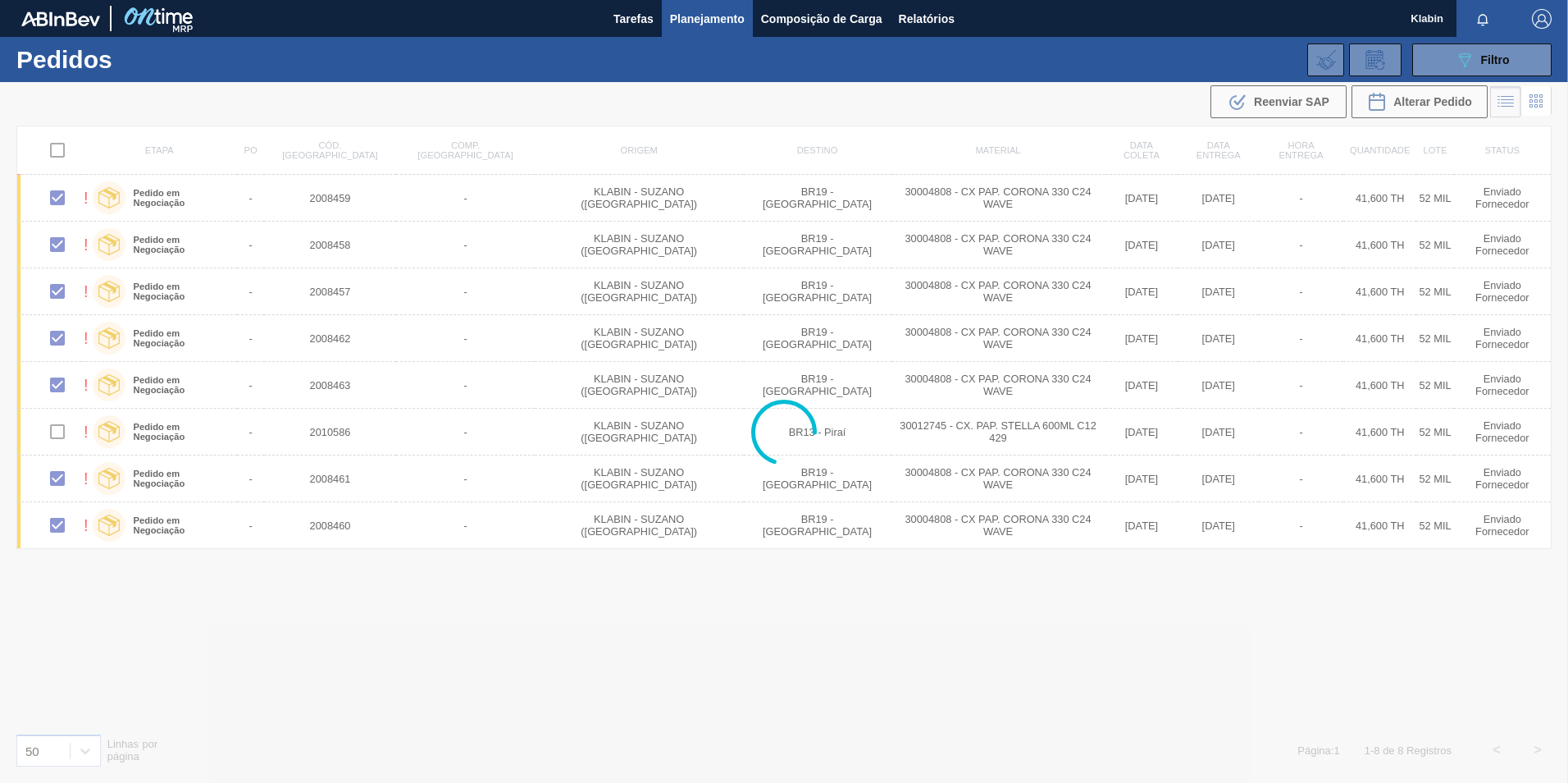
checkbox input "false"
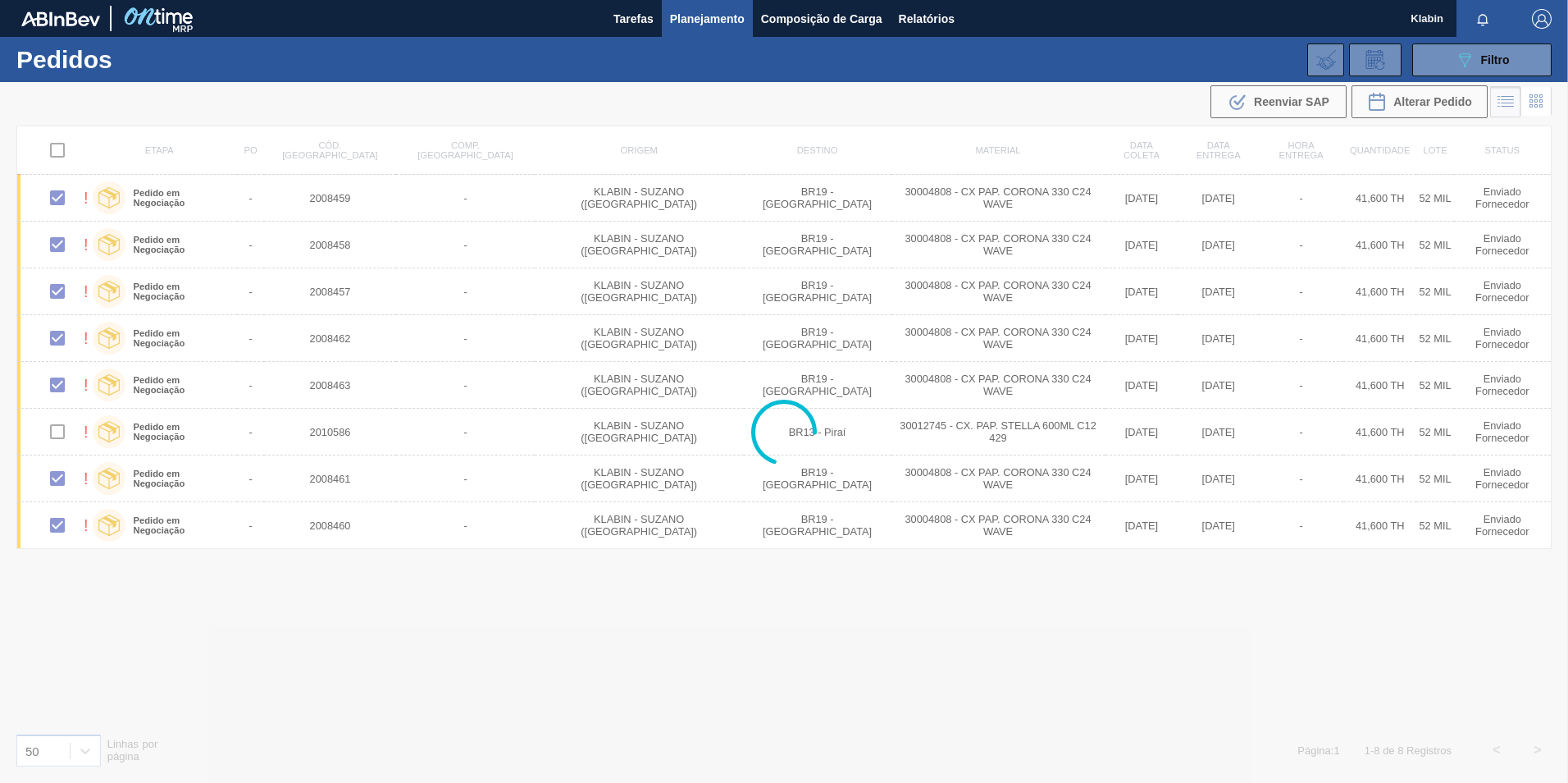
checkbox input "false"
